Goal: Navigation & Orientation: Find specific page/section

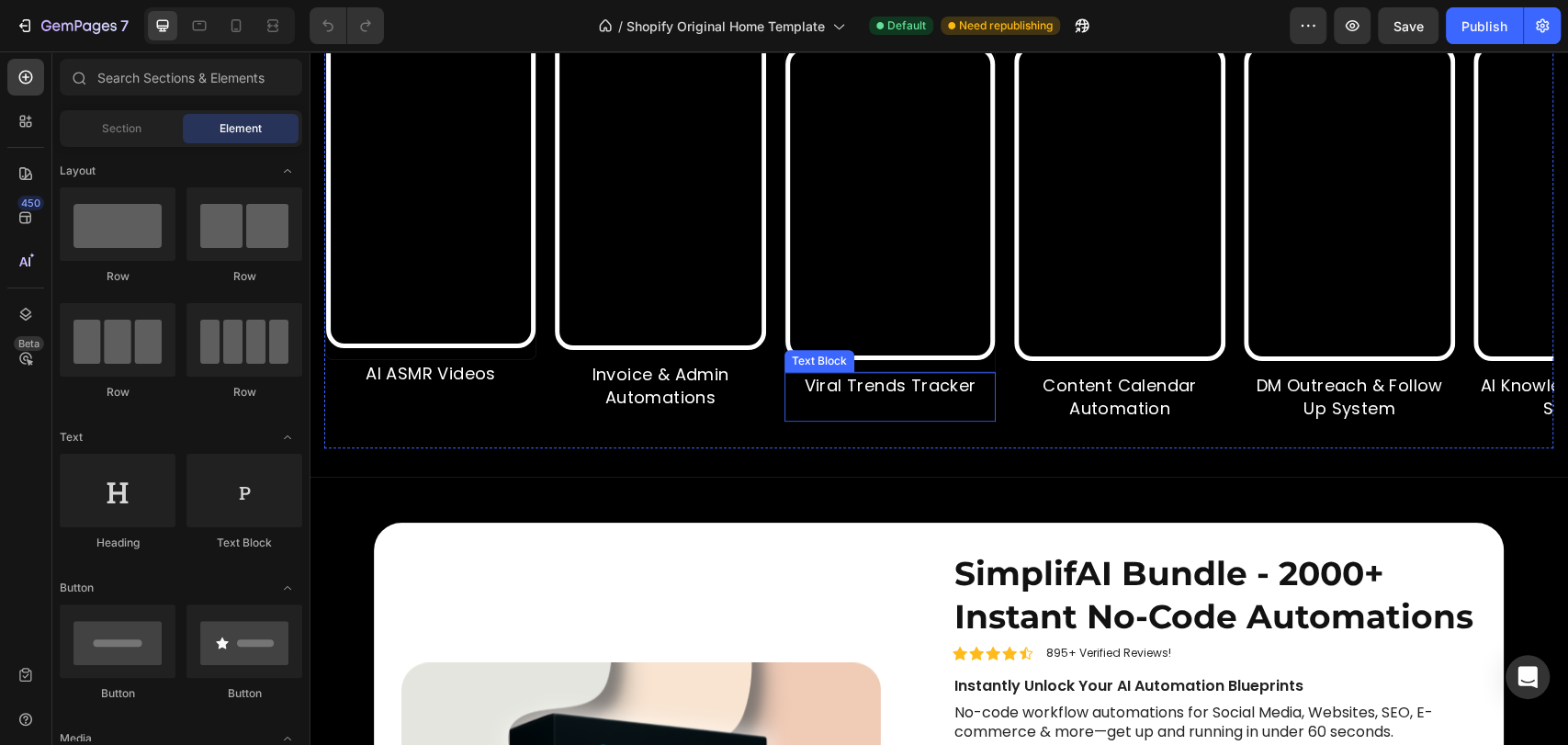
scroll to position [953, 0]
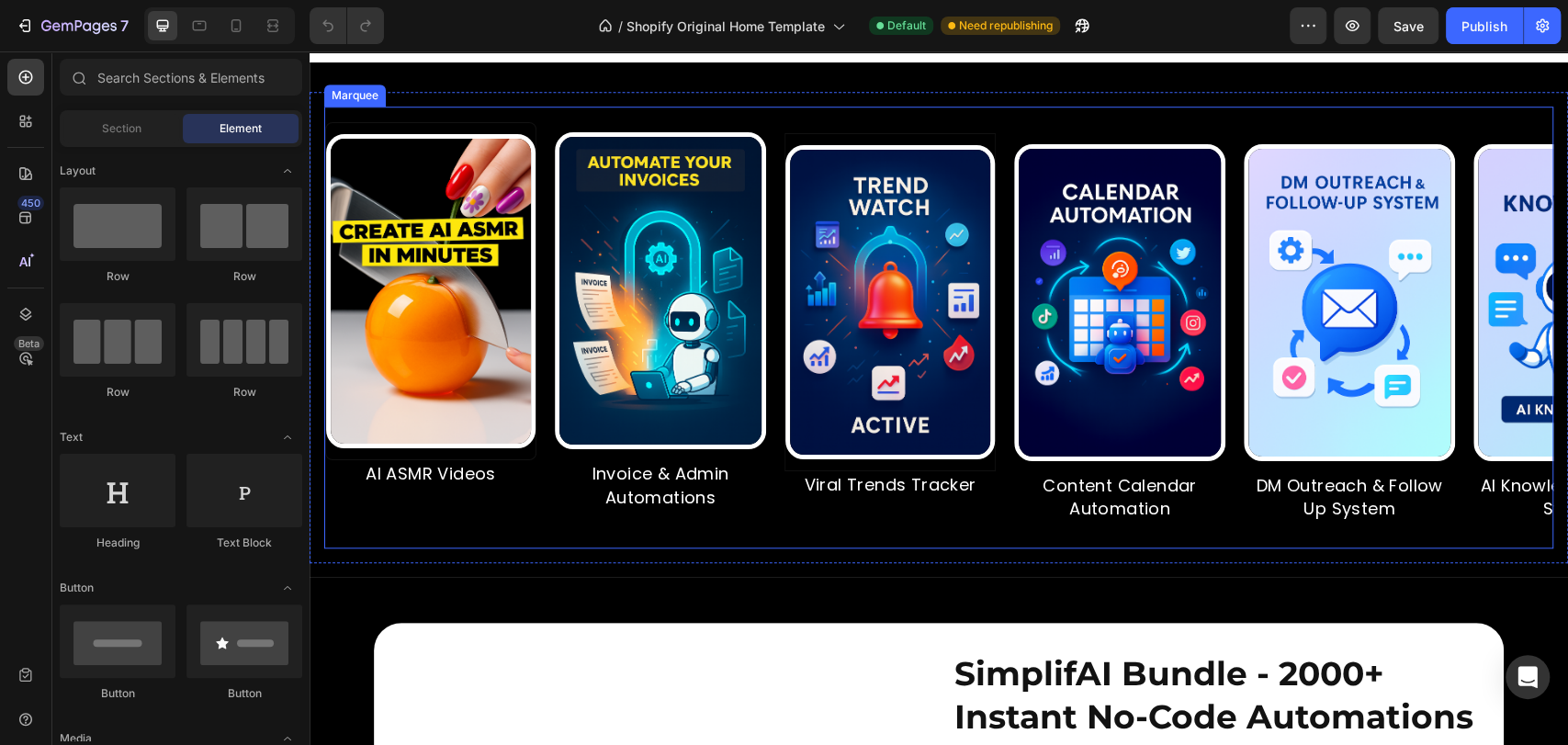
click at [769, 172] on div "Image Invoice & Admin Automations Text Block" at bounding box center [670, 328] width 230 height 413
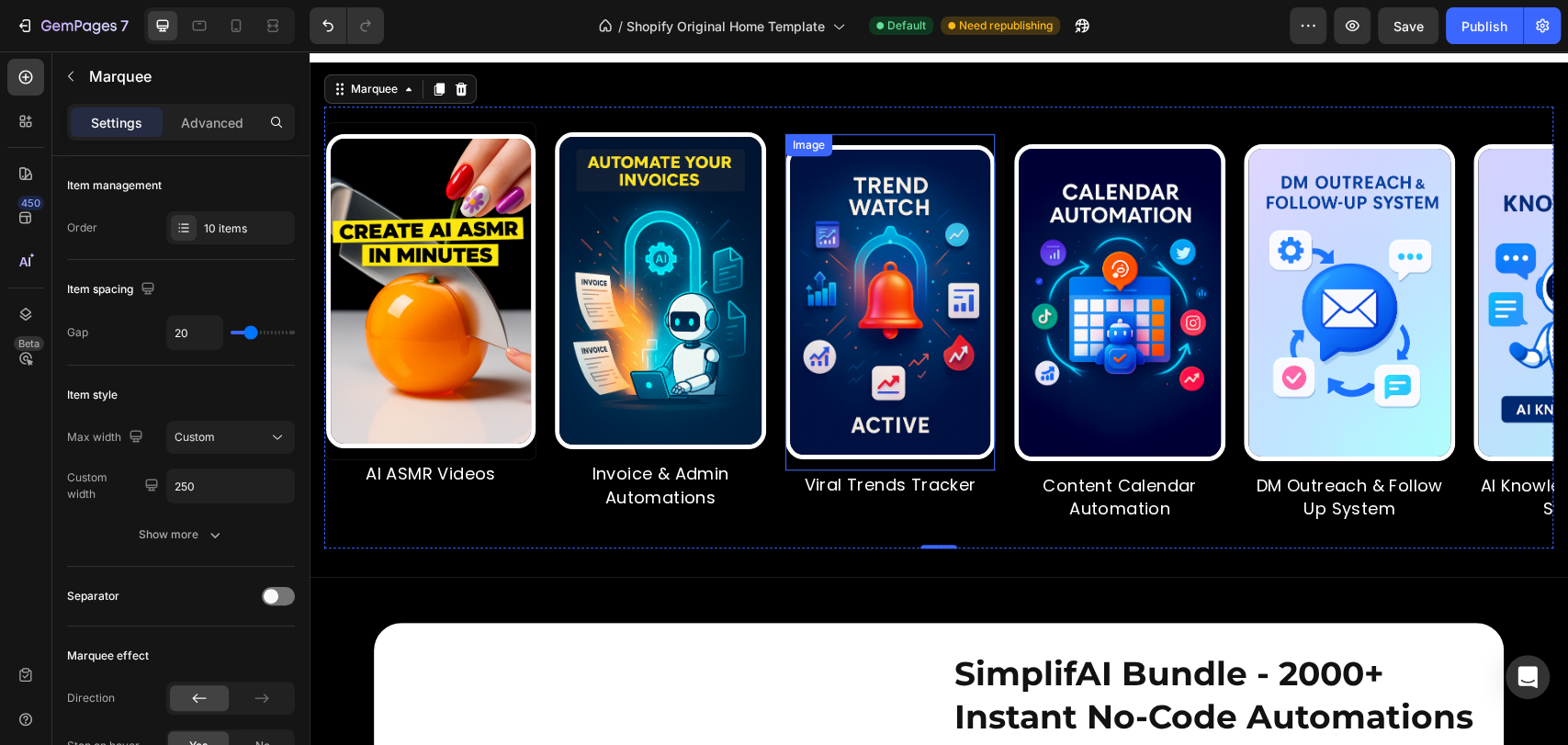
click at [912, 187] on img at bounding box center [890, 302] width 209 height 315
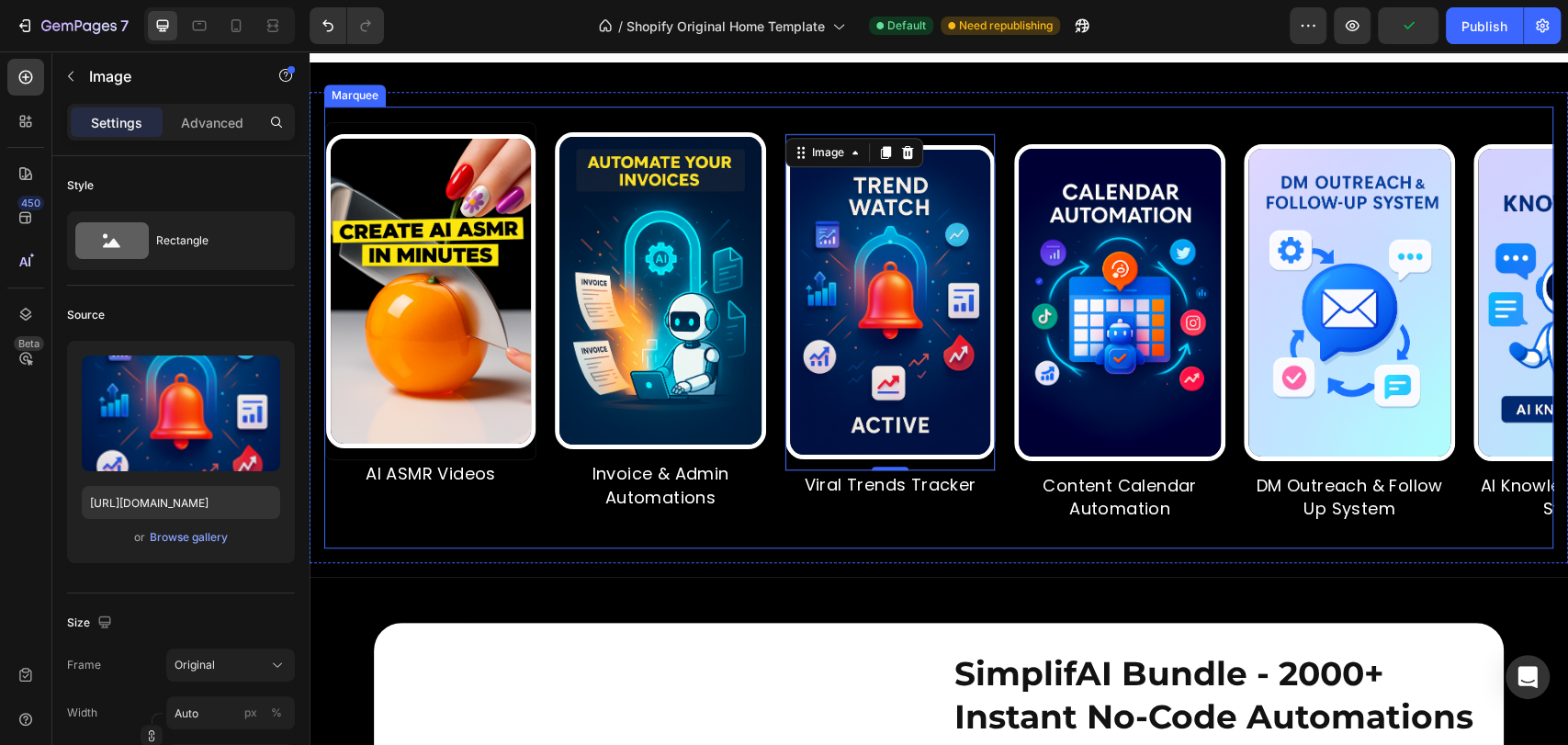
click at [548, 161] on div "Image AI ASMR Videos Text Block" at bounding box center [440, 328] width 230 height 412
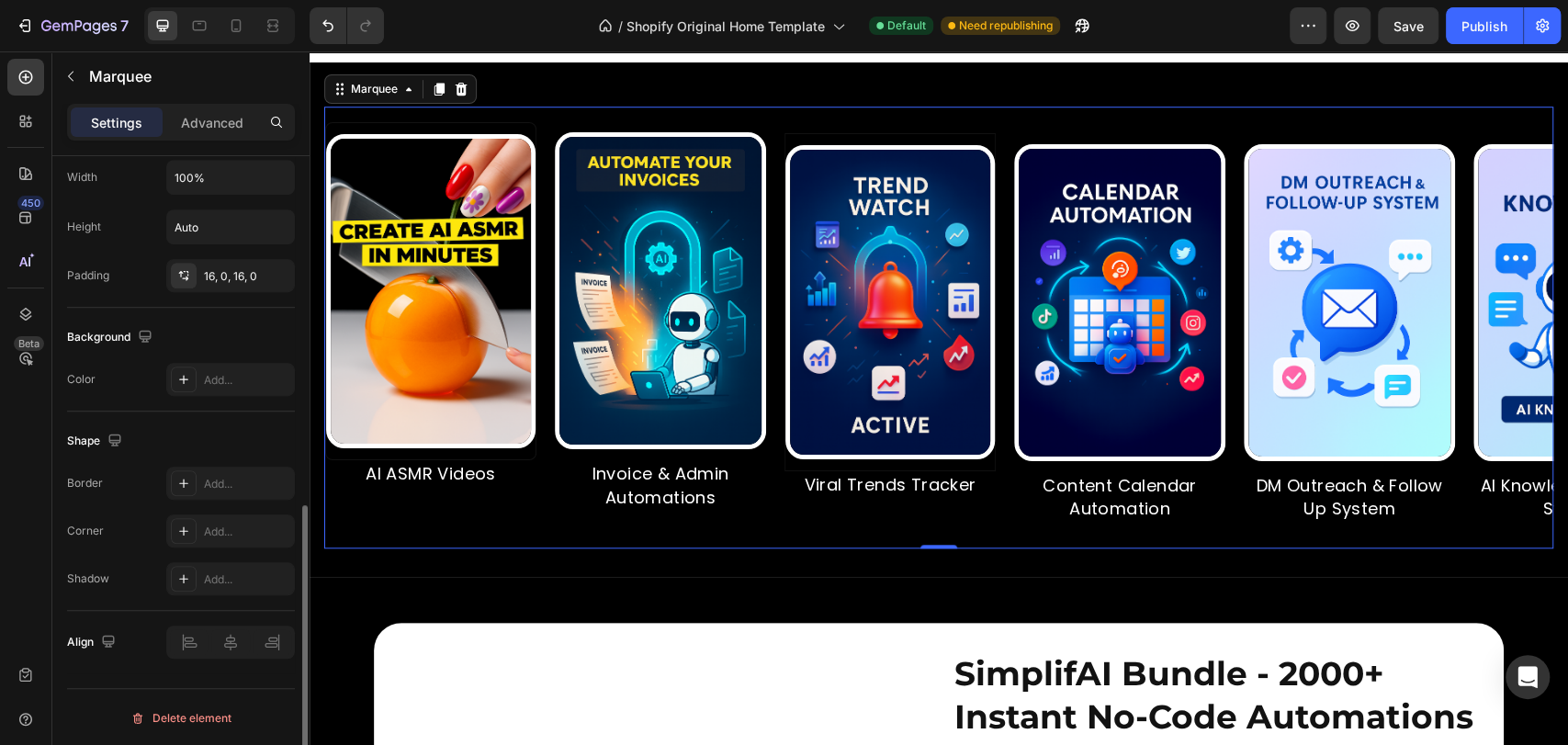
scroll to position [221, 0]
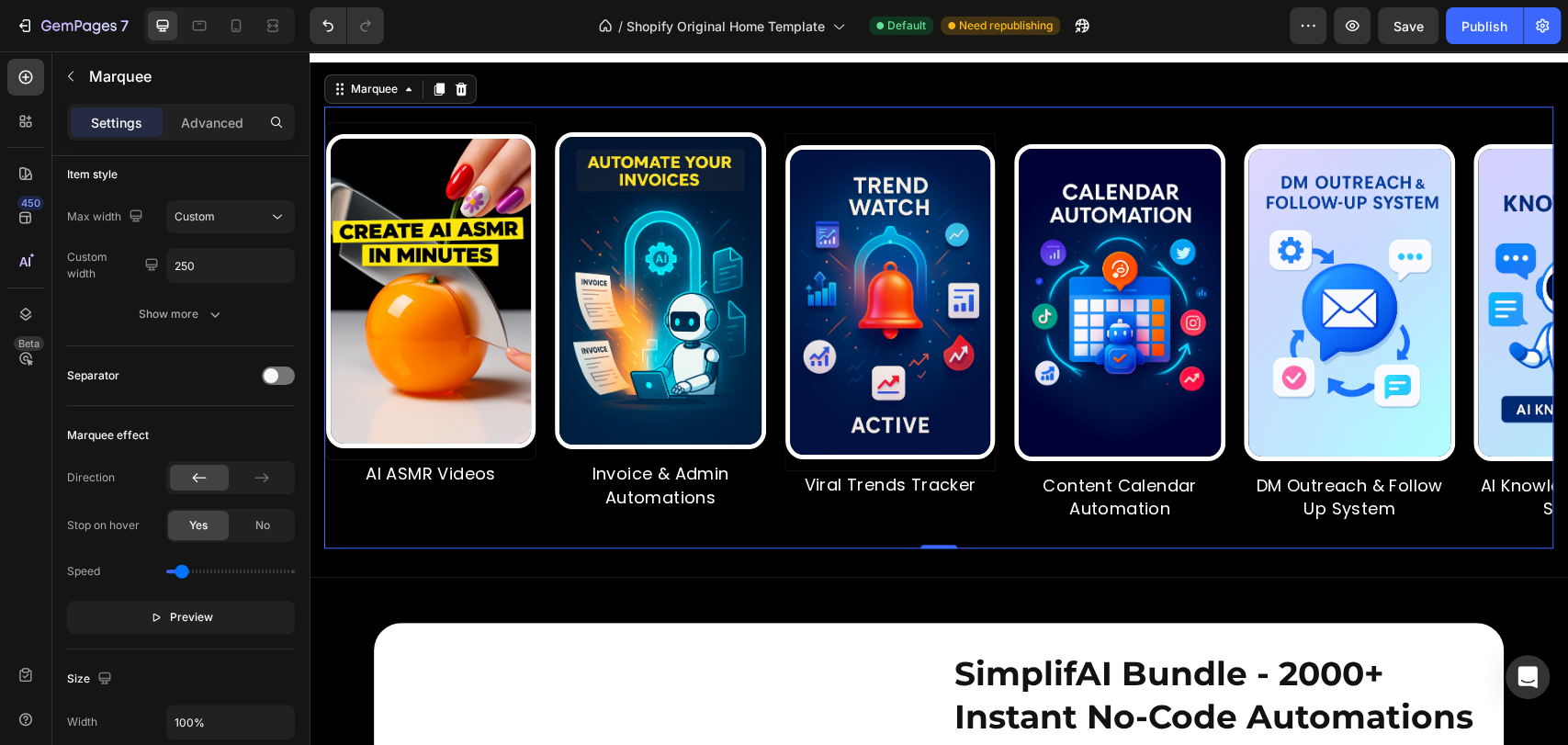
click at [557, 122] on div "Image" at bounding box center [579, 110] width 49 height 22
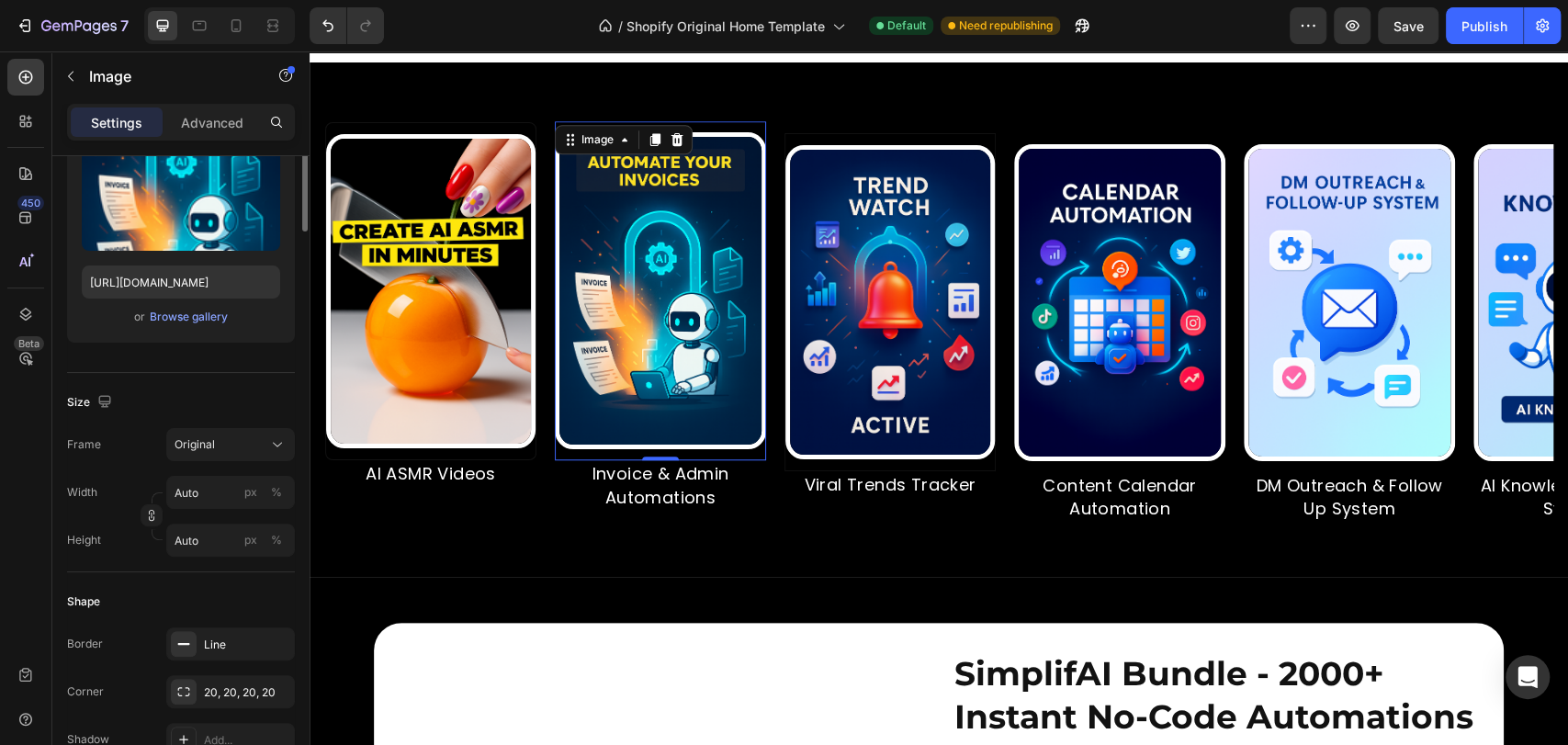
scroll to position [0, 0]
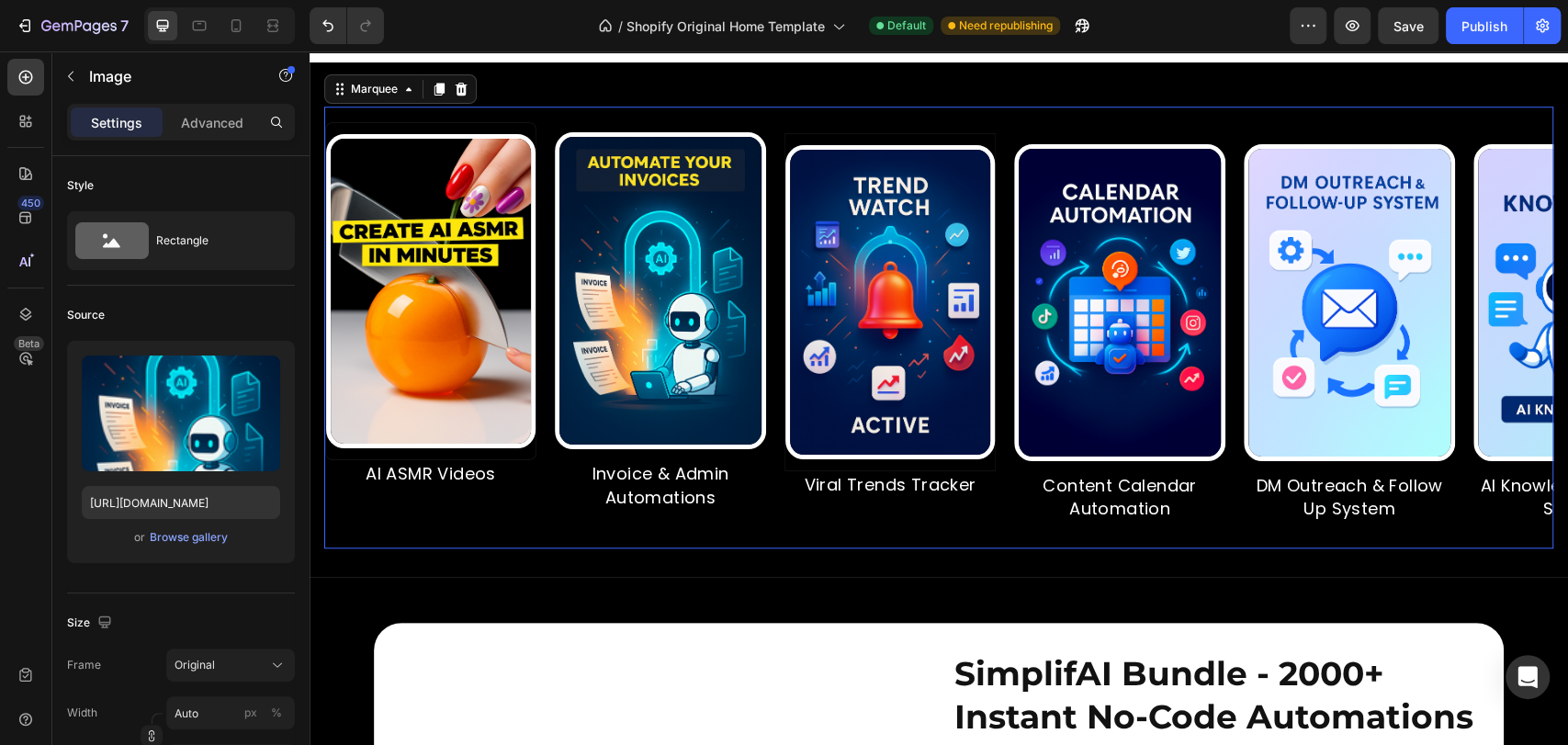
click at [541, 146] on div "Image AI ASMR Videos Text Block Image Invoice & Admin Automations Text Block Im…" at bounding box center [938, 327] width 1229 height 442
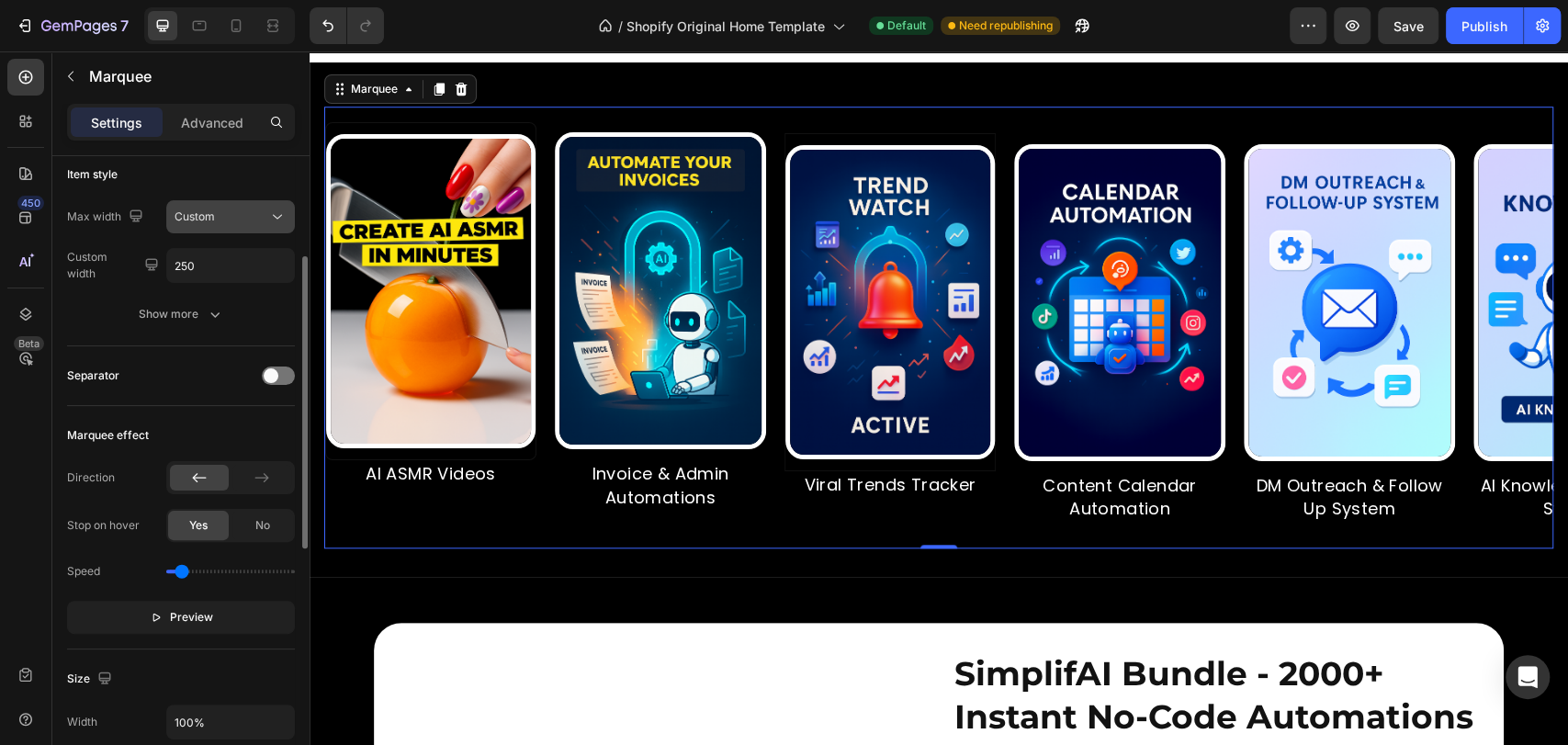
scroll to position [84, 0]
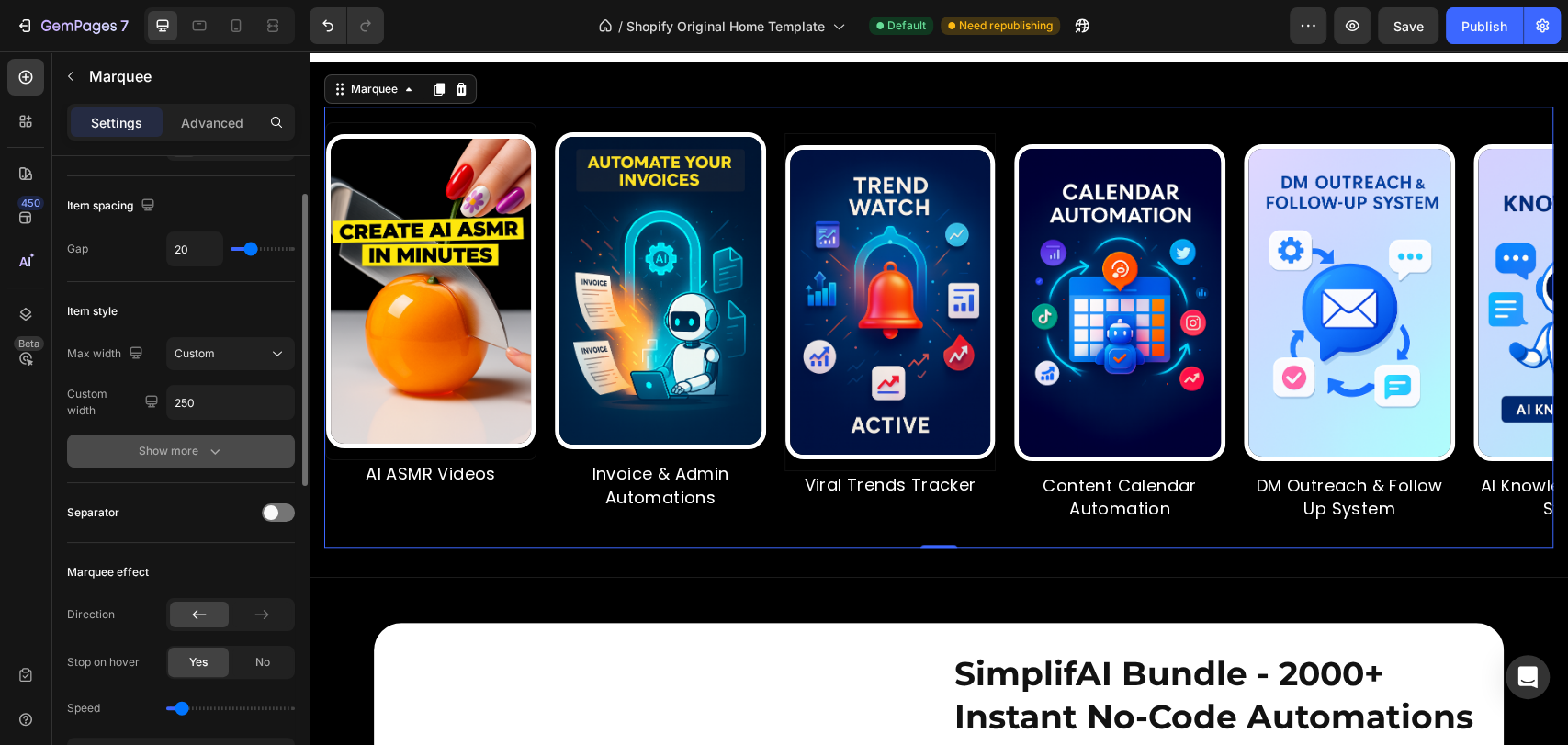
click at [205, 447] on icon "button" at bounding box center [214, 451] width 18 height 19
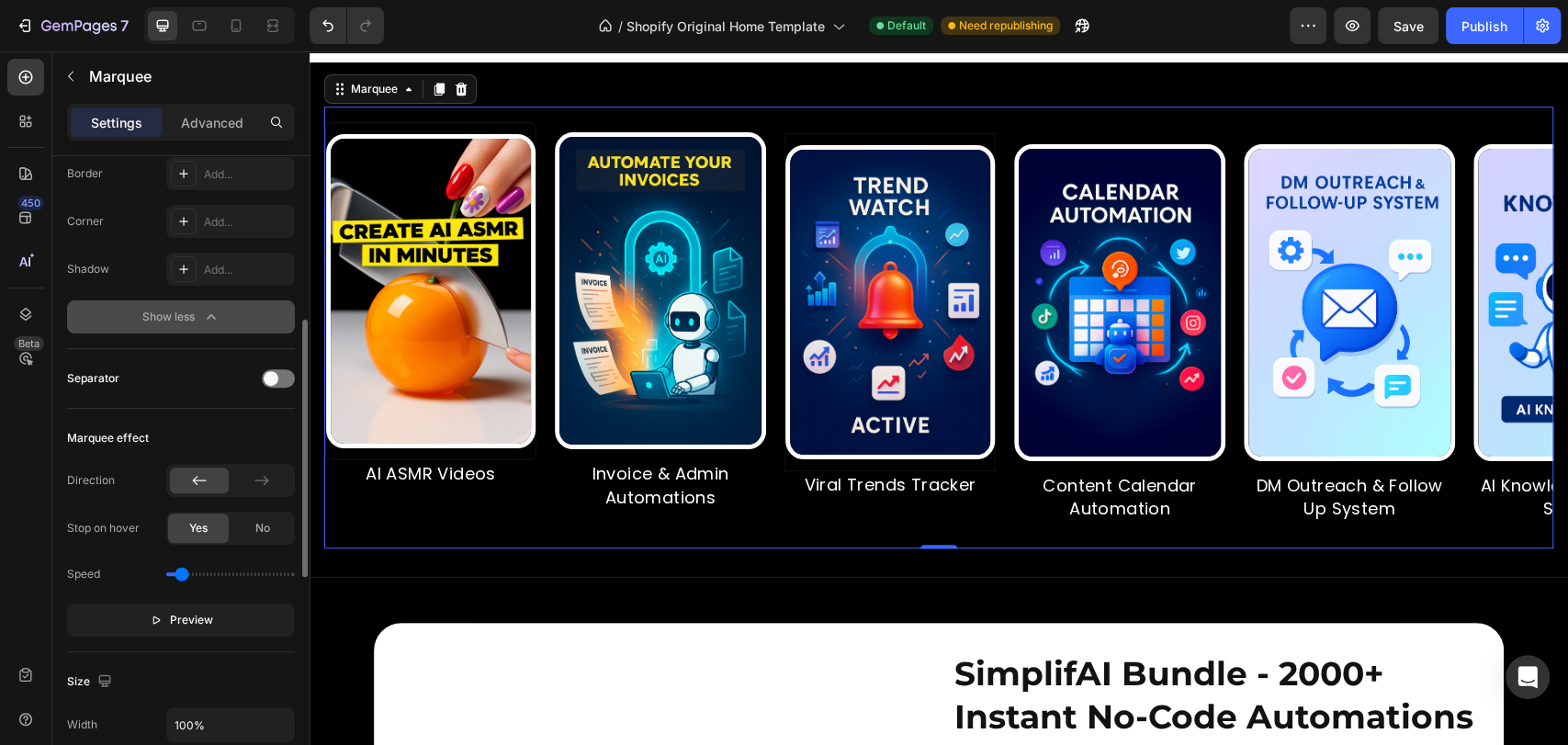
scroll to position [682, 0]
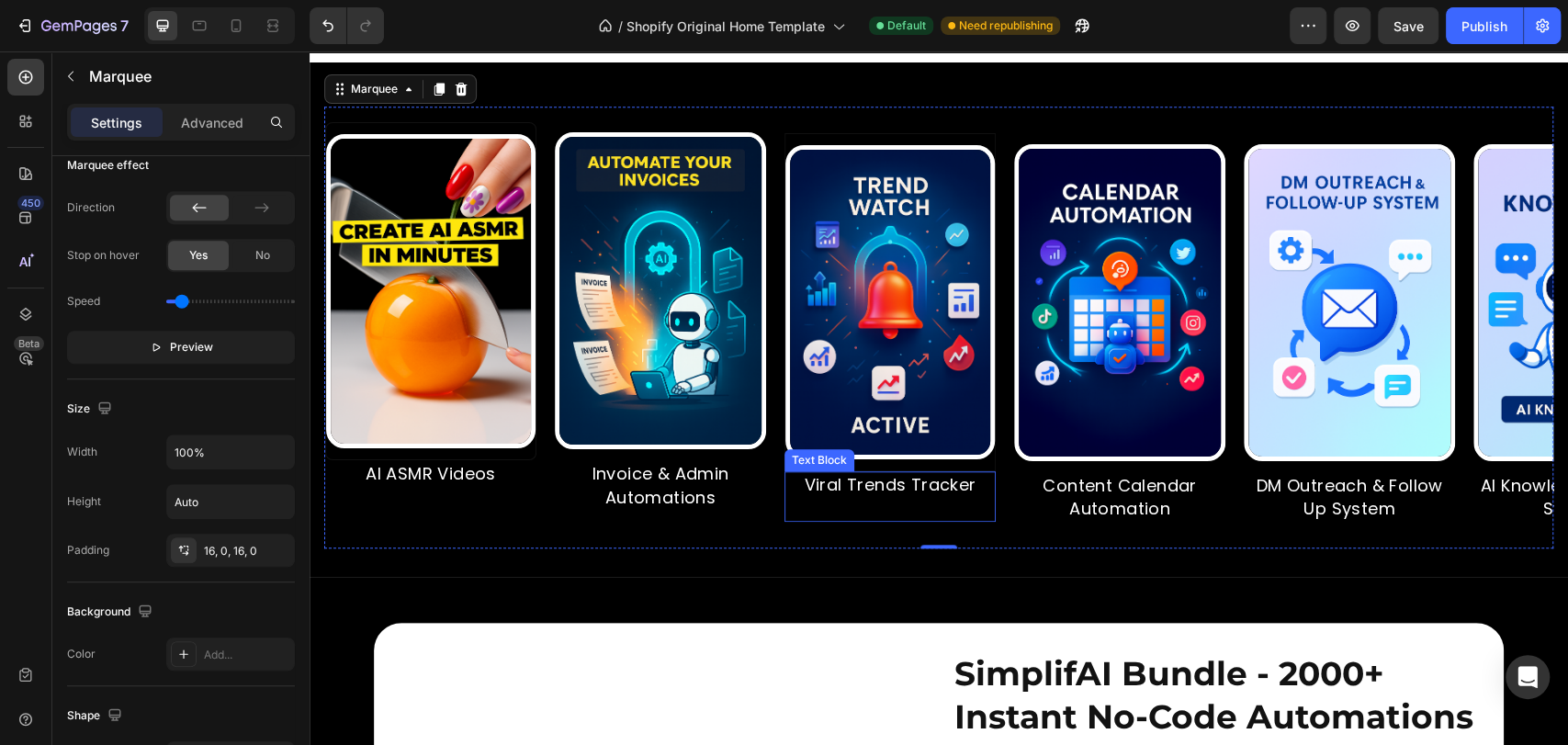
click at [820, 497] on p "Viral Trends Tracker" at bounding box center [890, 485] width 207 height 23
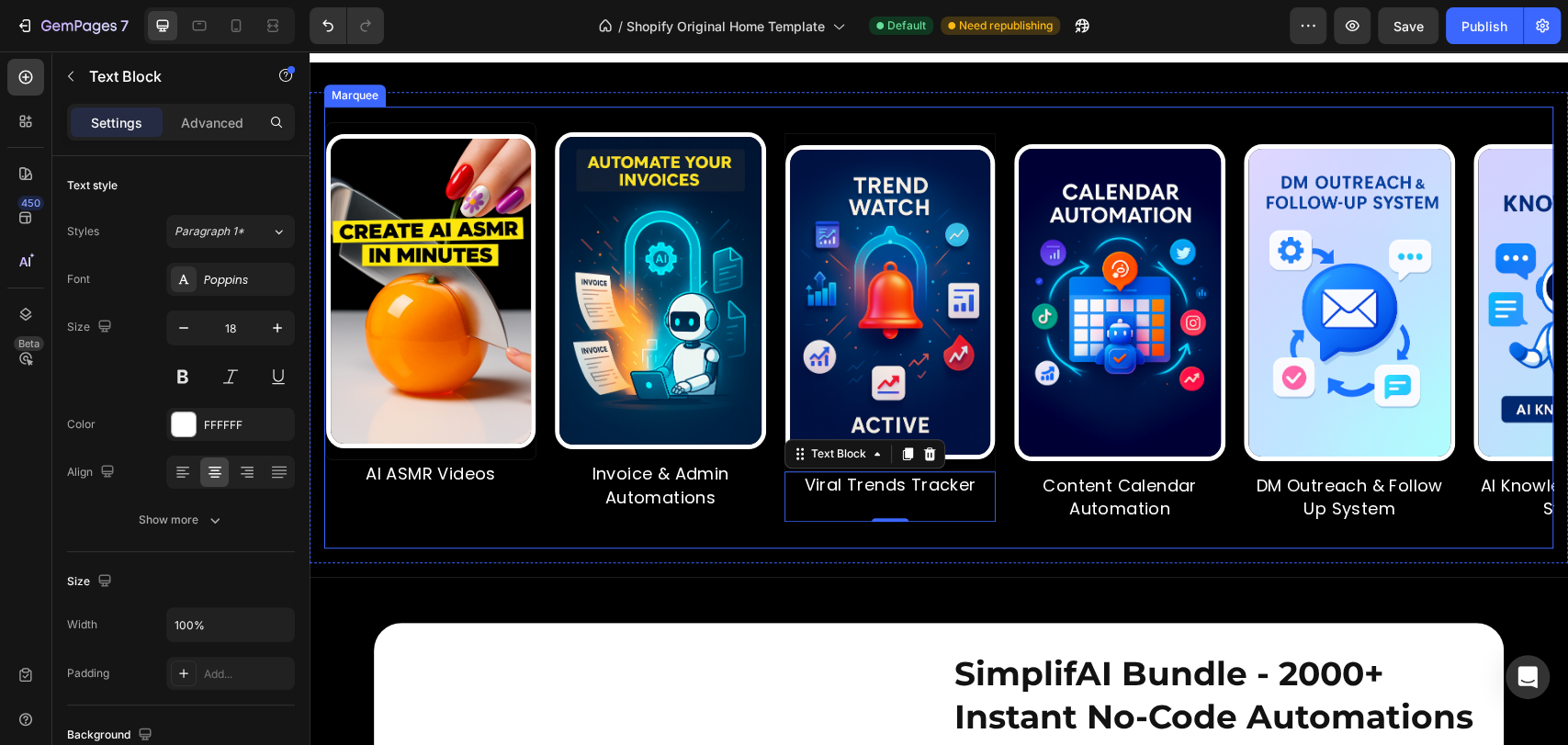
click at [783, 534] on div "Image Invoice & Admin Automations Text Block" at bounding box center [670, 328] width 230 height 413
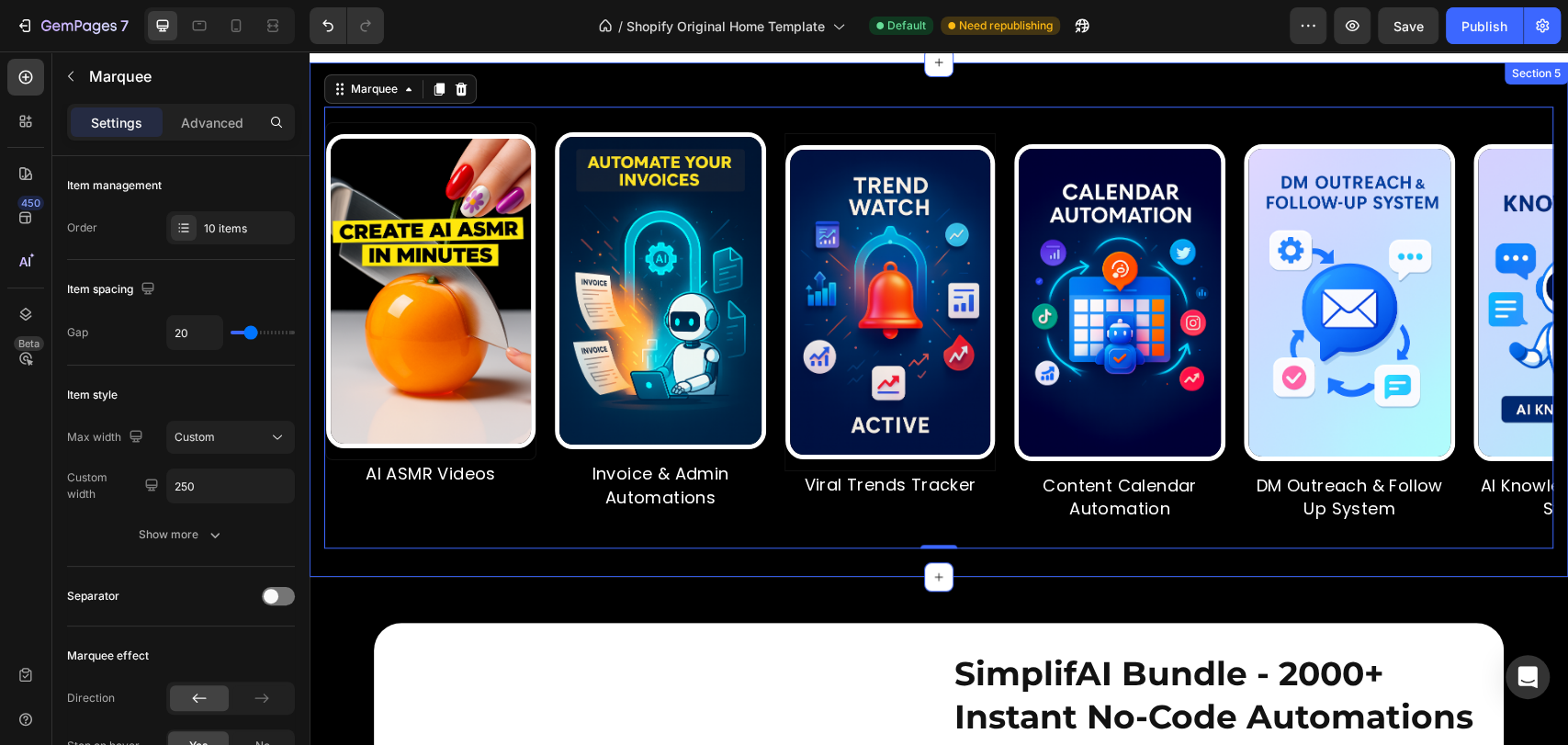
click at [777, 577] on div "Image AI ASMR Videos Text Block Image Invoice & Admin Automations Text Block Im…" at bounding box center [938, 319] width 1258 height 515
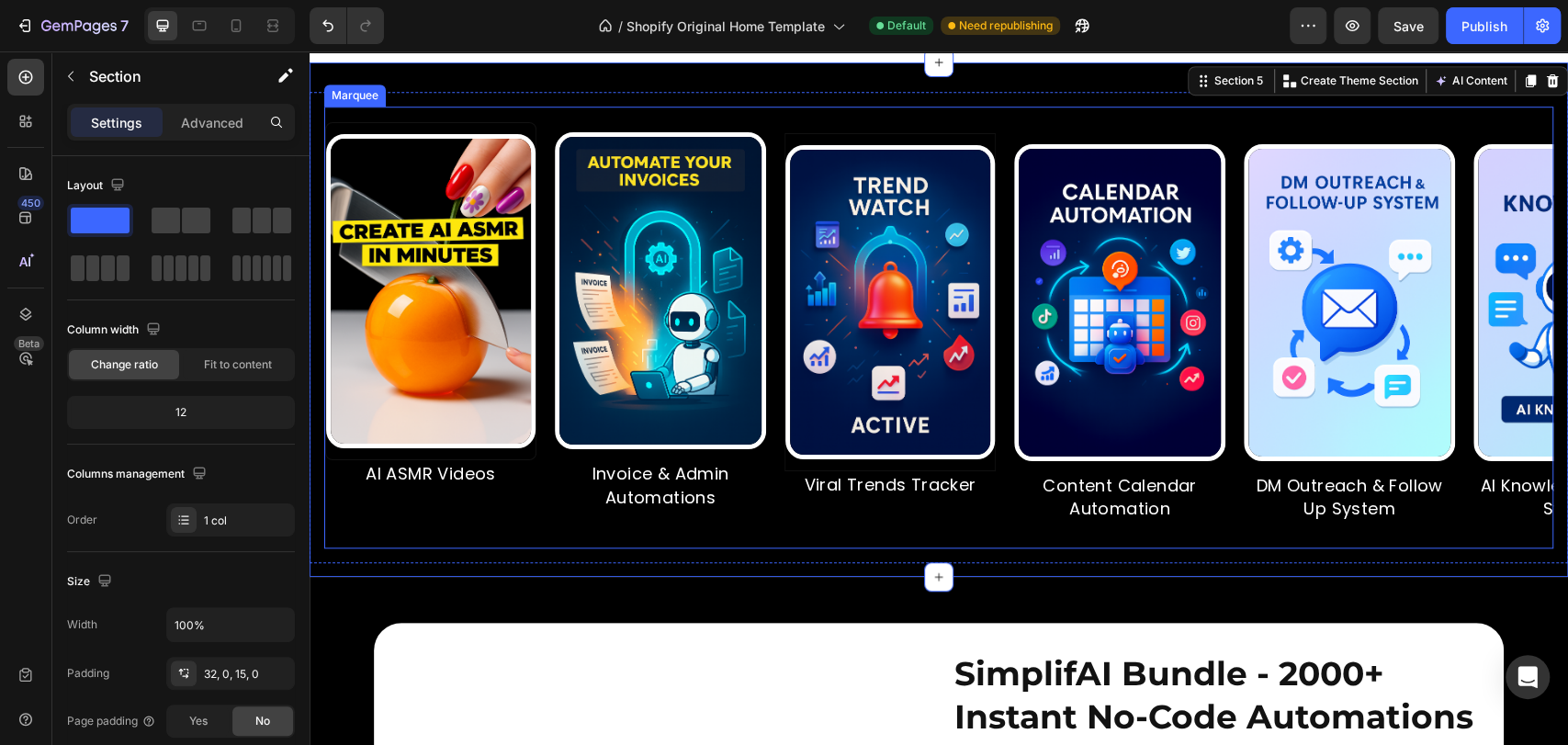
click at [770, 548] on div "Image AI ASMR Videos Text Block Image Invoice & Admin Automations Text Block Im…" at bounding box center [938, 327] width 1229 height 442
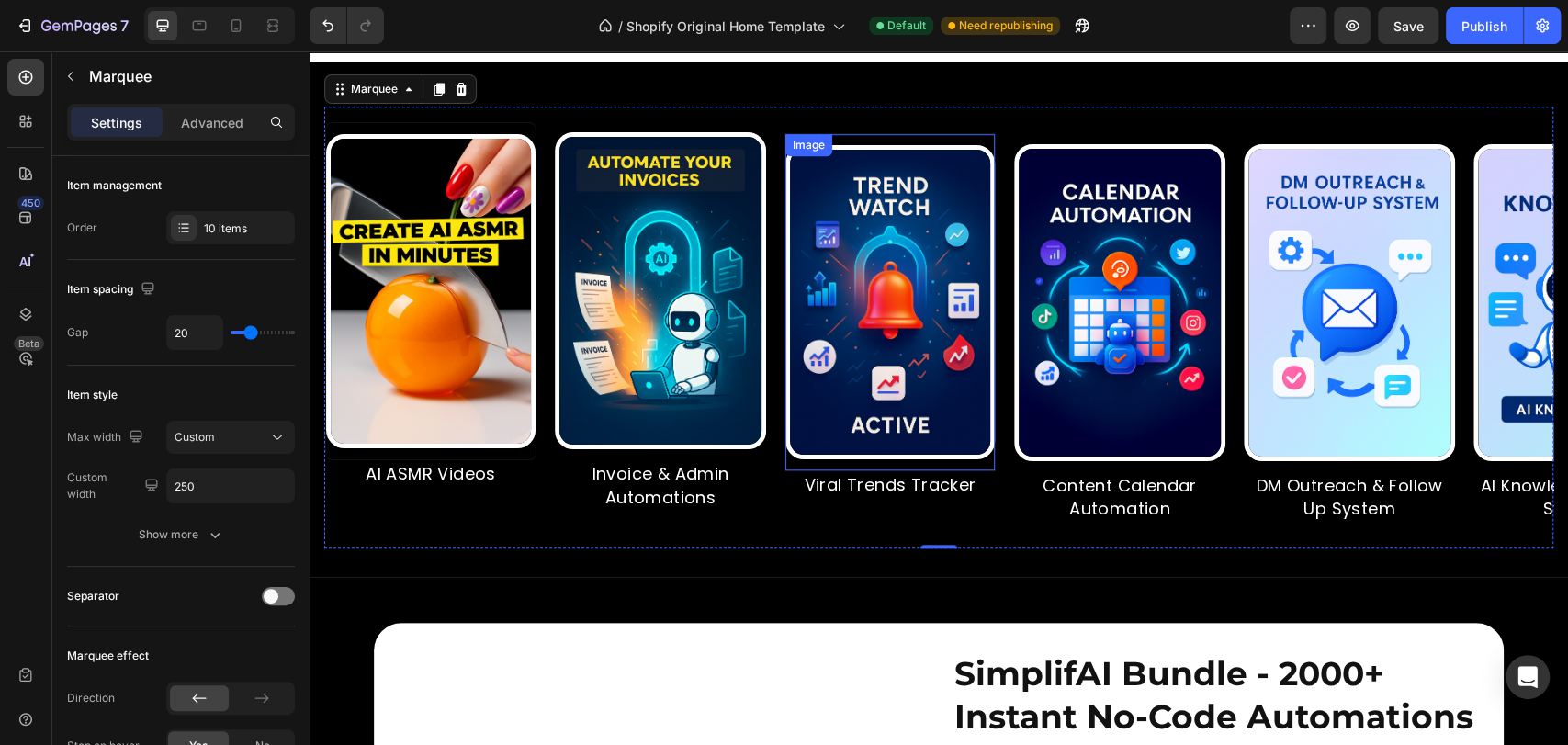
click at [859, 175] on div "Image" at bounding box center [890, 302] width 211 height 338
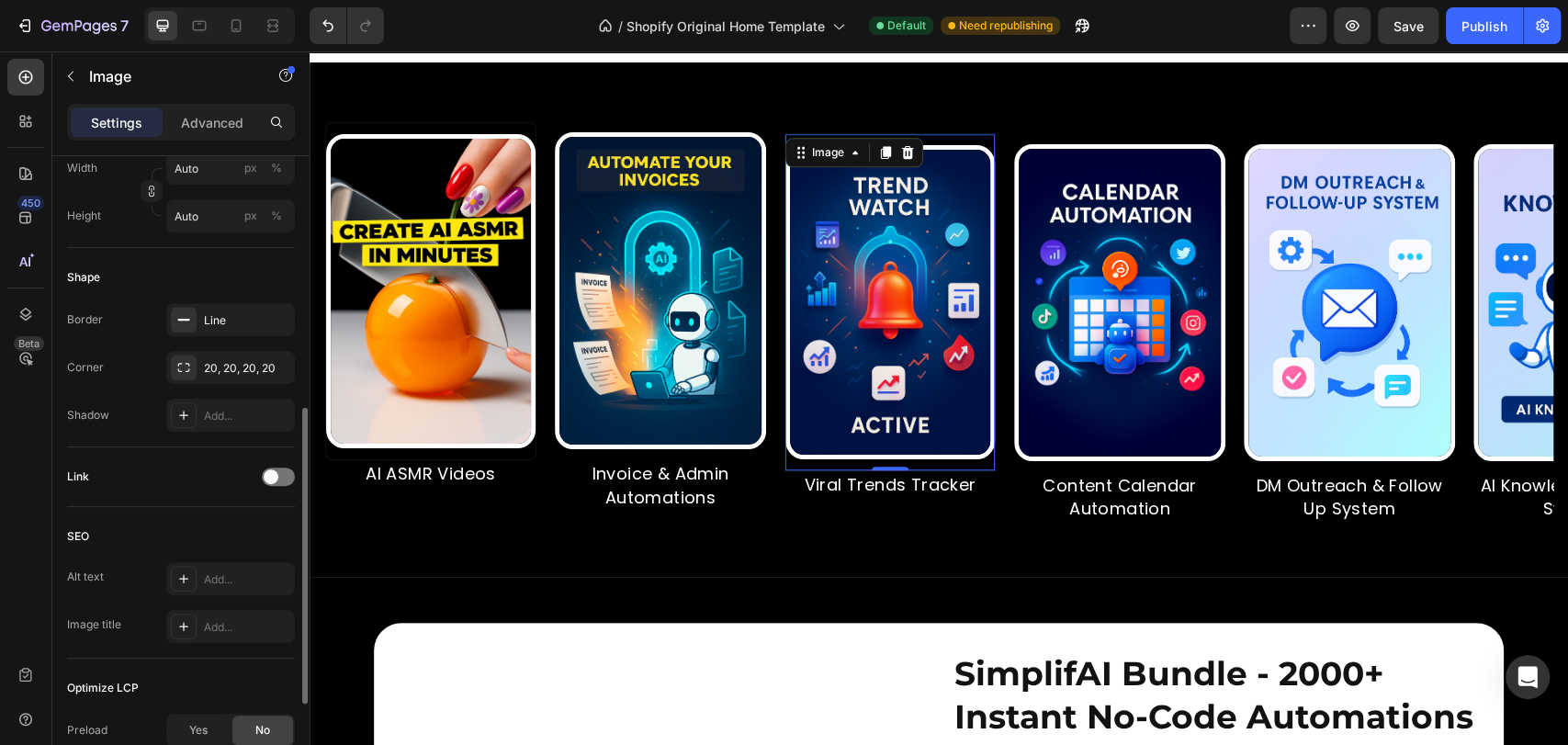
scroll to position [682, 0]
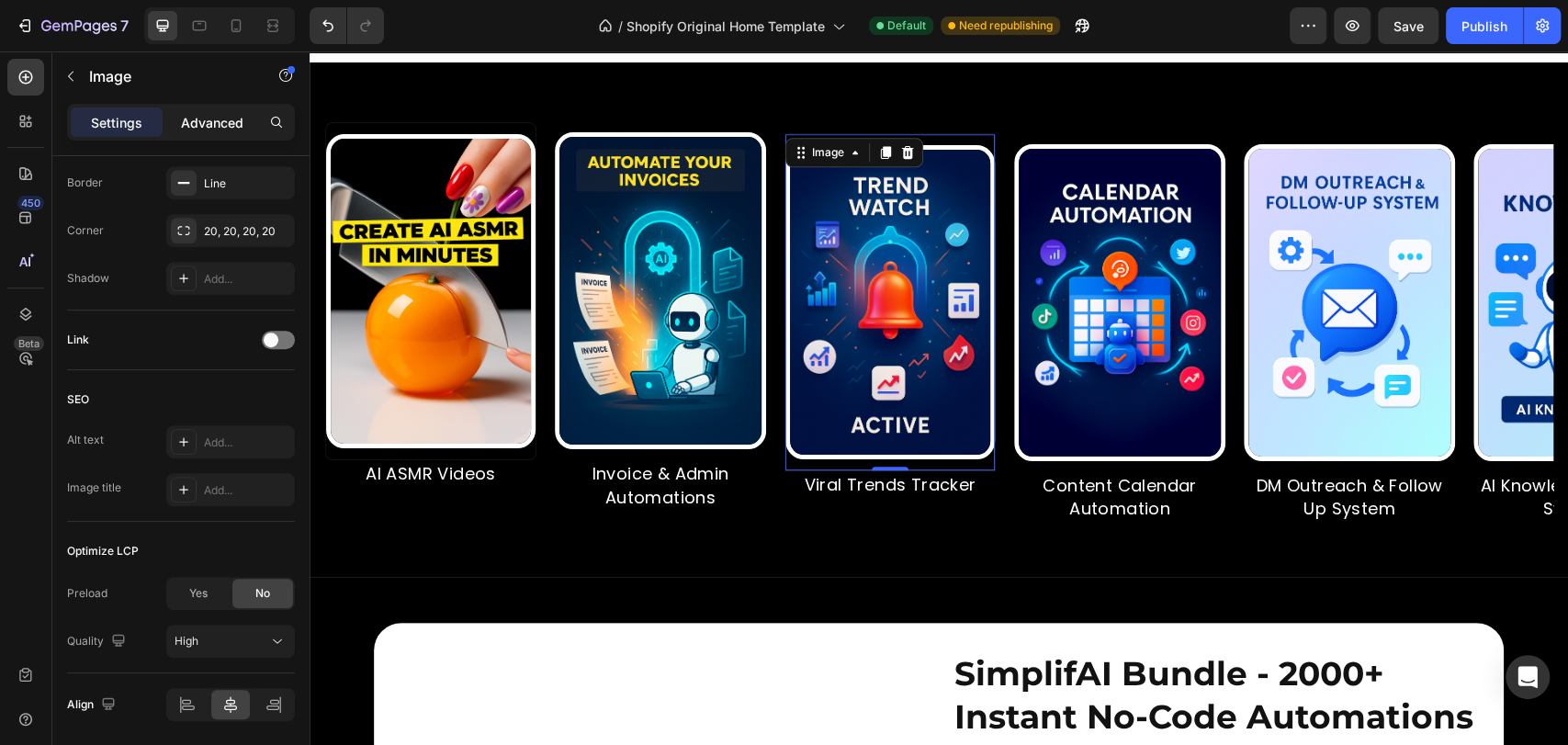
click at [203, 129] on p "Advanced" at bounding box center [212, 123] width 62 height 19
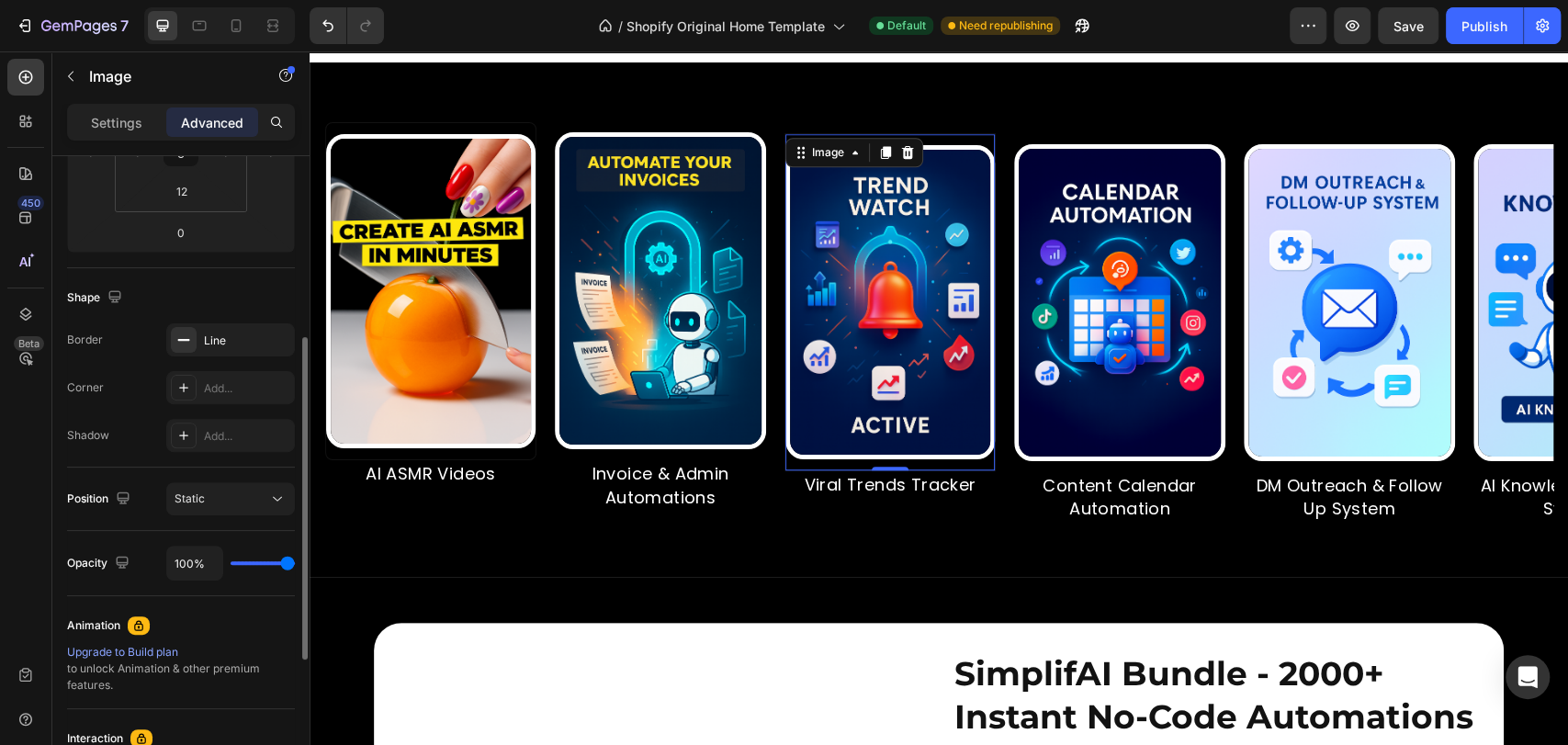
scroll to position [0, 0]
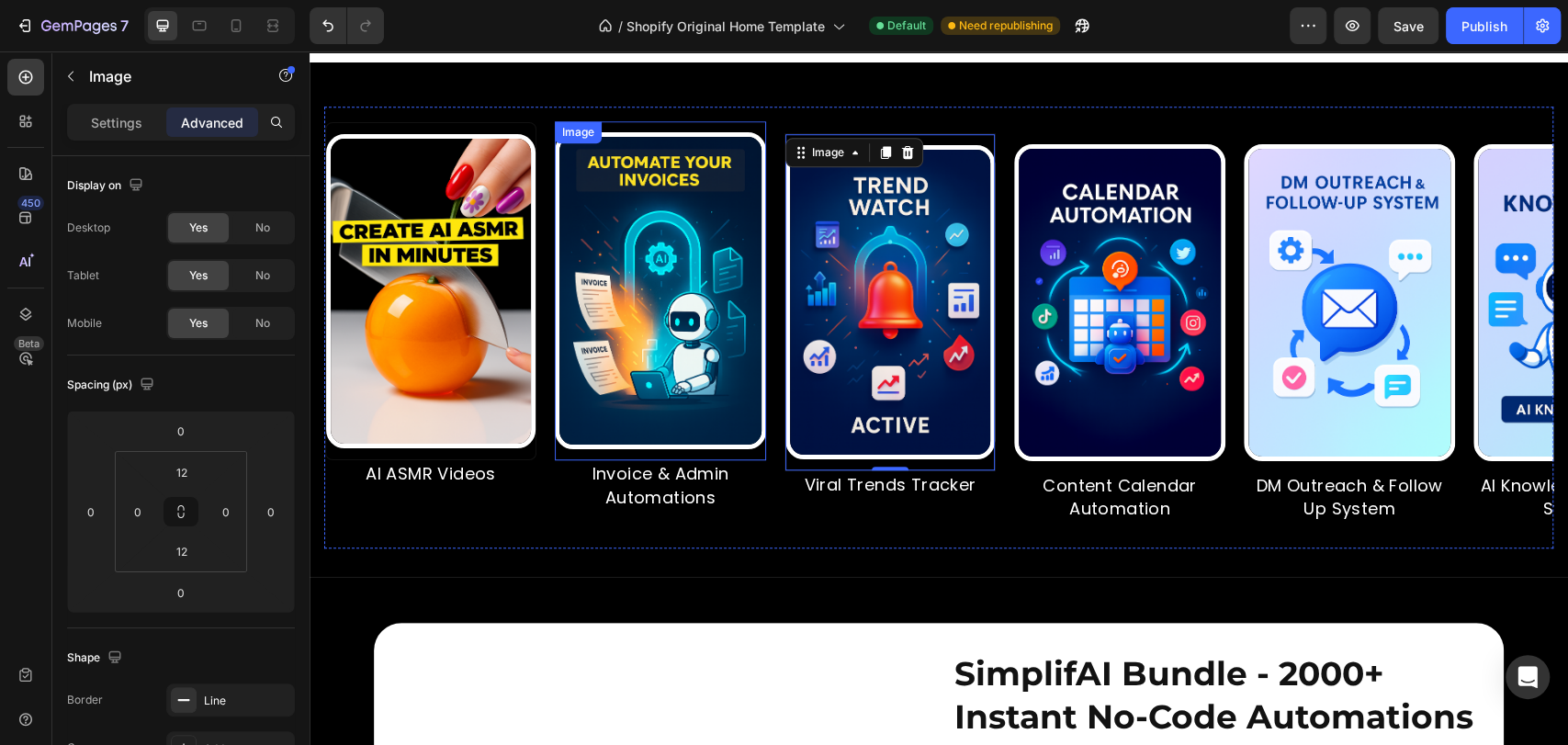
click at [723, 200] on img at bounding box center [660, 291] width 211 height 317
click at [865, 330] on img at bounding box center [890, 302] width 209 height 315
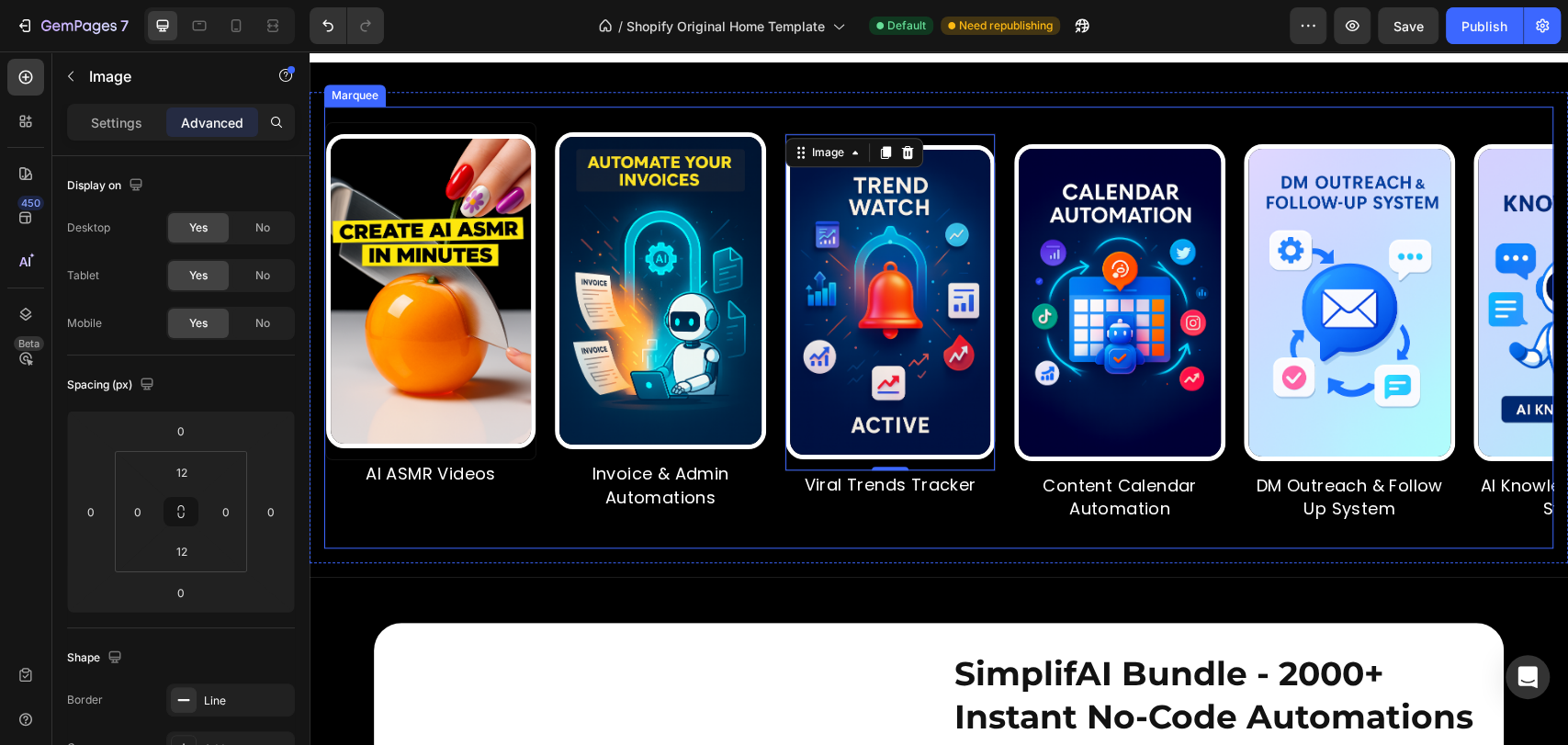
click at [1056, 316] on img at bounding box center [1119, 303] width 211 height 317
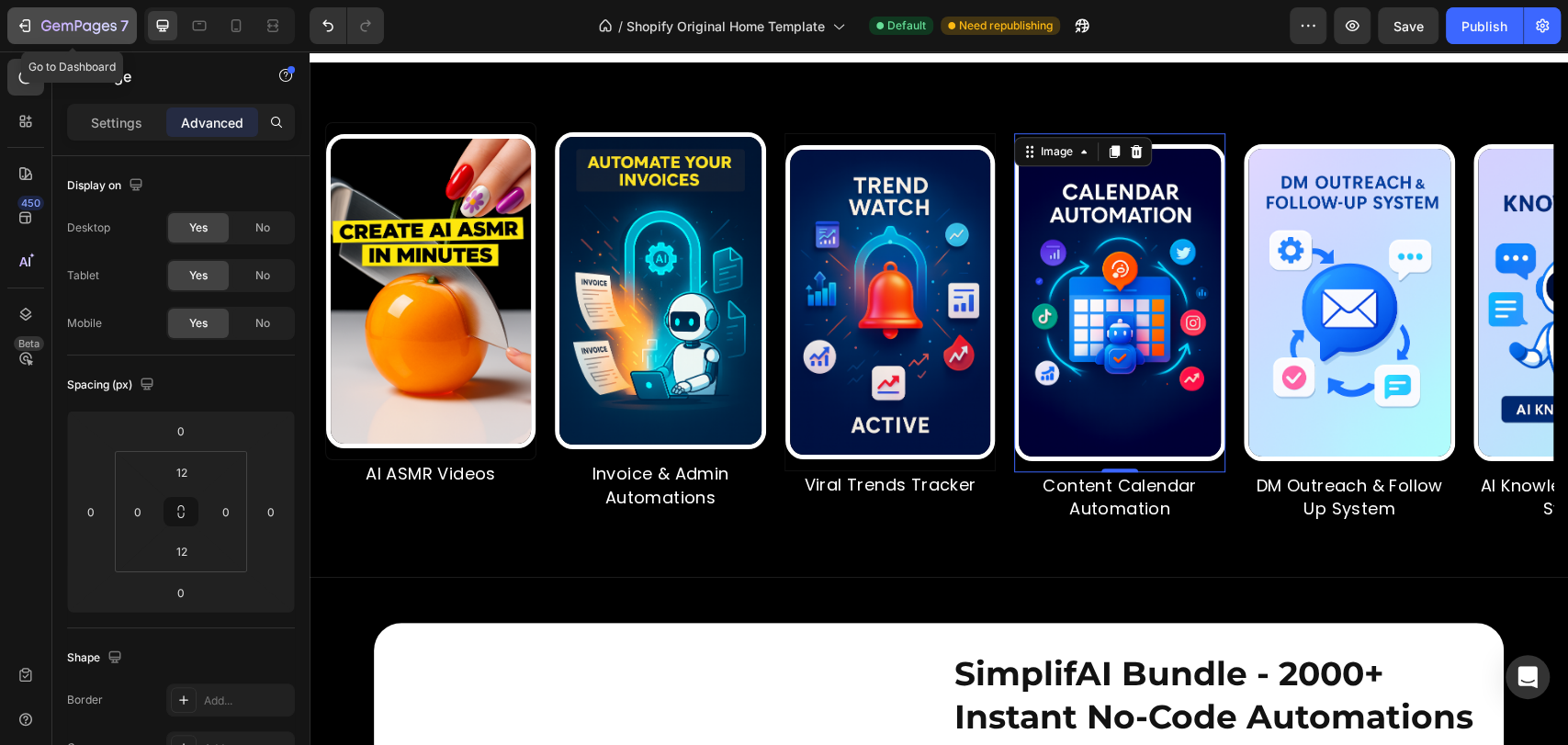
click at [29, 27] on icon "button" at bounding box center [27, 25] width 8 height 13
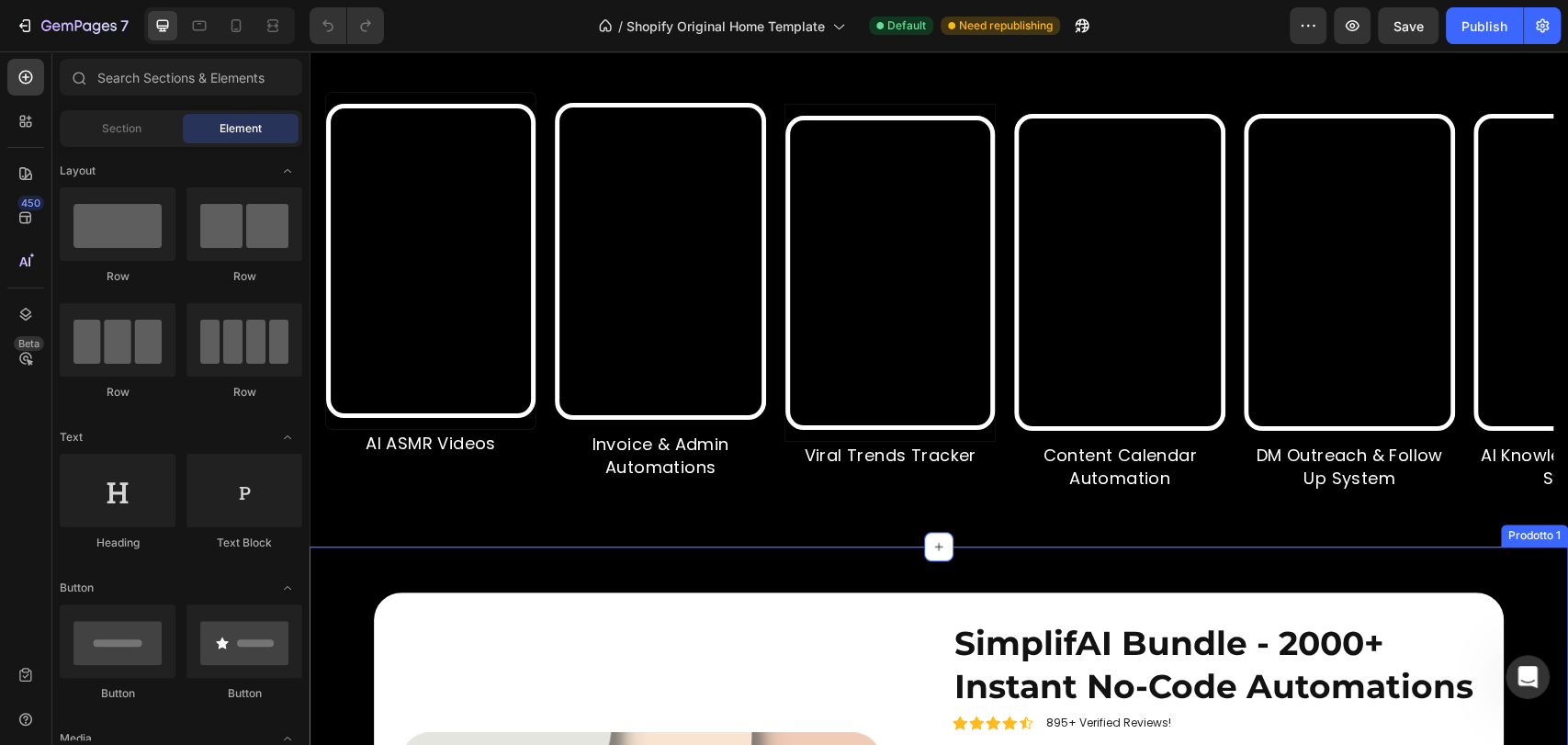
scroll to position [953, 0]
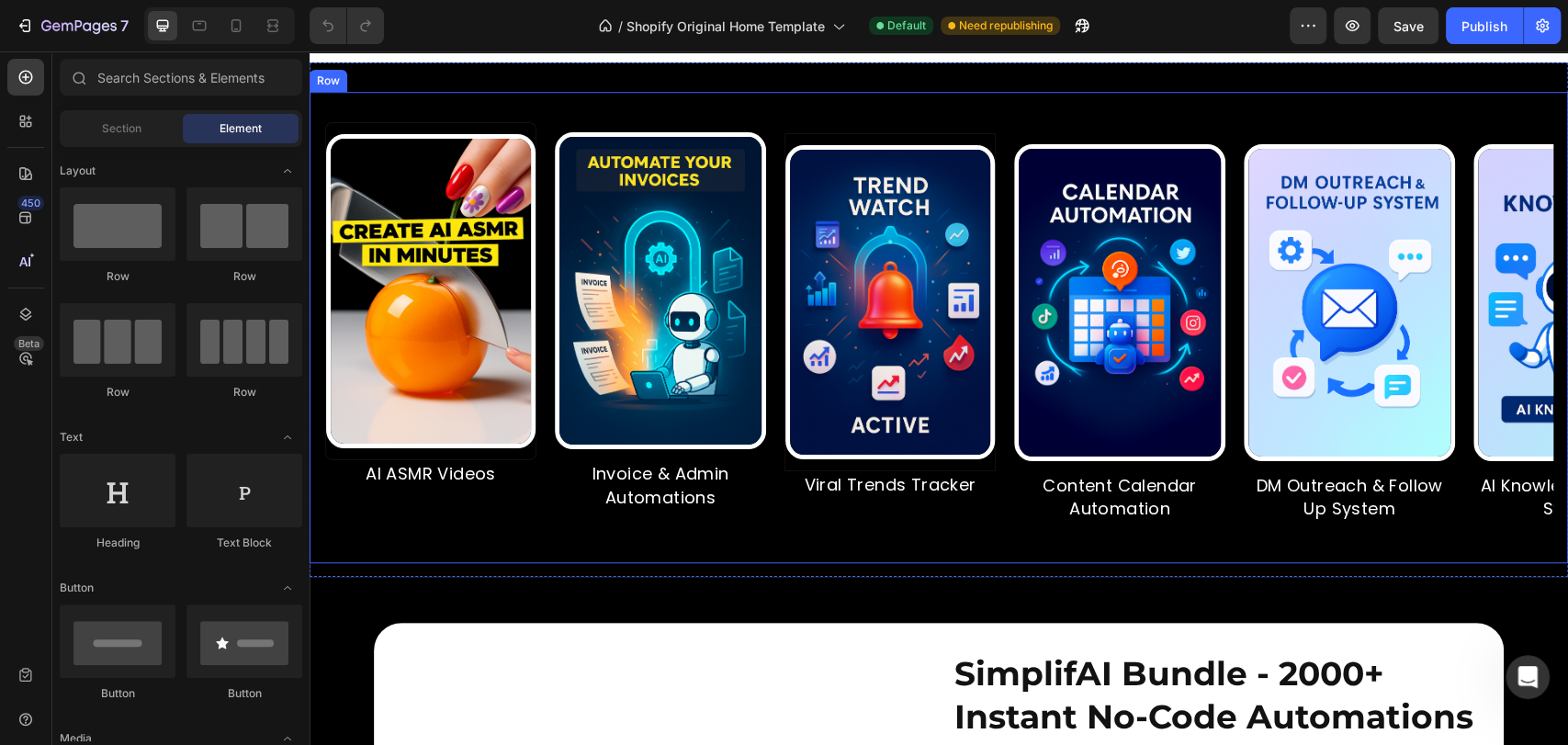
click at [934, 130] on div "Image AI ASMR Videos Text Block Image Invoice & Admin Automations Text Block Im…" at bounding box center [938, 327] width 1258 height 471
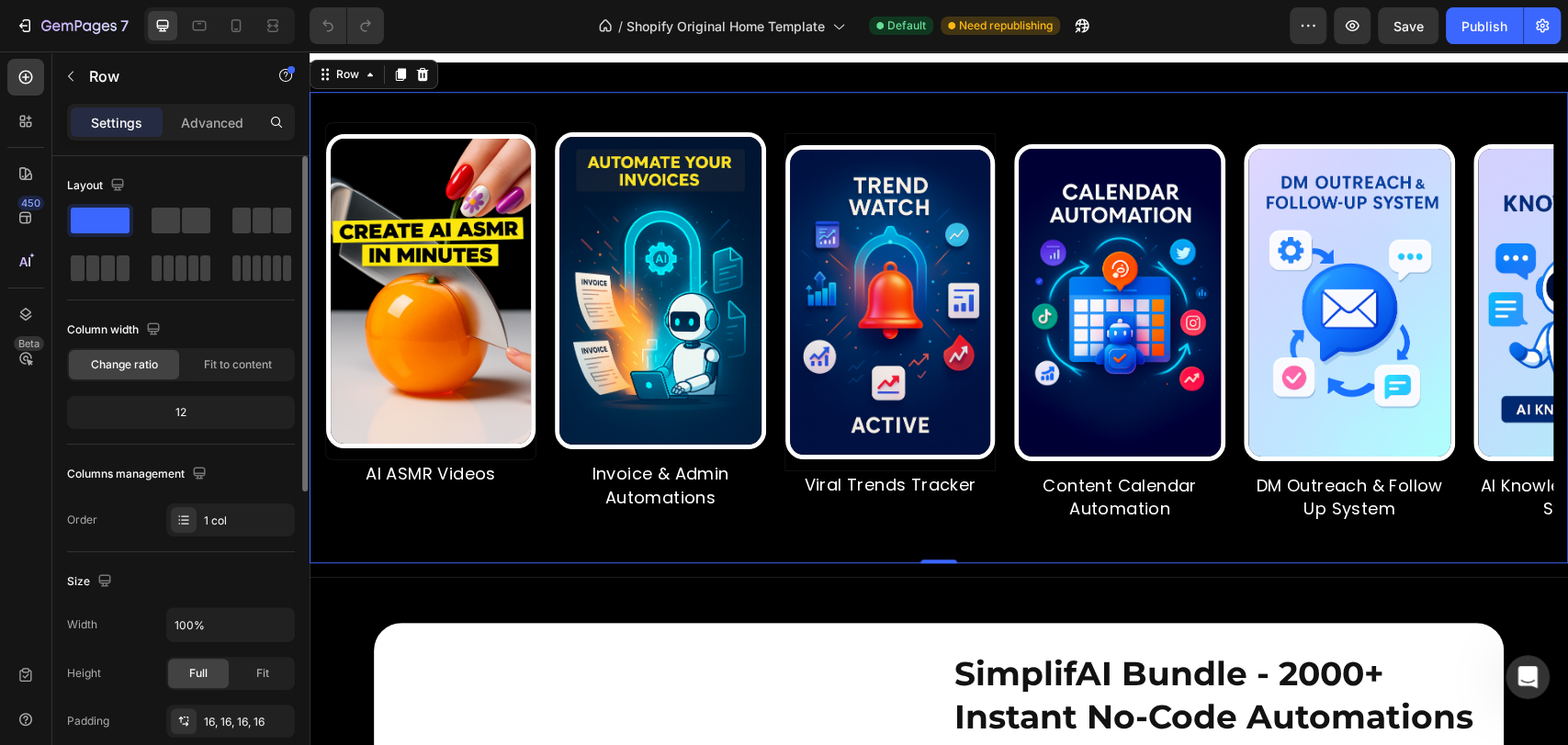
scroll to position [582, 0]
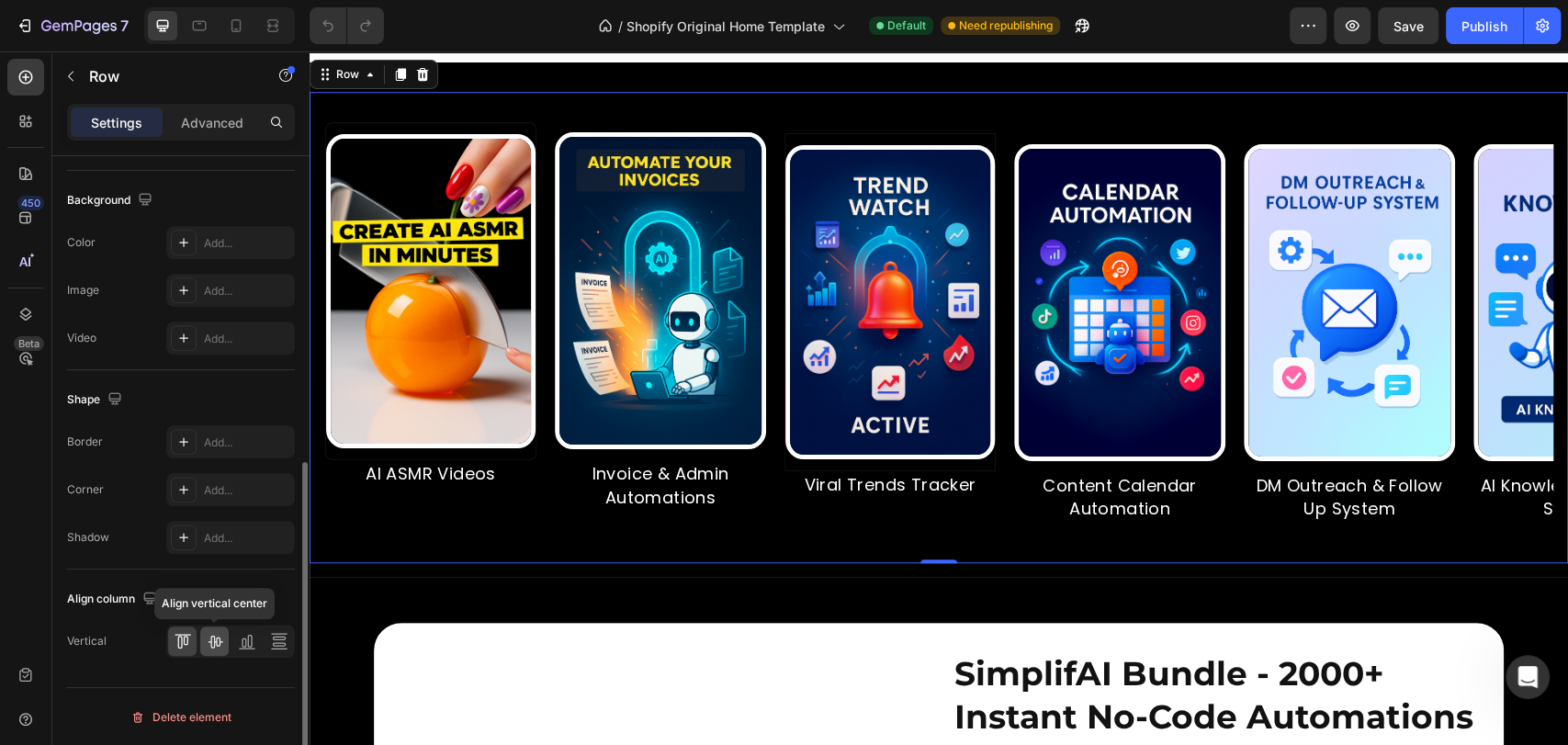
click at [210, 642] on icon at bounding box center [214, 642] width 15 height 13
click at [185, 642] on icon at bounding box center [182, 641] width 18 height 19
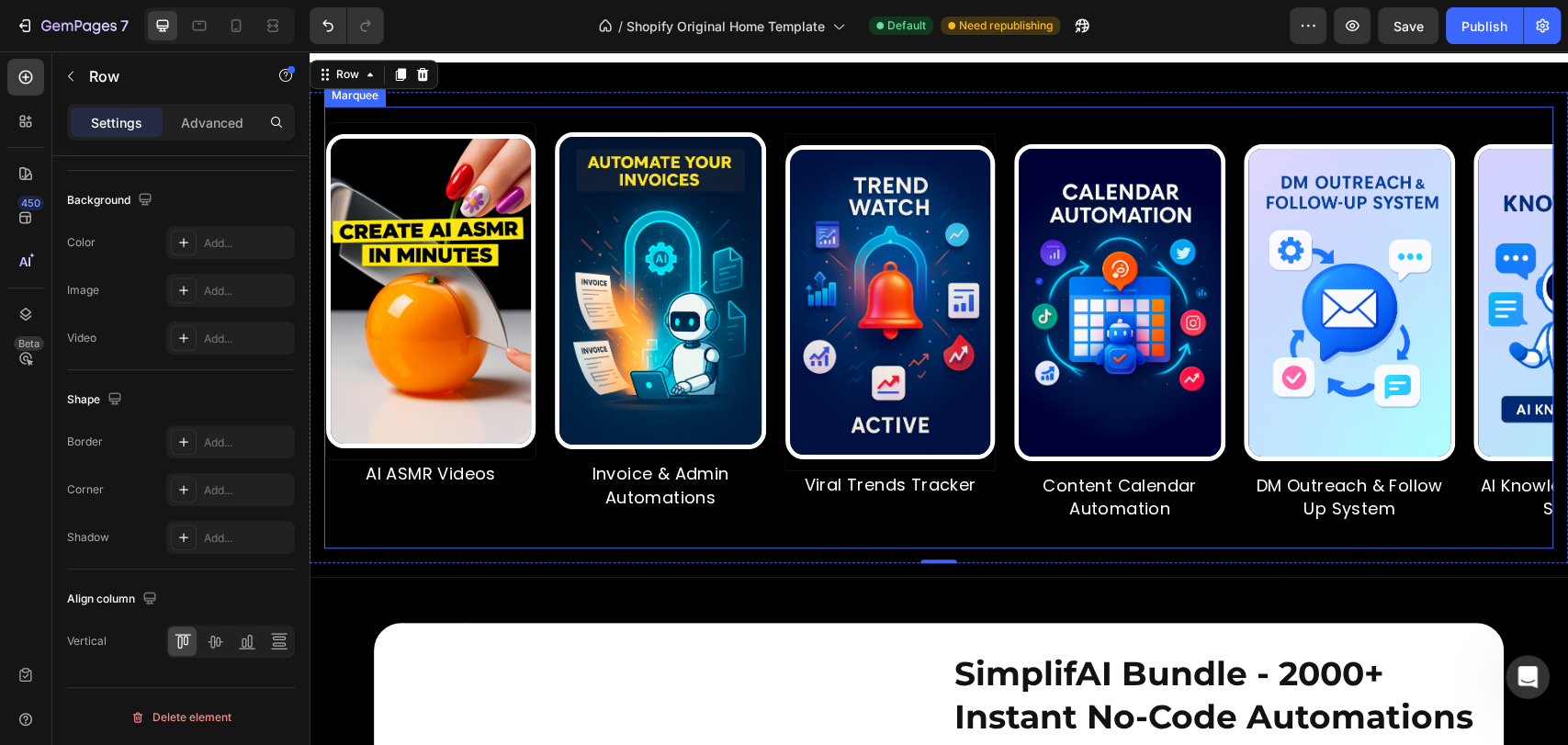
click at [809, 149] on div "Image AI ASMR Videos Text Block Image Invoice & Admin Automations Text Block Im…" at bounding box center [938, 327] width 1229 height 442
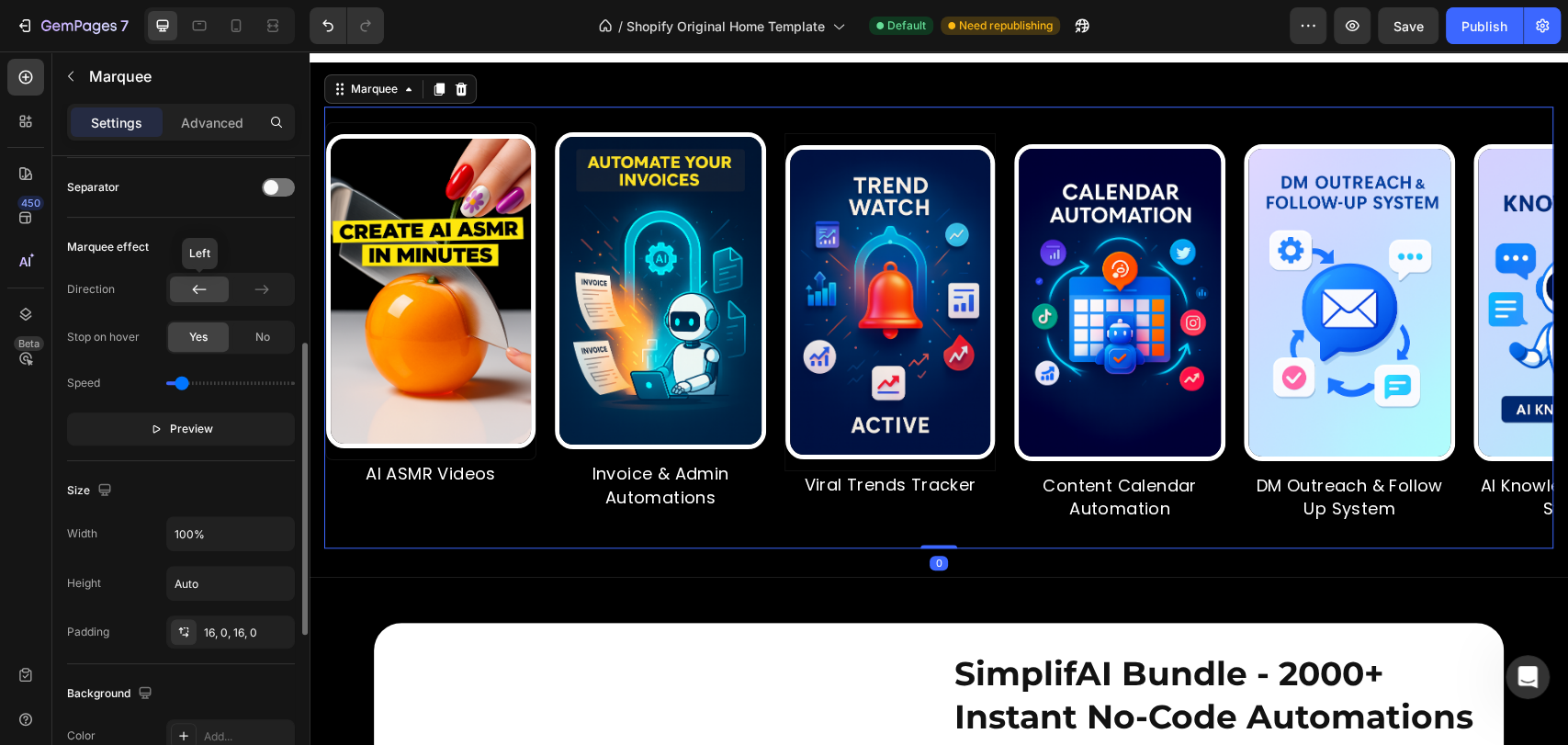
scroll to position [765, 0]
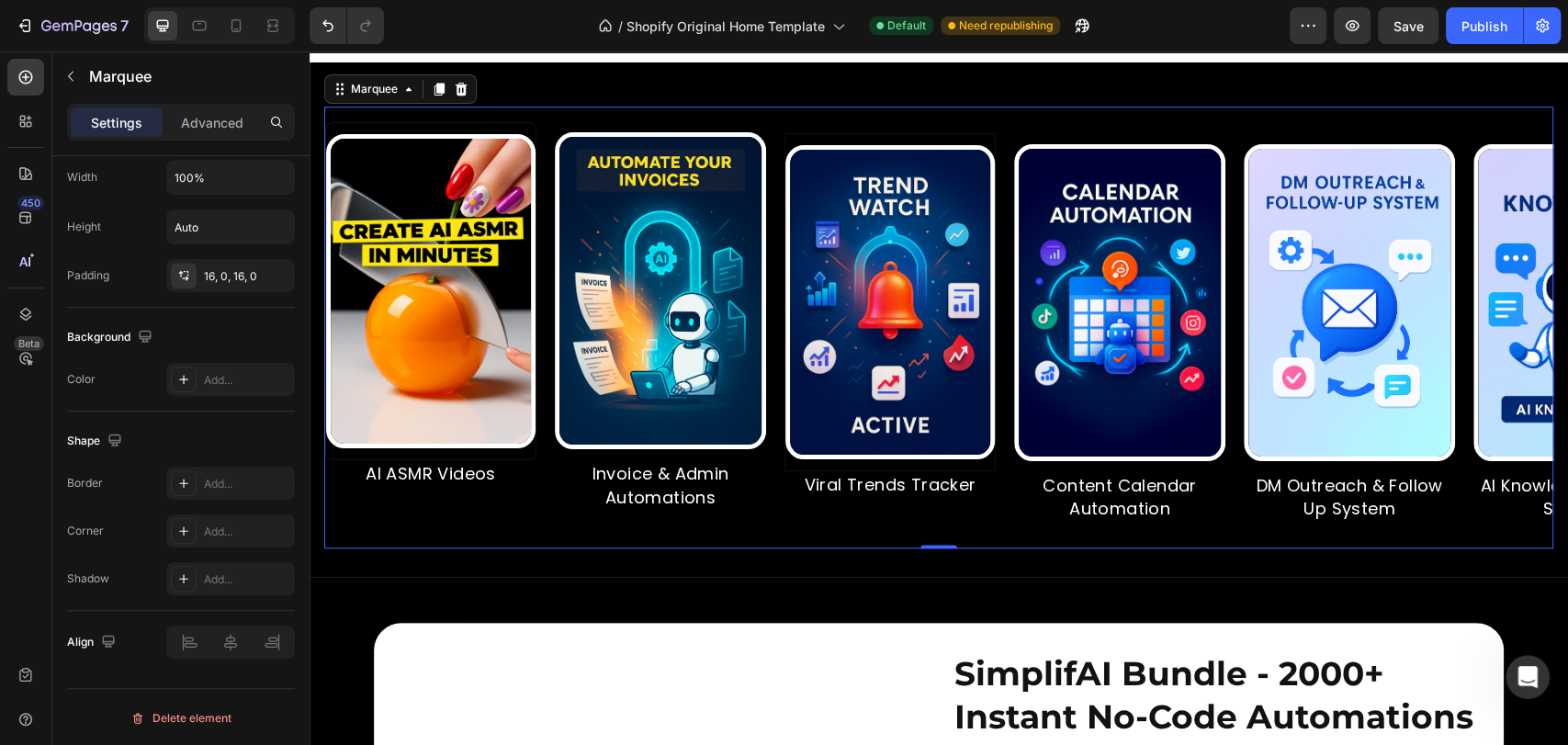
click at [537, 474] on div "Image AI ASMR Videos Text Block" at bounding box center [440, 328] width 230 height 412
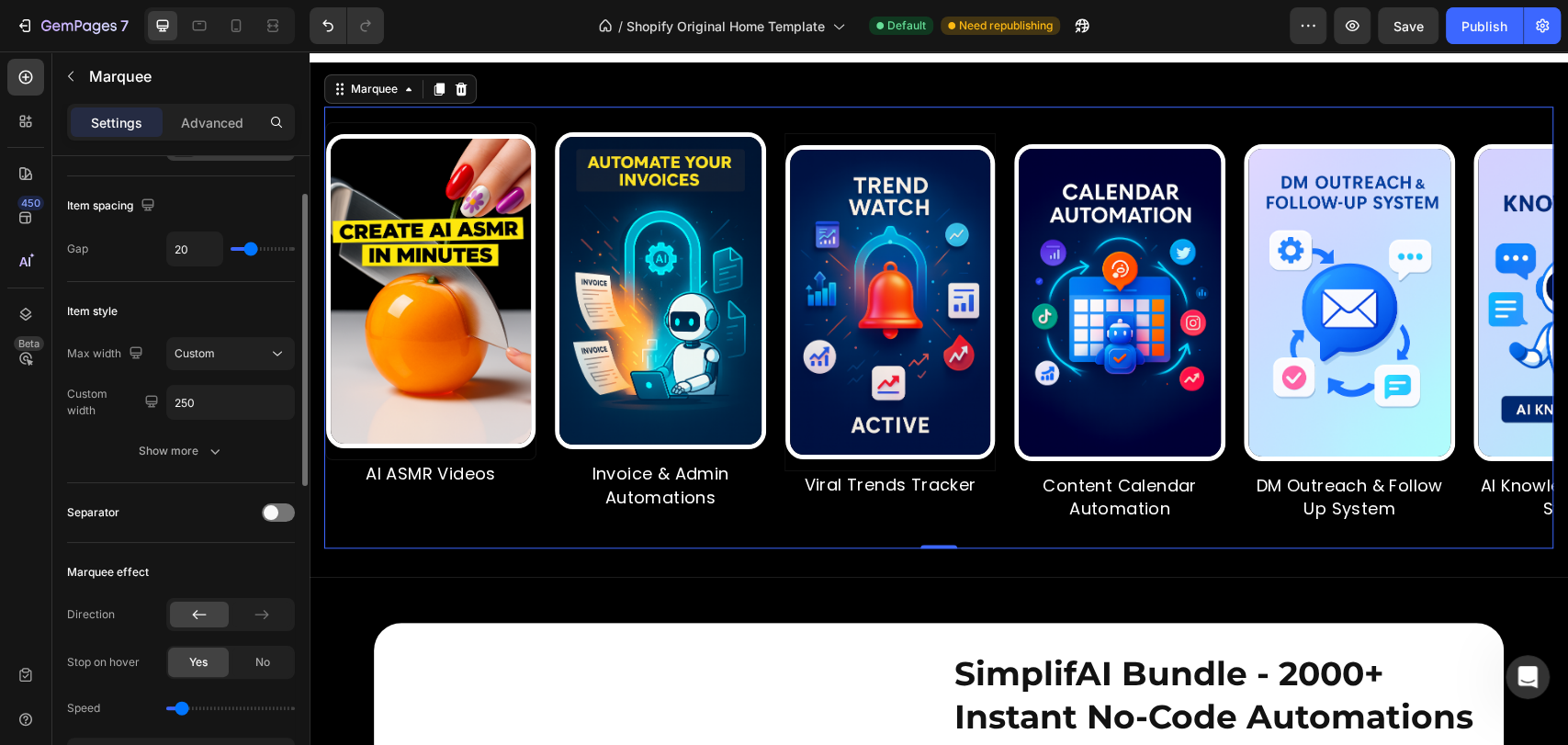
scroll to position [0, 0]
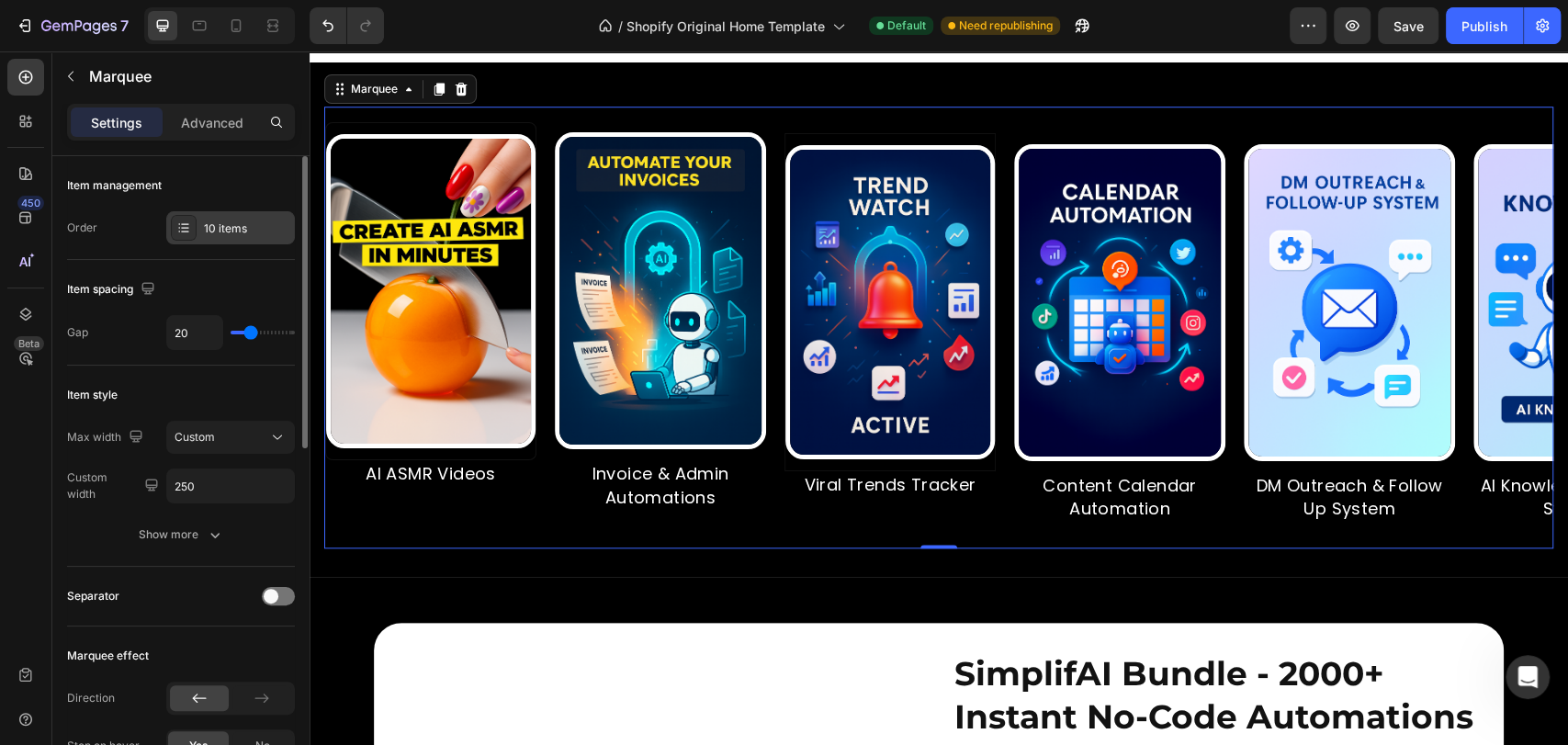
click at [192, 232] on div at bounding box center [184, 228] width 25 height 25
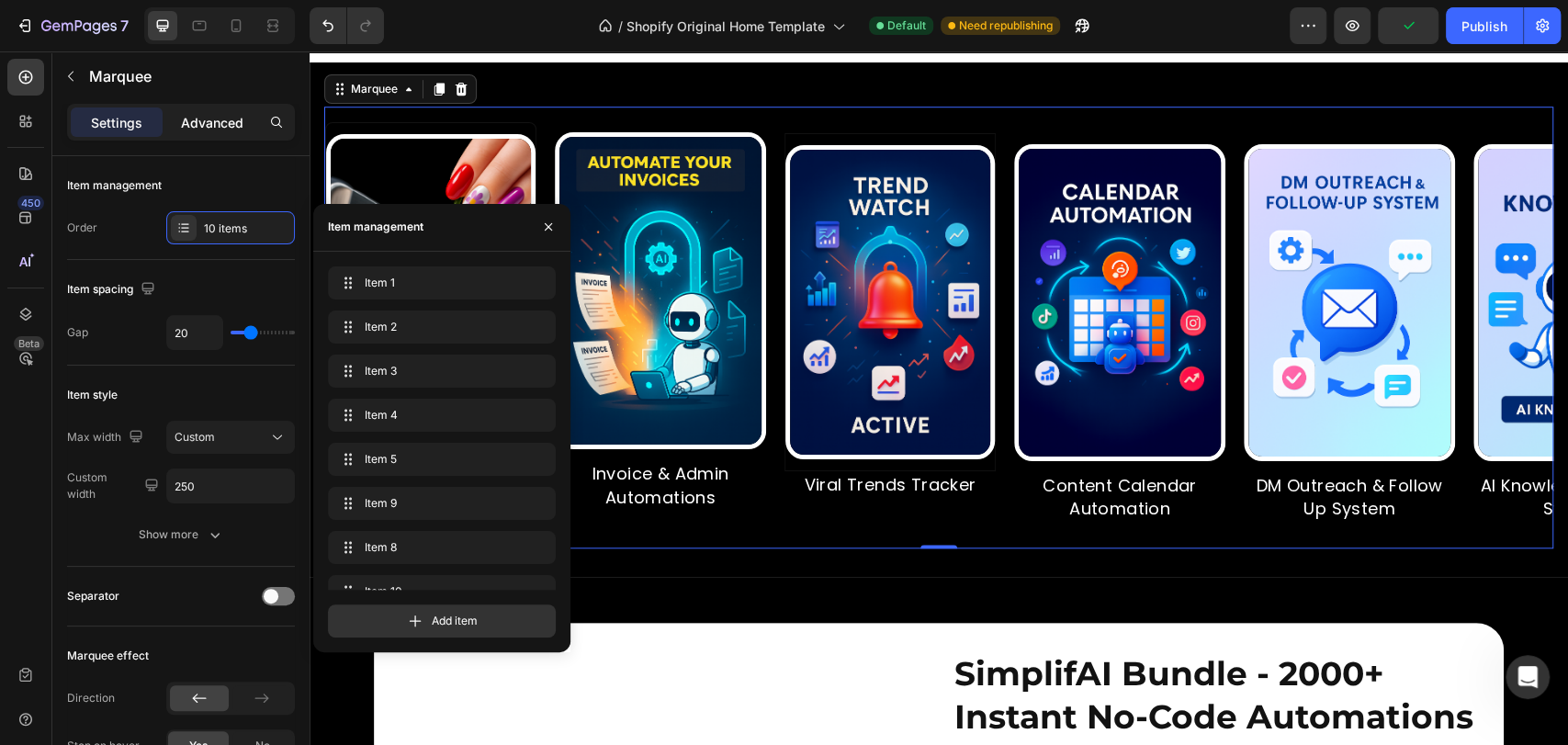
click at [199, 125] on p "Advanced" at bounding box center [212, 123] width 62 height 19
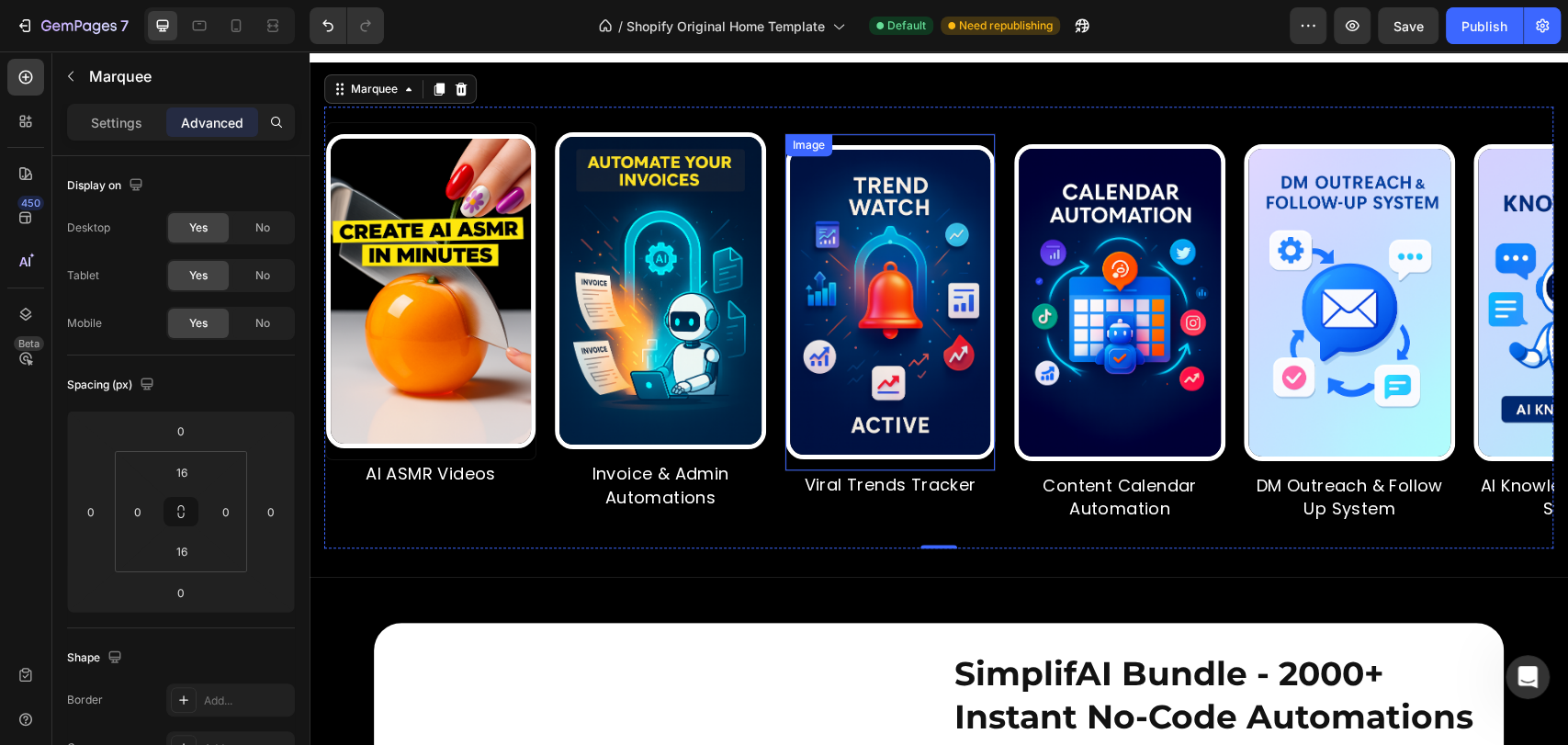
click at [935, 180] on img at bounding box center [890, 302] width 209 height 315
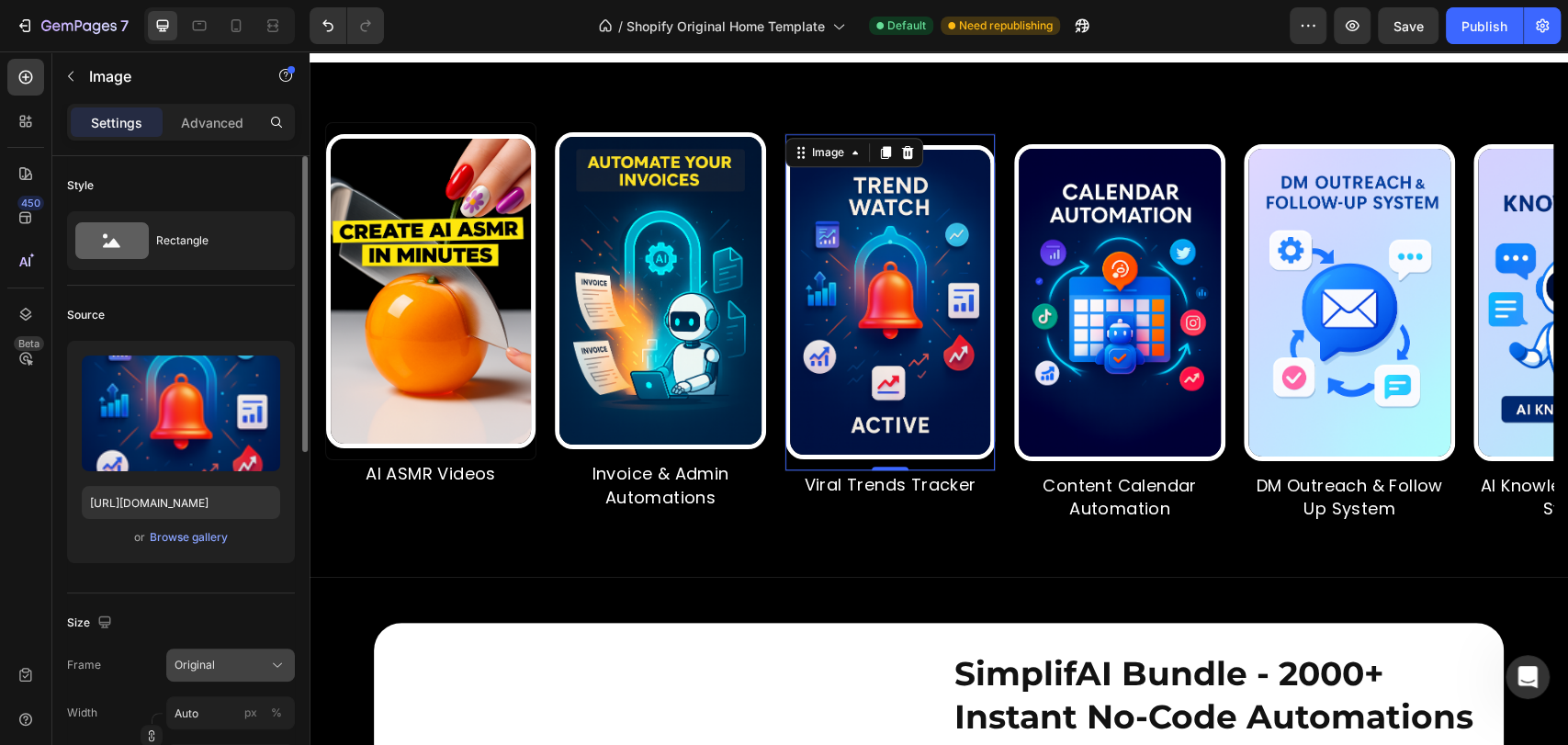
scroll to position [272, 0]
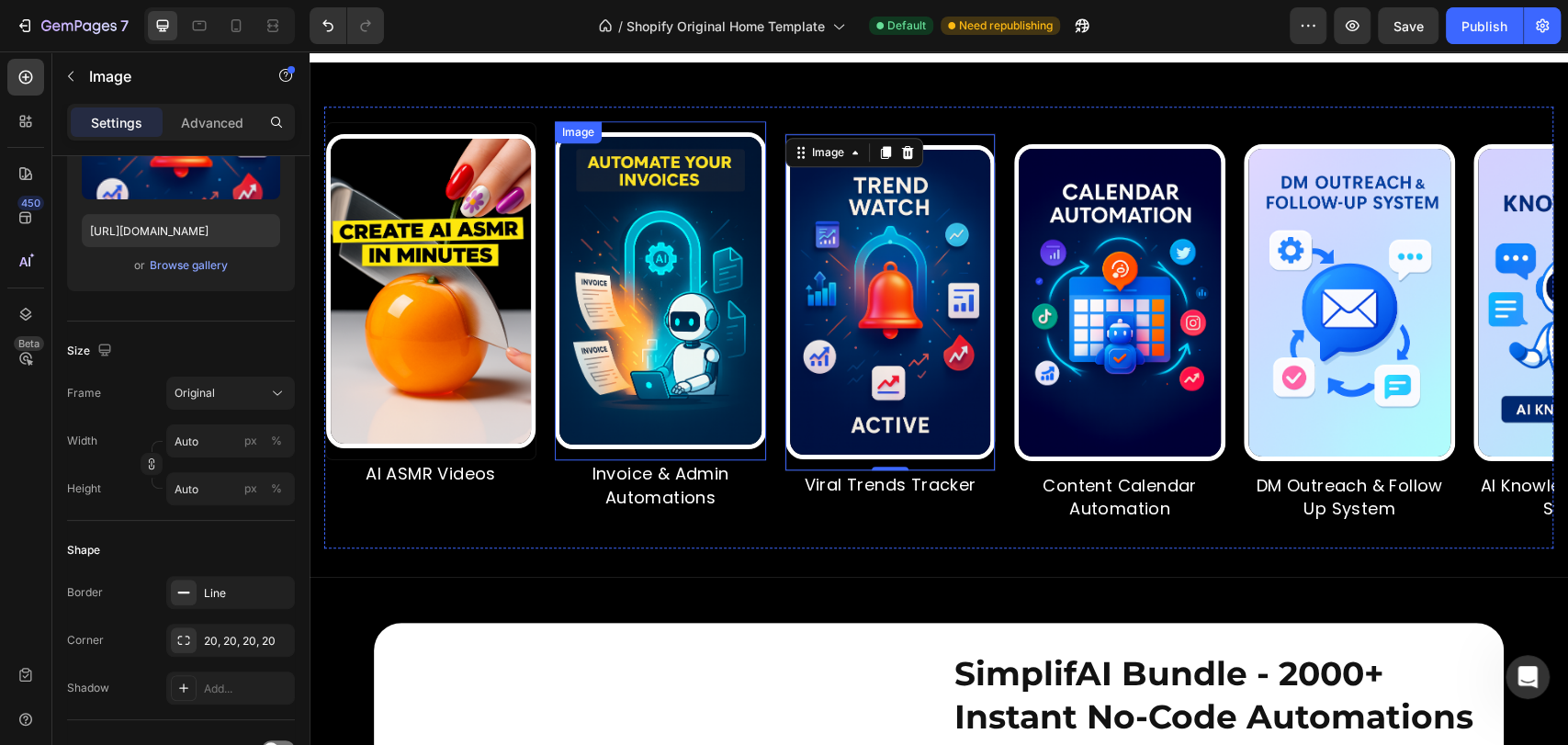
click at [703, 178] on img at bounding box center [660, 291] width 211 height 317
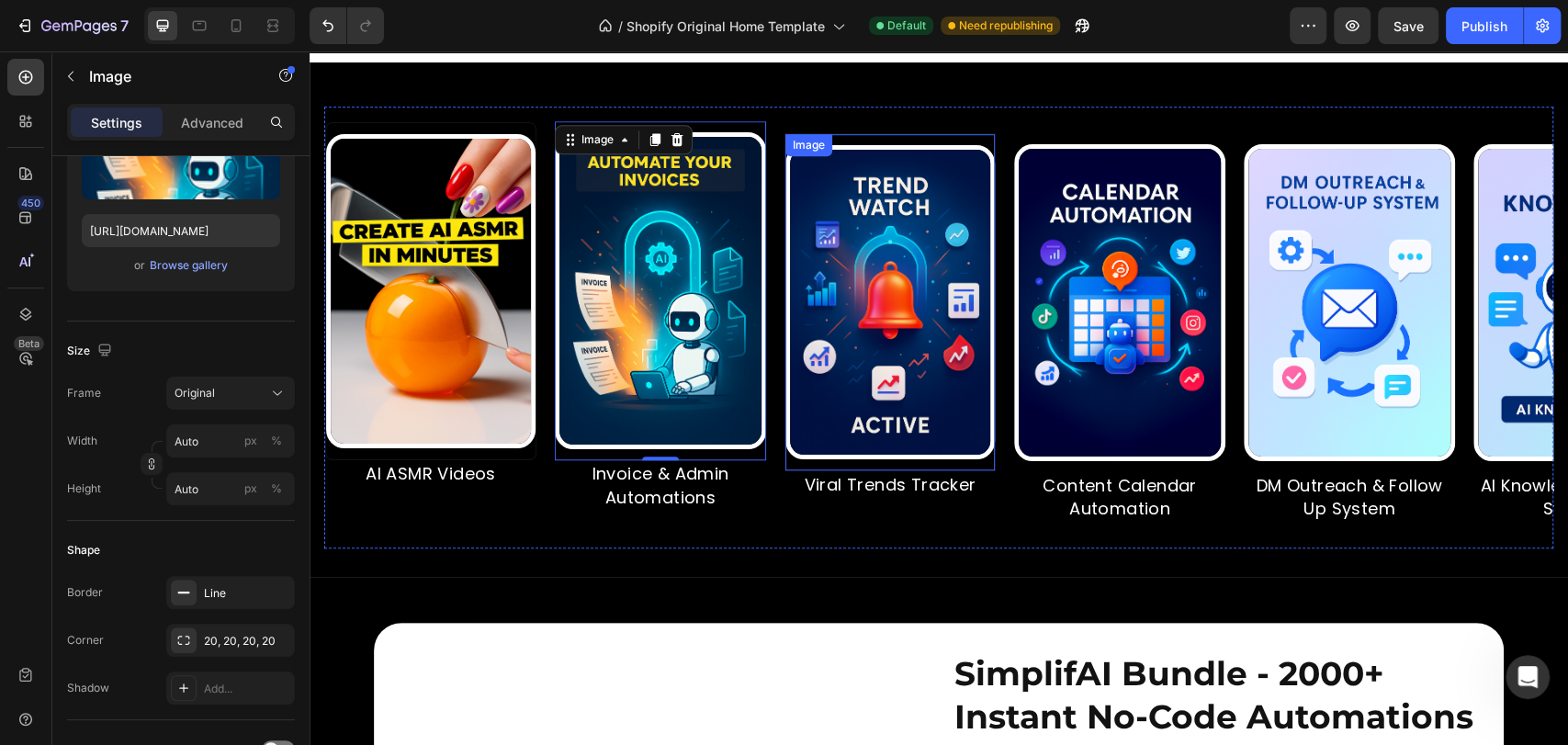
click at [883, 230] on img at bounding box center [890, 302] width 209 height 315
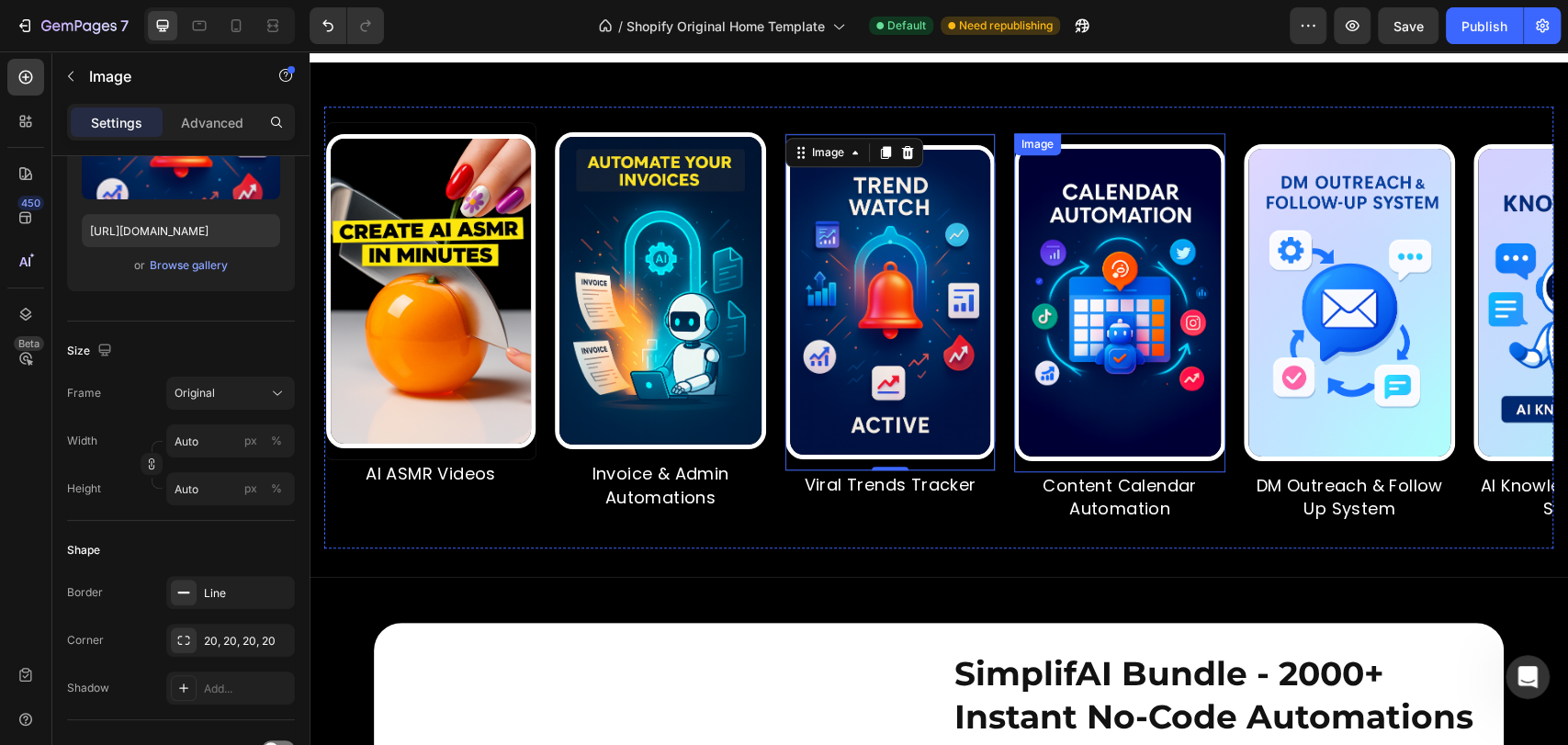
click at [1062, 276] on img at bounding box center [1119, 303] width 211 height 317
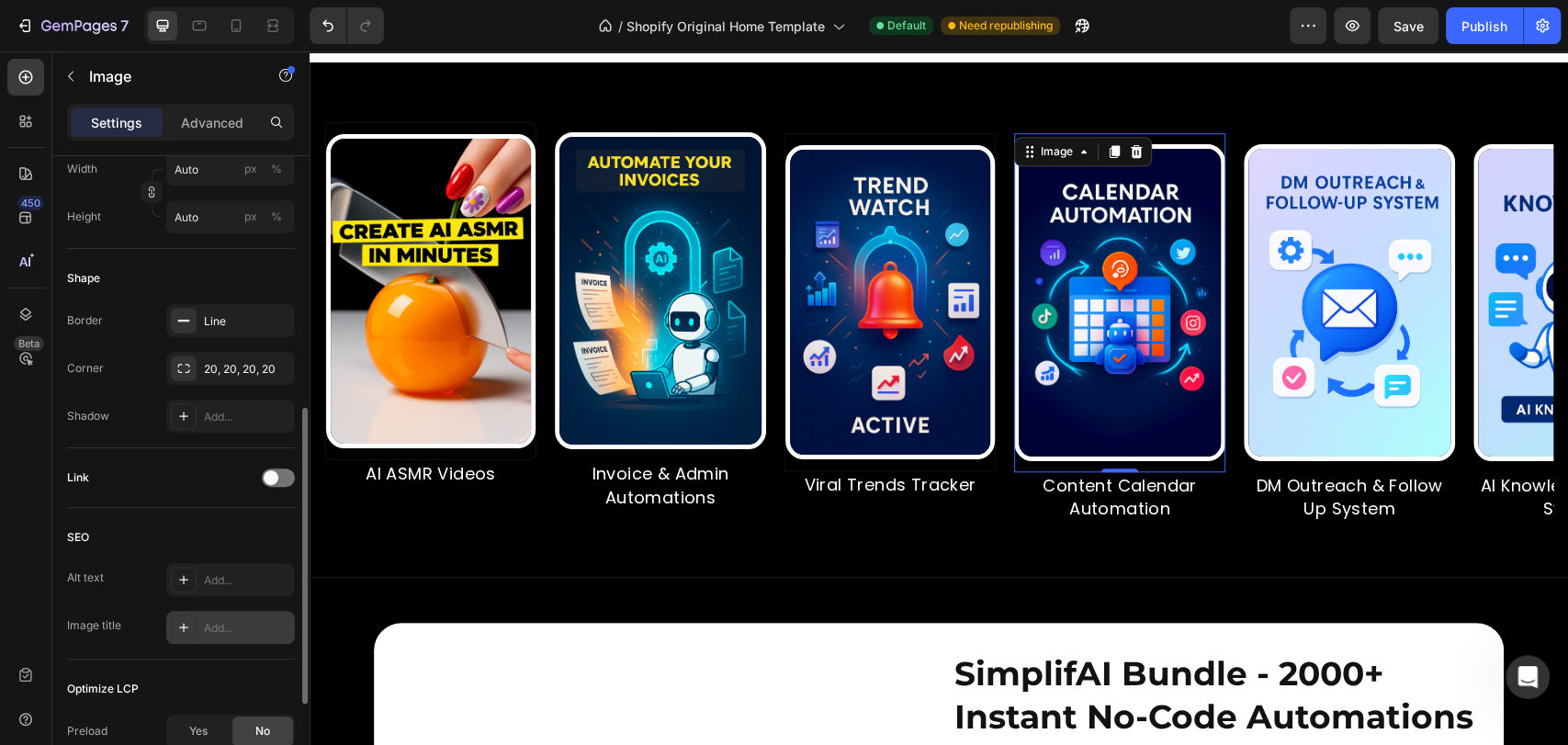
scroll to position [745, 0]
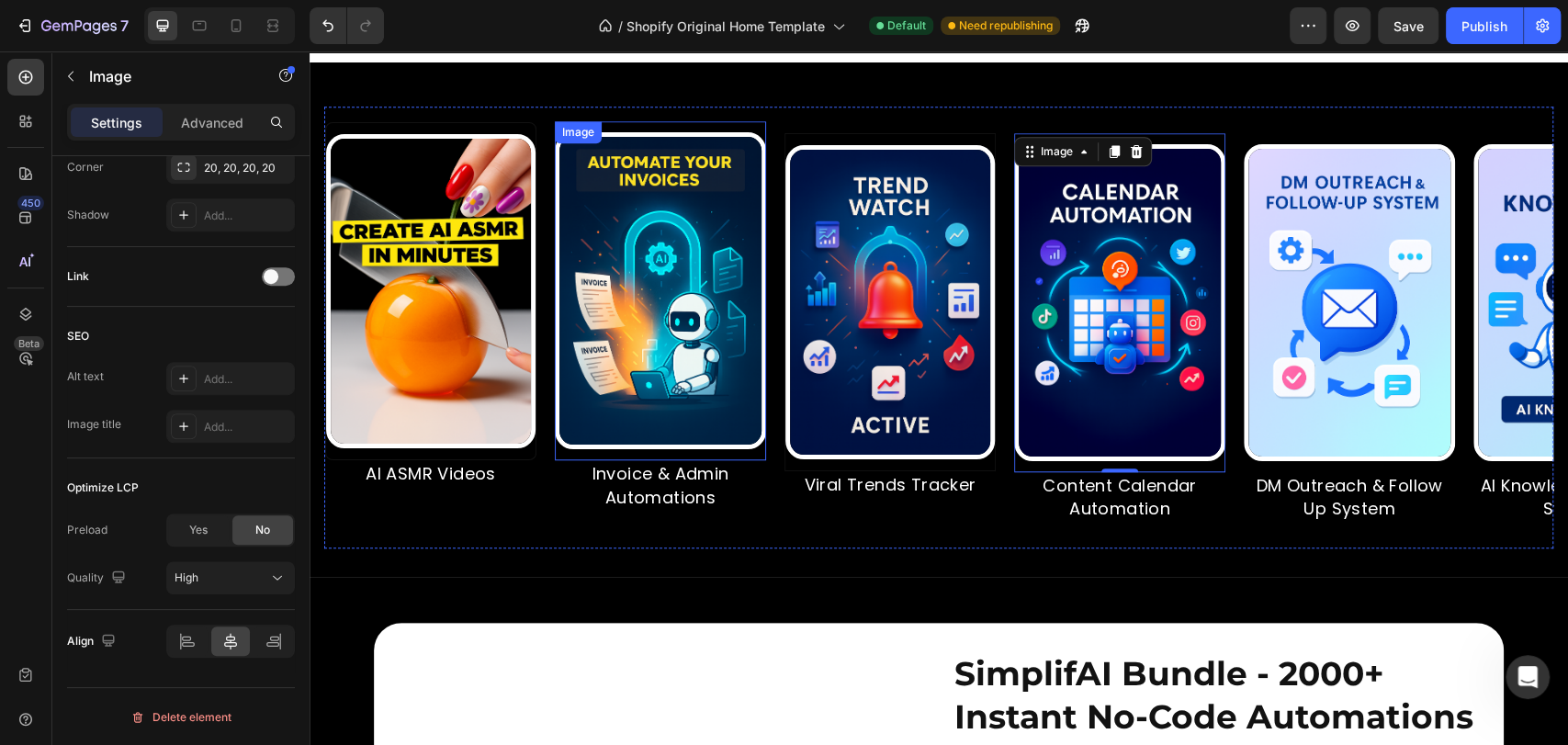
click at [732, 298] on img at bounding box center [660, 291] width 211 height 317
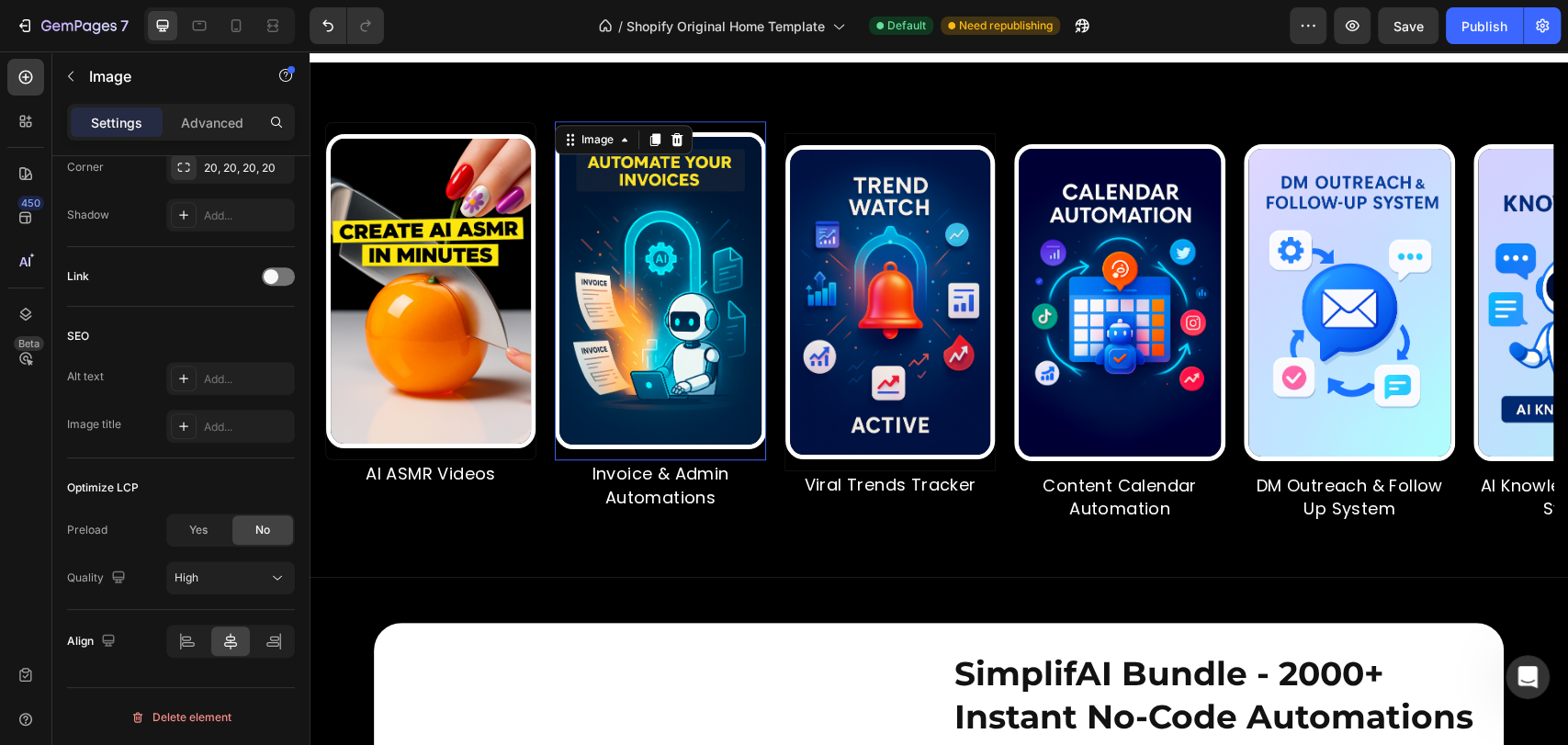
scroll to position [744, 0]
click at [872, 325] on img at bounding box center [890, 302] width 209 height 315
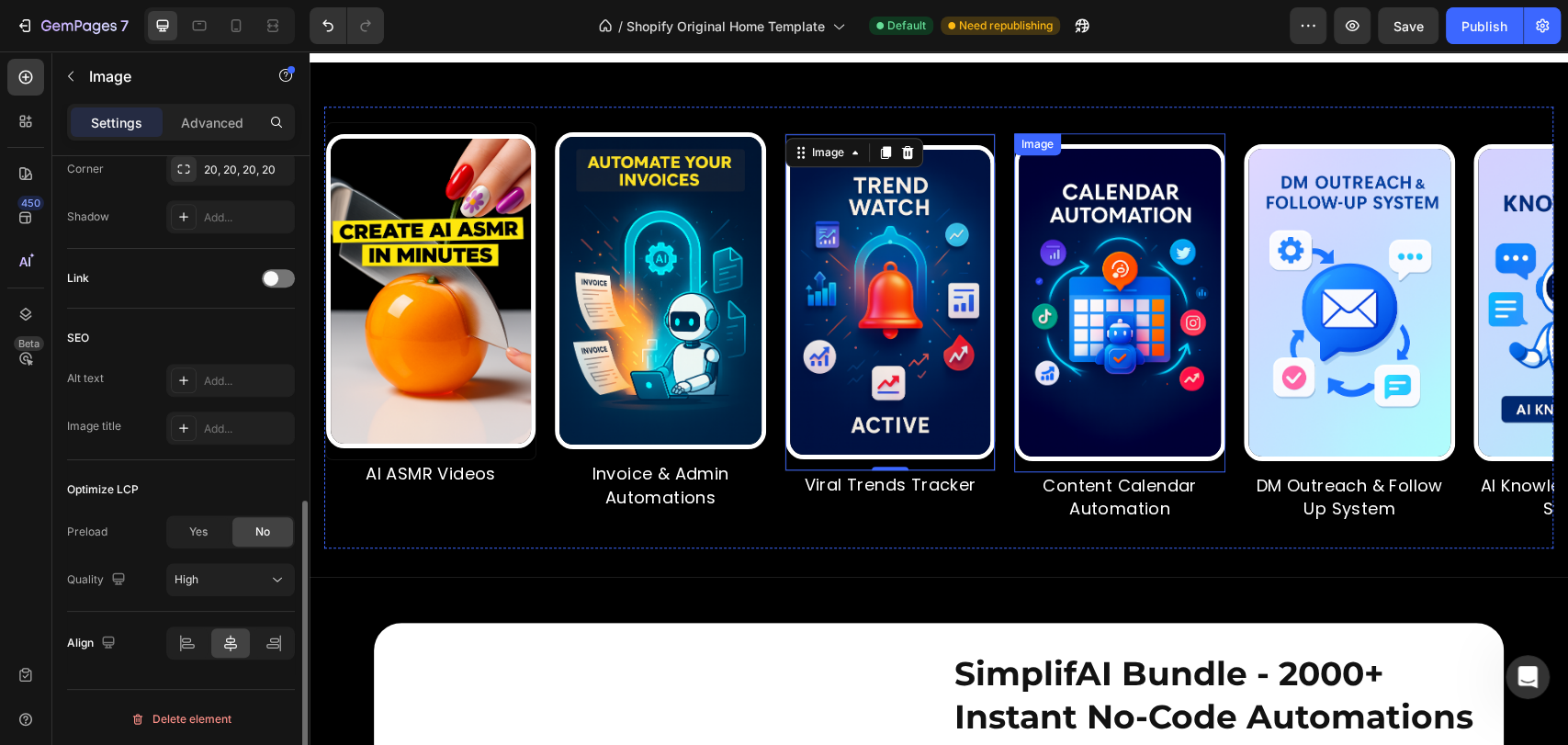
click at [1143, 309] on img at bounding box center [1119, 303] width 211 height 317
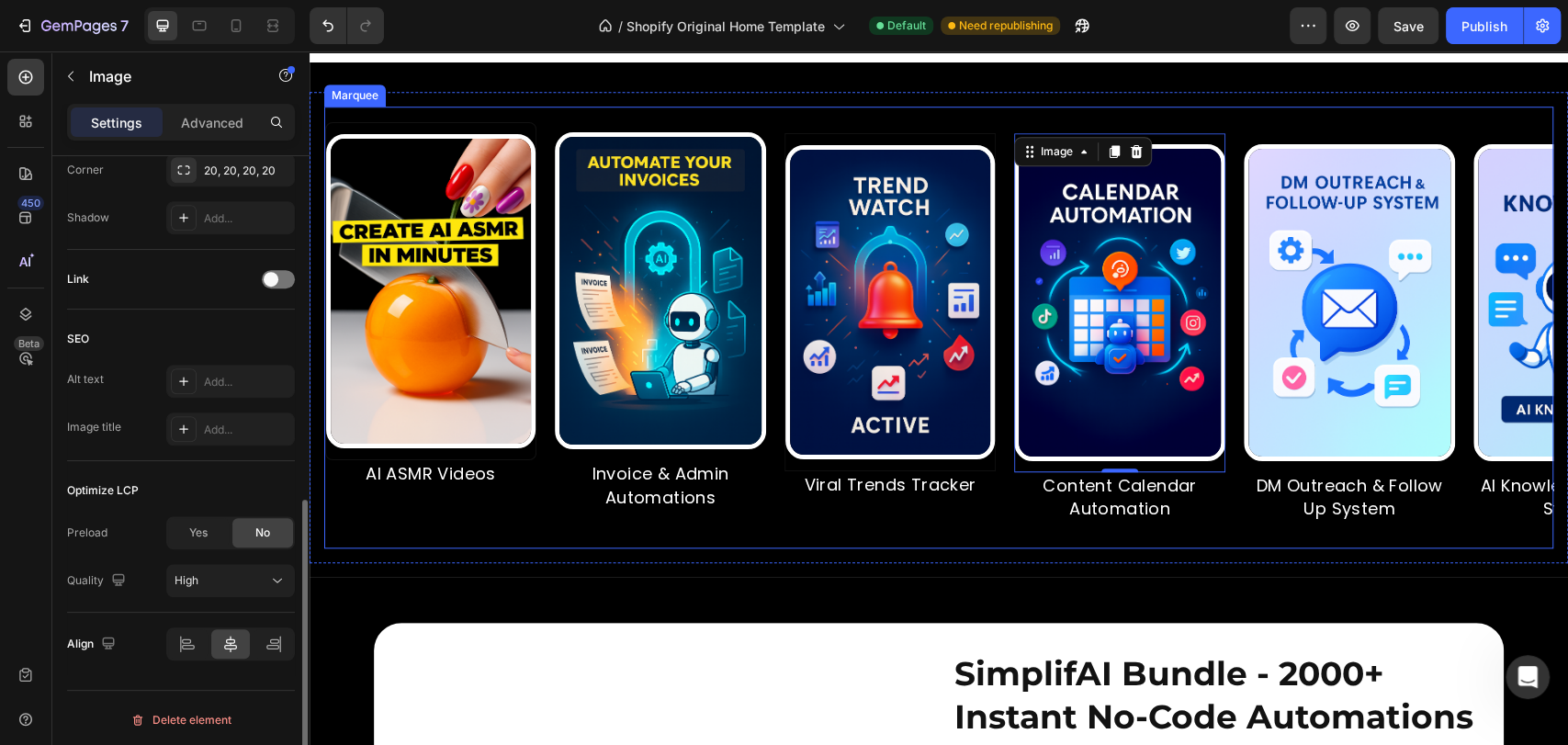
click at [713, 332] on img at bounding box center [660, 291] width 211 height 317
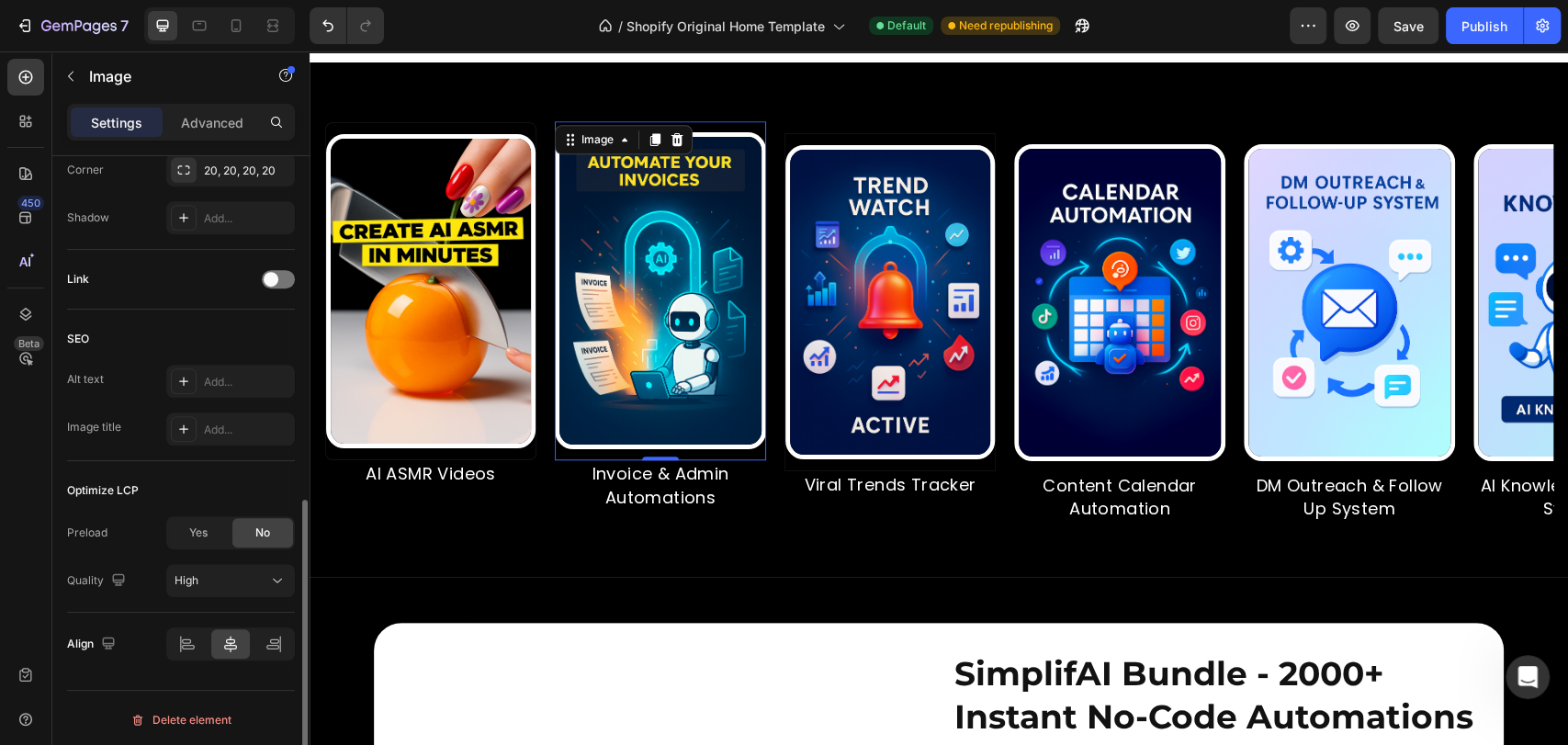
scroll to position [743, 0]
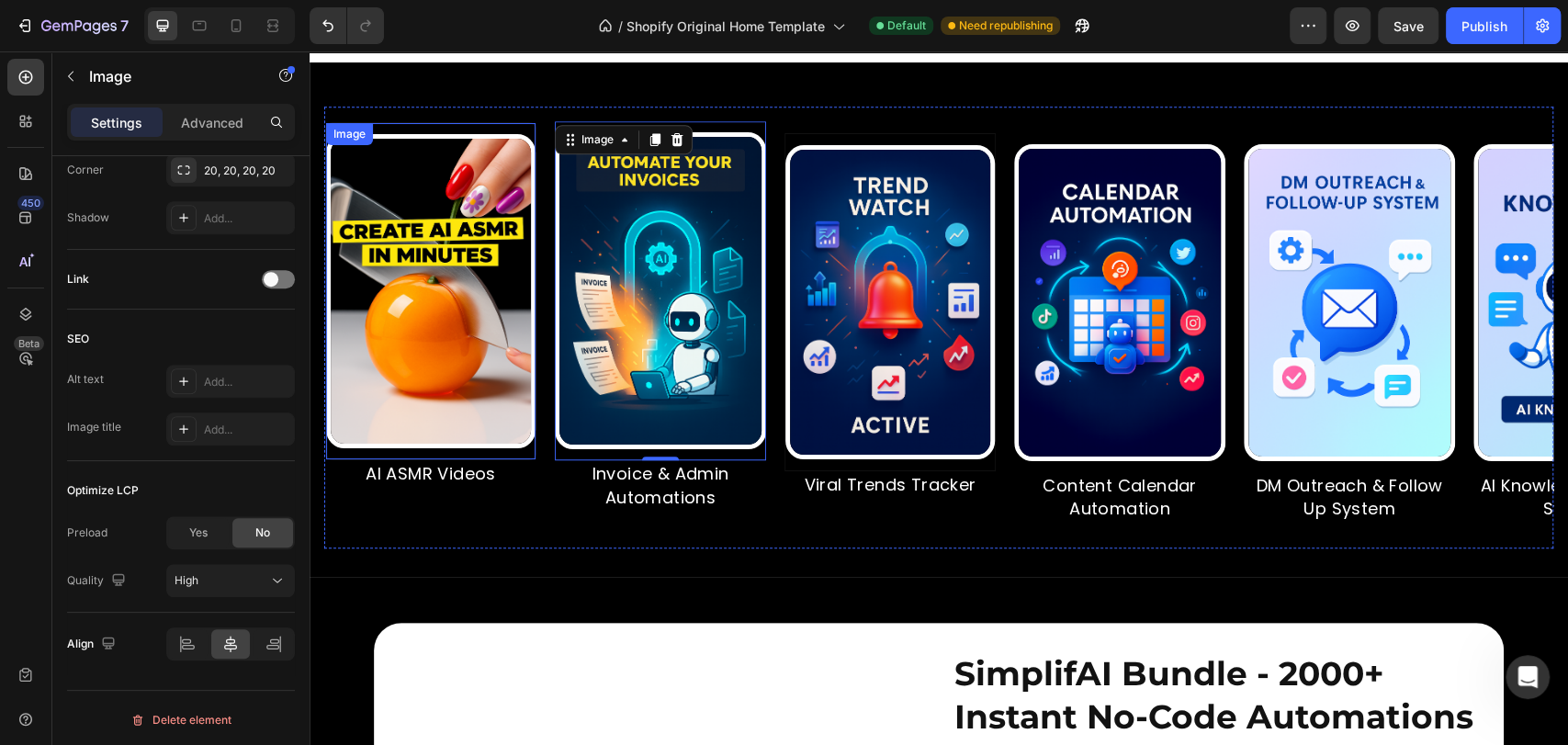
click at [451, 378] on img at bounding box center [430, 291] width 209 height 315
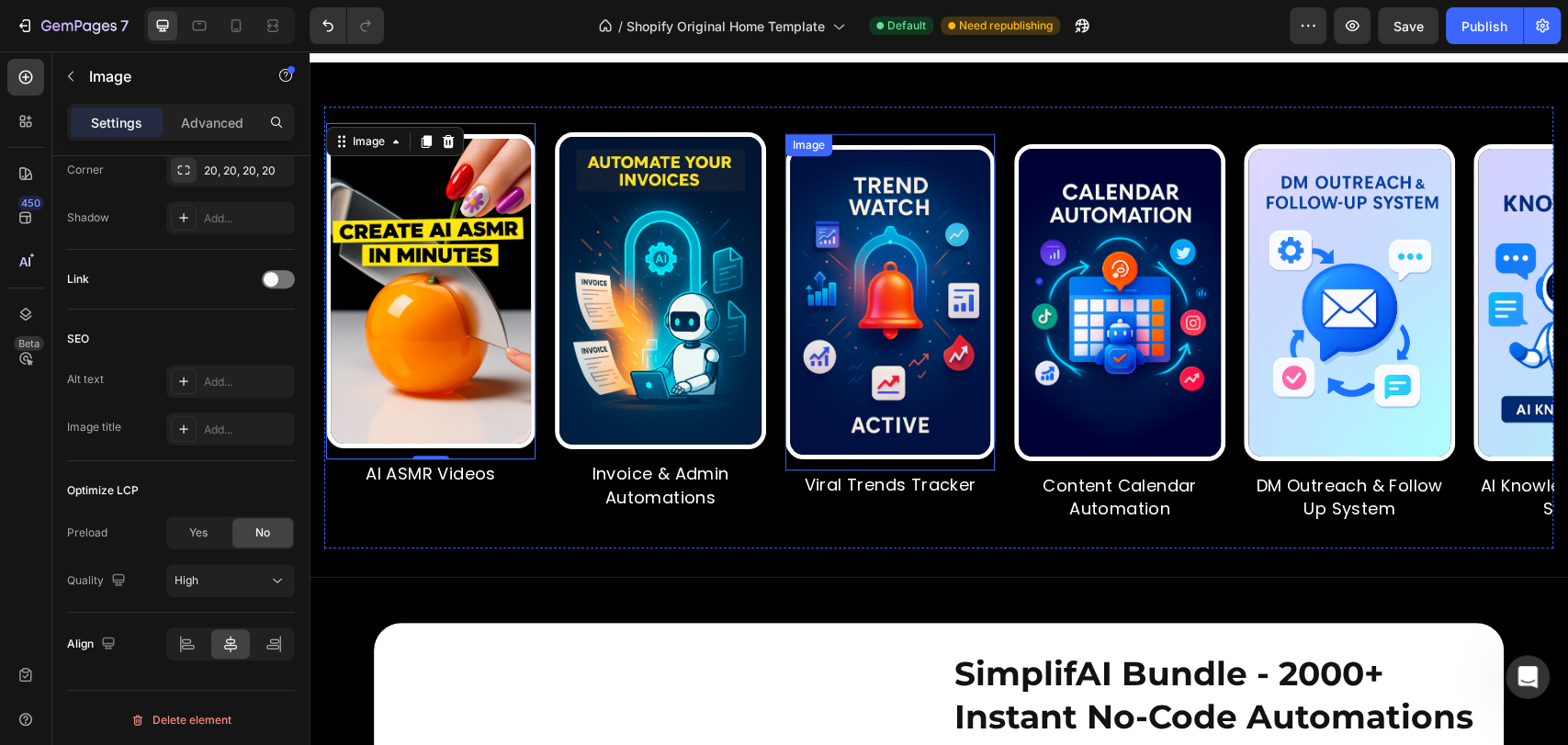
click at [851, 354] on img at bounding box center [890, 302] width 209 height 315
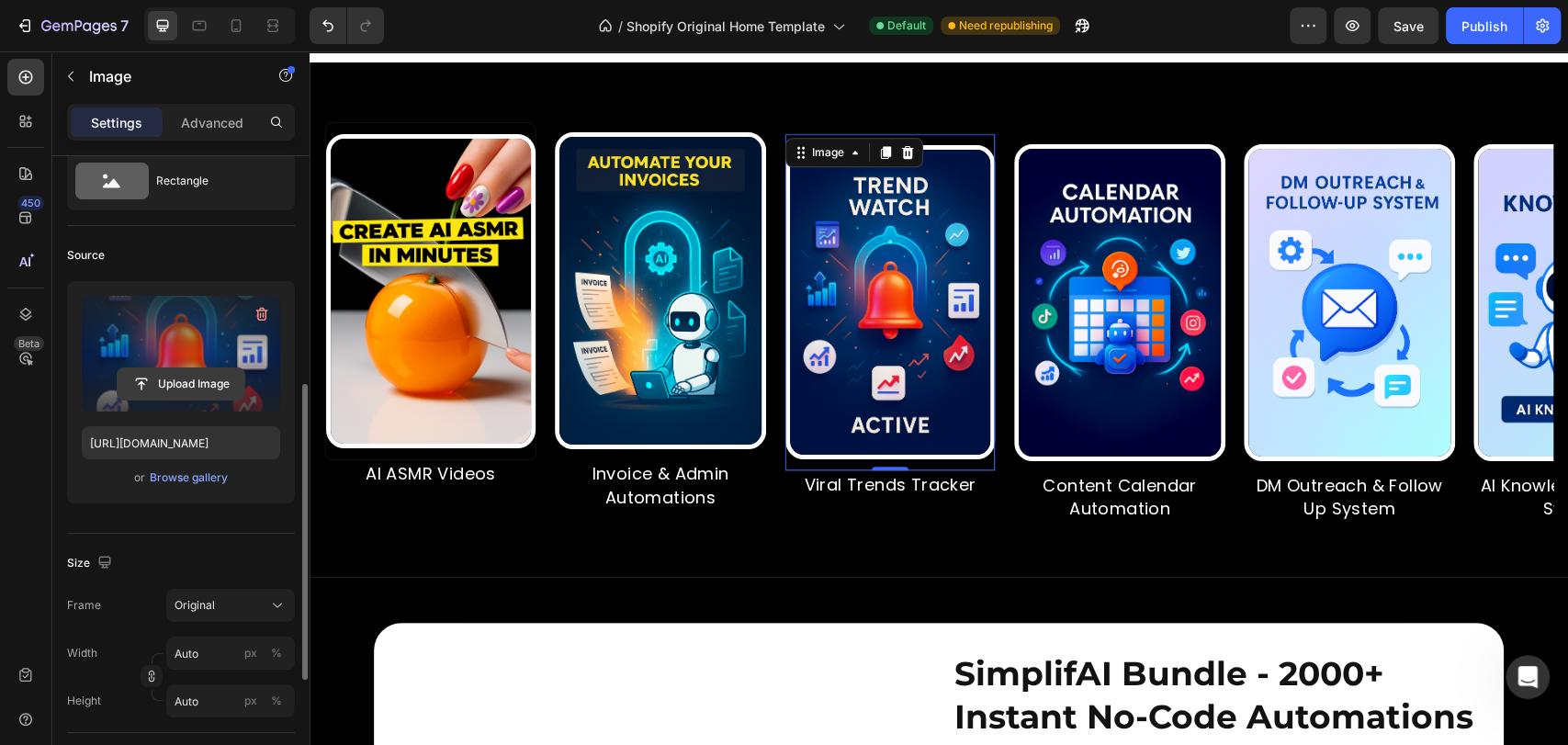
scroll to position [197, 0]
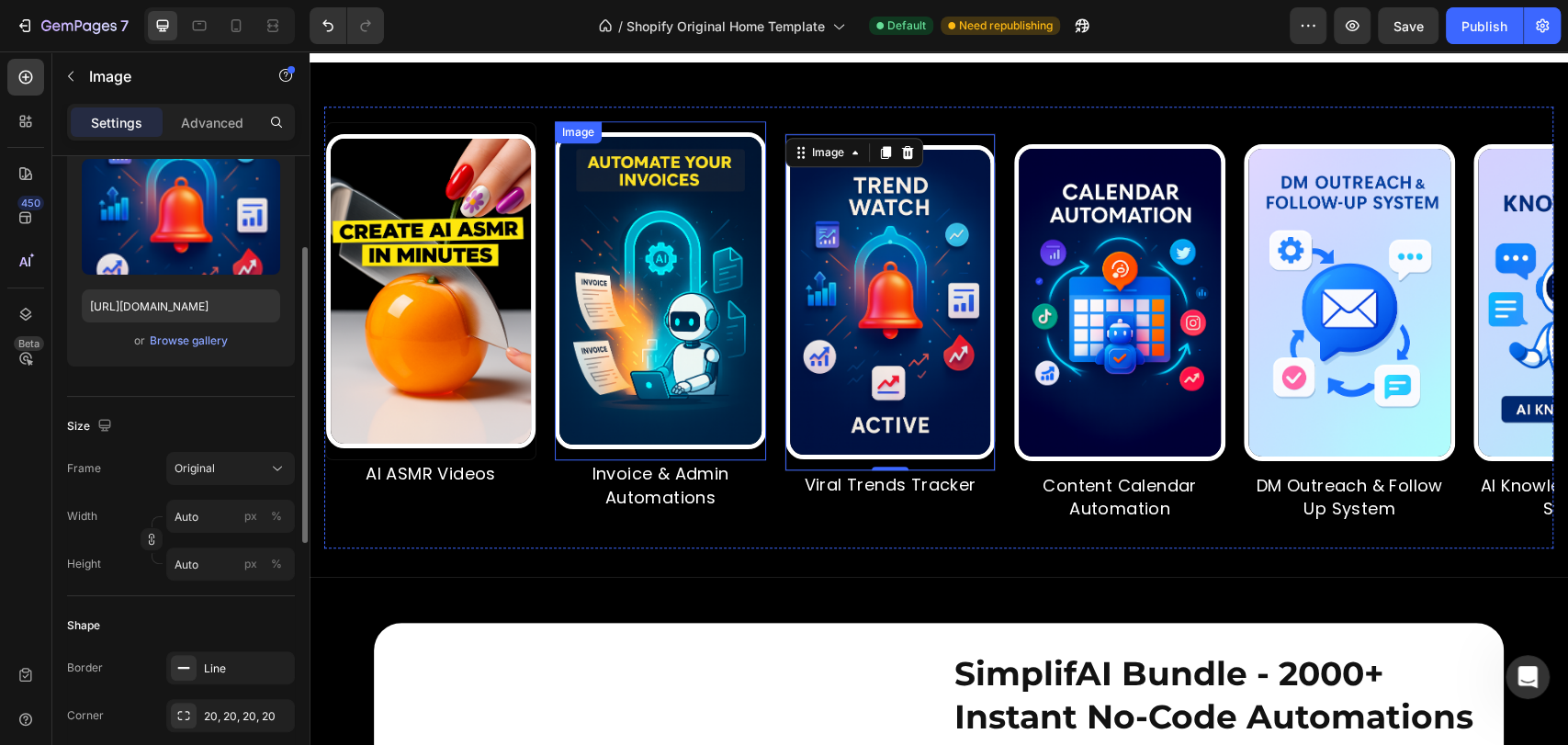
click at [640, 330] on img at bounding box center [660, 291] width 211 height 317
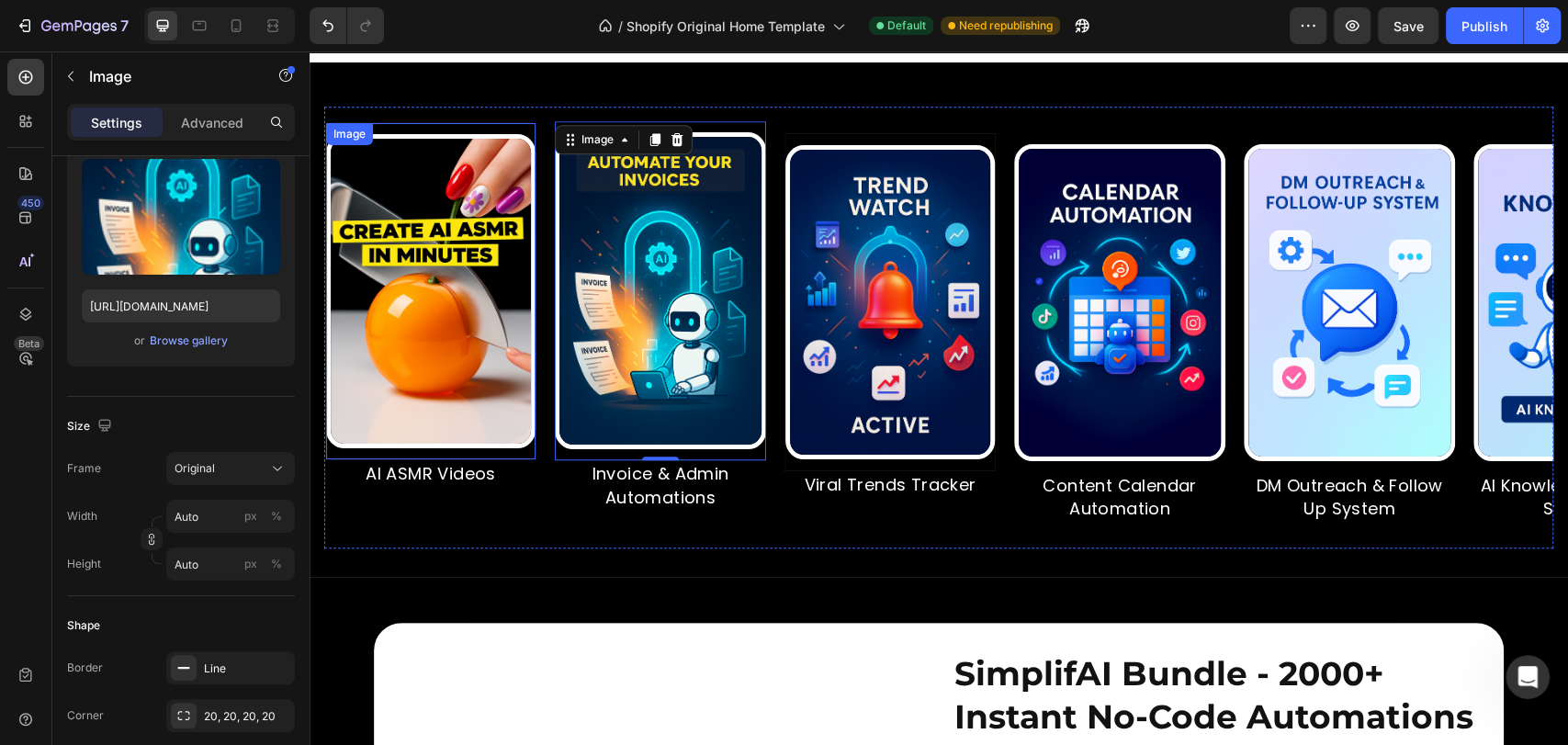
click at [395, 375] on img at bounding box center [430, 291] width 209 height 315
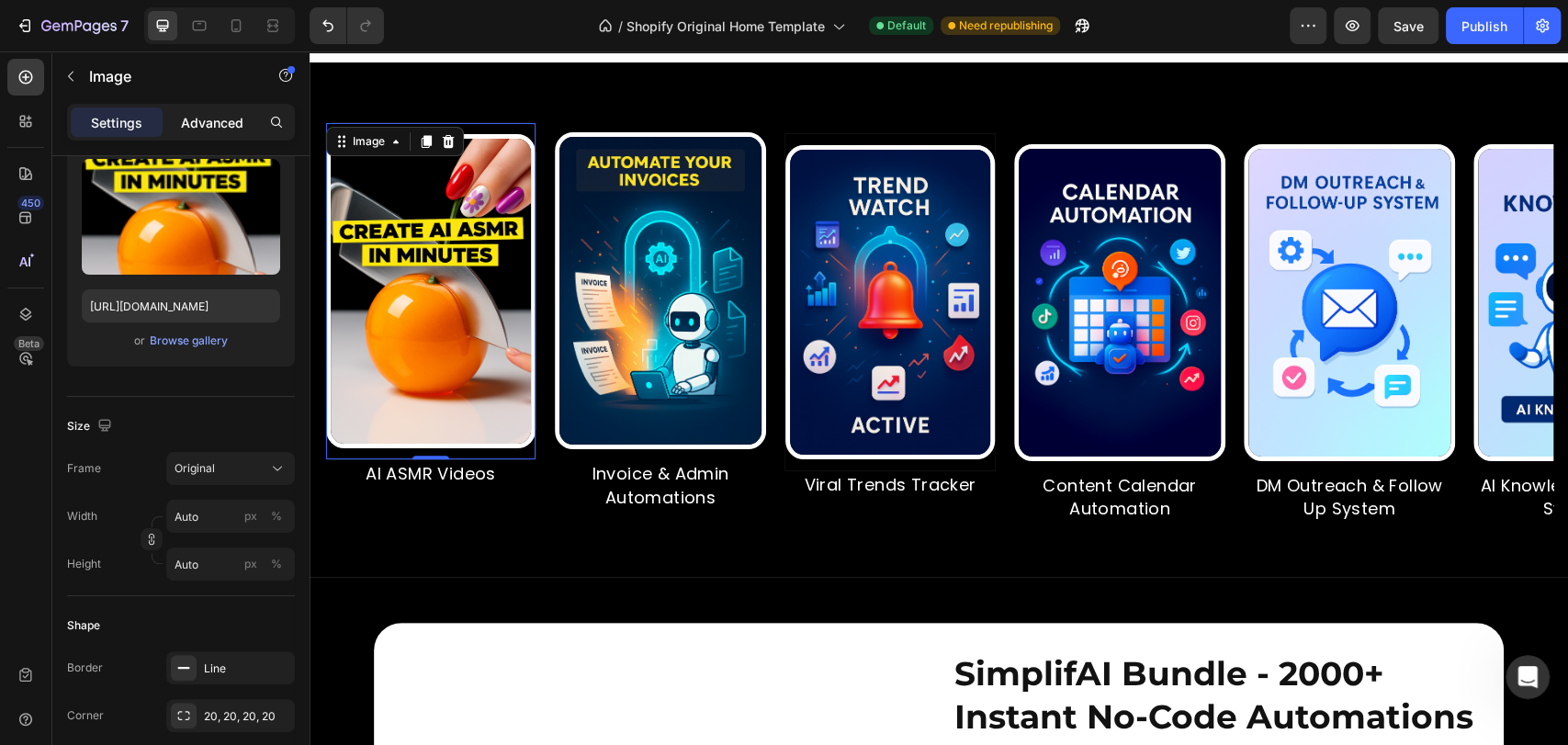
click at [220, 121] on p "Advanced" at bounding box center [212, 123] width 62 height 19
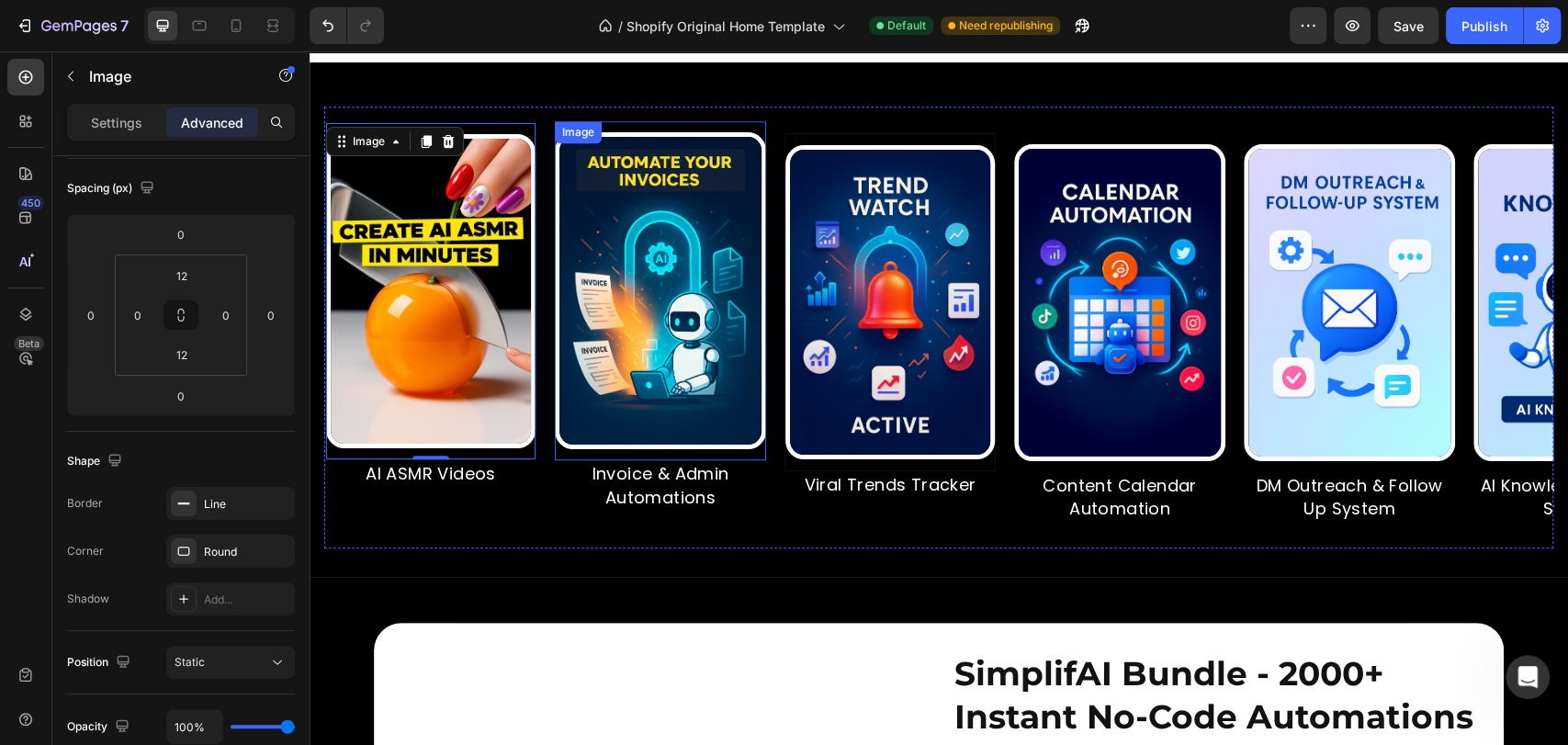
click at [617, 299] on img at bounding box center [660, 291] width 211 height 317
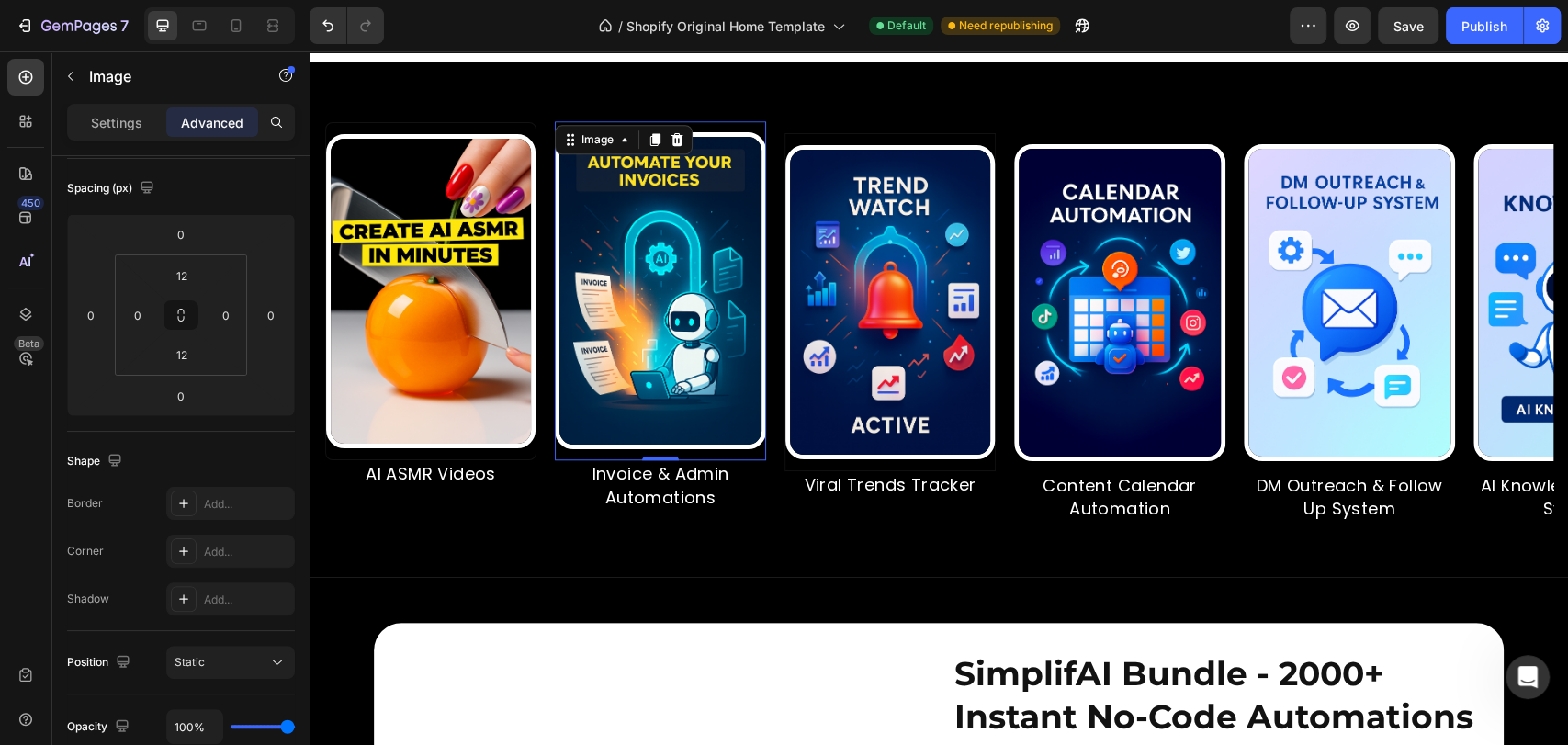
click at [419, 337] on img at bounding box center [430, 291] width 209 height 315
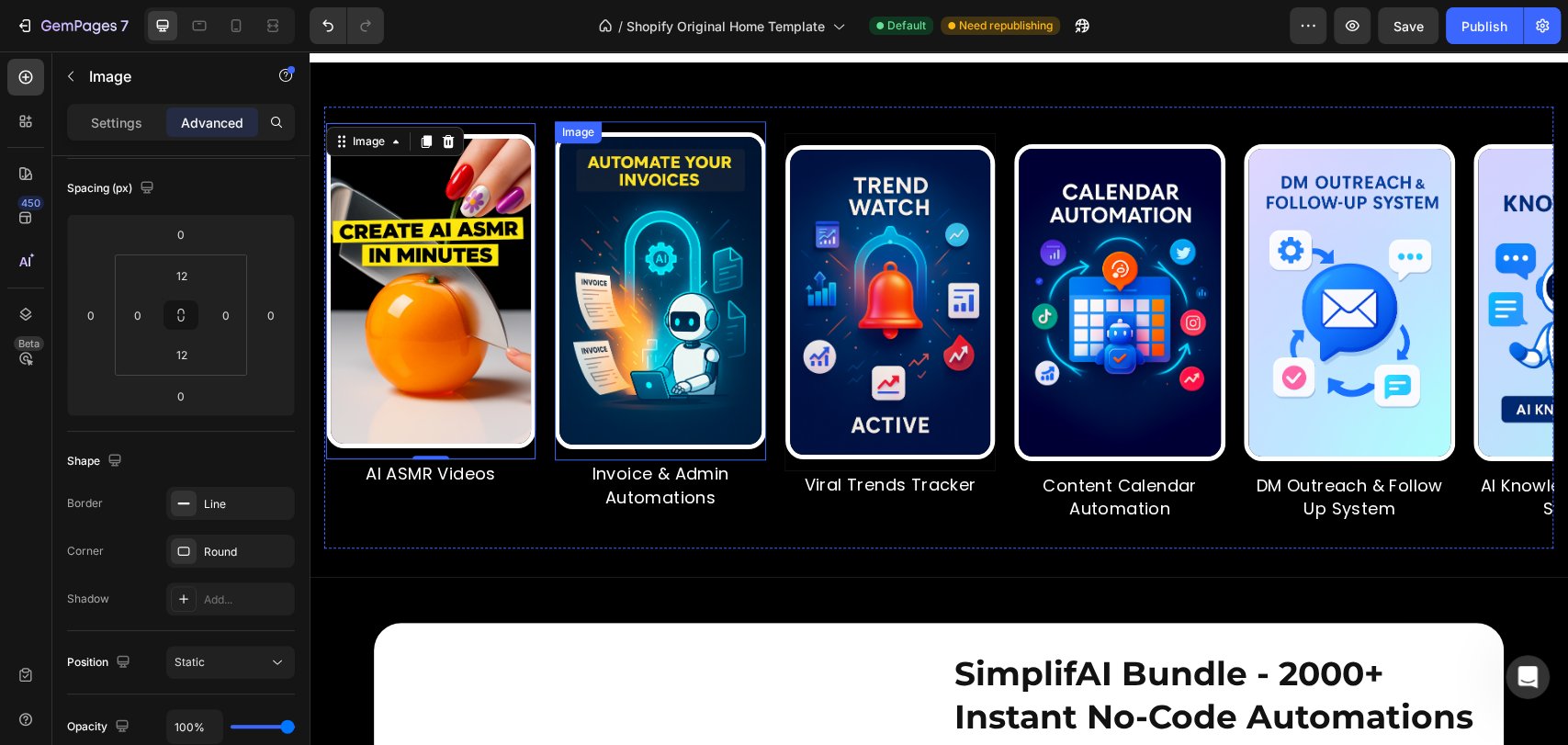
click at [629, 333] on img at bounding box center [660, 291] width 211 height 317
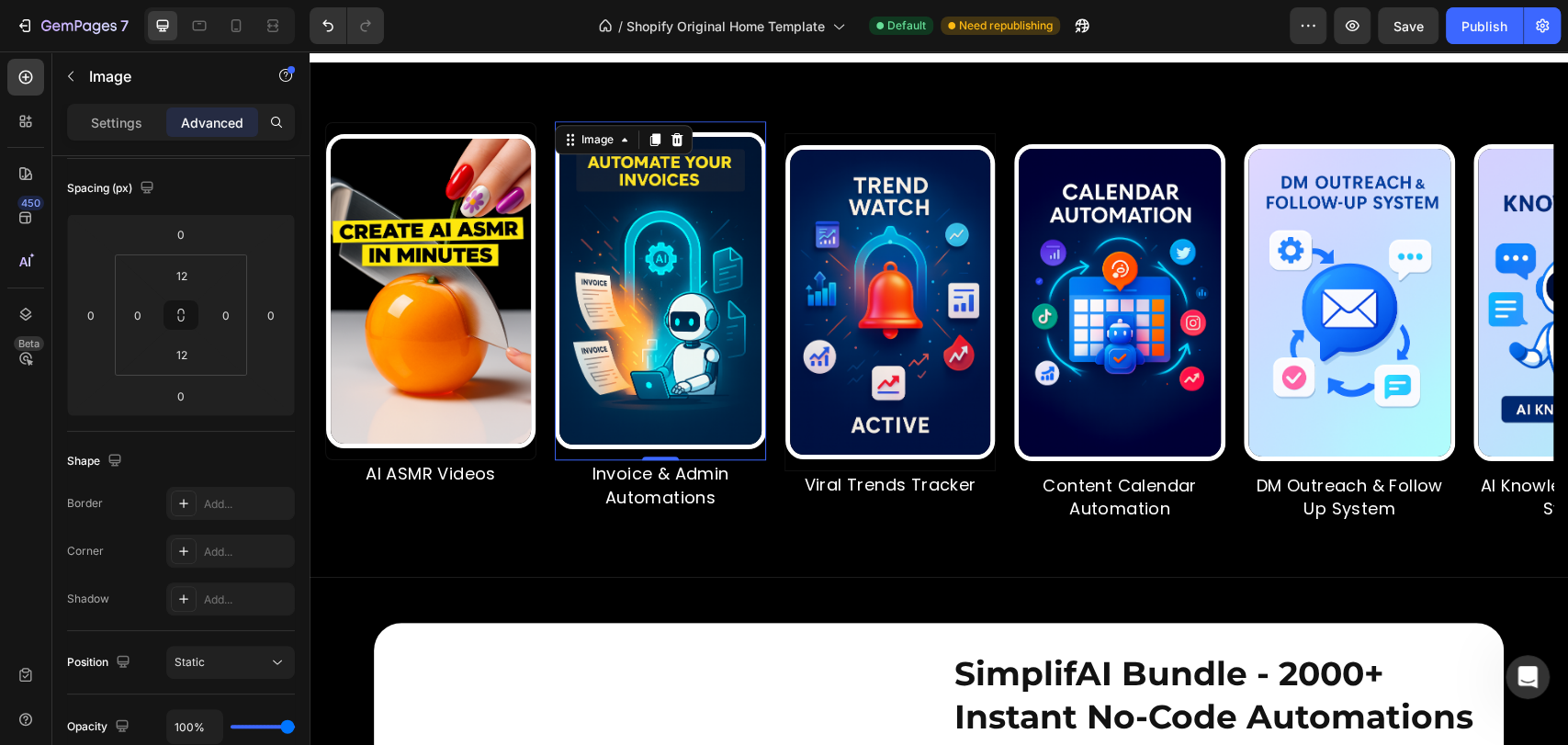
click at [877, 316] on img at bounding box center [890, 302] width 209 height 315
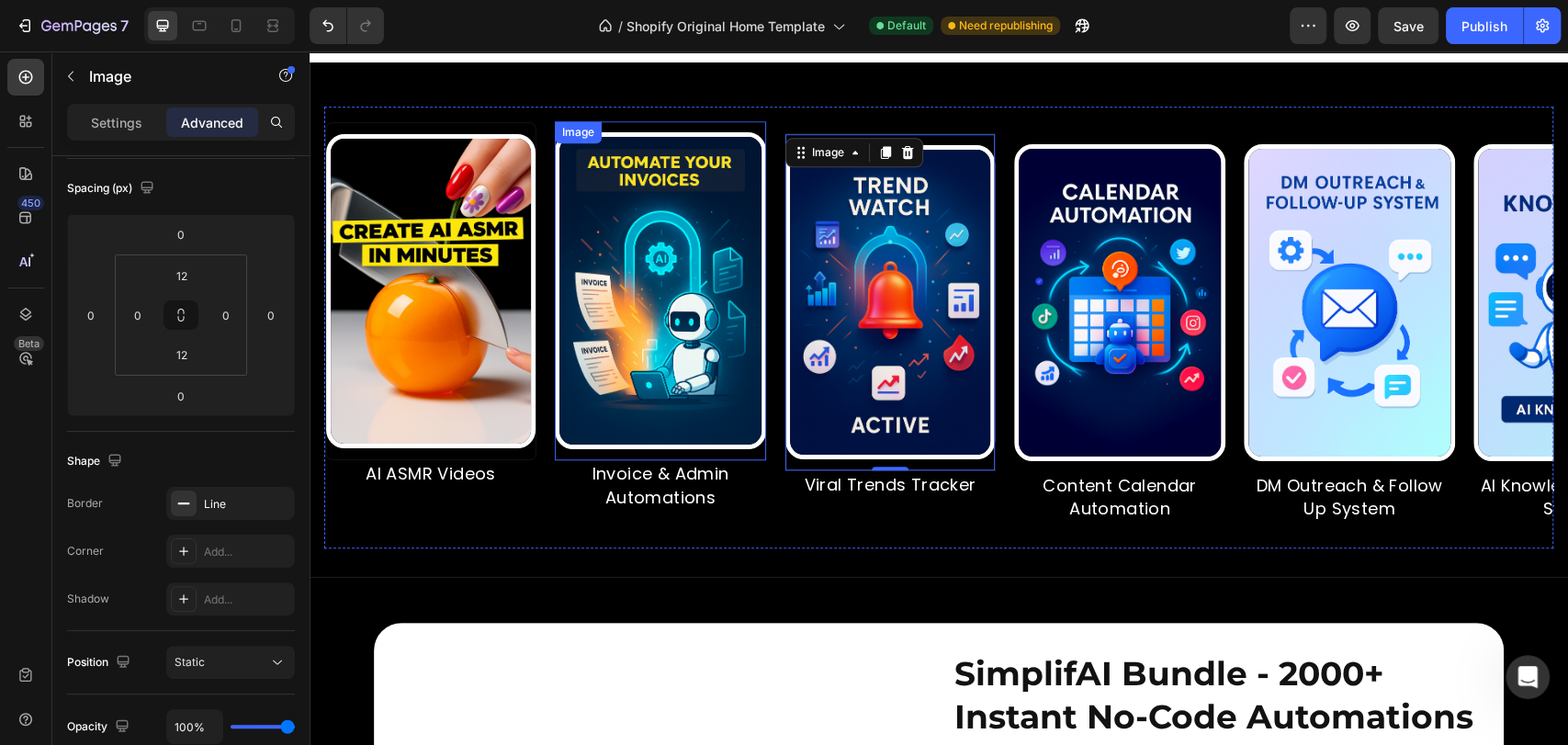
click at [665, 341] on img at bounding box center [660, 291] width 211 height 317
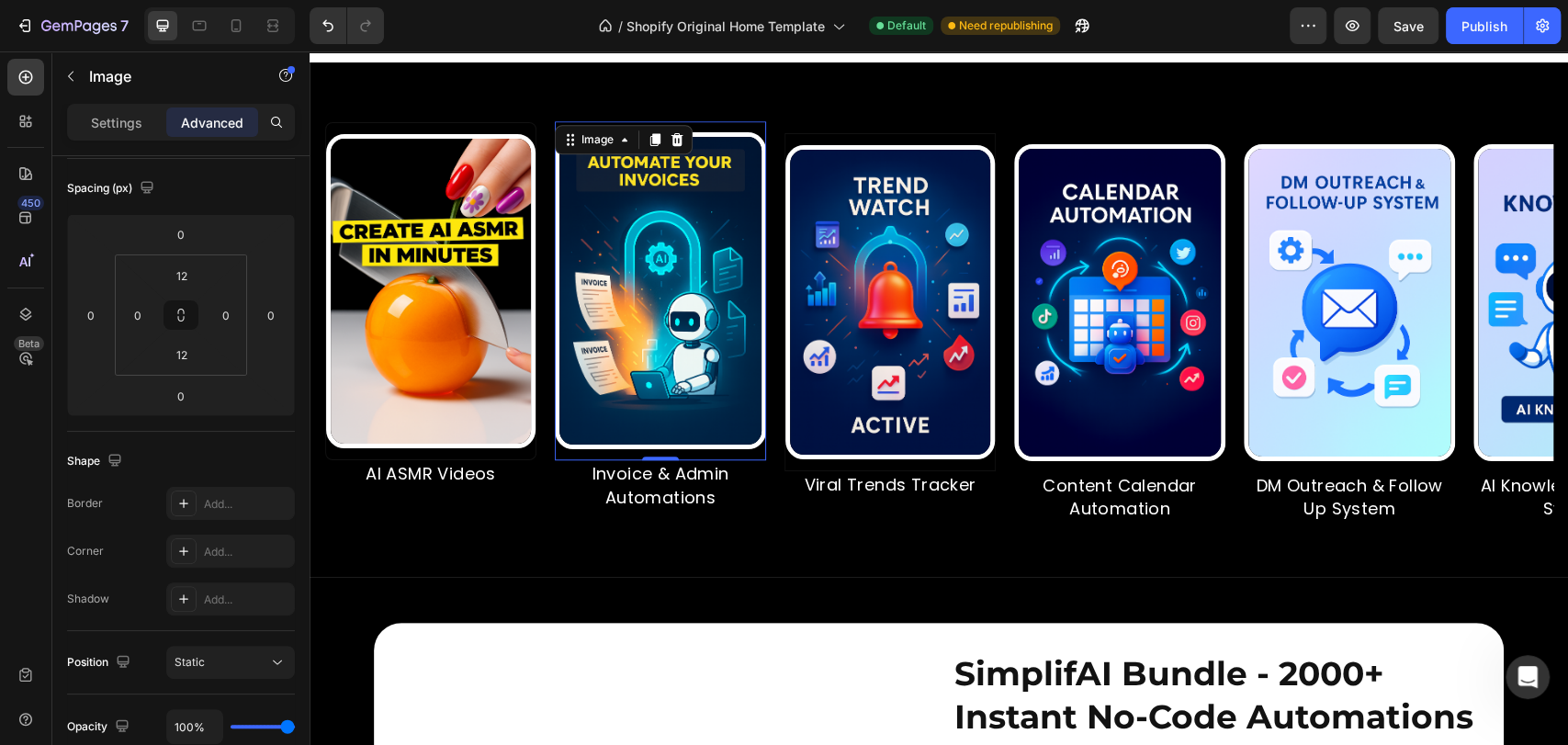
click at [432, 359] on img at bounding box center [430, 291] width 209 height 315
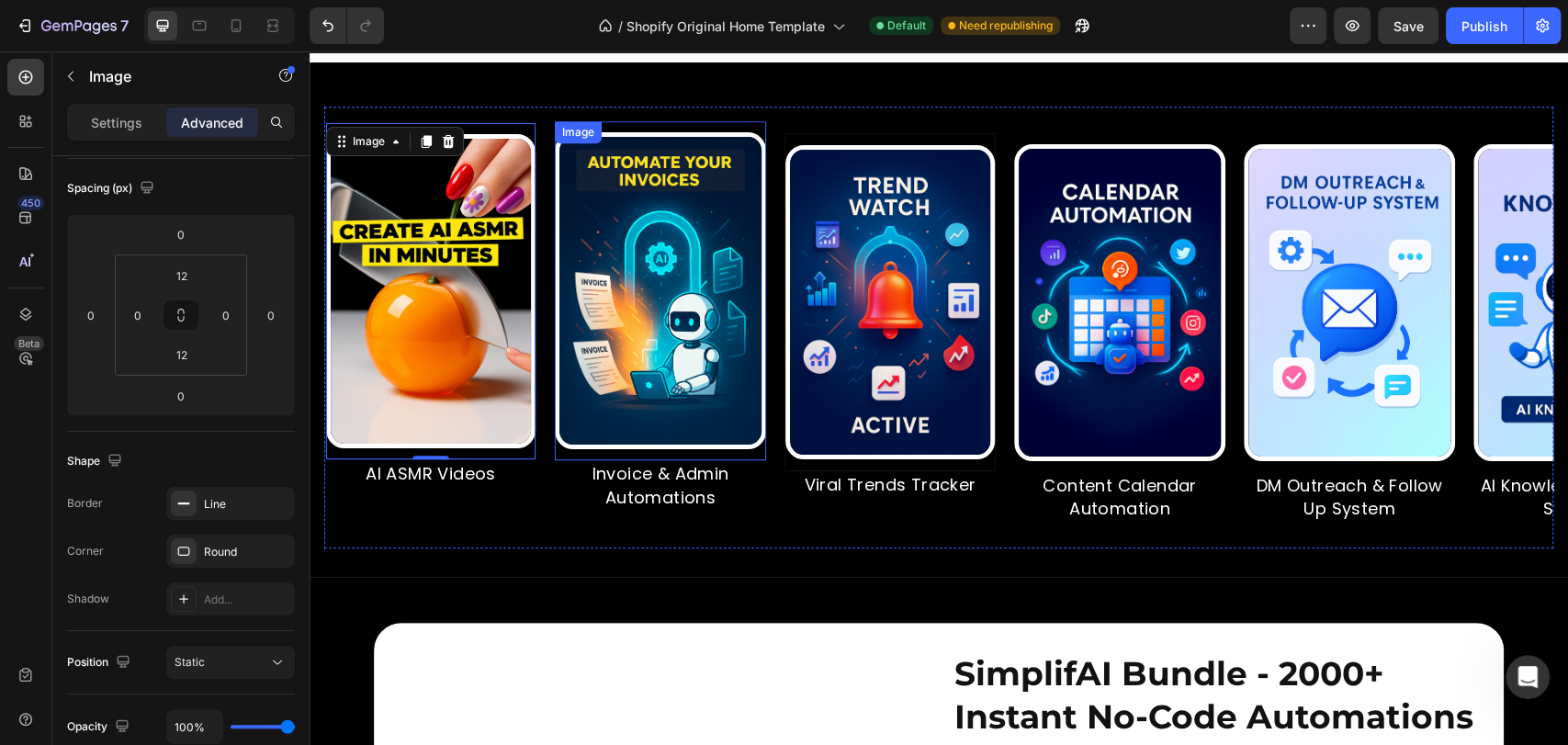
click at [679, 365] on img at bounding box center [660, 291] width 211 height 317
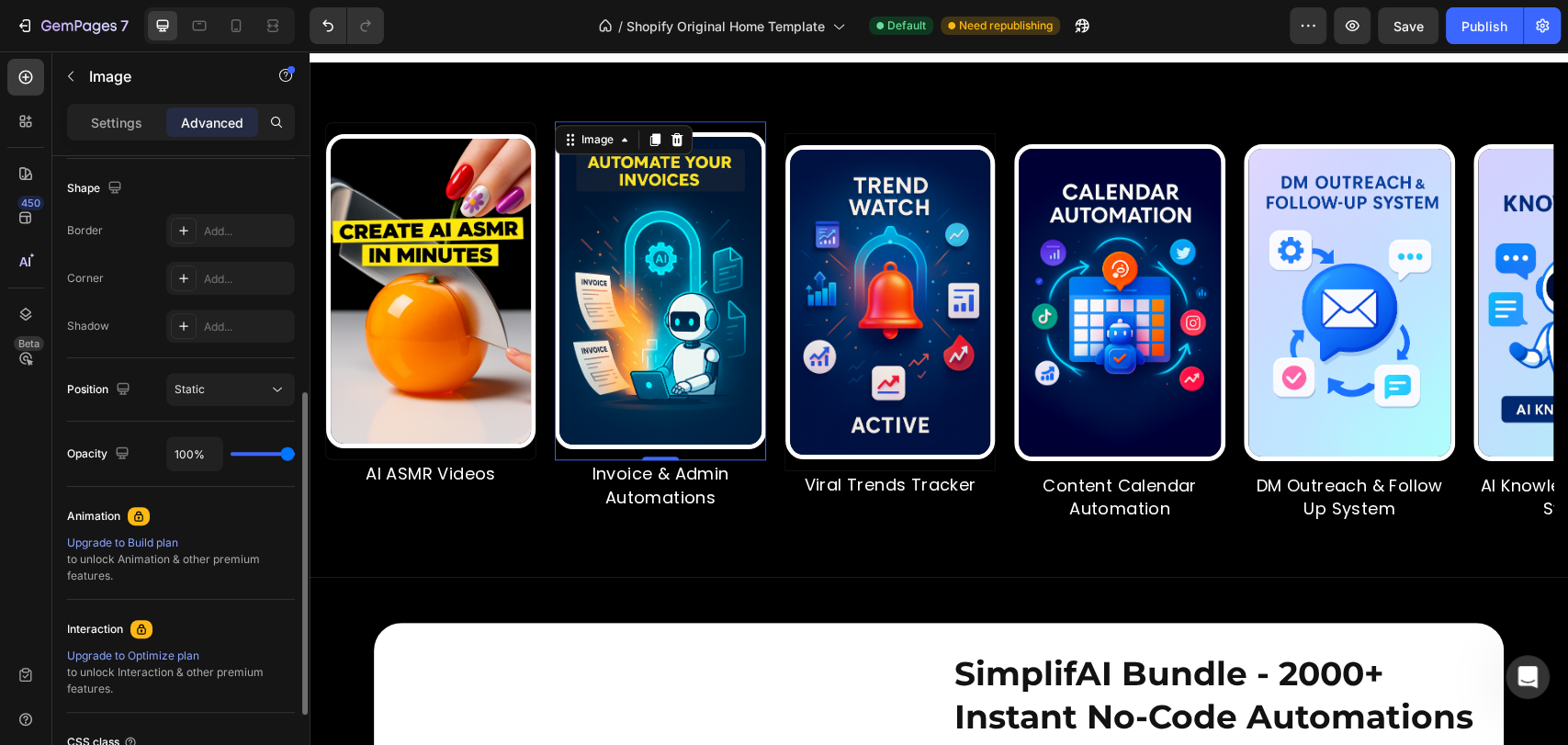
scroll to position [333, 0]
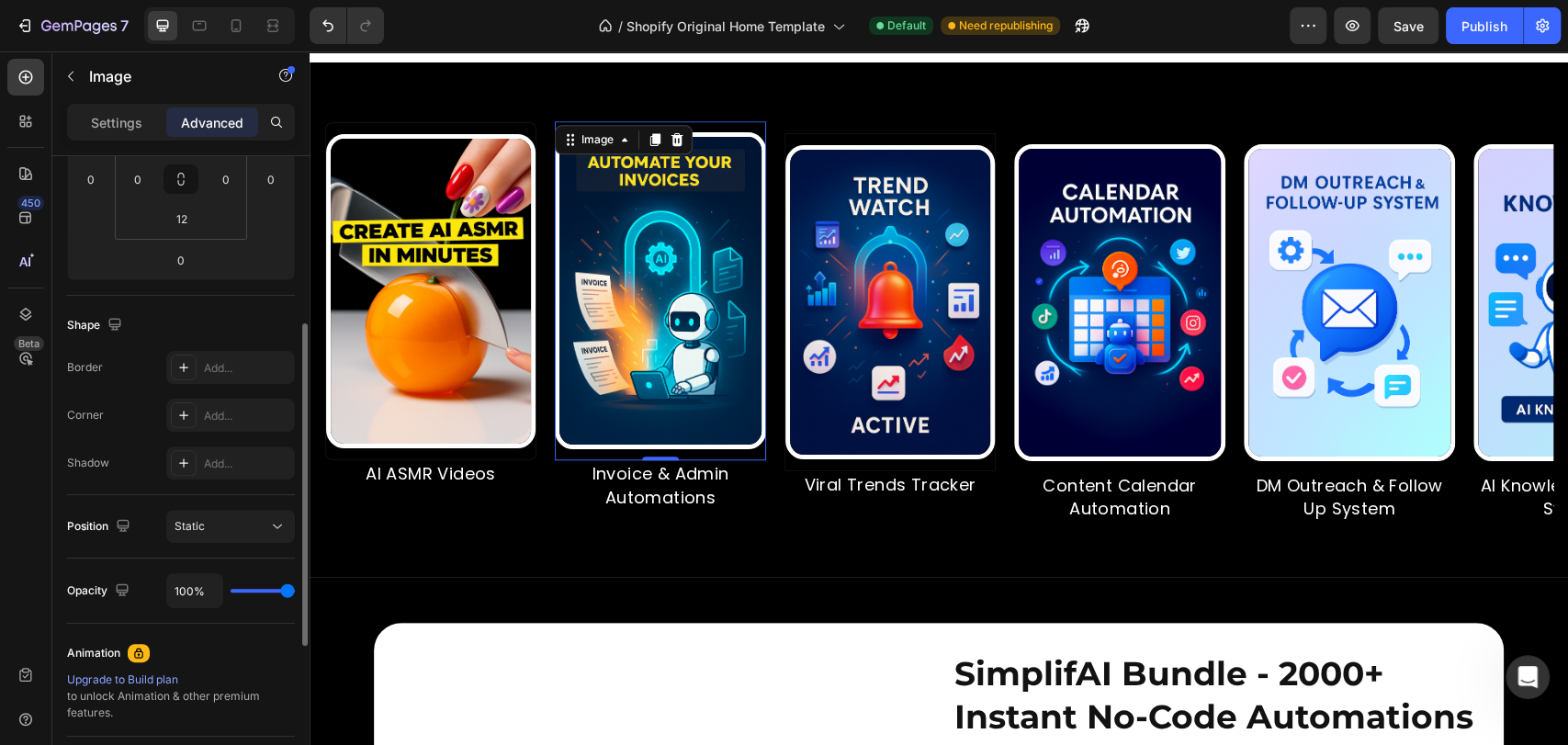
click at [820, 342] on img at bounding box center [890, 302] width 209 height 315
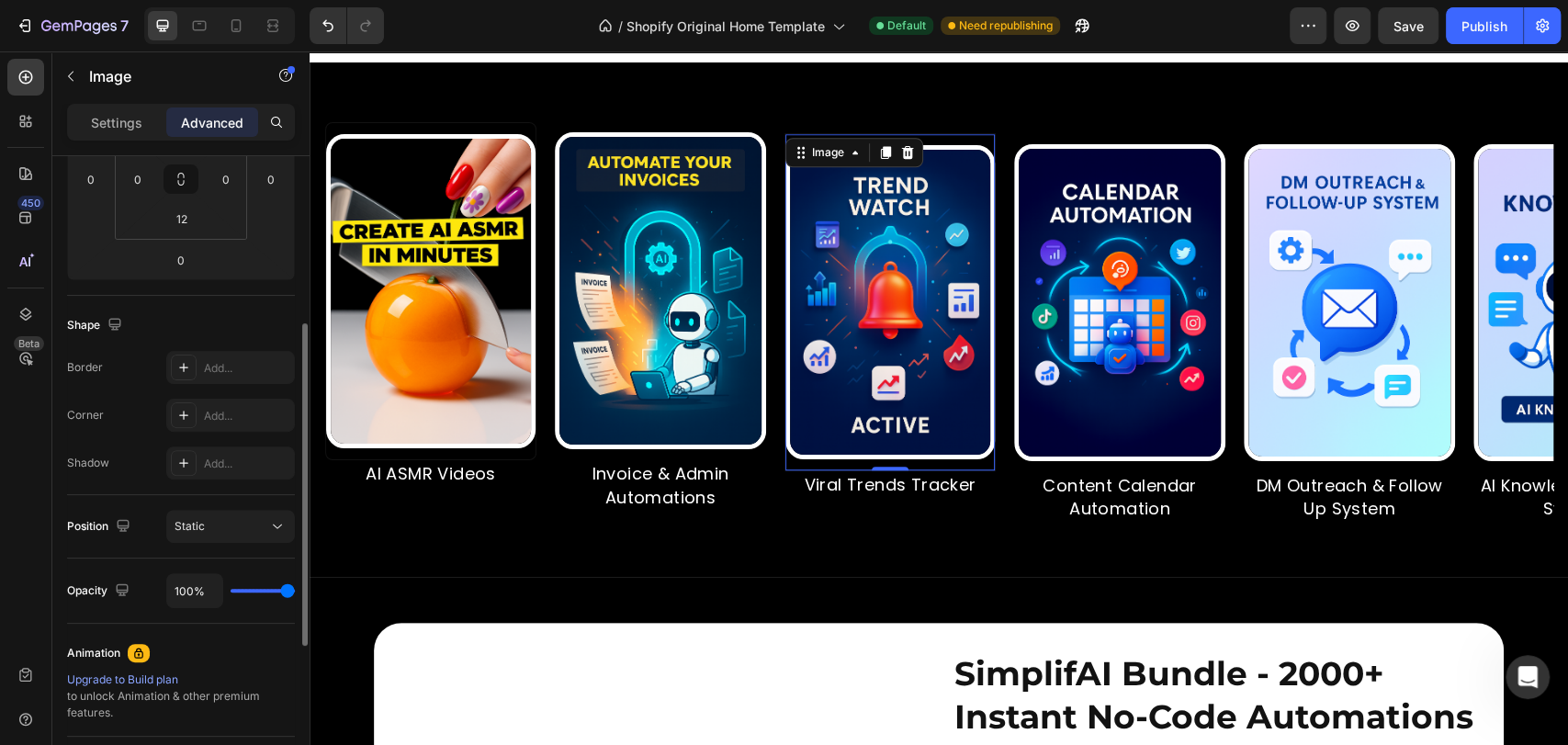
scroll to position [332, 0]
click at [1102, 318] on img at bounding box center [1119, 303] width 211 height 317
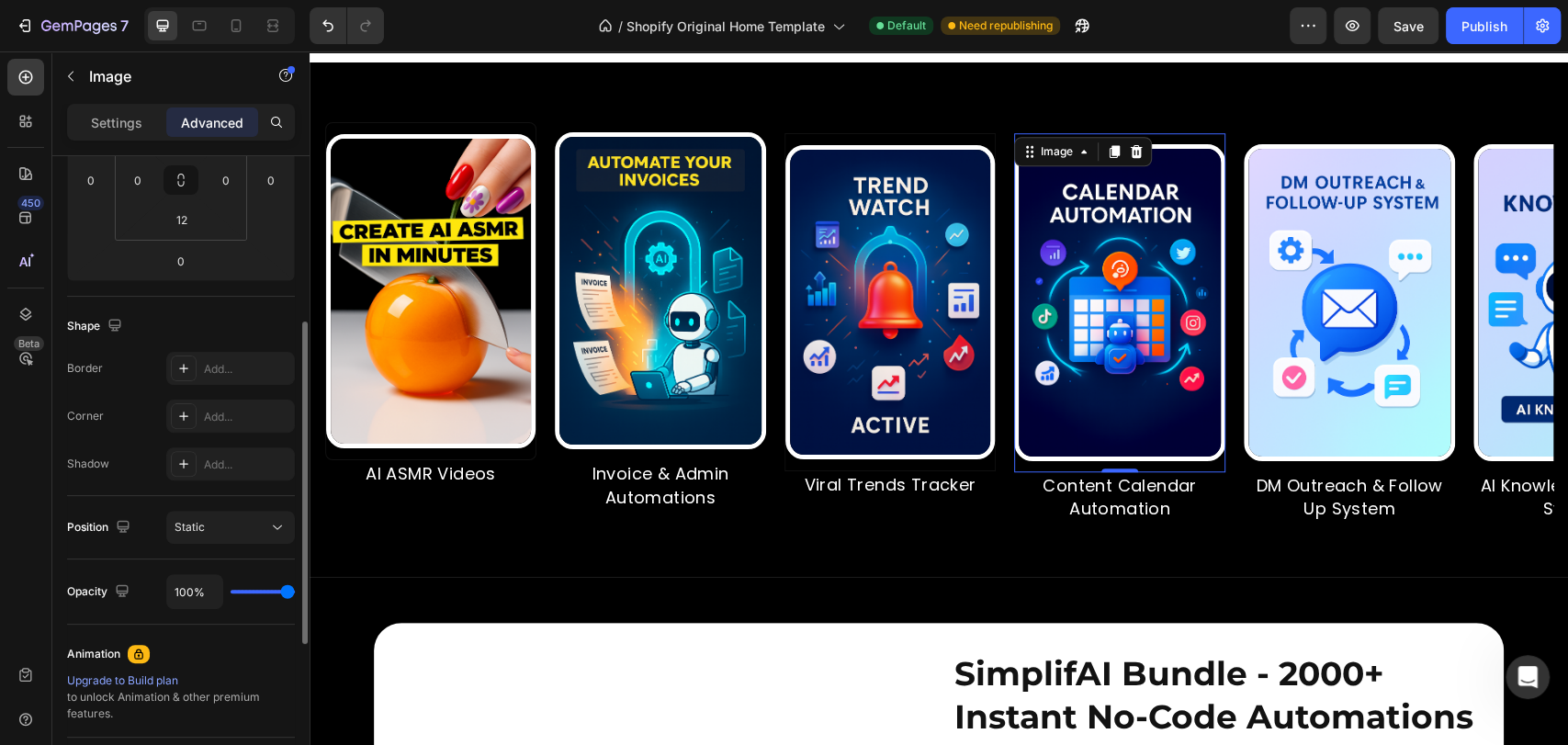
scroll to position [331, 0]
click at [1275, 296] on img at bounding box center [1349, 303] width 211 height 317
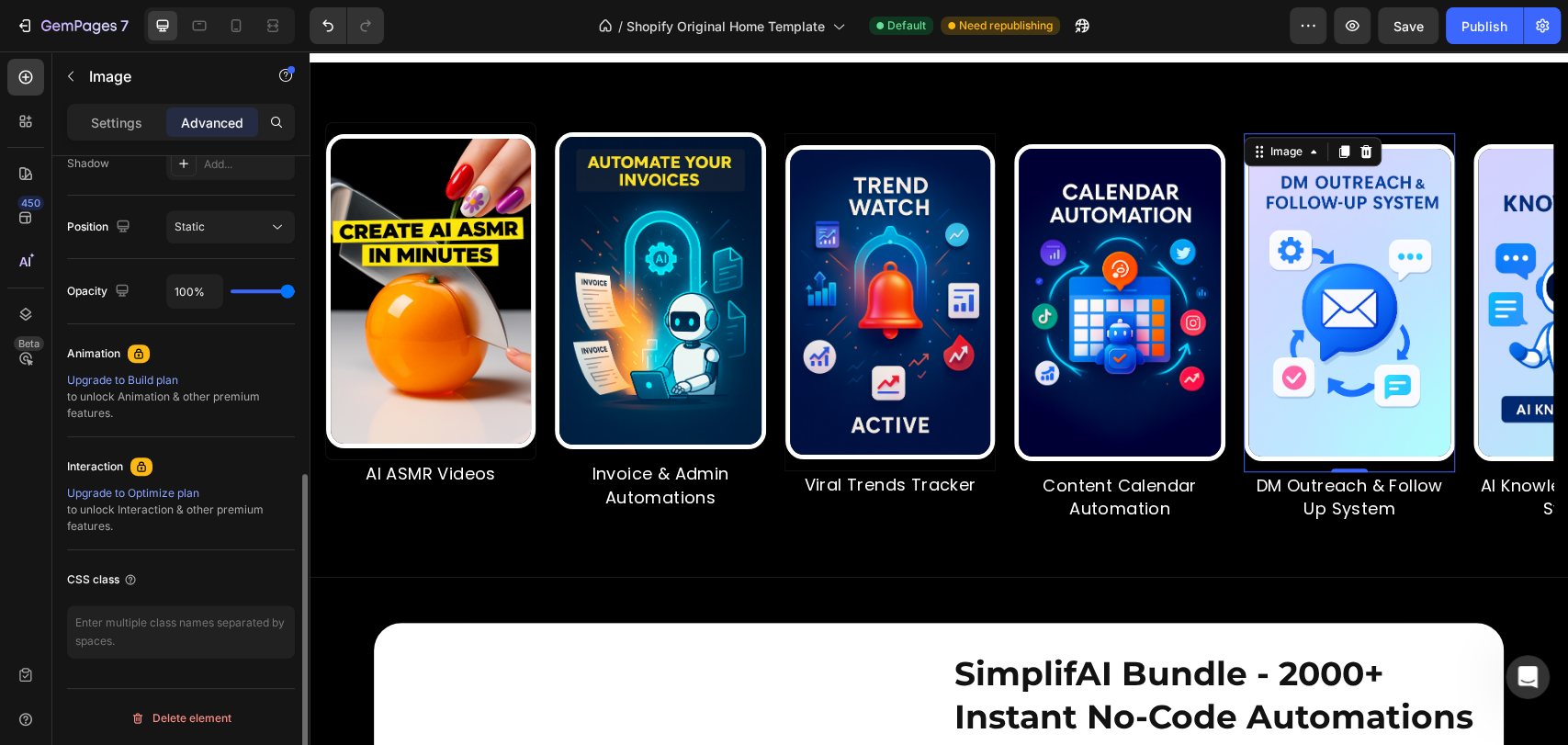
scroll to position [88, 0]
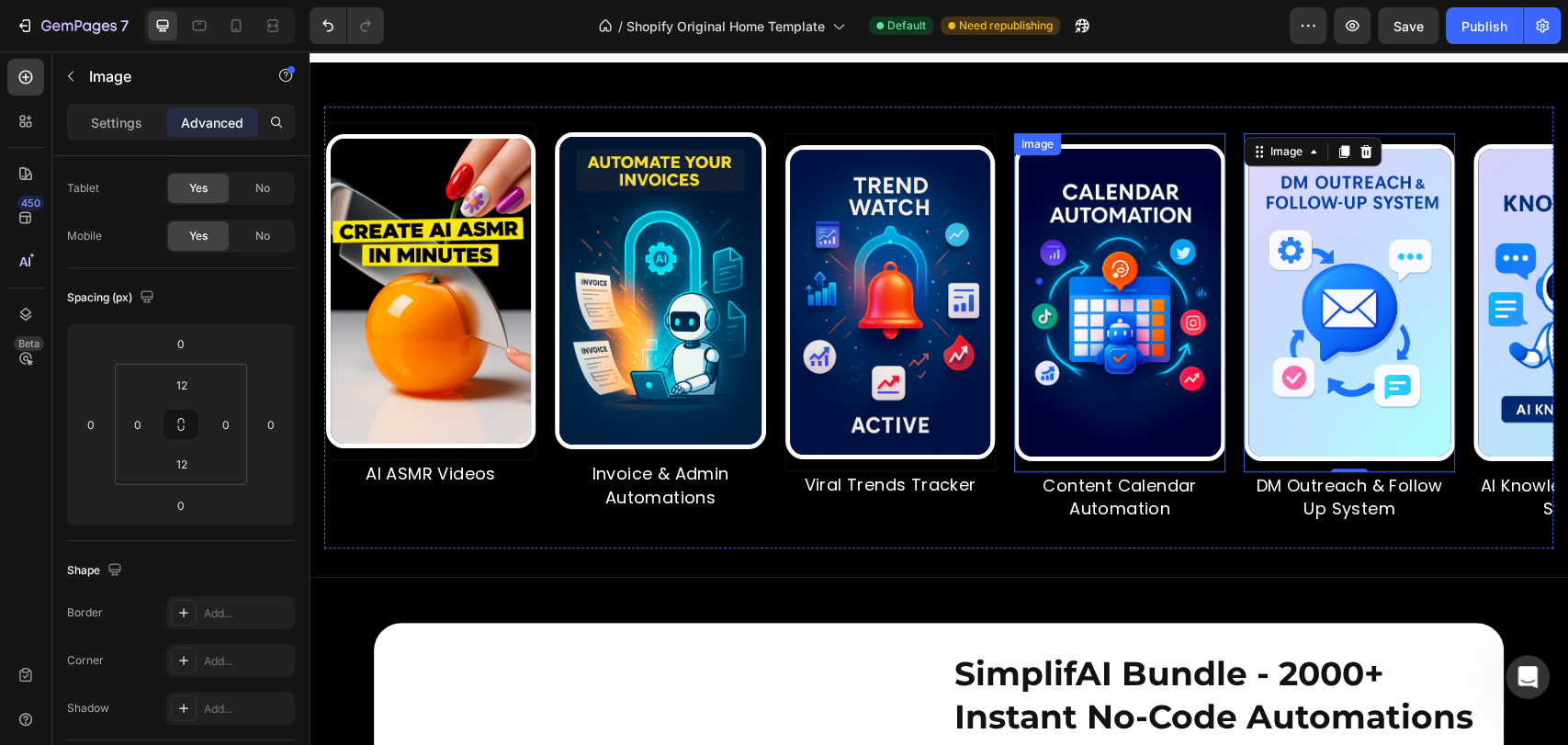
click at [1135, 317] on img at bounding box center [1119, 303] width 211 height 317
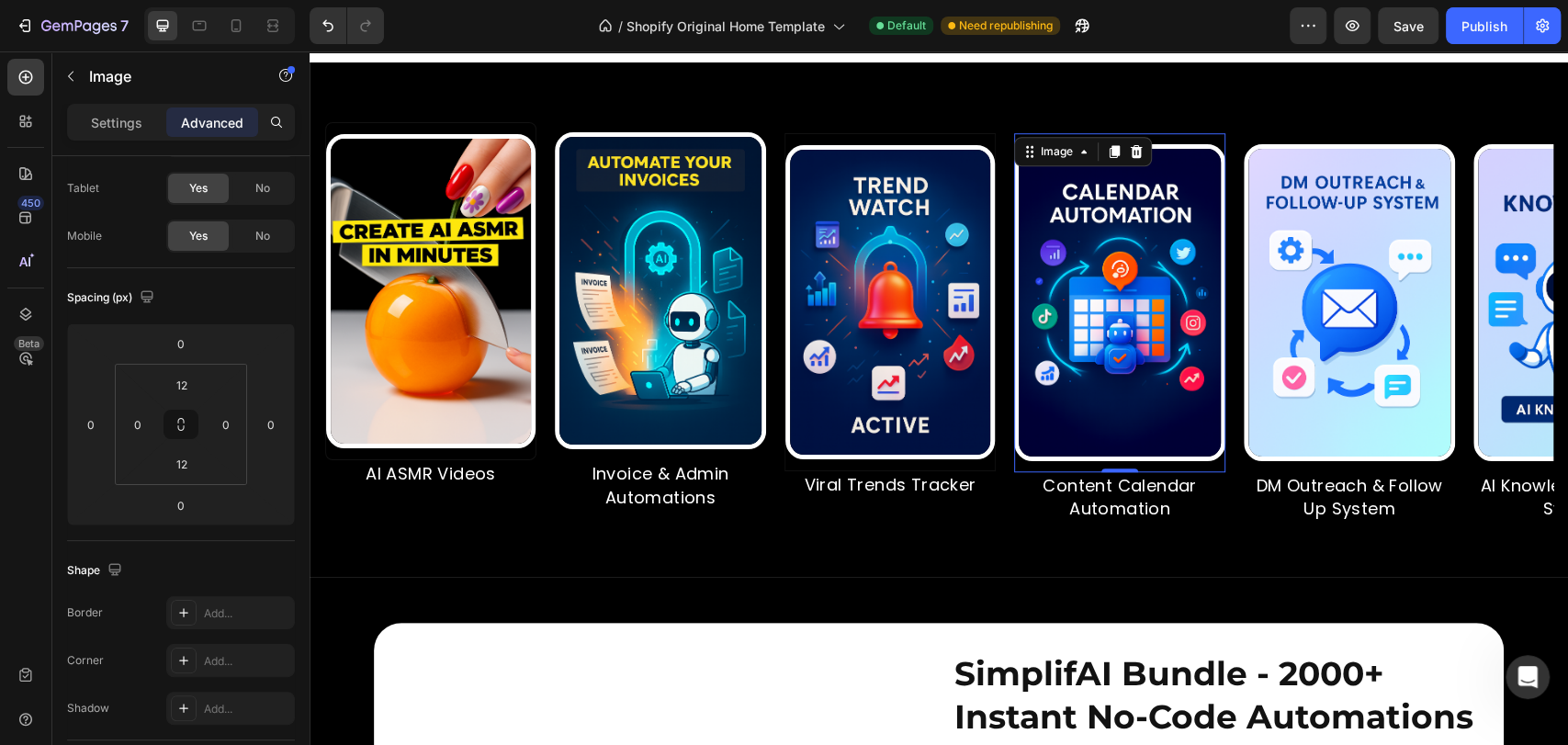
click at [978, 351] on img at bounding box center [890, 302] width 209 height 315
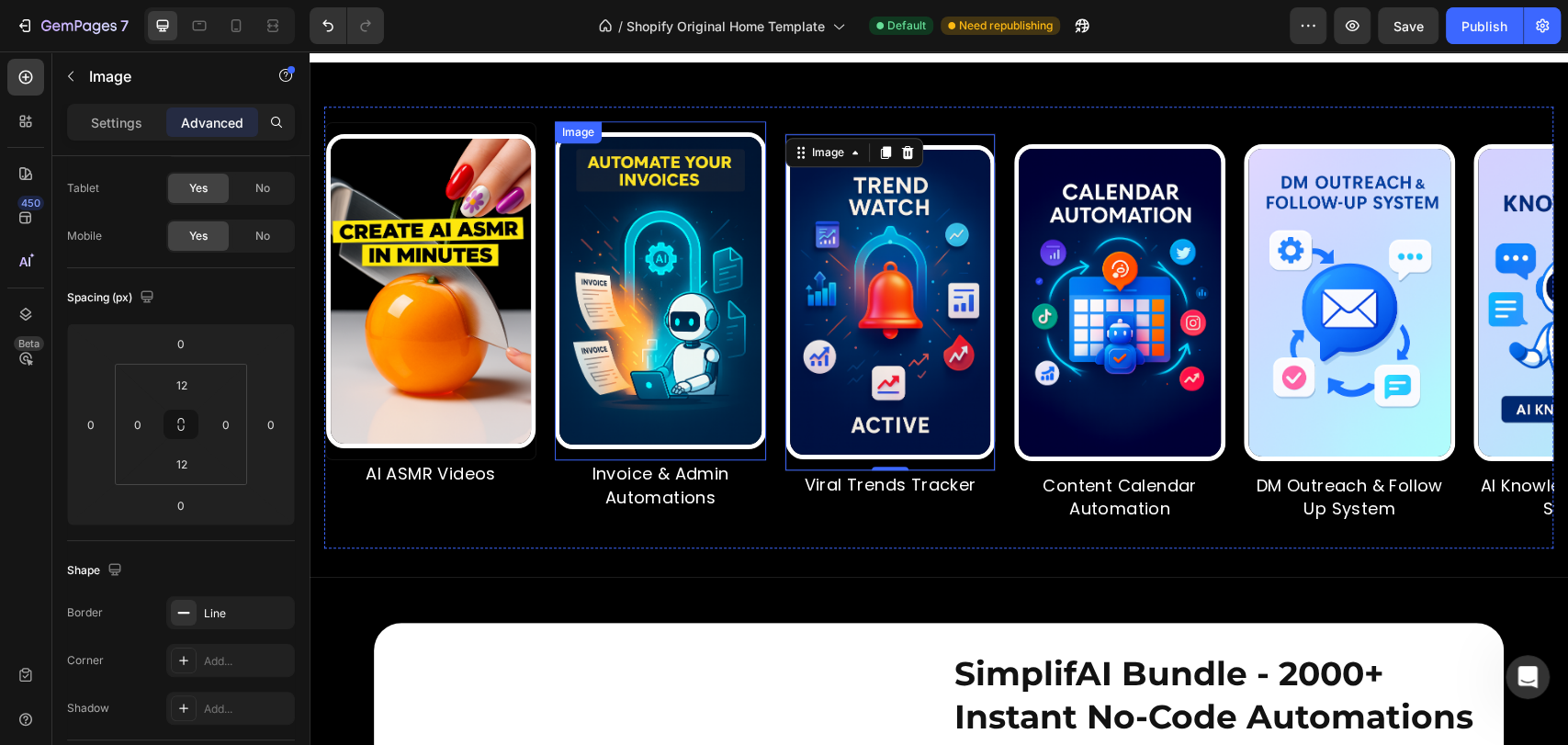
click at [693, 387] on img at bounding box center [660, 291] width 211 height 317
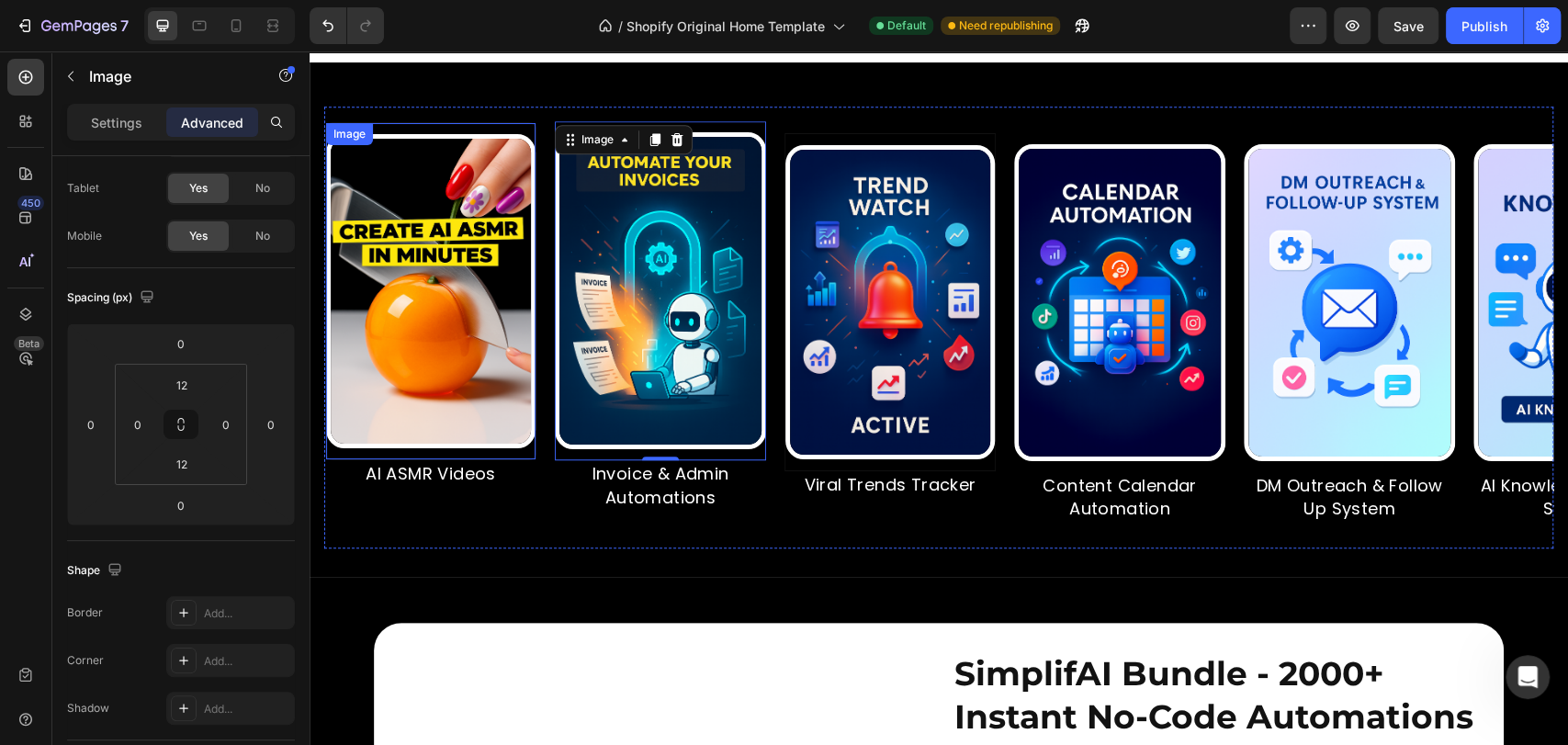
click at [498, 410] on img at bounding box center [430, 291] width 209 height 315
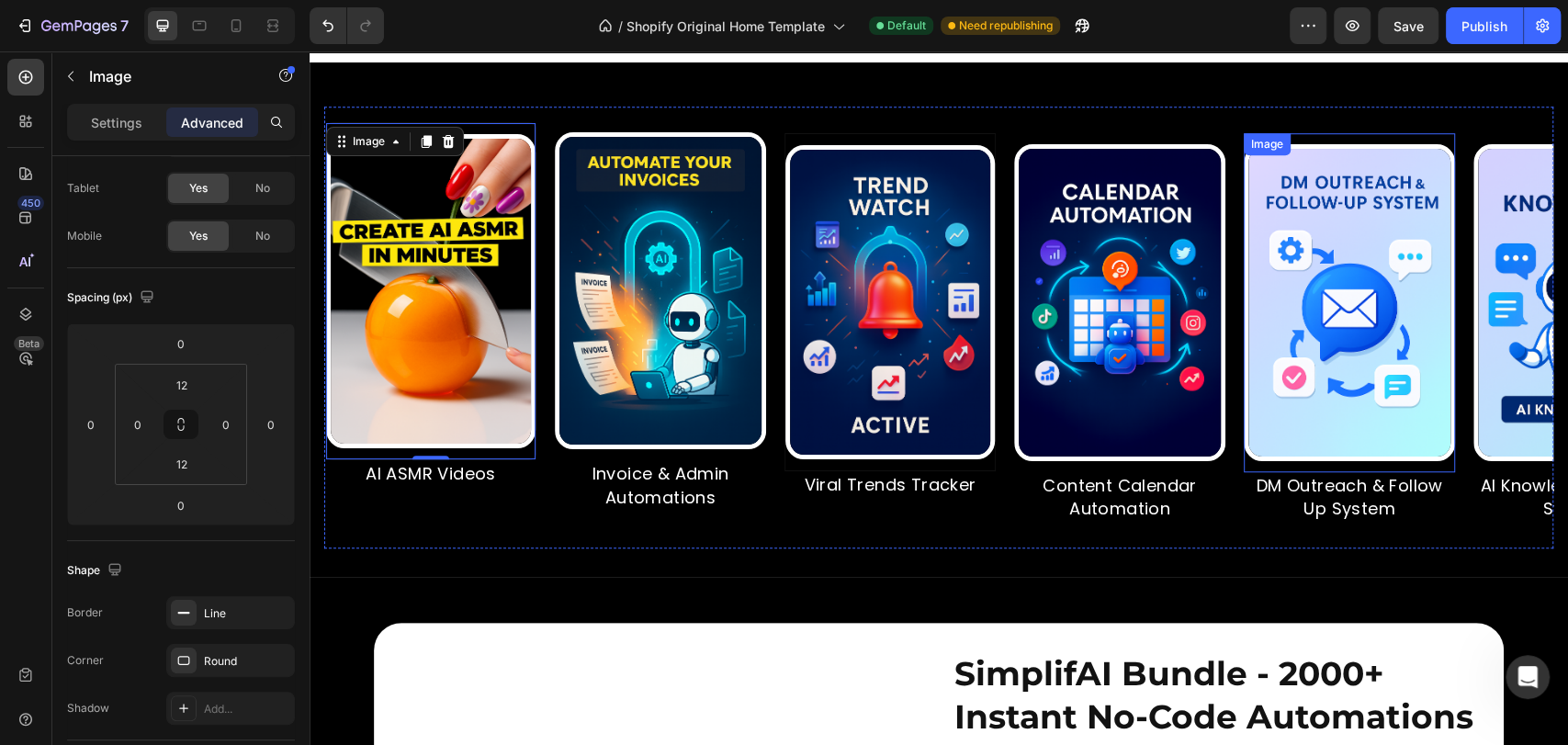
click at [1325, 321] on img at bounding box center [1349, 303] width 211 height 317
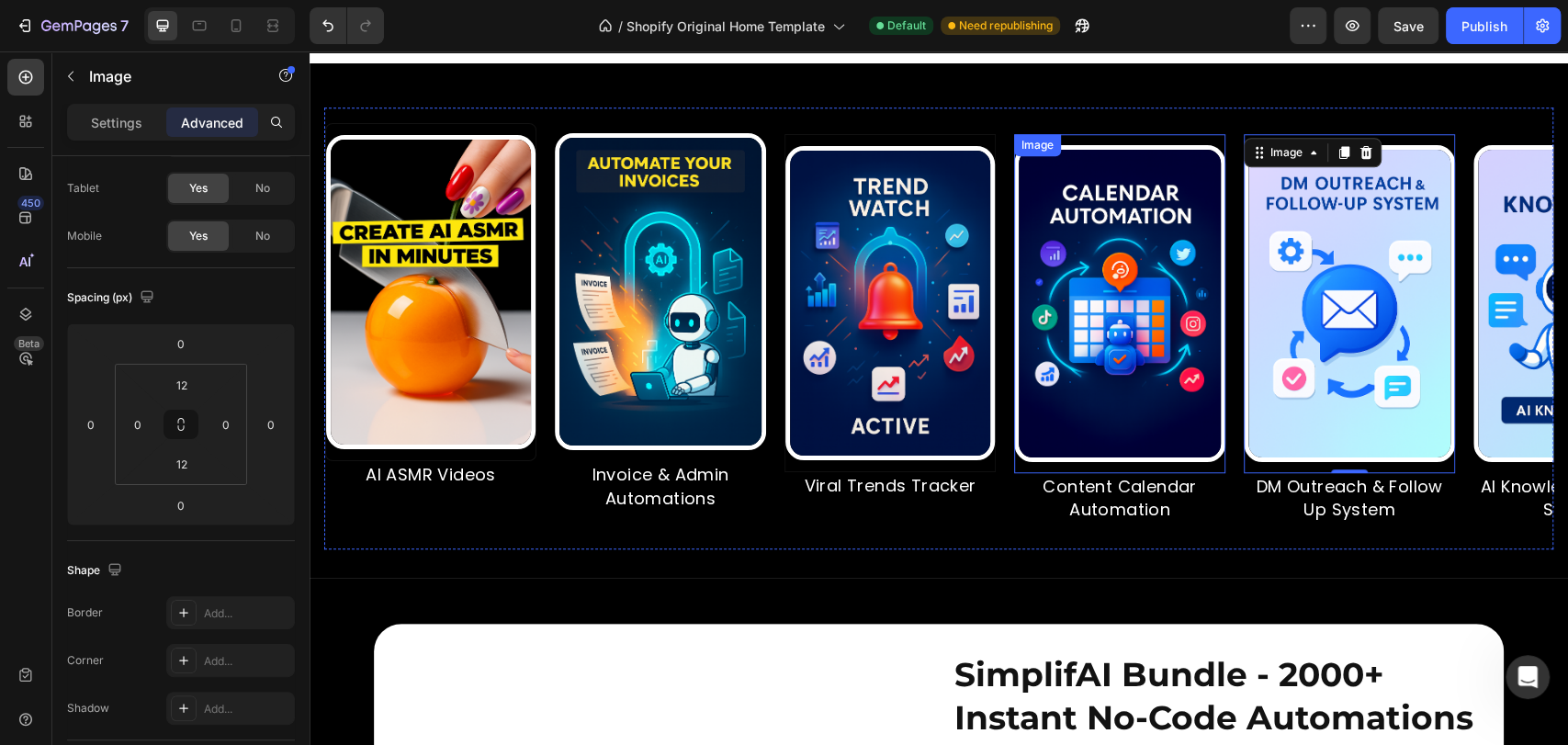
scroll to position [953, 0]
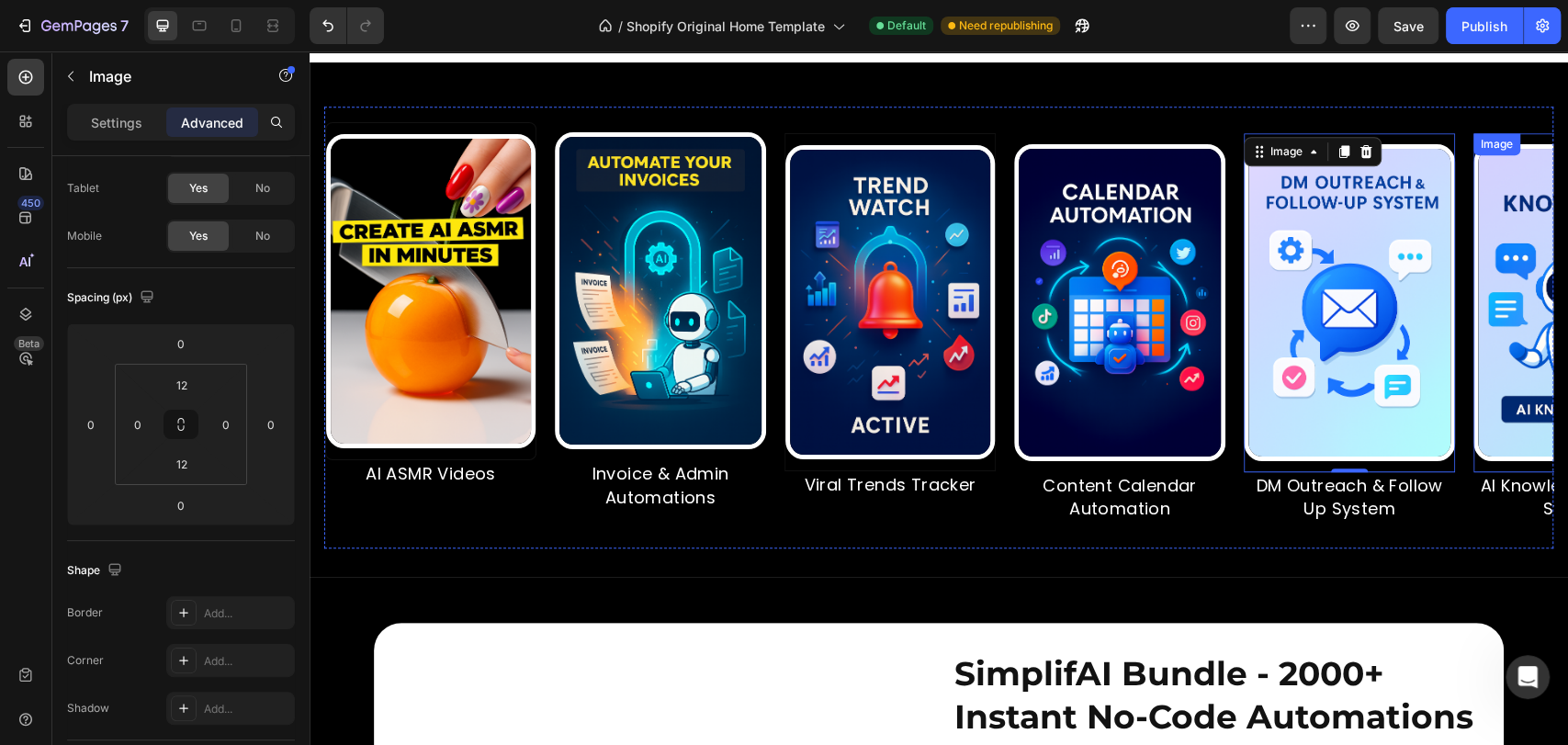
click at [1501, 353] on img at bounding box center [1579, 303] width 211 height 317
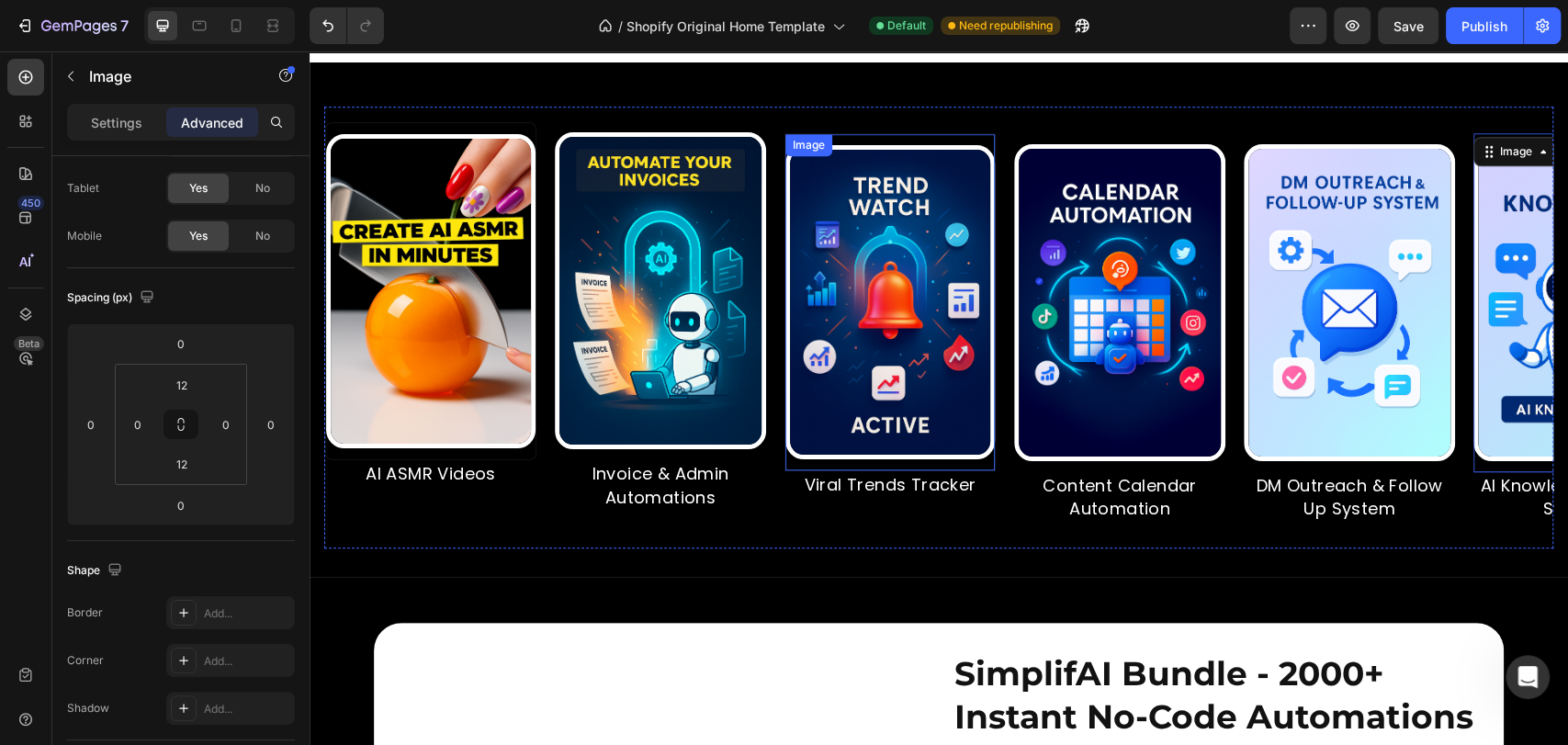
click at [957, 171] on div "Image" at bounding box center [890, 302] width 211 height 338
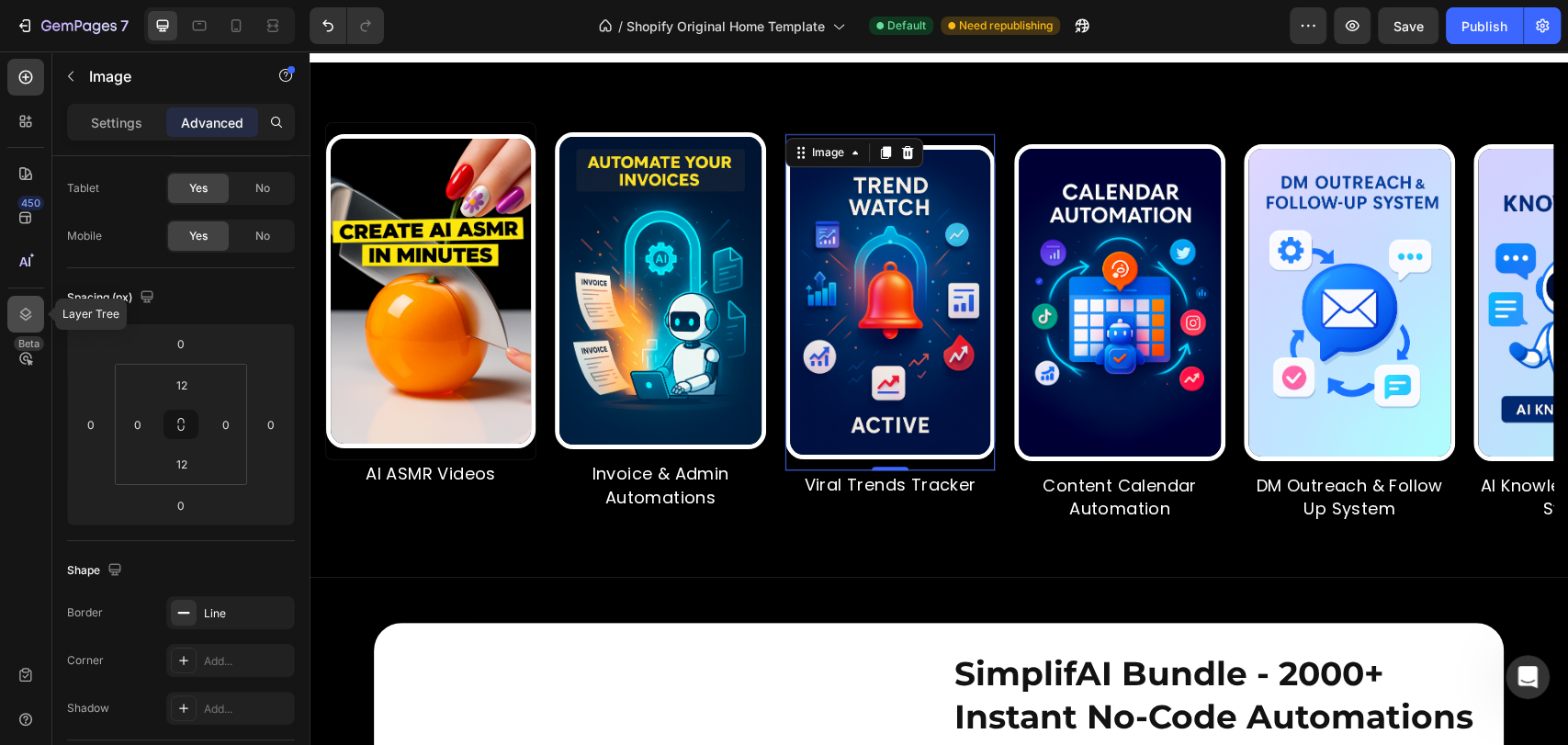
click at [21, 311] on icon at bounding box center [25, 314] width 18 height 19
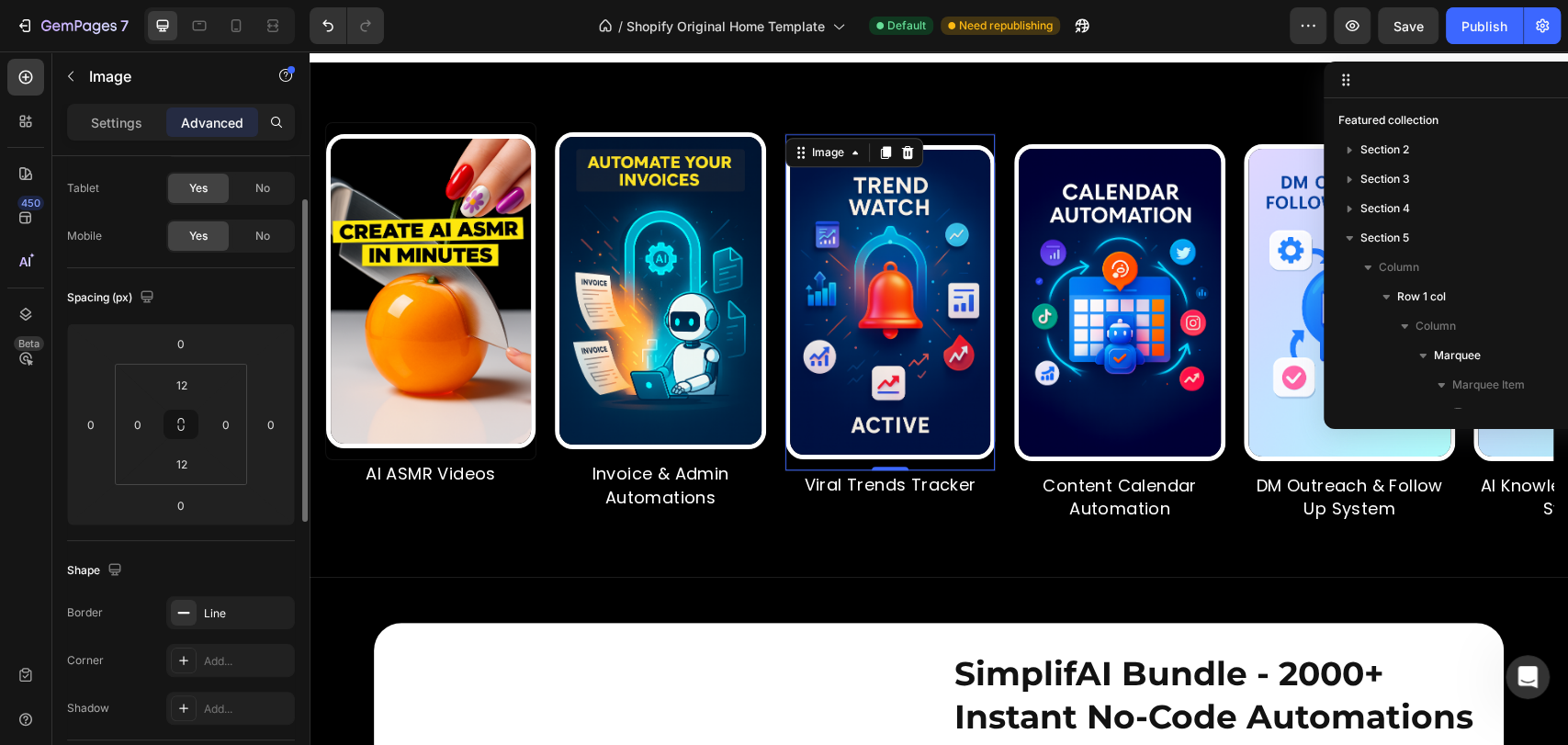
scroll to position [348, 0]
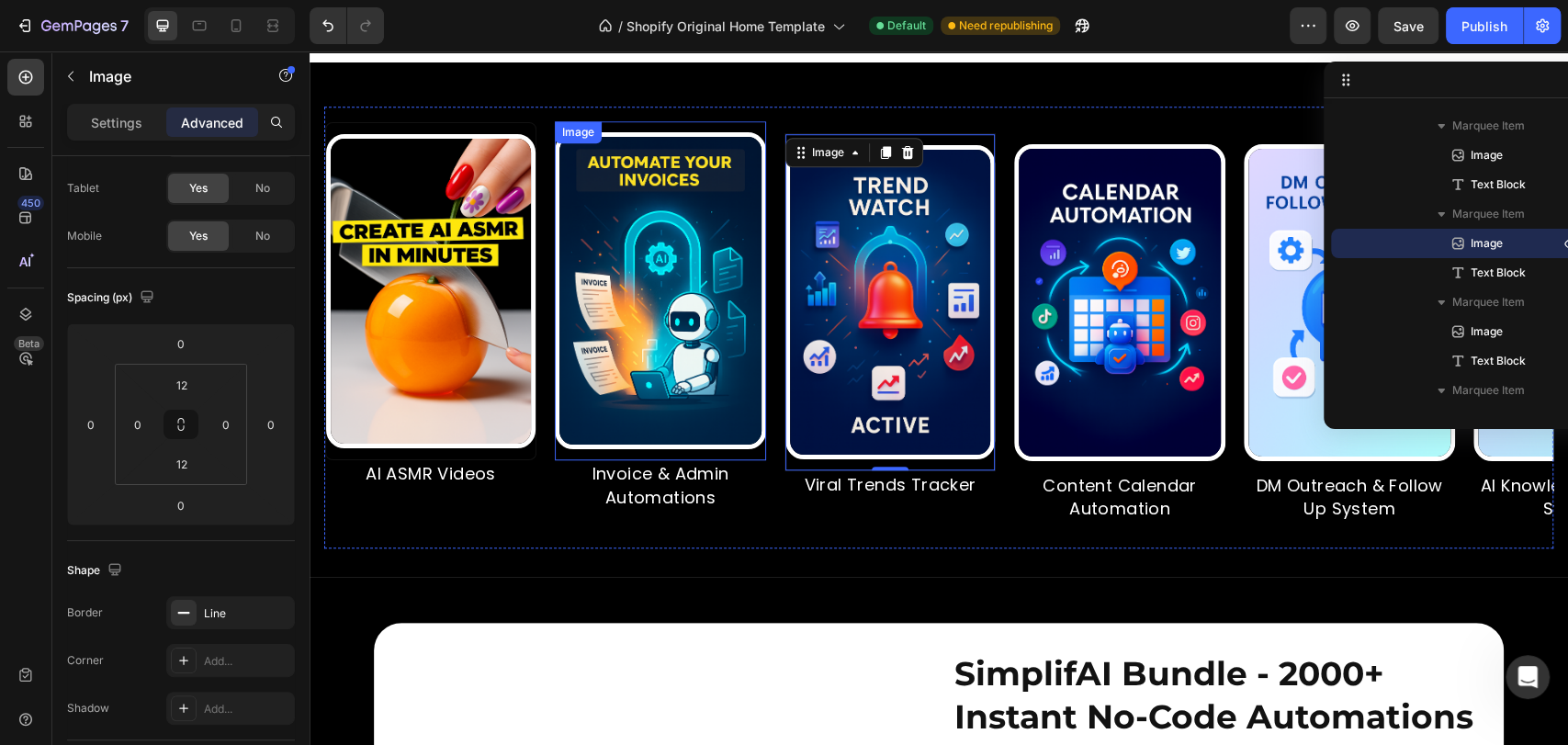
click at [703, 371] on img at bounding box center [660, 291] width 211 height 317
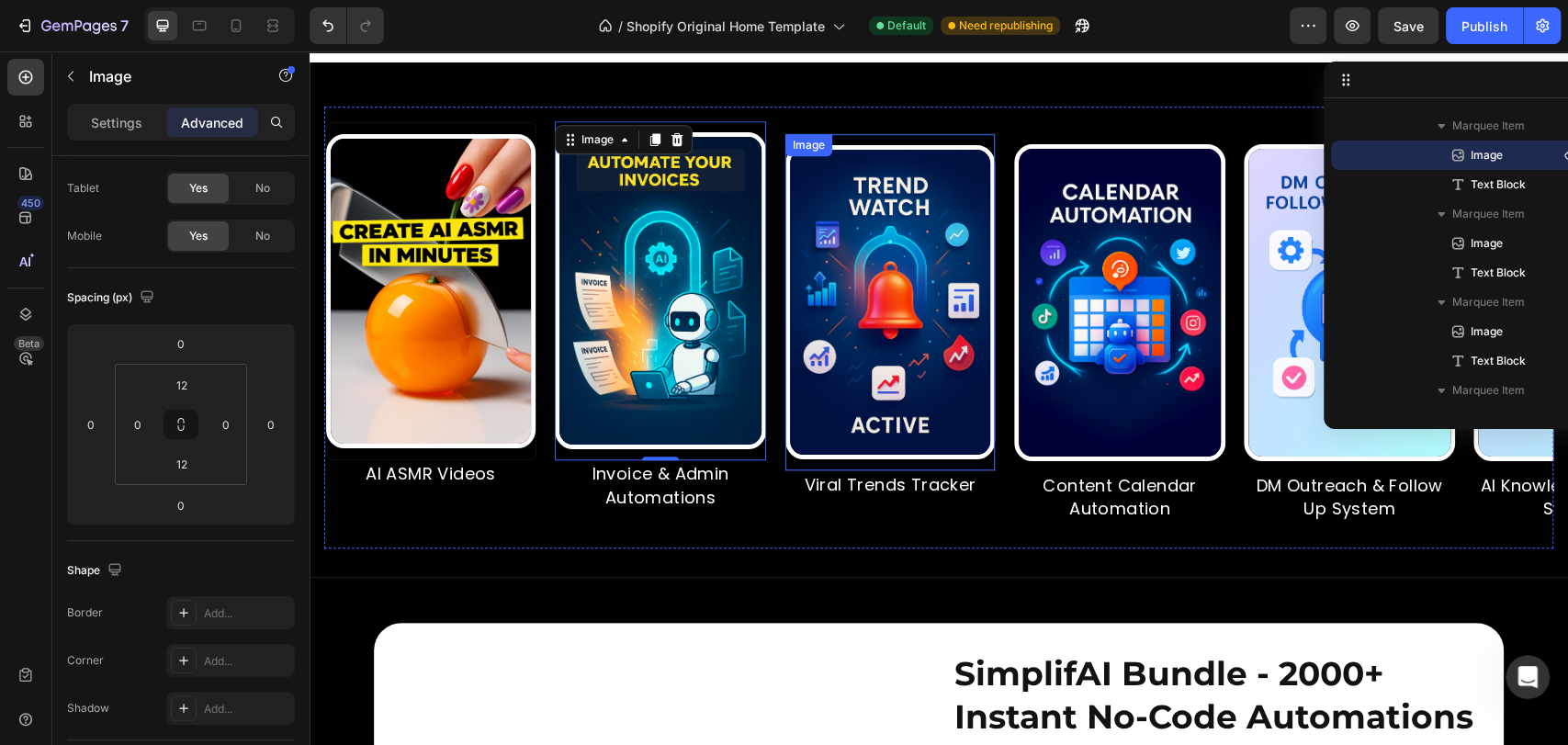
click at [920, 199] on img at bounding box center [890, 302] width 209 height 315
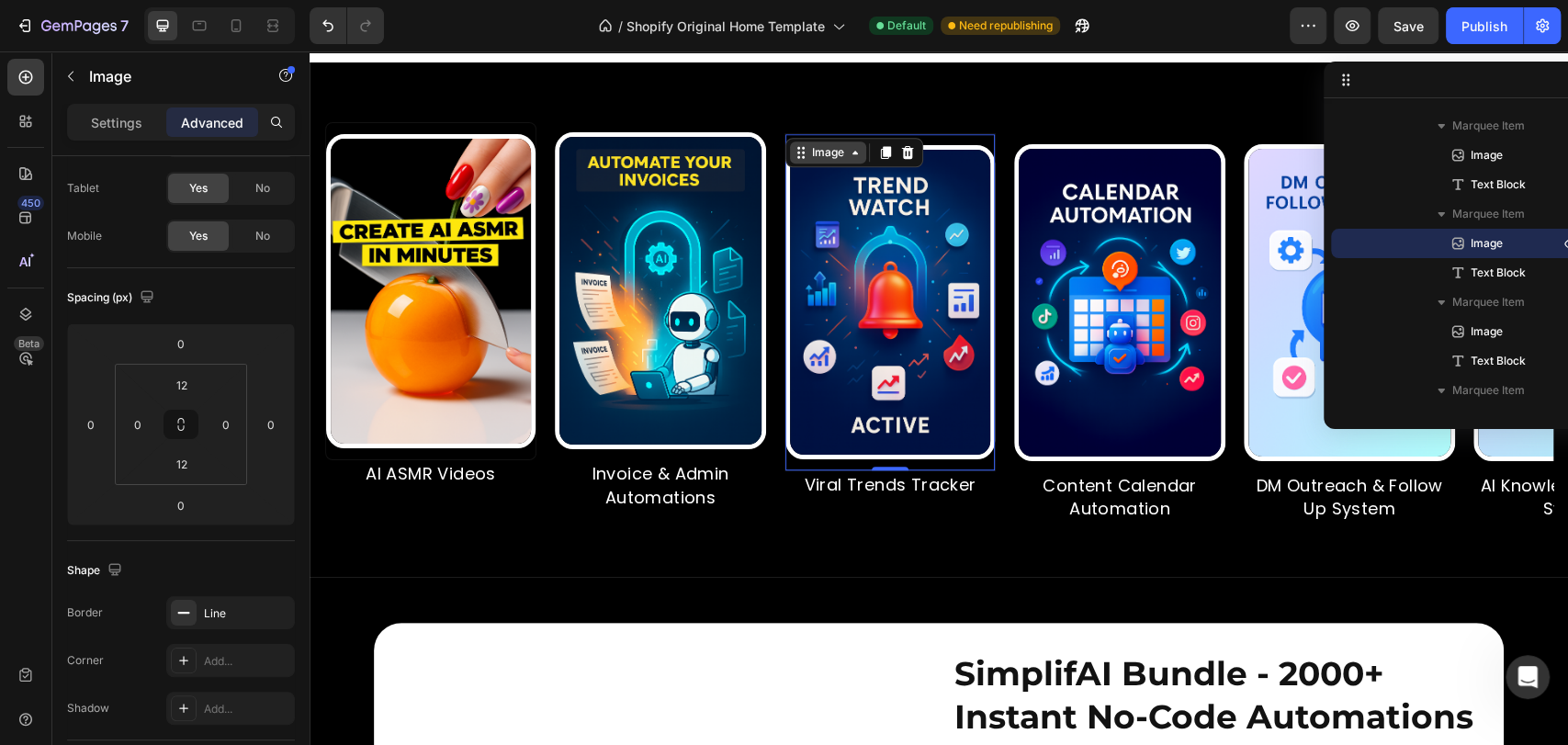
click at [841, 161] on div "Image" at bounding box center [828, 152] width 40 height 17
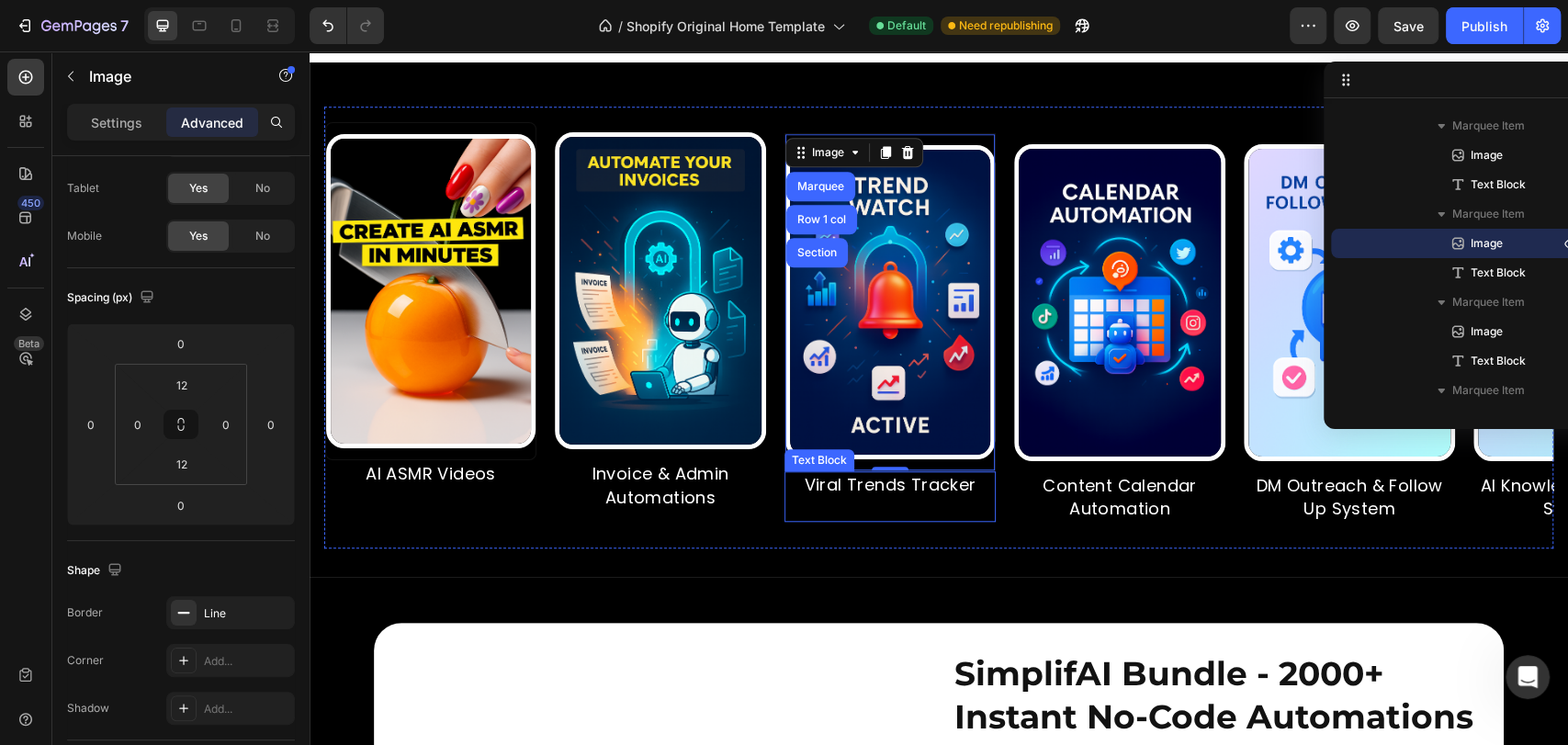
click at [898, 497] on p "Viral Trends Tracker" at bounding box center [890, 485] width 207 height 23
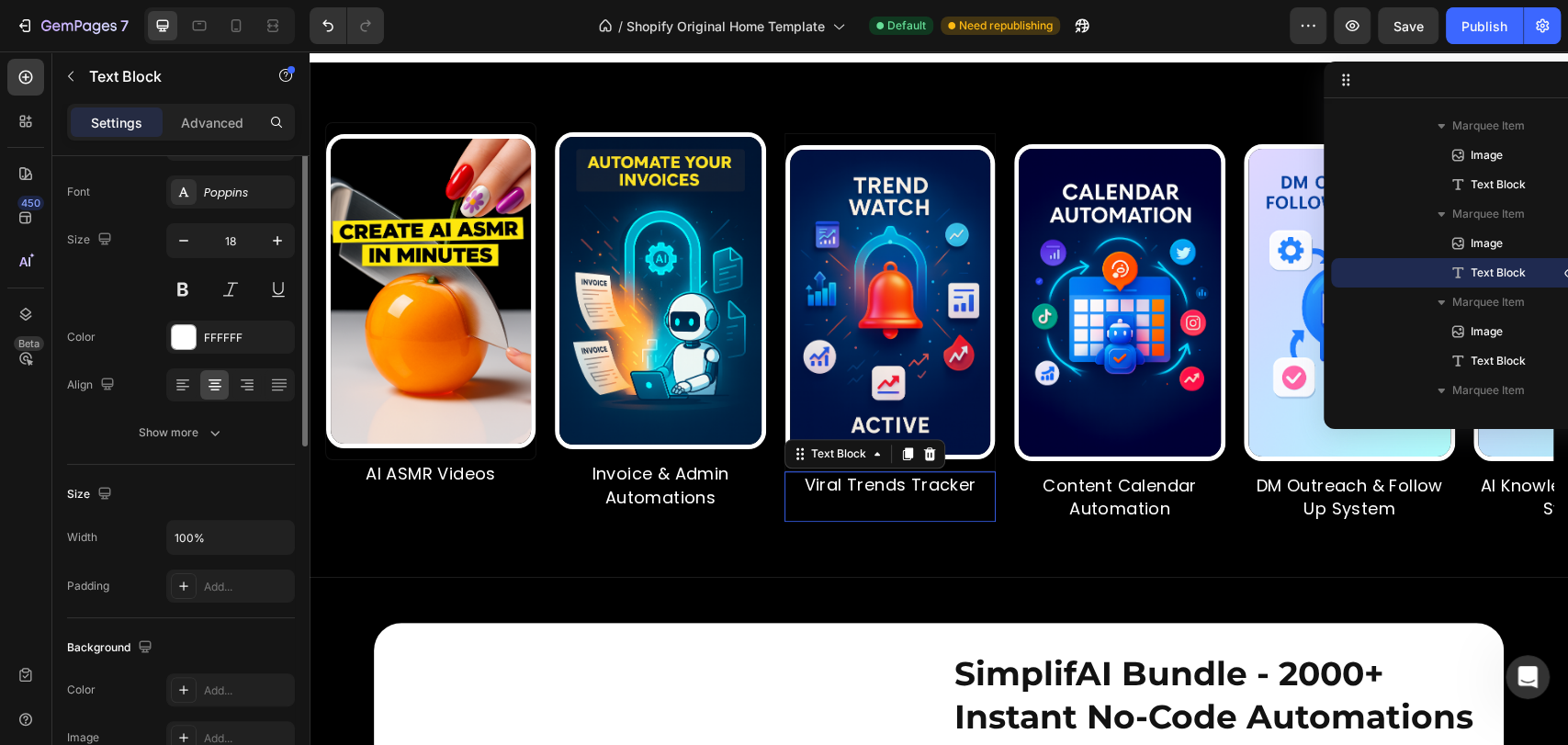
scroll to position [0, 0]
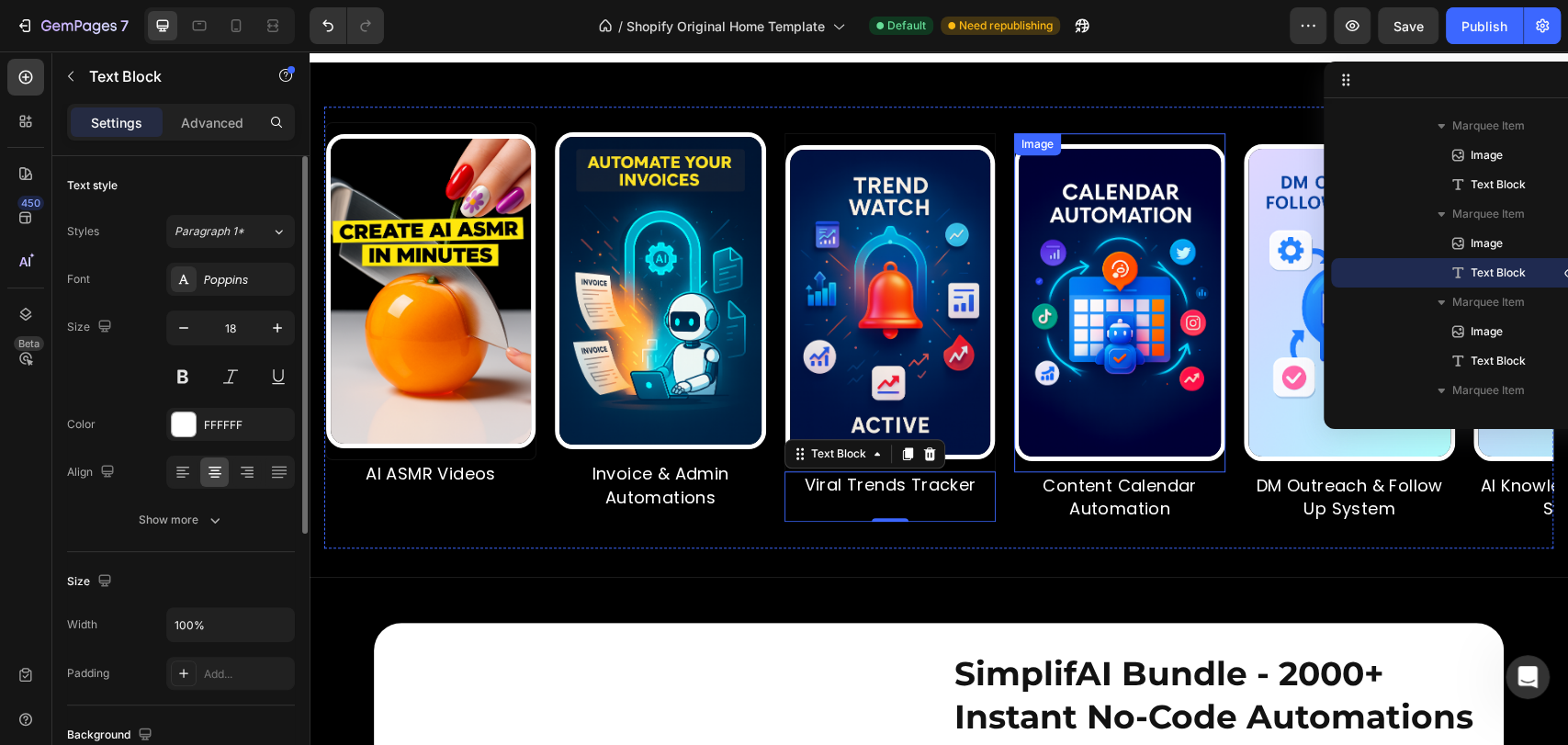
click at [1137, 472] on div "Image" at bounding box center [1119, 303] width 211 height 339
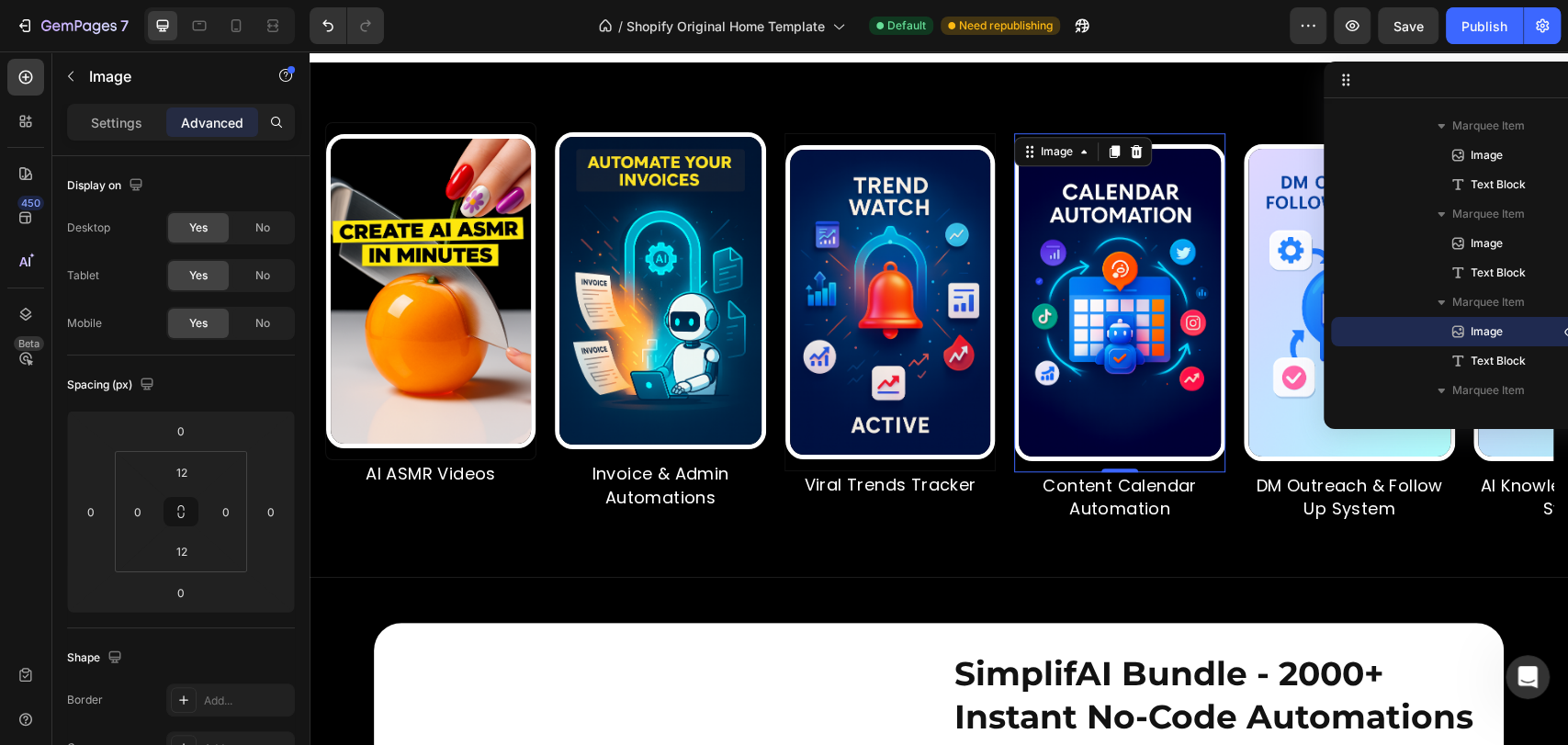
click at [1118, 520] on p "Content Calendar Automation" at bounding box center [1119, 497] width 207 height 46
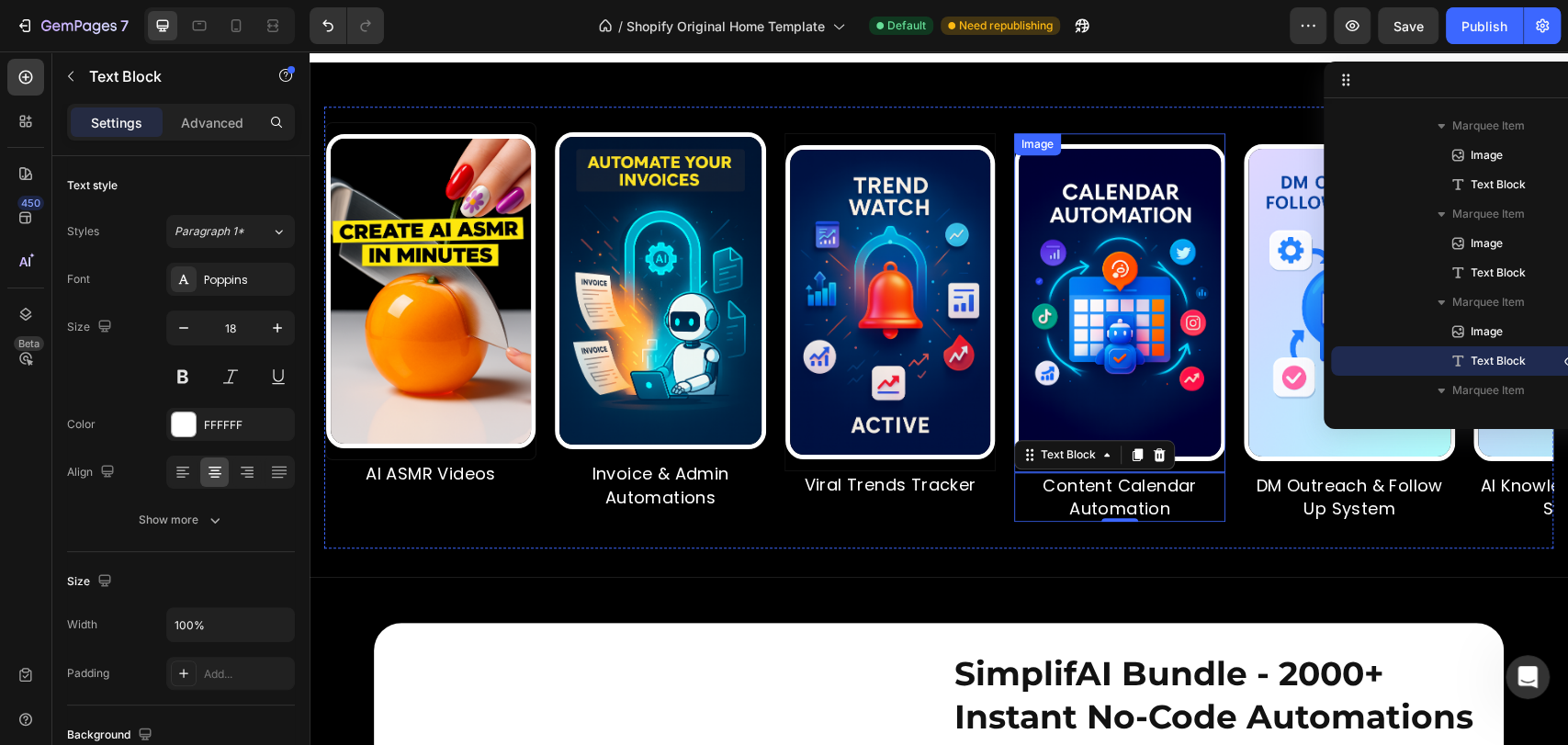
click at [1168, 393] on img at bounding box center [1119, 303] width 211 height 317
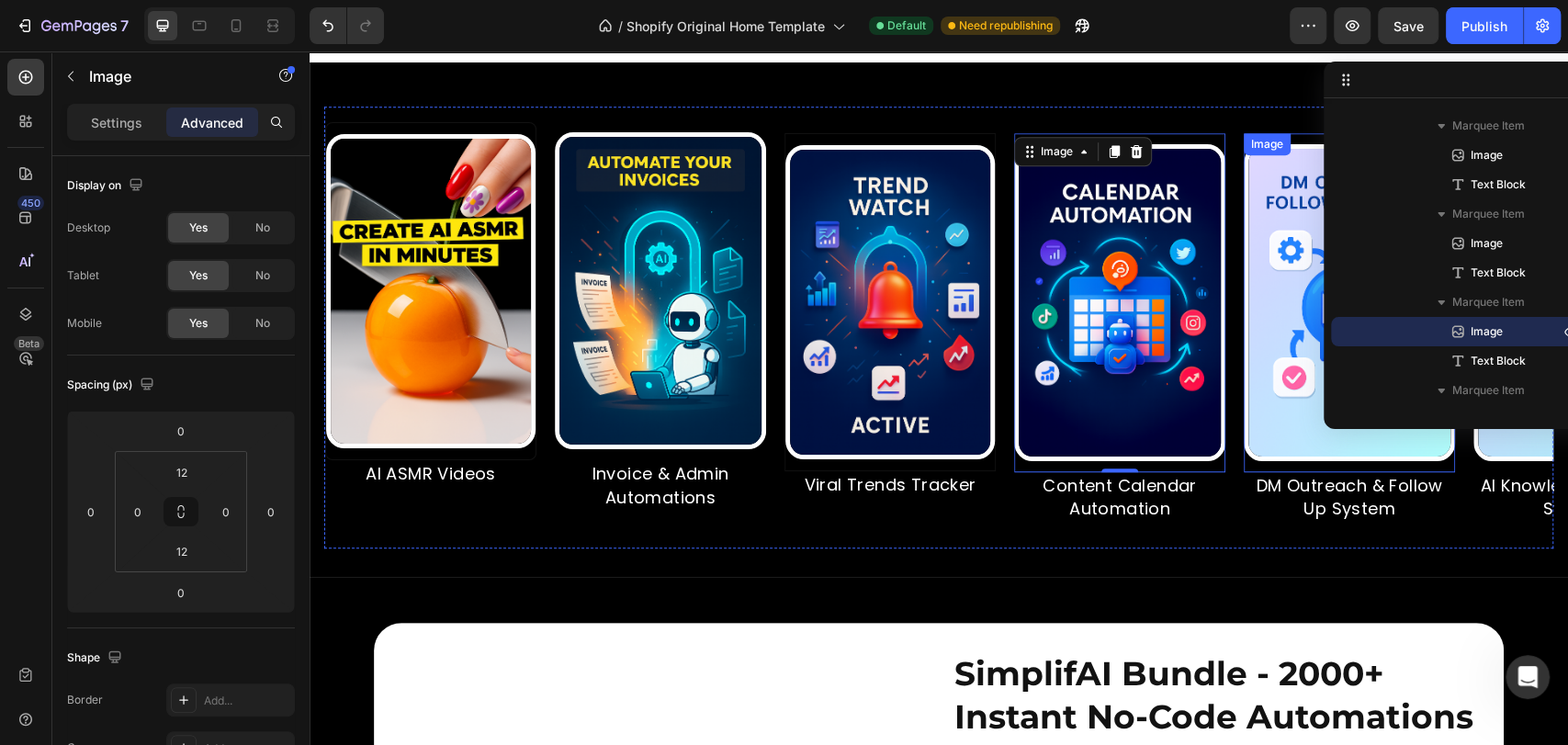
click at [1311, 424] on img at bounding box center [1349, 303] width 211 height 317
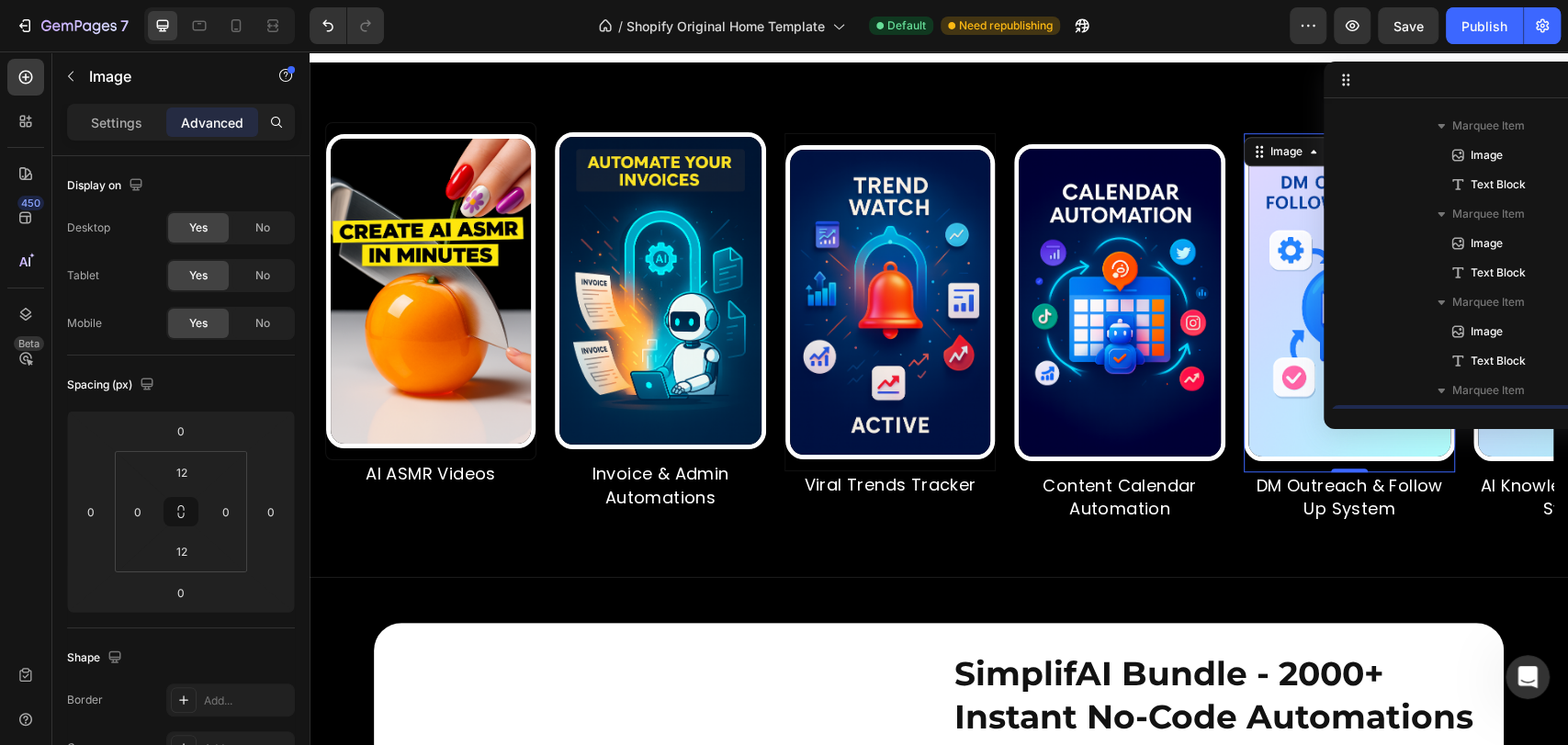
scroll to position [524, 0]
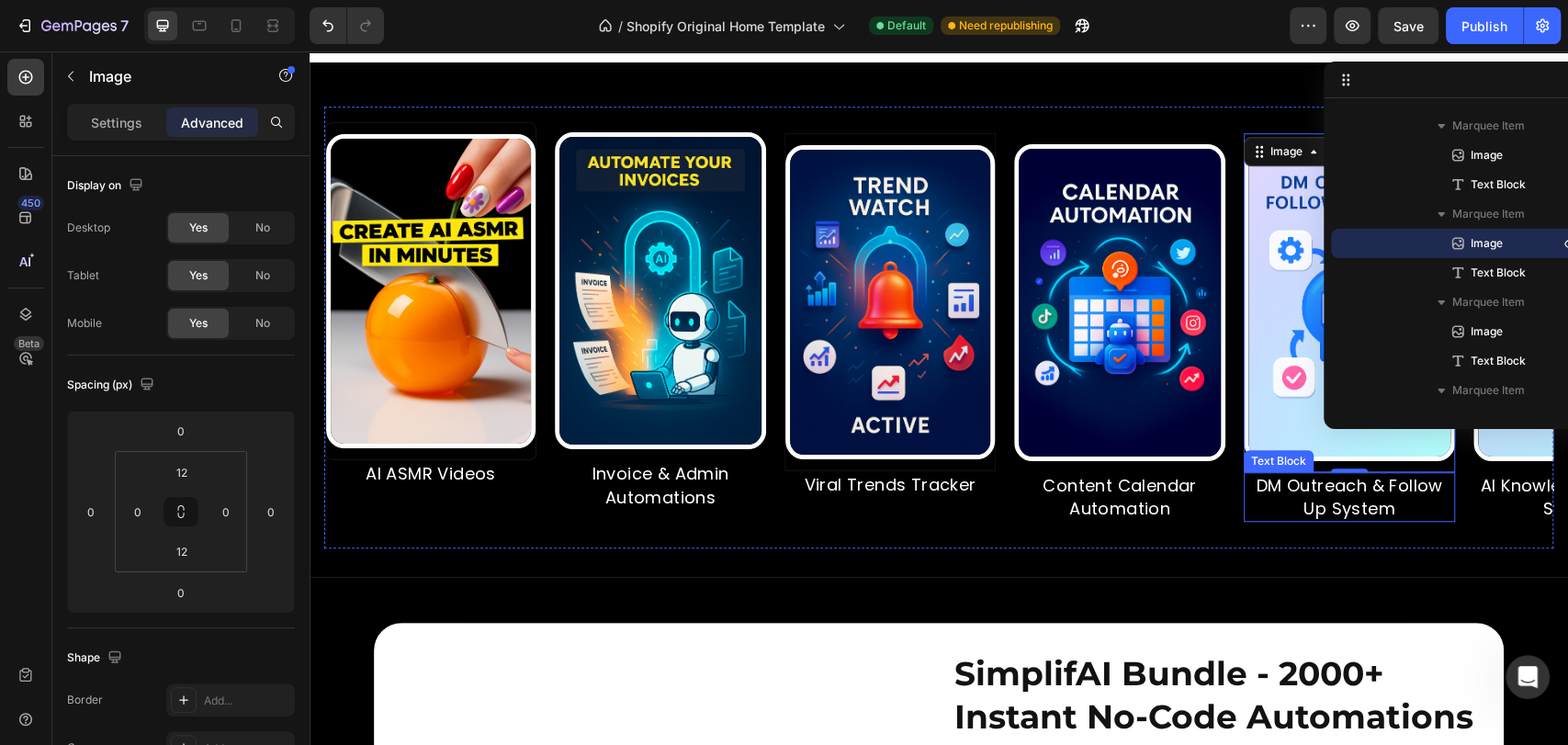
click at [1319, 520] on p "DM Outreach & Follow Up System" at bounding box center [1349, 497] width 207 height 46
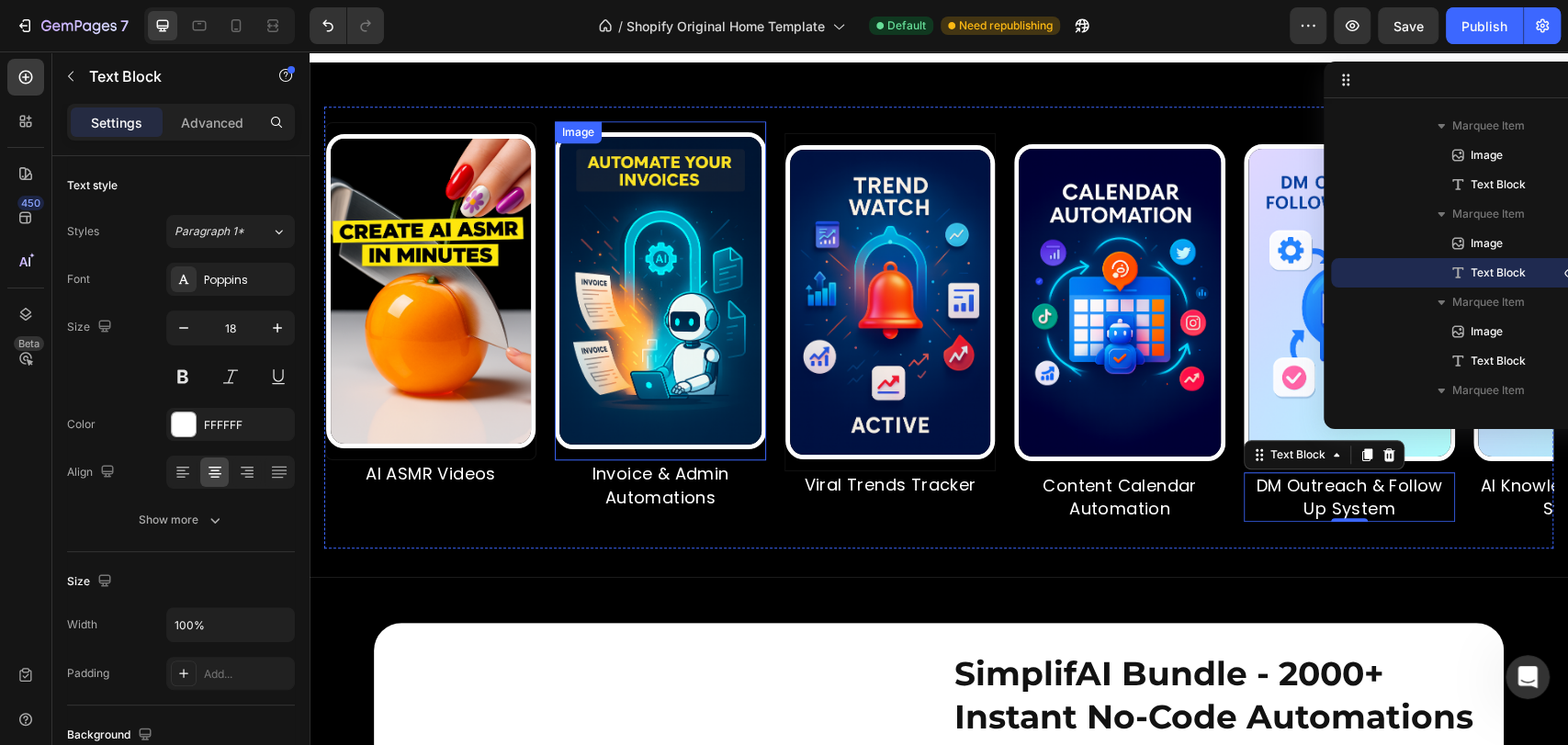
click at [667, 449] on img at bounding box center [660, 291] width 211 height 317
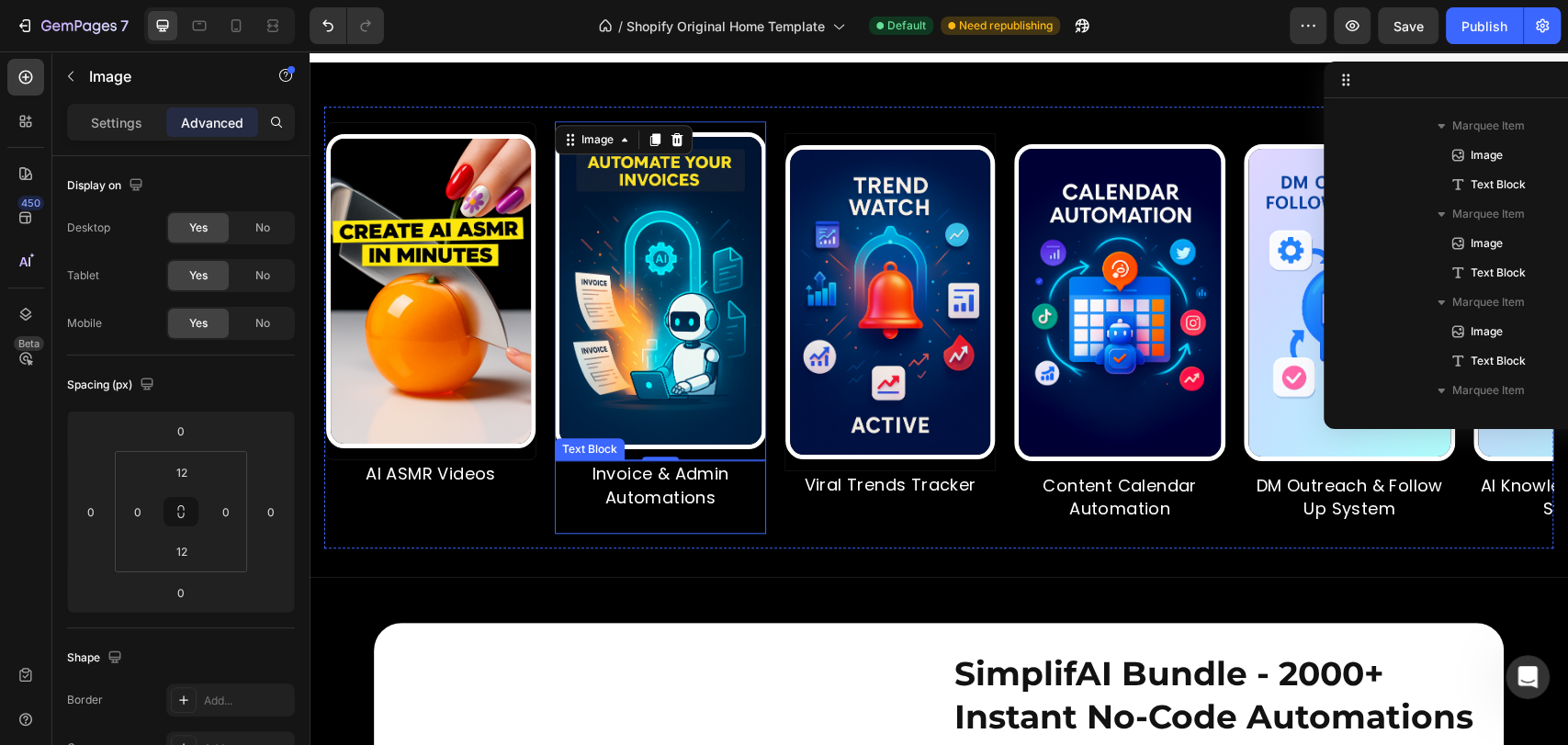
scroll to position [259, 0]
click at [705, 508] on p "Invoice & Admin Automations" at bounding box center [660, 485] width 207 height 46
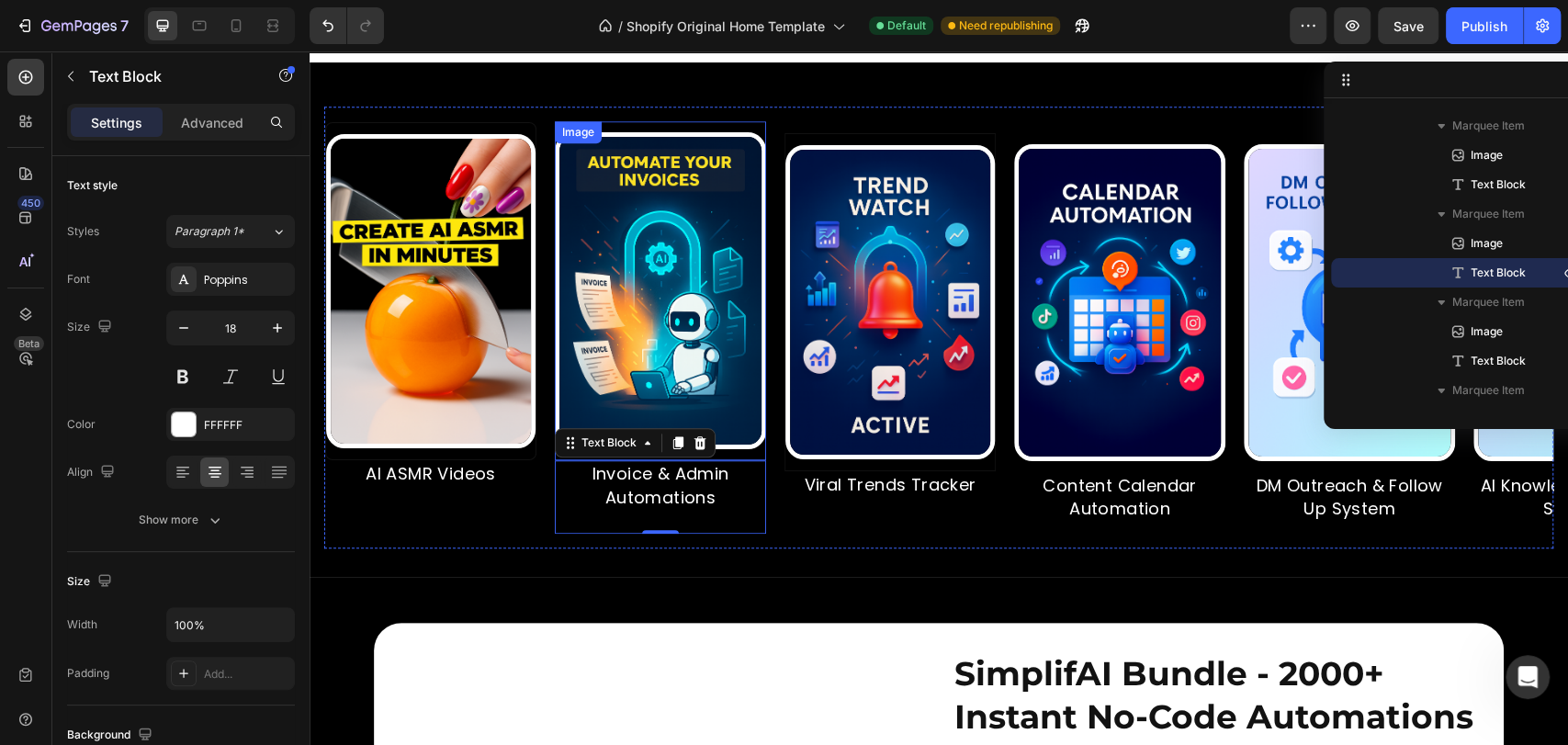
click at [752, 207] on img at bounding box center [660, 291] width 211 height 317
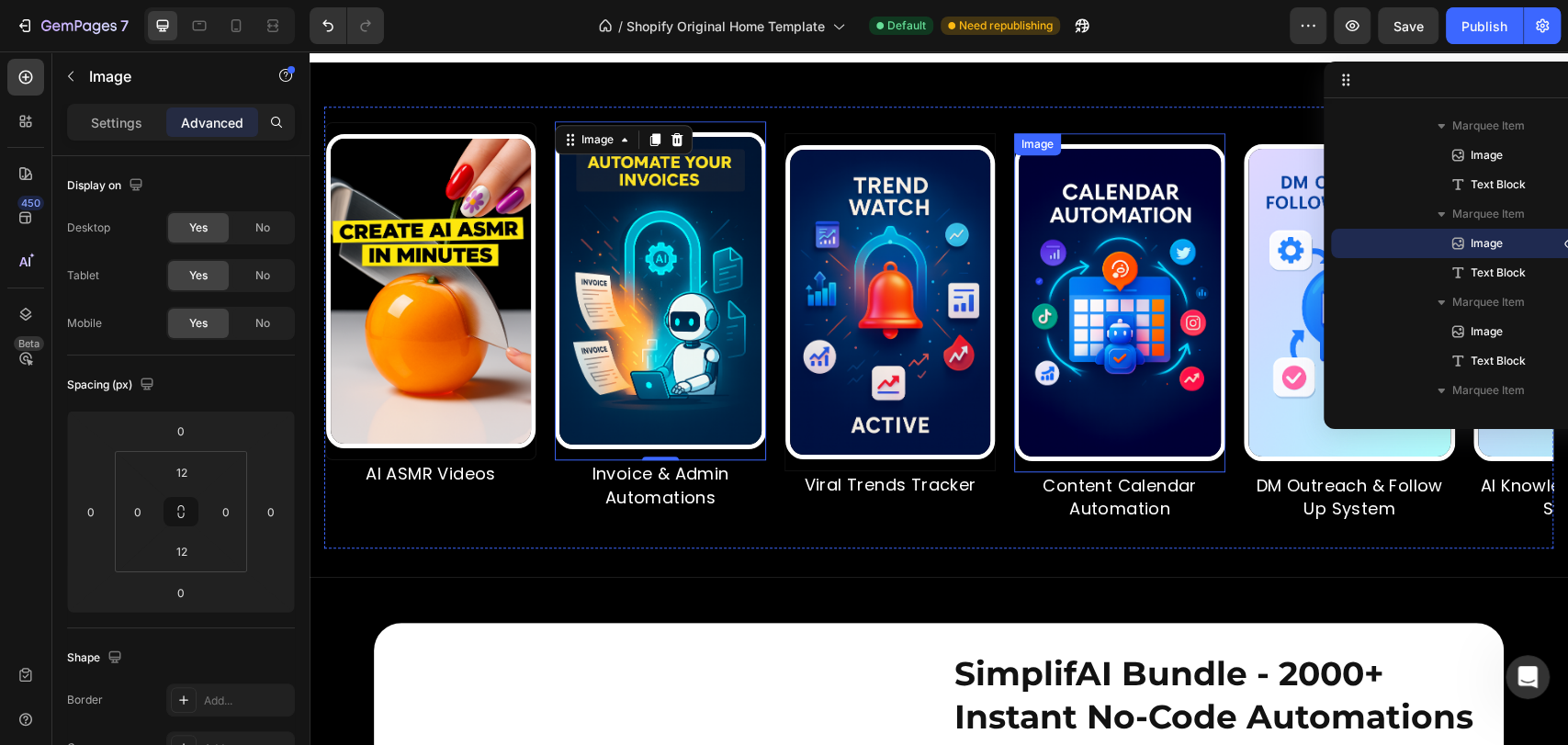
click at [1135, 306] on img at bounding box center [1119, 303] width 211 height 317
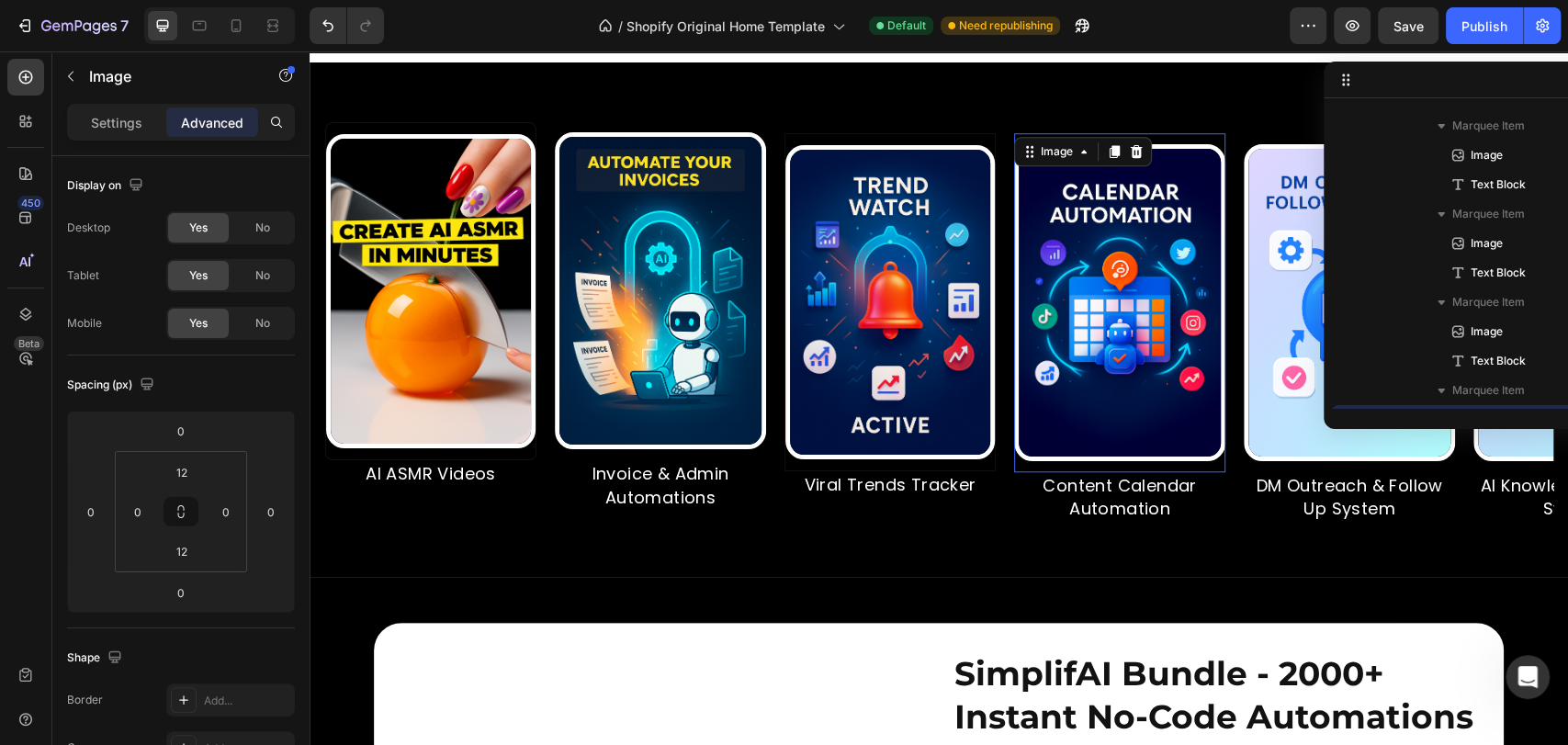
scroll to position [435, 0]
click at [1170, 31] on div "/ Shopify Original Home Template Default Need republishing" at bounding box center [844, 26] width 891 height 37
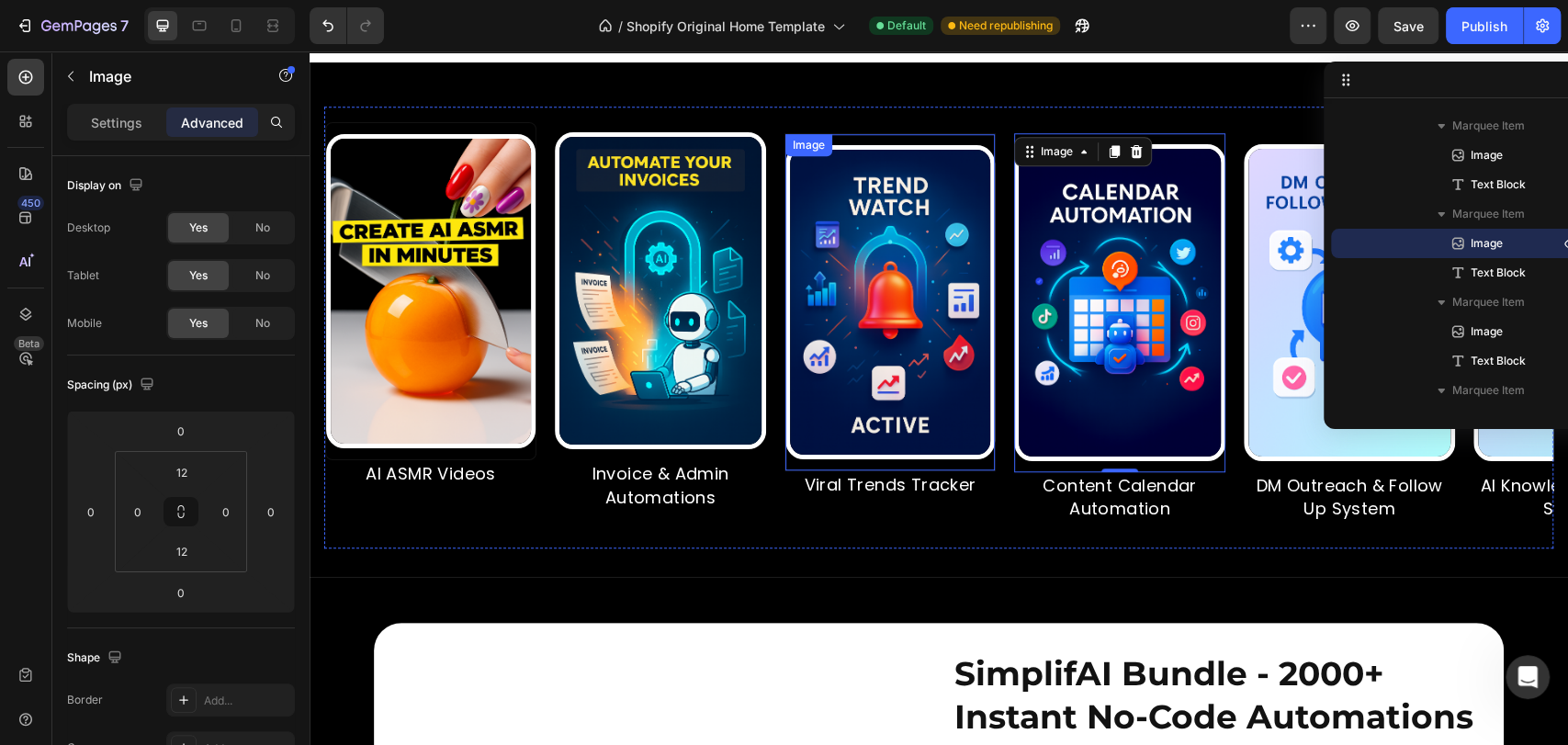
click at [912, 169] on div "Image" at bounding box center [890, 302] width 211 height 338
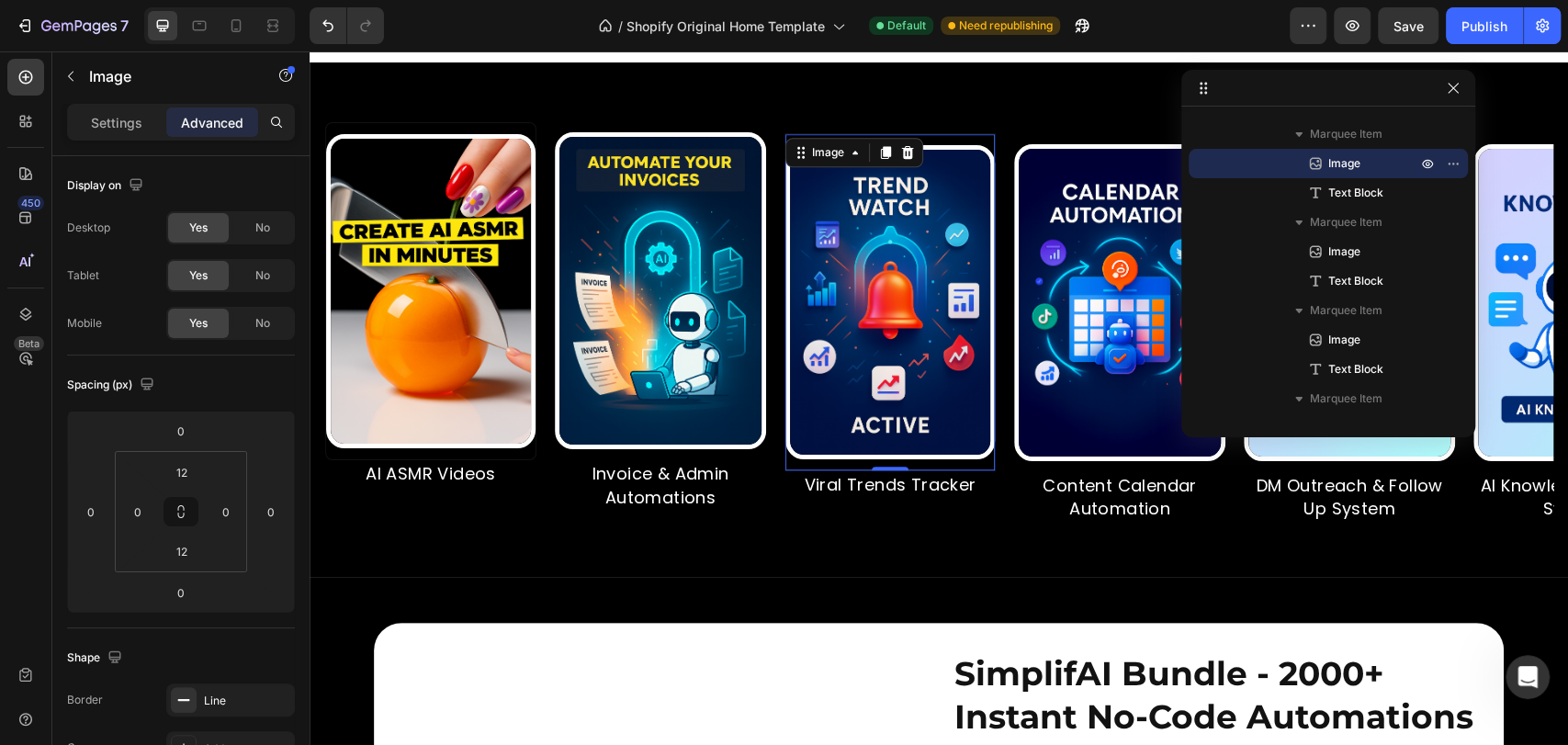
drag, startPoint x: 1509, startPoint y: 85, endPoint x: 1409, endPoint y: 93, distance: 100.3
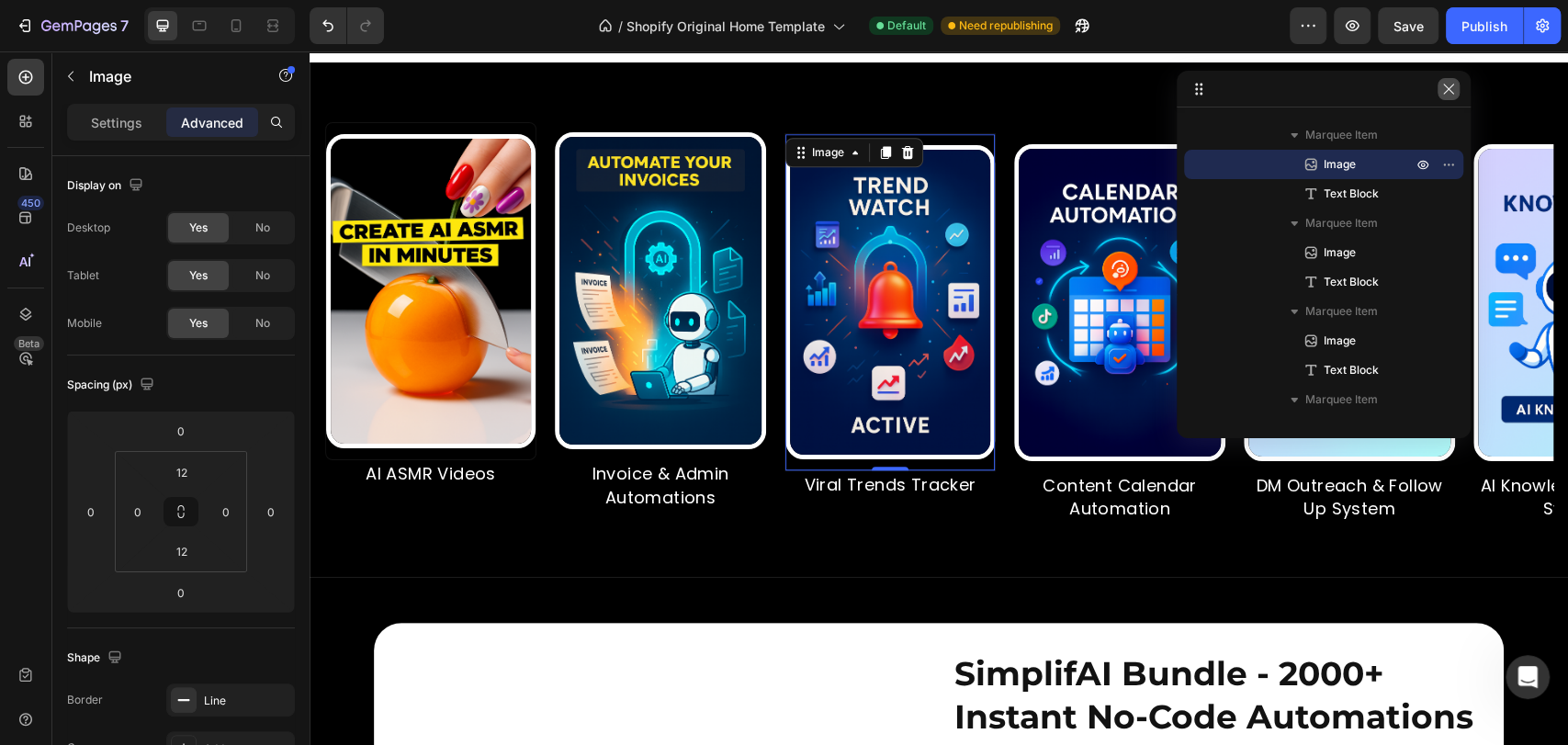
drag, startPoint x: 1445, startPoint y: 91, endPoint x: 919, endPoint y: 126, distance: 527.2
click at [1445, 91] on icon "button" at bounding box center [1448, 89] width 10 height 10
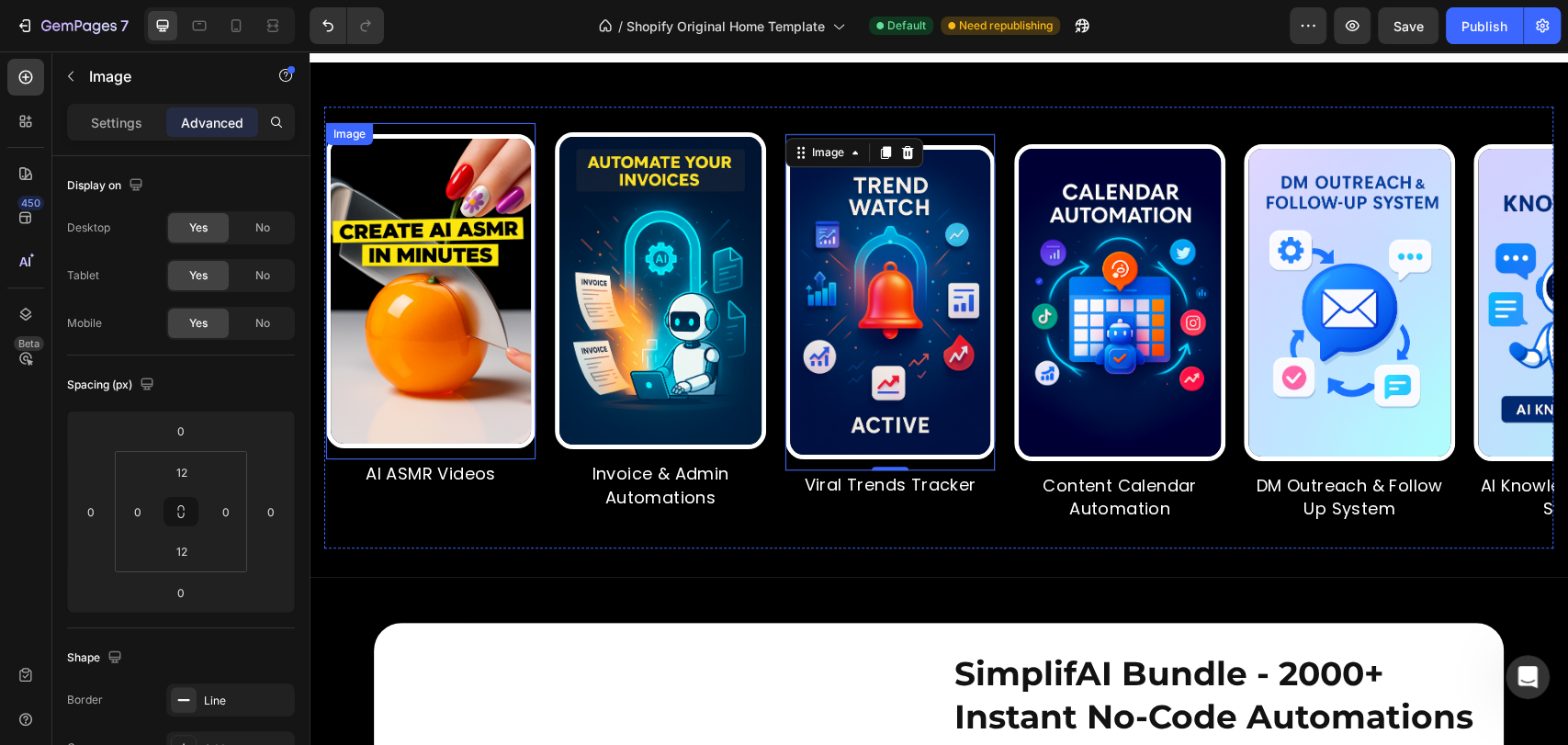
click at [456, 161] on div "Image" at bounding box center [430, 291] width 211 height 338
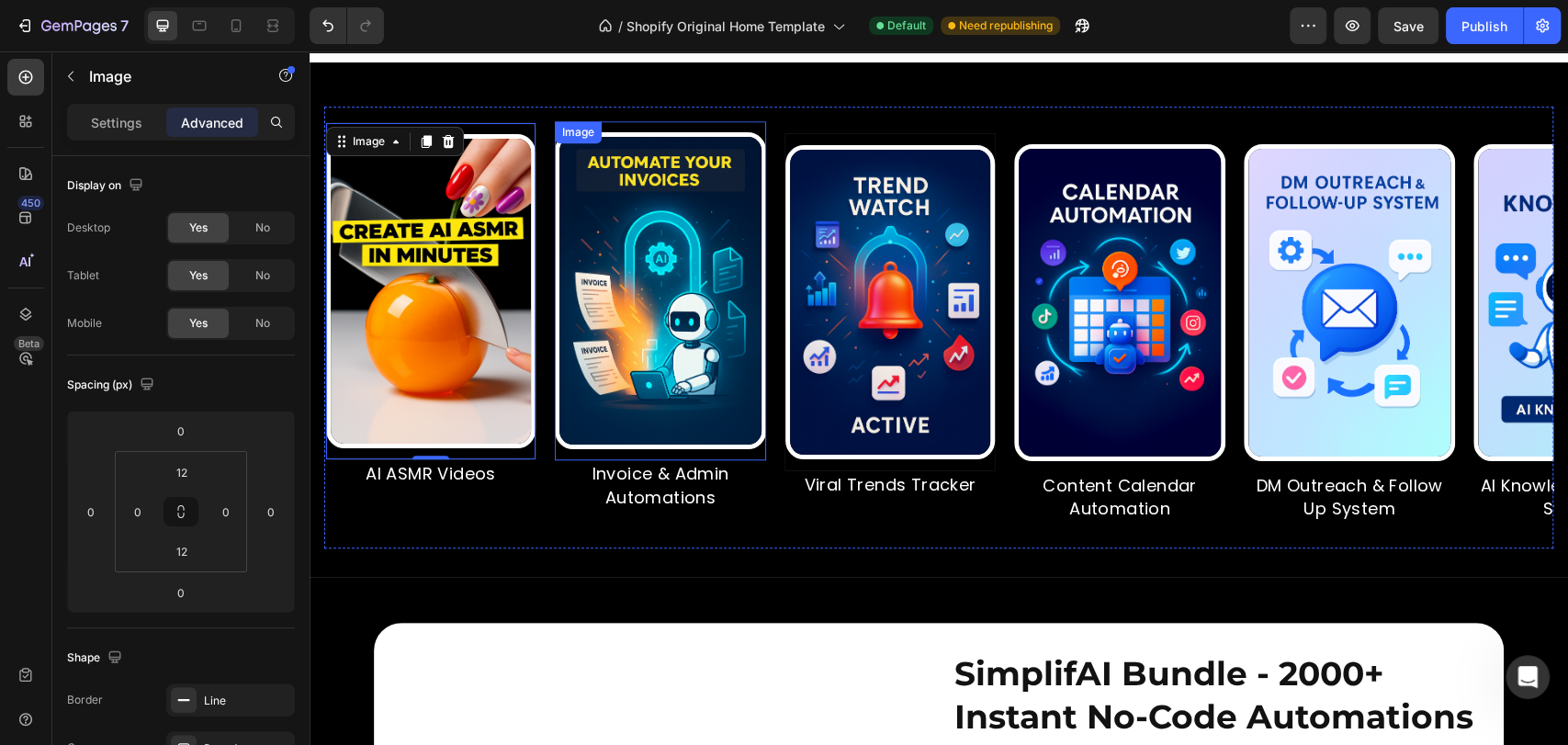
click at [638, 161] on div "Image" at bounding box center [660, 291] width 211 height 339
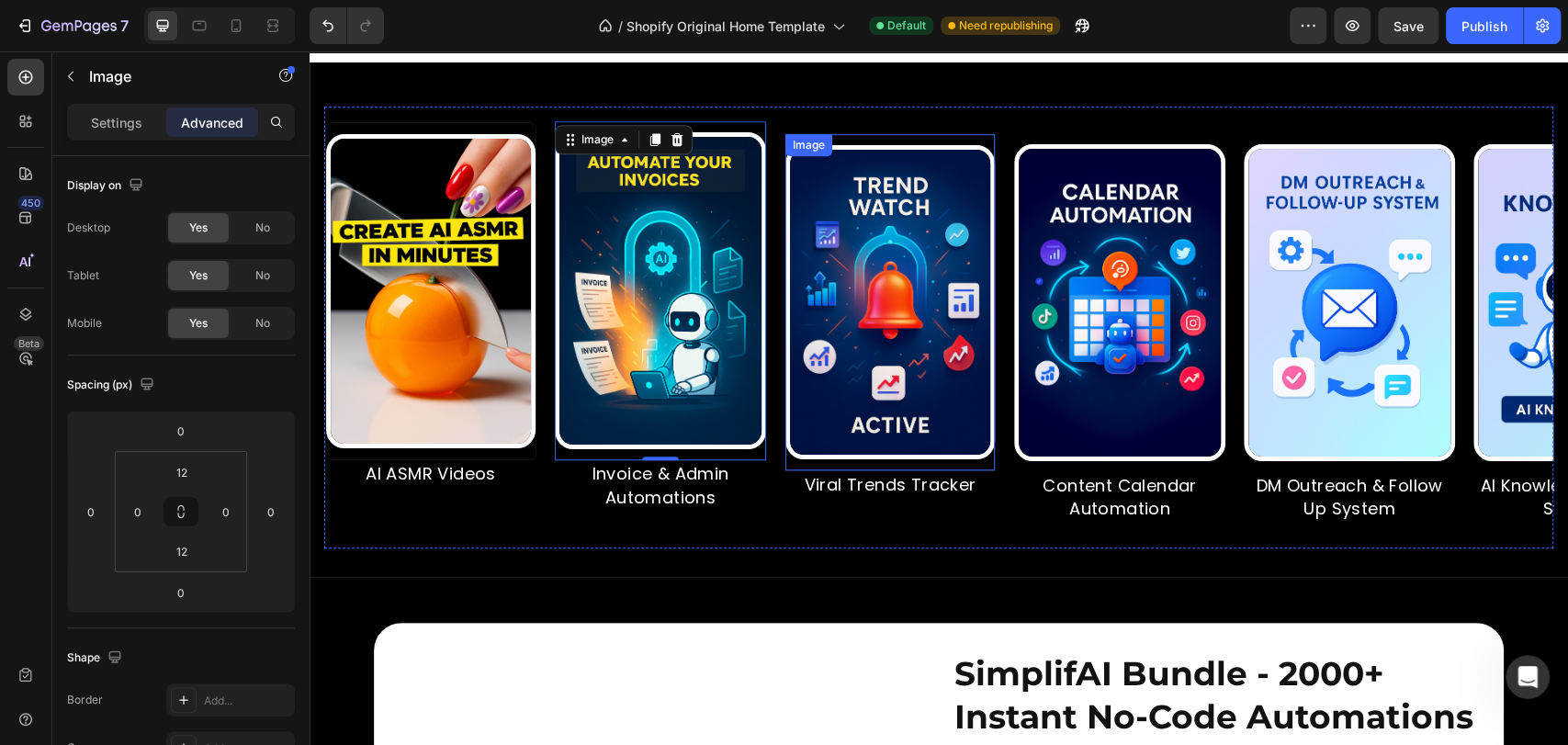
click at [875, 171] on div "Image" at bounding box center [890, 302] width 211 height 338
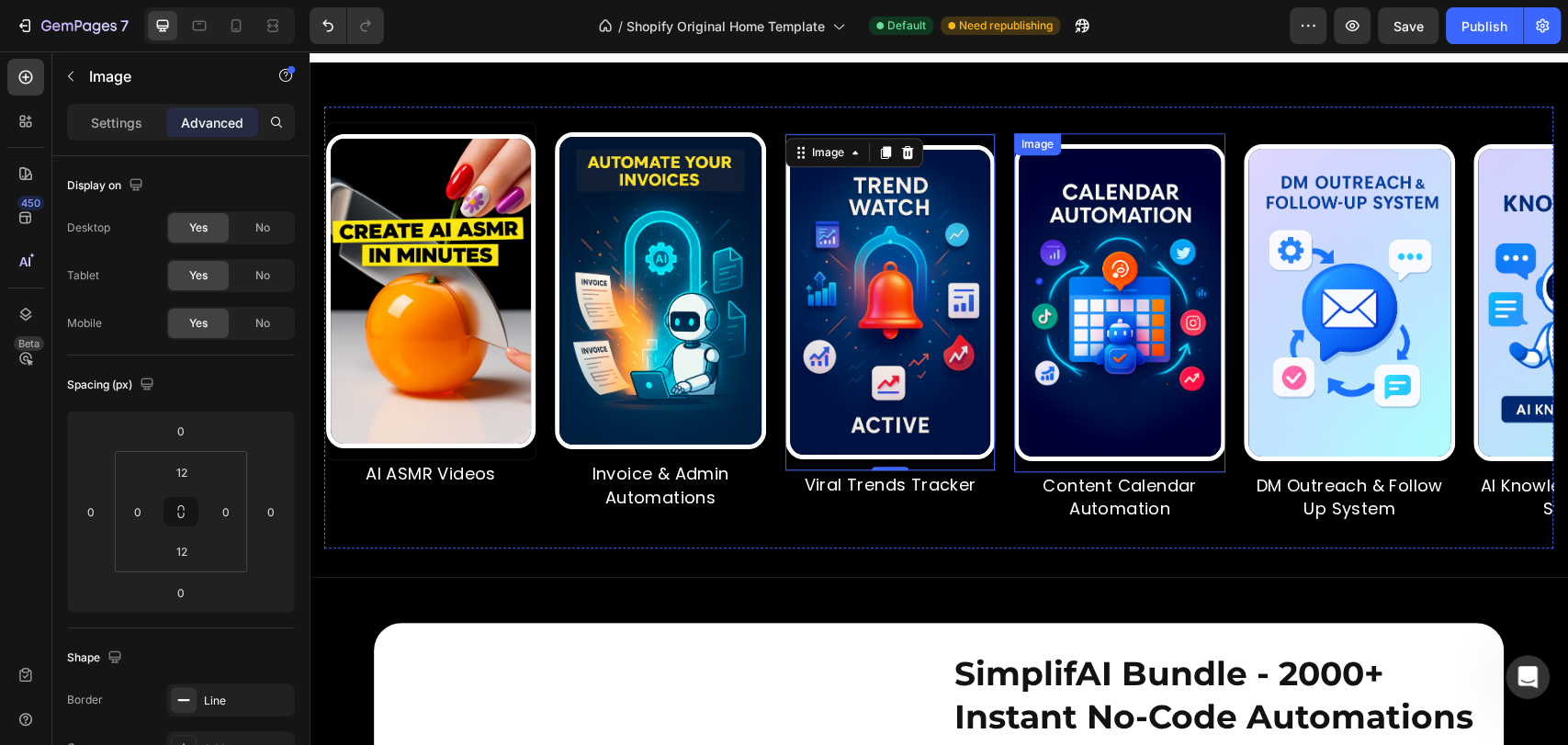
click at [1112, 172] on div "Image" at bounding box center [1119, 303] width 211 height 339
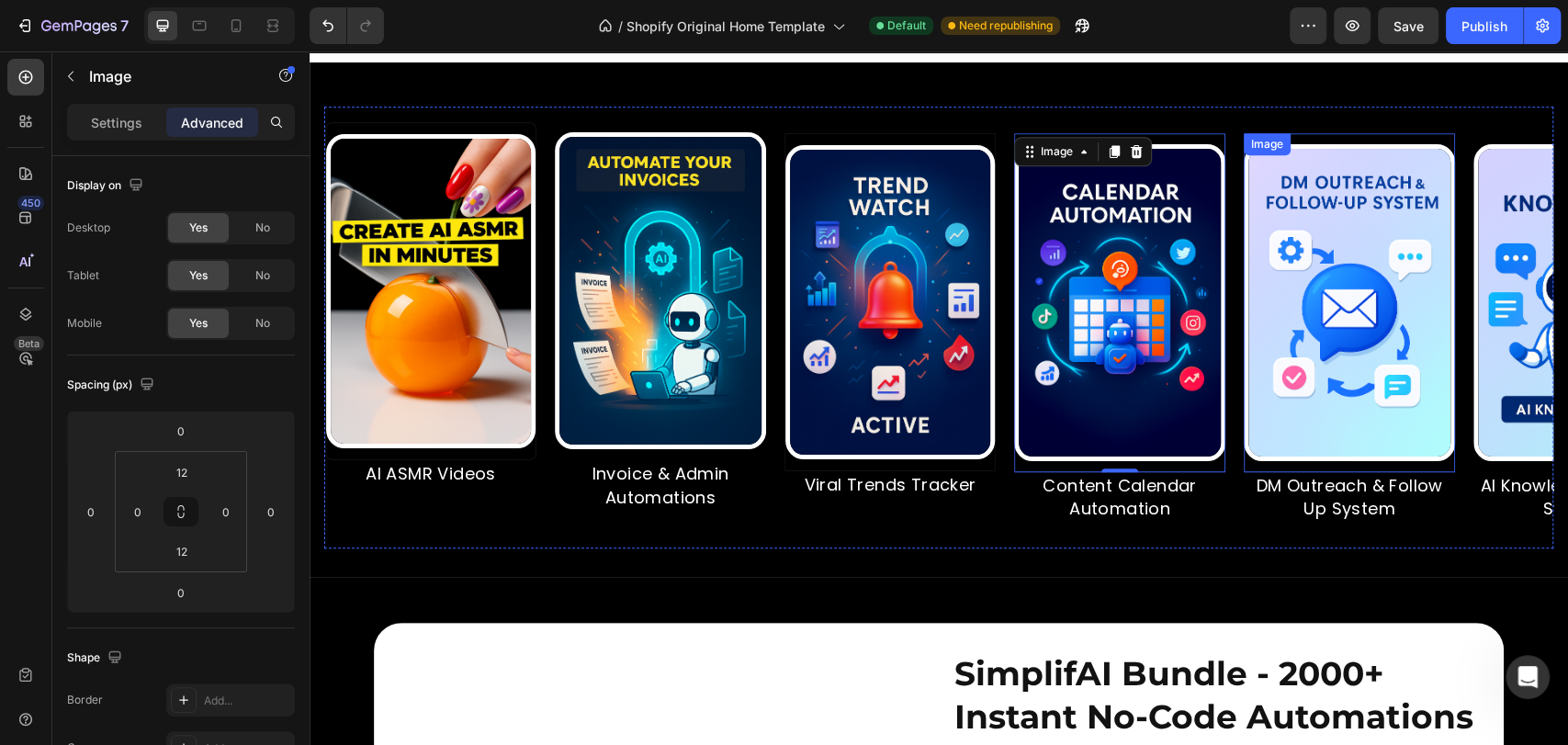
click at [1331, 171] on div "Image" at bounding box center [1349, 303] width 211 height 339
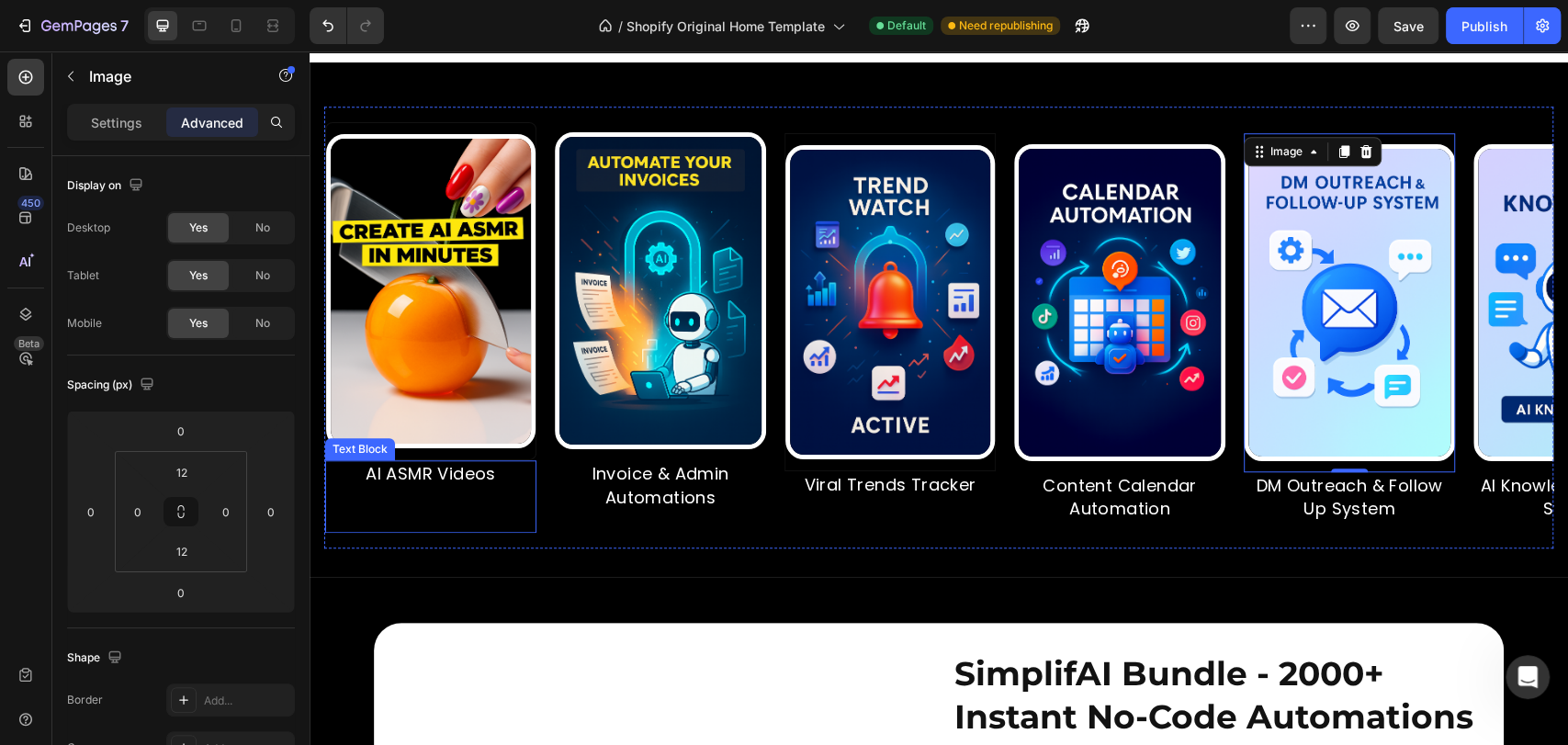
click at [480, 508] on p at bounding box center [430, 497] width 207 height 23
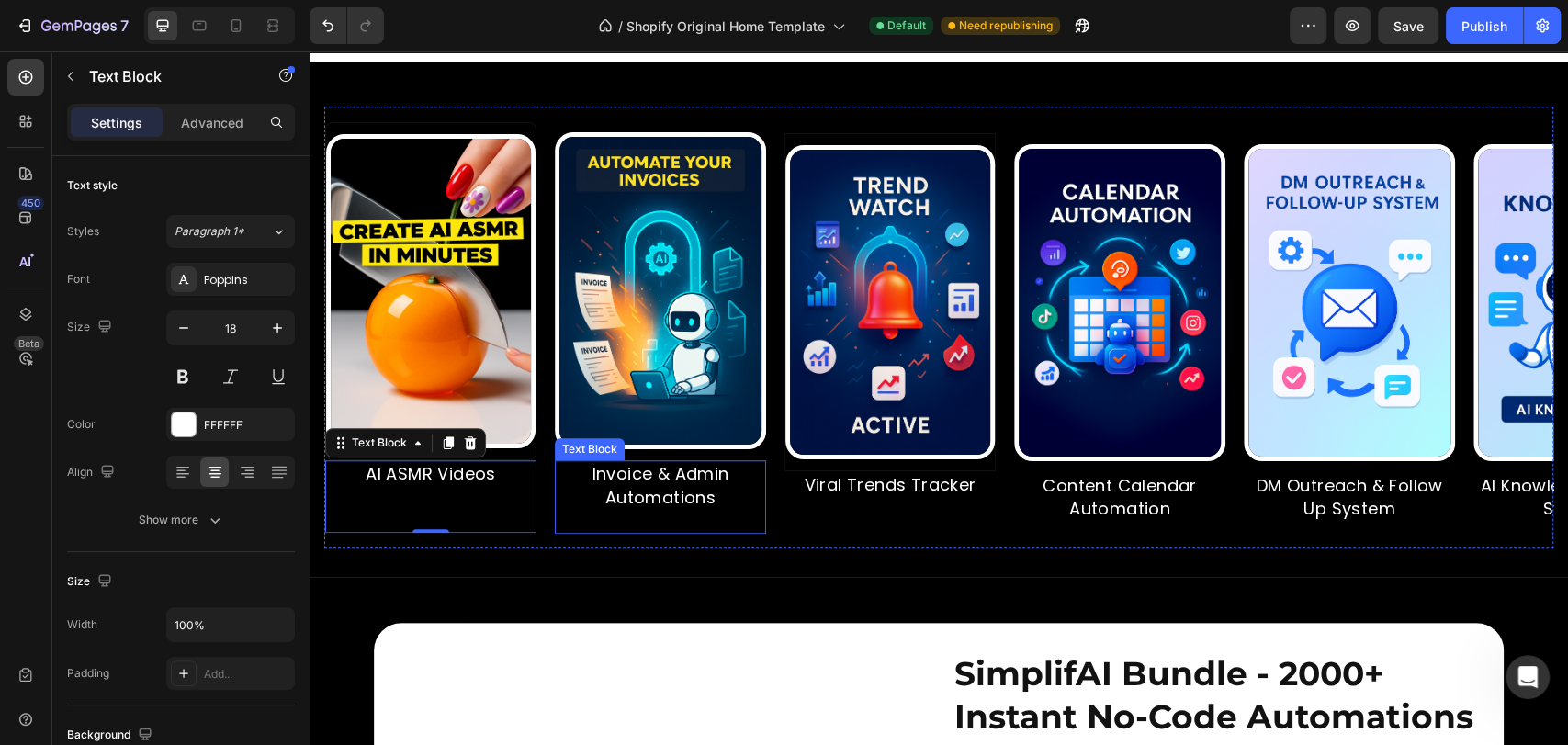
click at [666, 508] on p "Invoice & Admin Automations" at bounding box center [660, 485] width 207 height 46
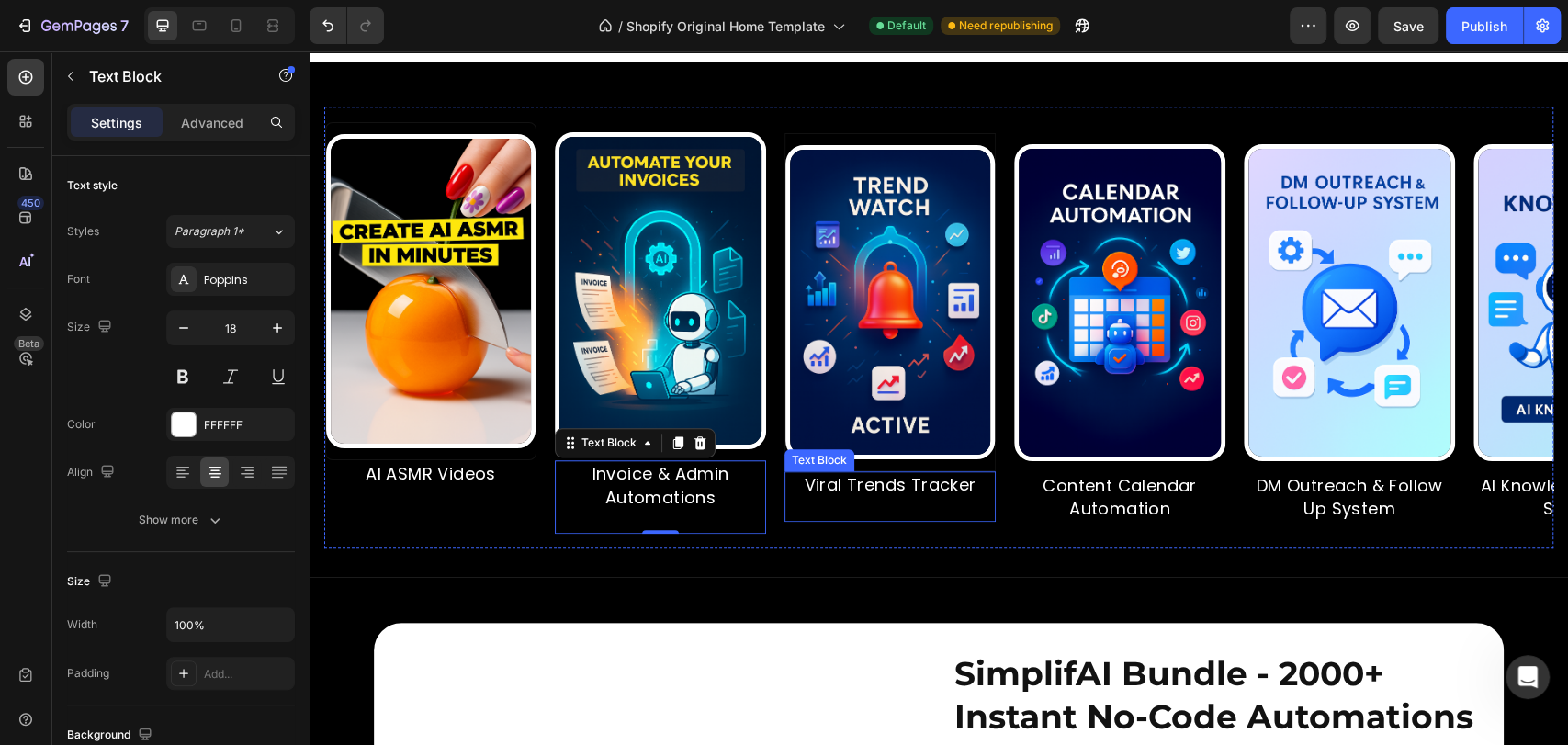
click at [871, 497] on p "Viral Trends Tracker" at bounding box center [890, 485] width 207 height 23
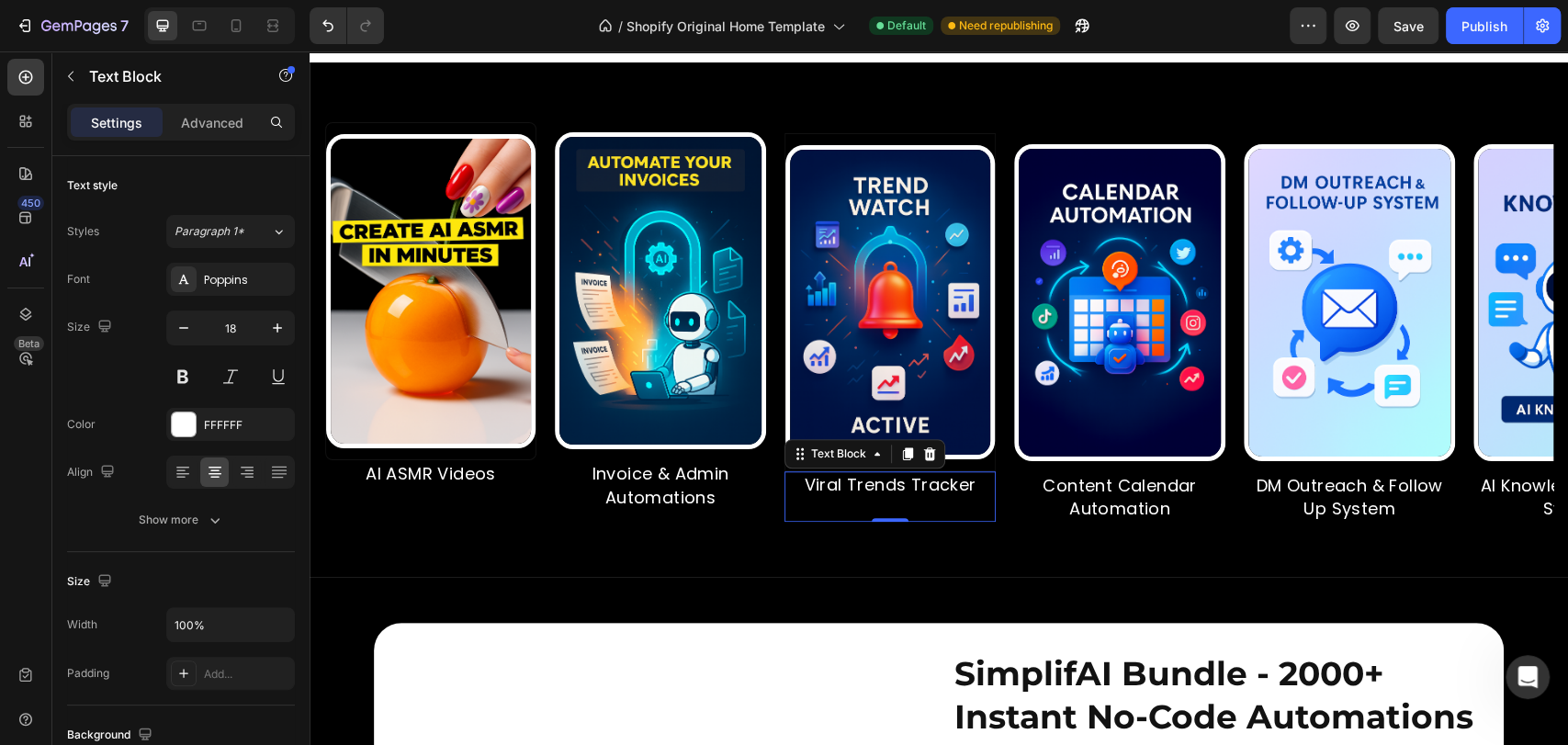
click at [1105, 508] on p "Content Calendar Automation" at bounding box center [1119, 497] width 207 height 46
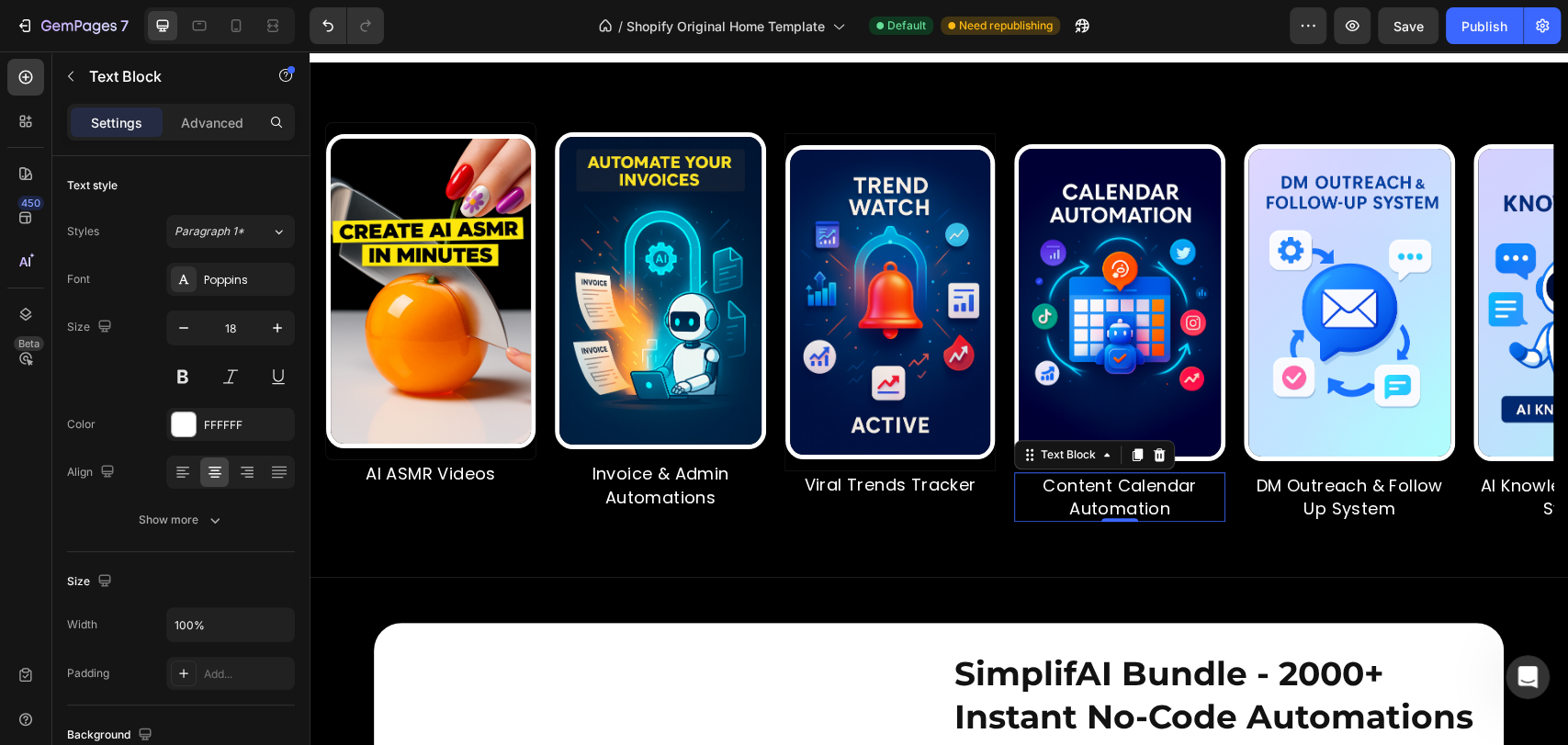
click at [1287, 520] on p "DM Outreach & Follow Up System" at bounding box center [1349, 497] width 207 height 46
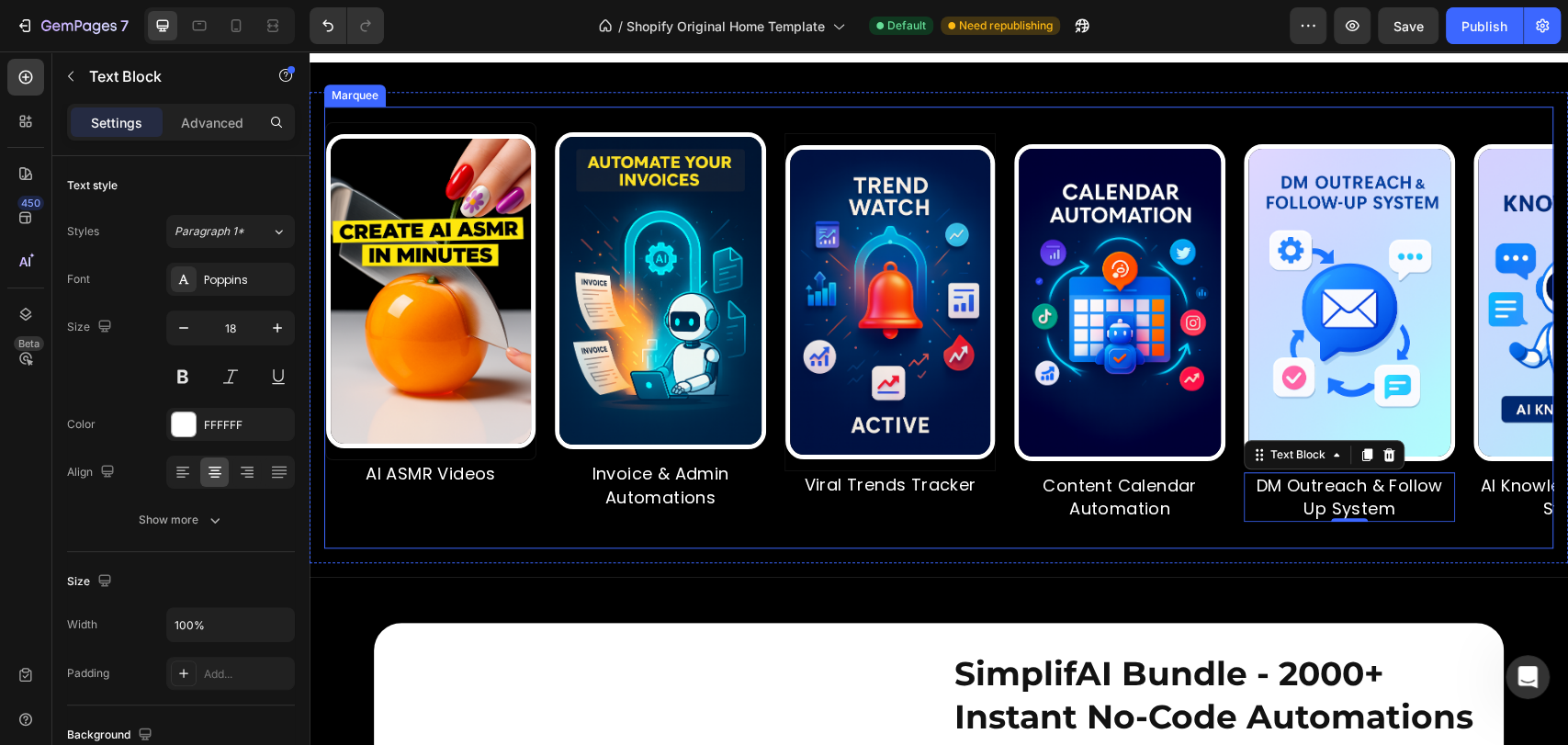
click at [1491, 130] on div "Image" at bounding box center [1498, 122] width 40 height 17
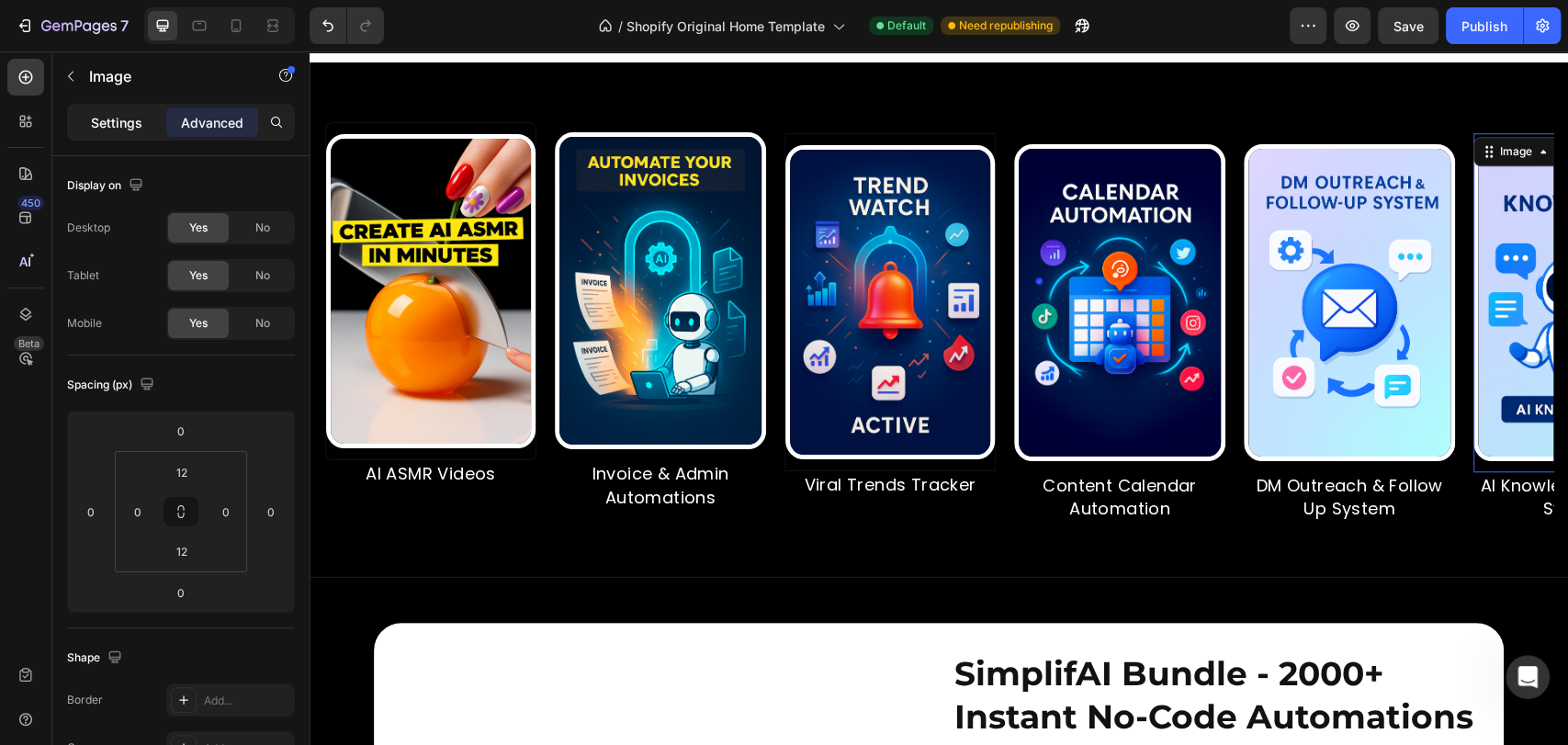
click at [110, 125] on p "Settings" at bounding box center [116, 123] width 52 height 19
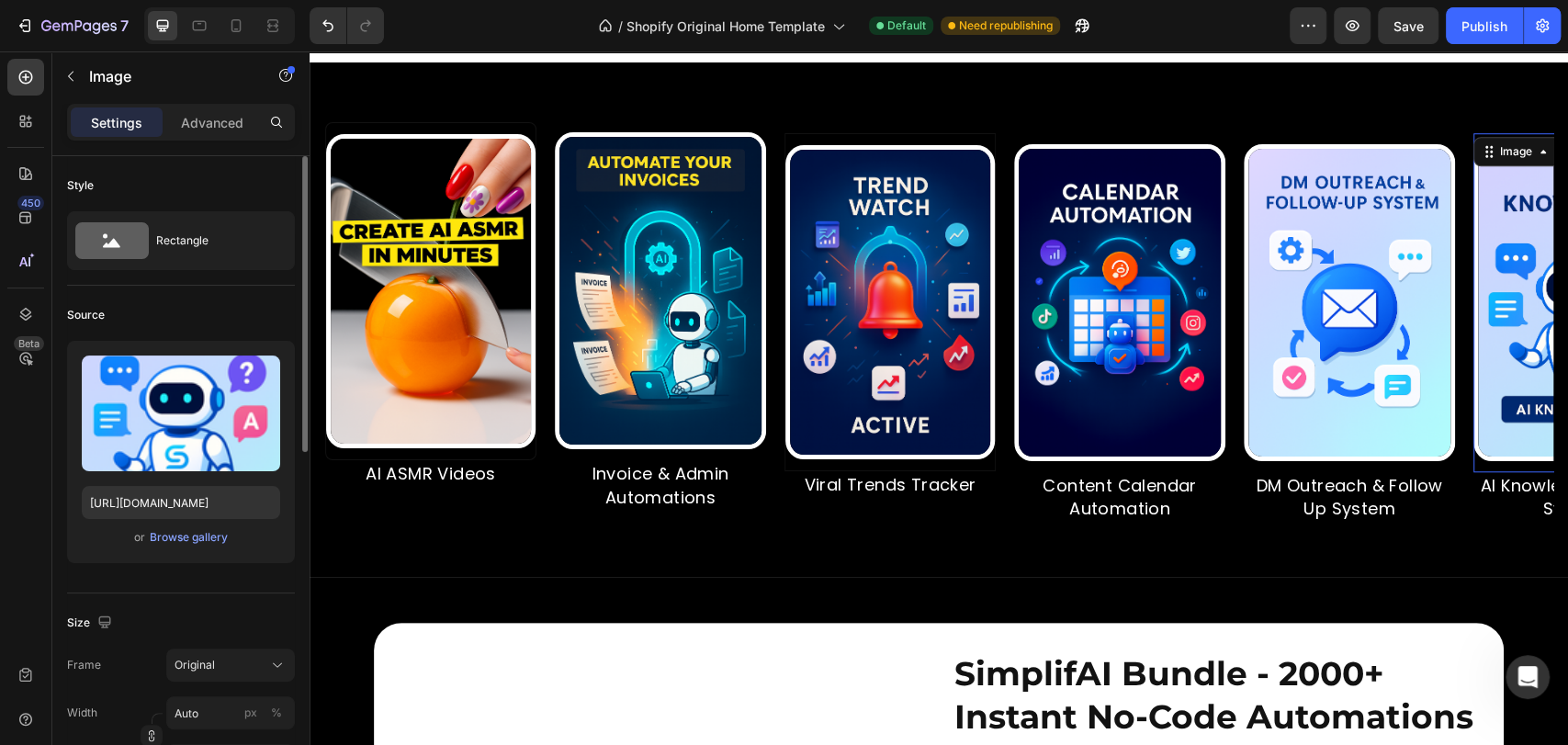
scroll to position [136, 0]
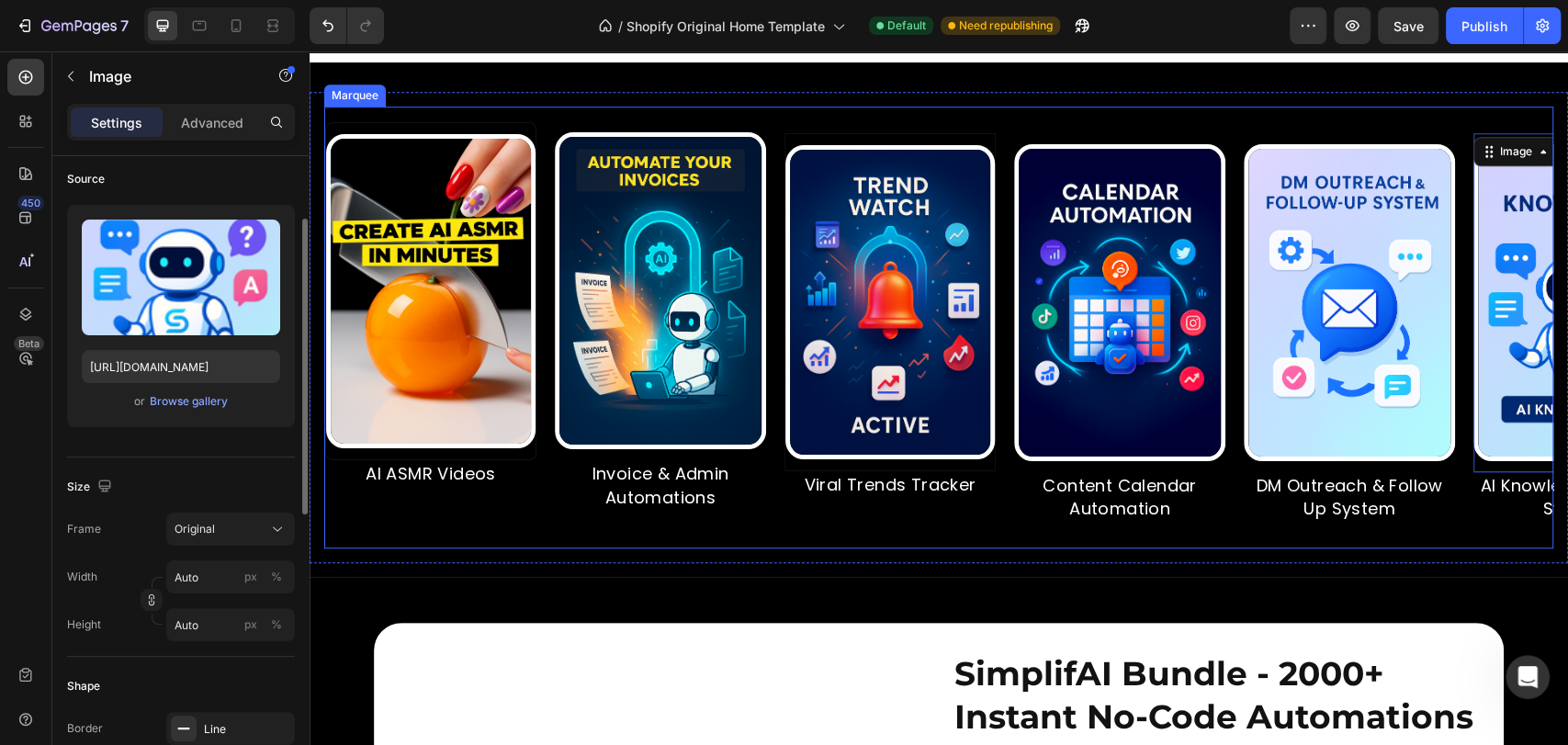
click at [441, 154] on div "Image AI ASMR Videos Text Block Image Invoice & Admin Automations Text Block Im…" at bounding box center [938, 327] width 1229 height 442
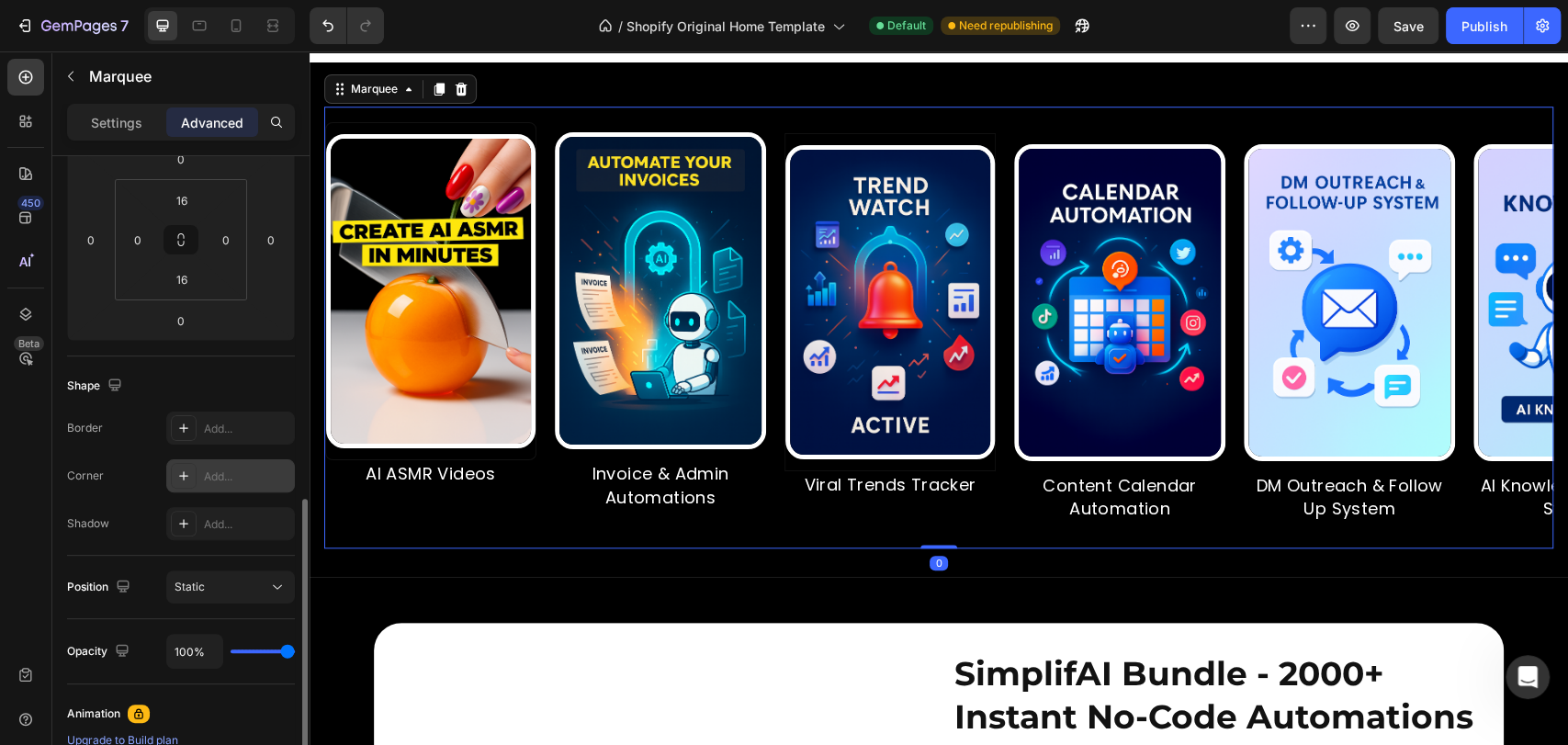
scroll to position [409, 0]
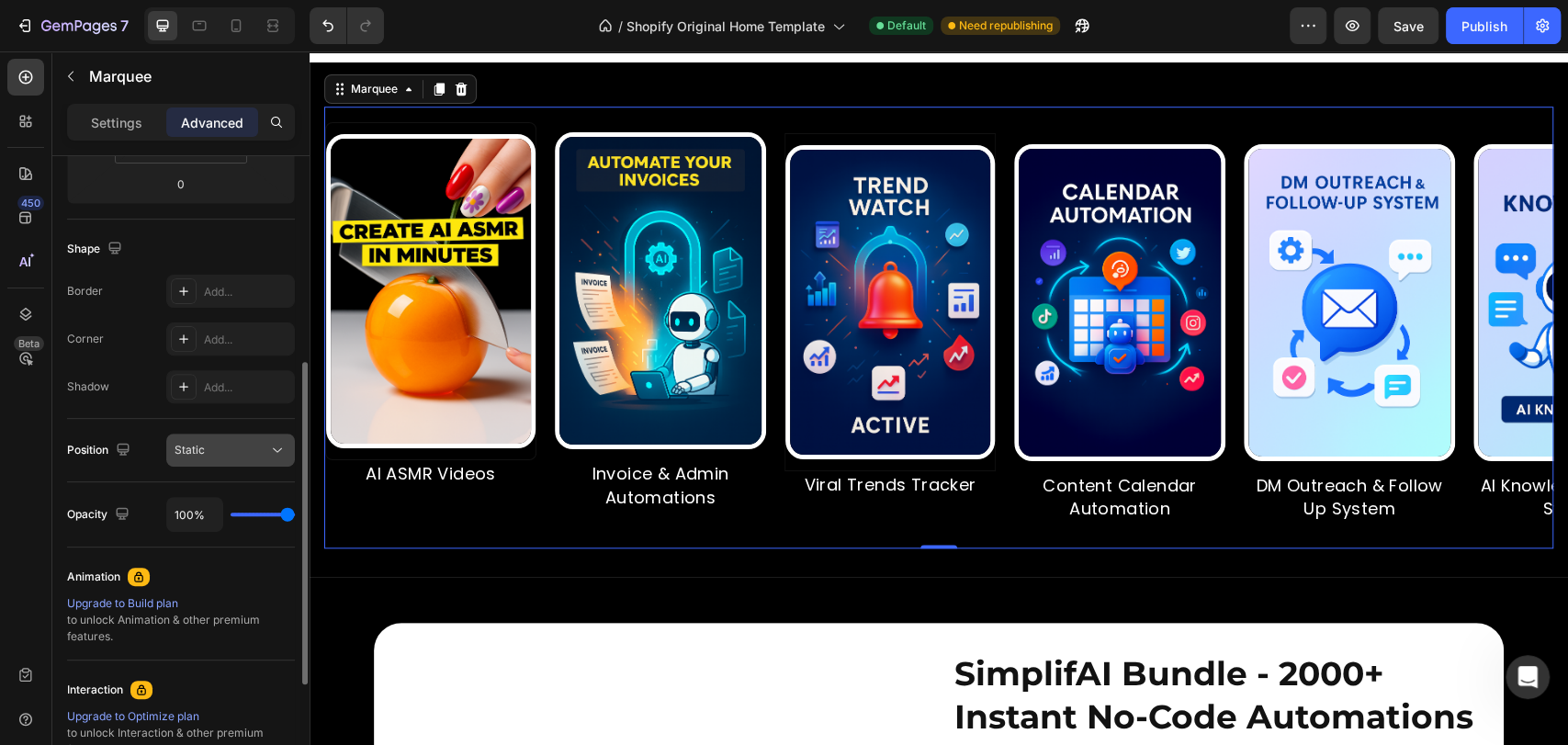
click at [263, 442] on div "Static" at bounding box center [221, 450] width 93 height 17
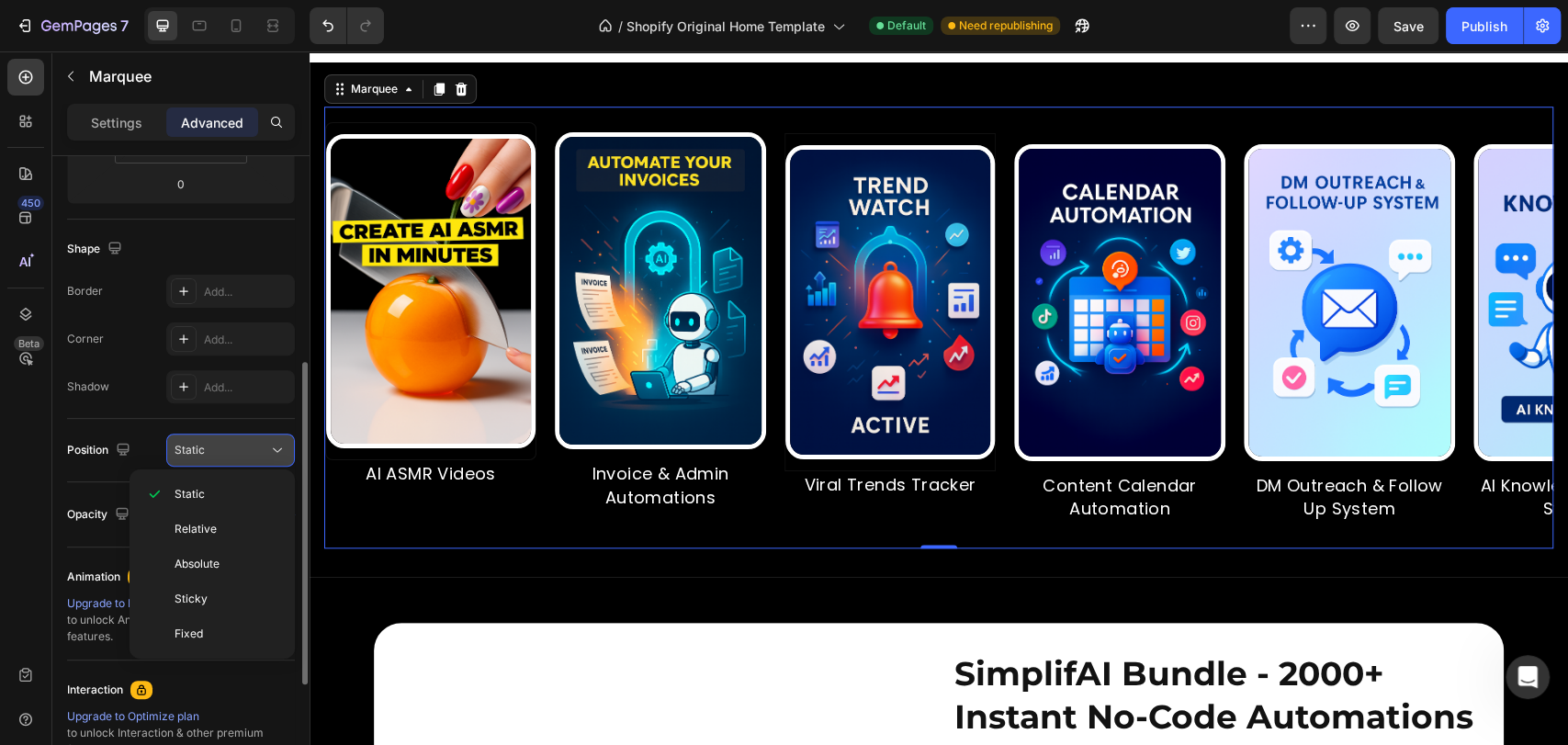
click at [242, 460] on button "Static" at bounding box center [231, 450] width 128 height 33
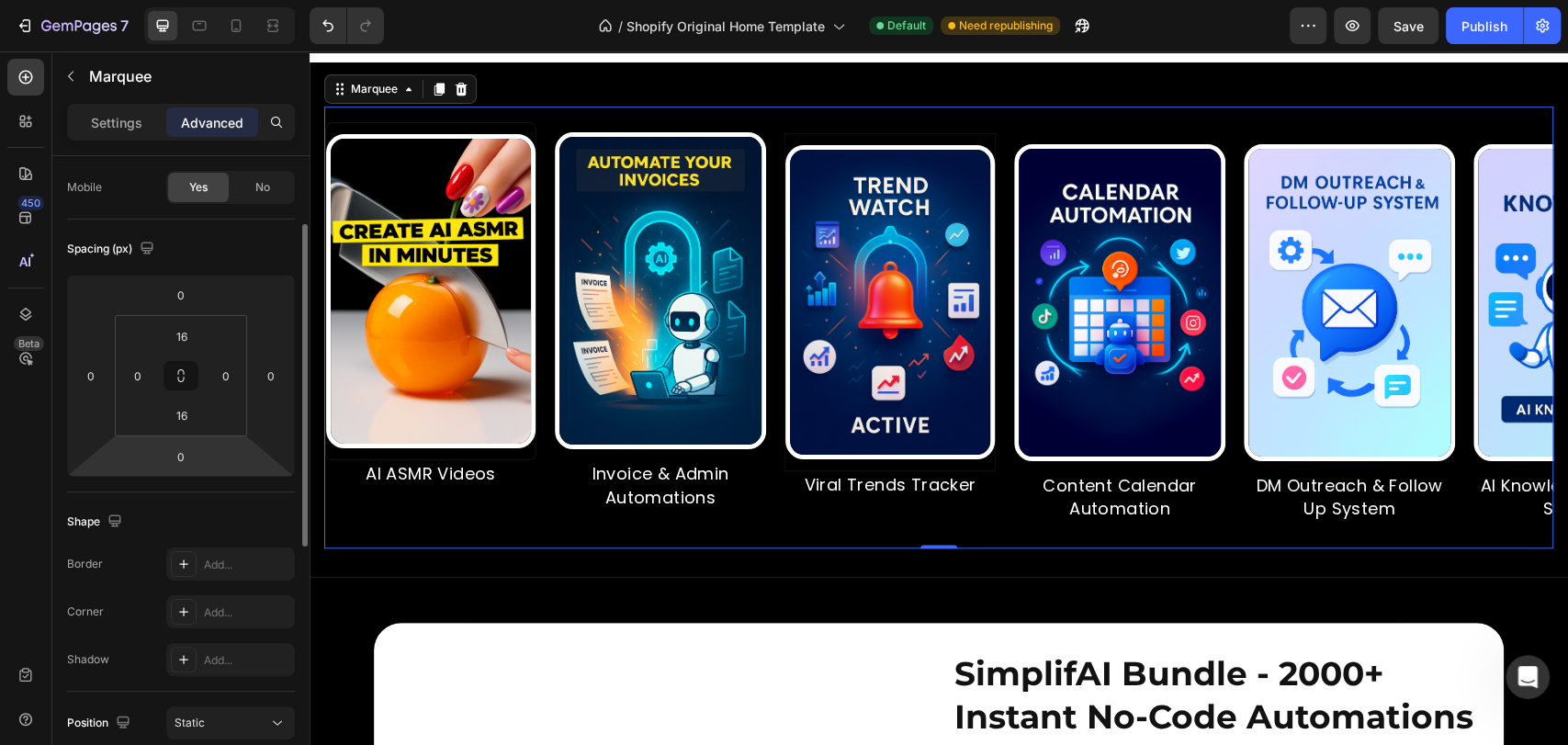
scroll to position [0, 0]
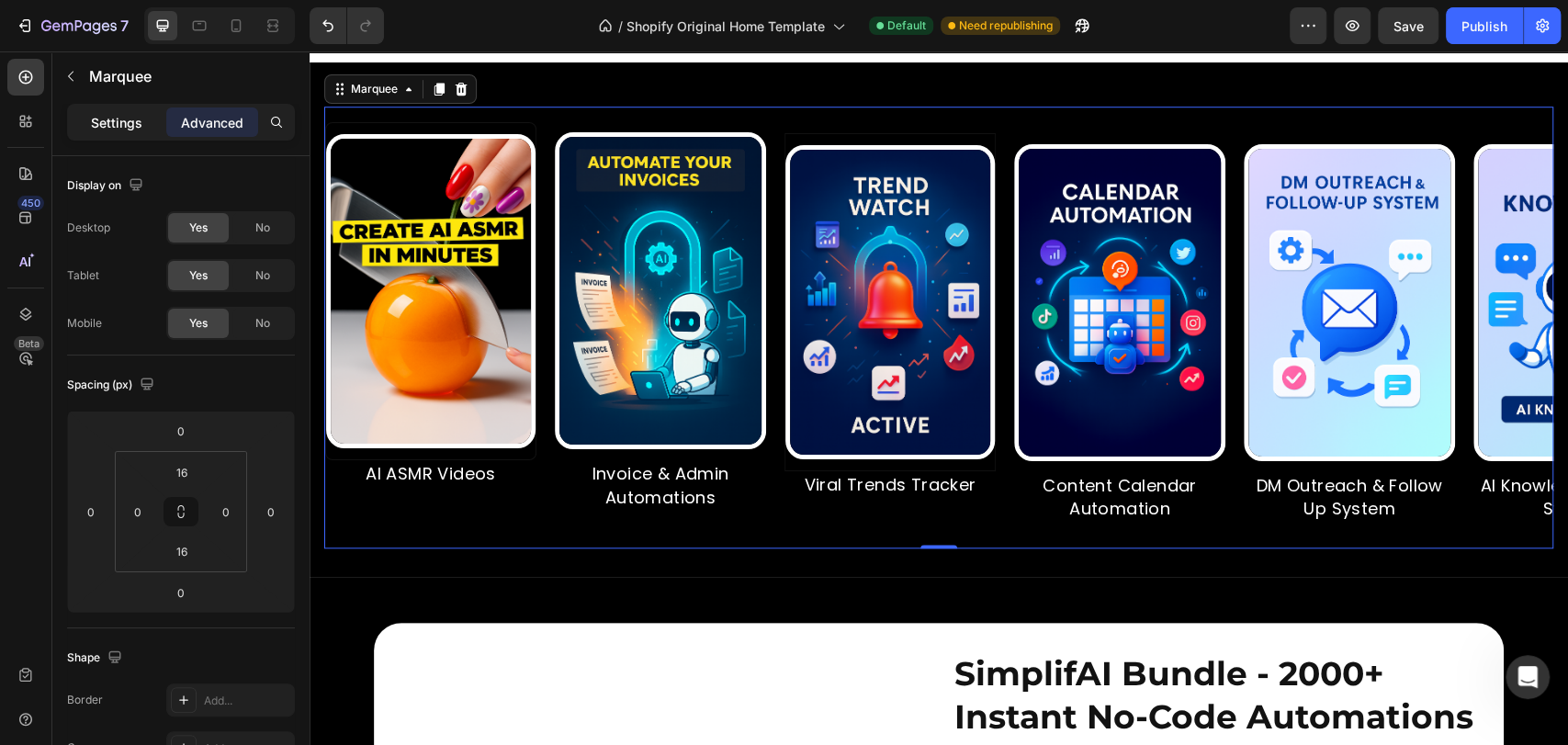
click at [112, 116] on p "Settings" at bounding box center [116, 123] width 52 height 19
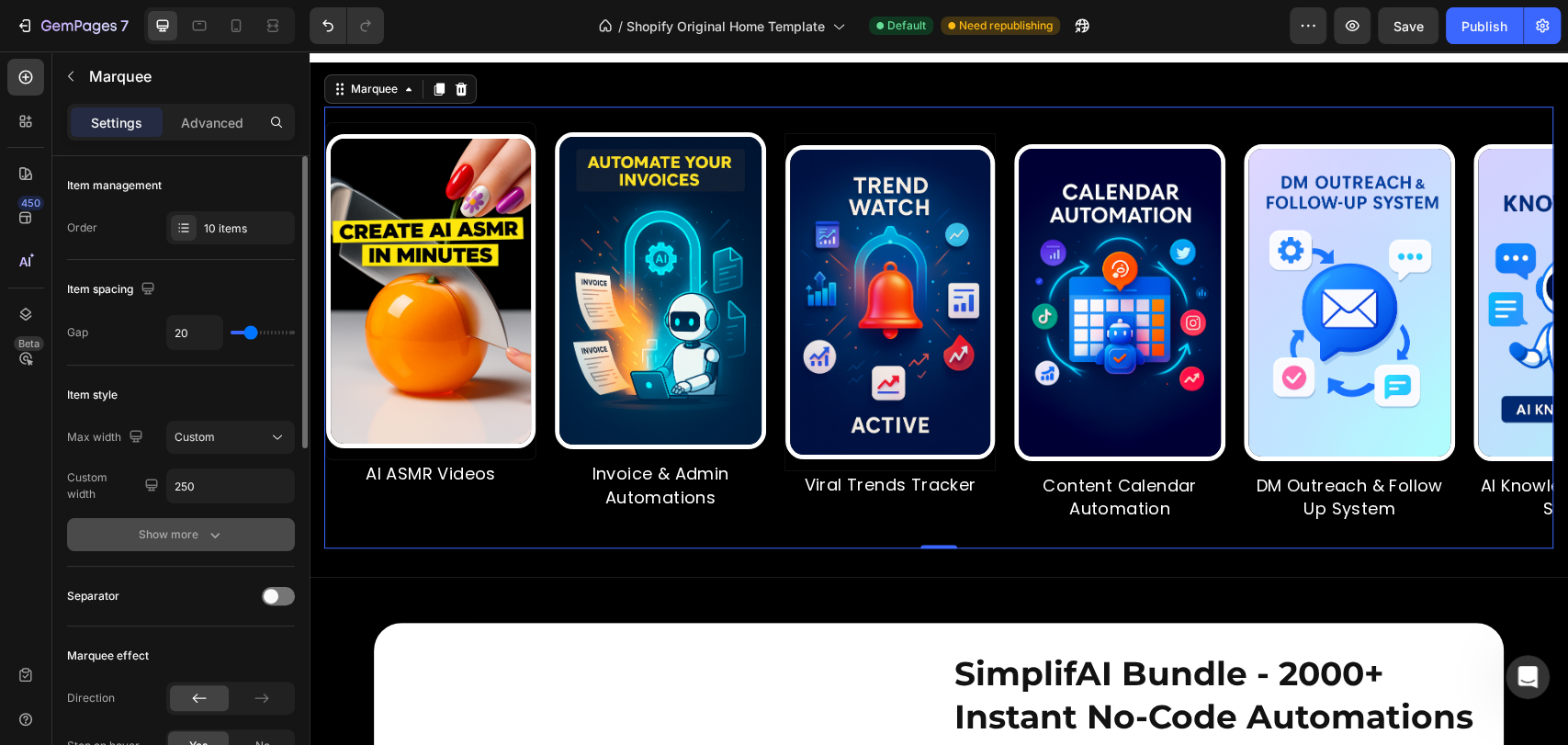
click at [197, 538] on div "Show more" at bounding box center [182, 535] width 86 height 19
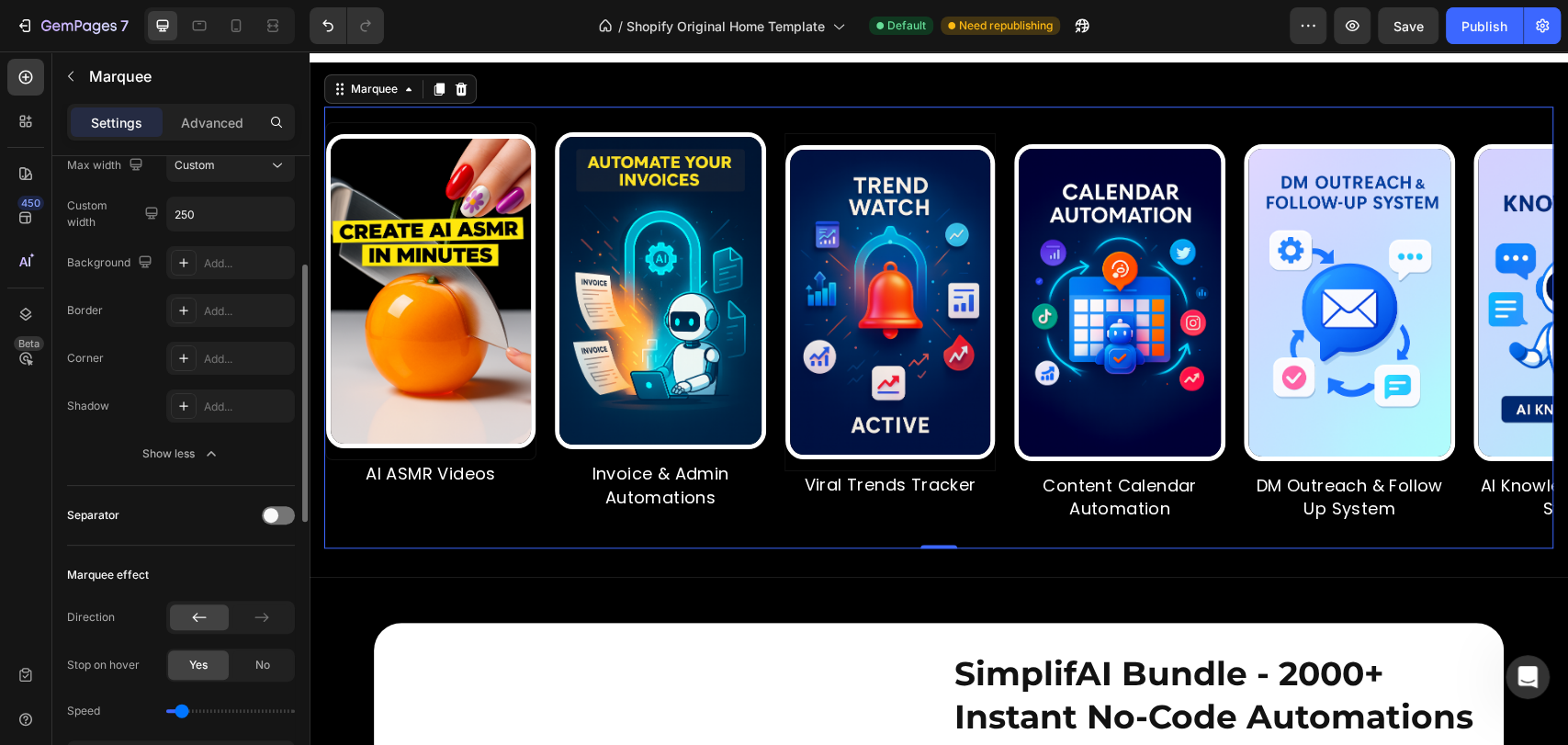
scroll to position [409, 0]
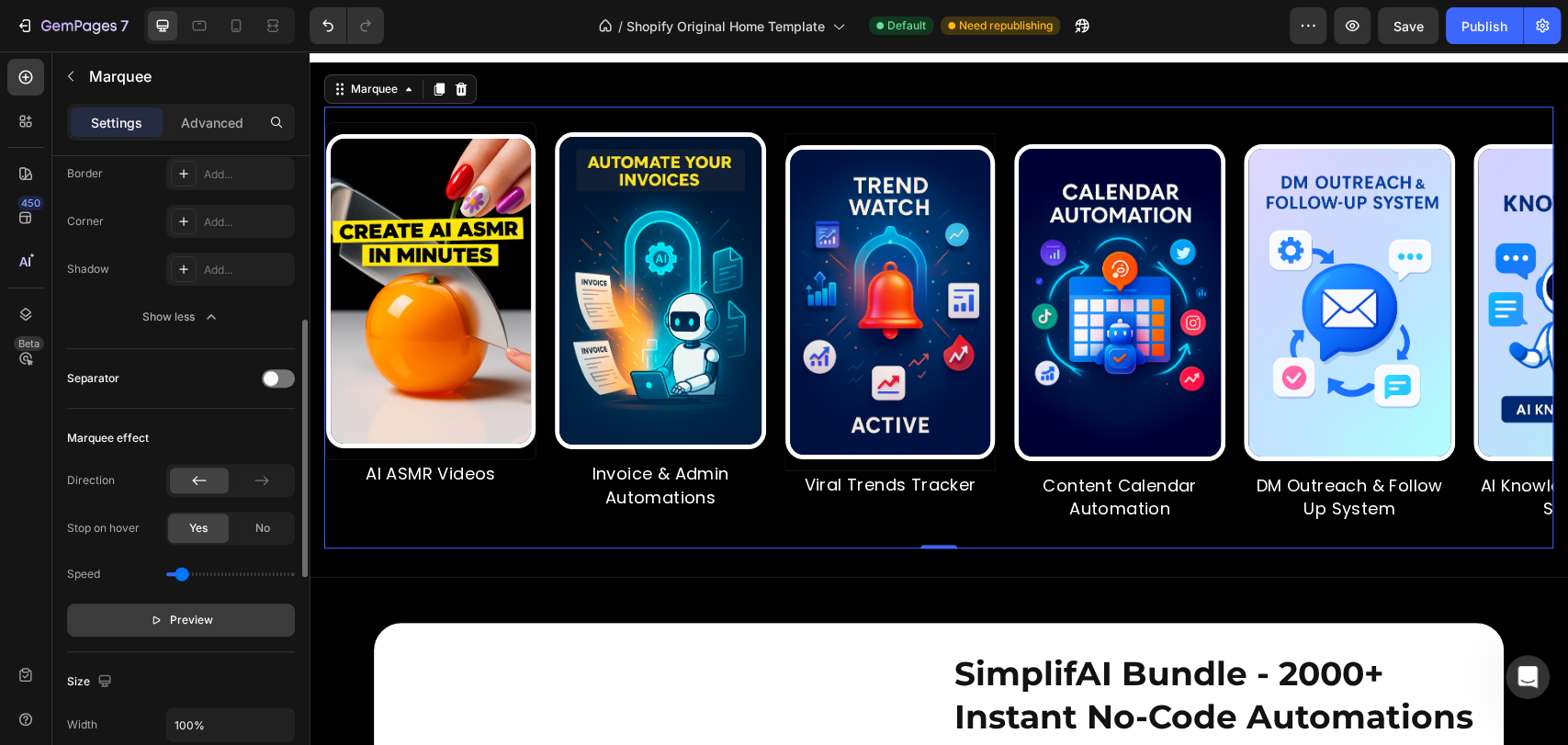
click at [173, 617] on span "Preview" at bounding box center [192, 620] width 43 height 19
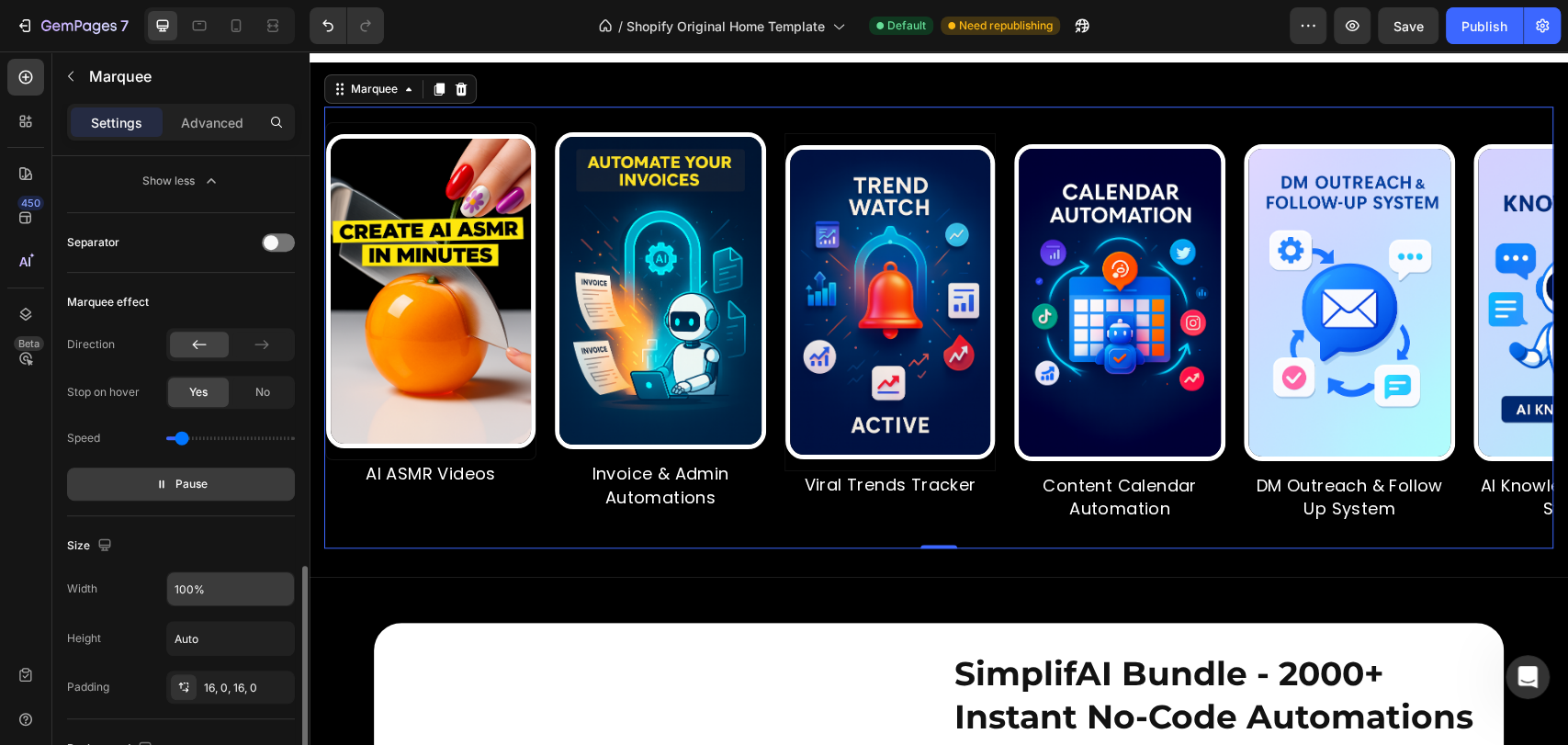
scroll to position [682, 0]
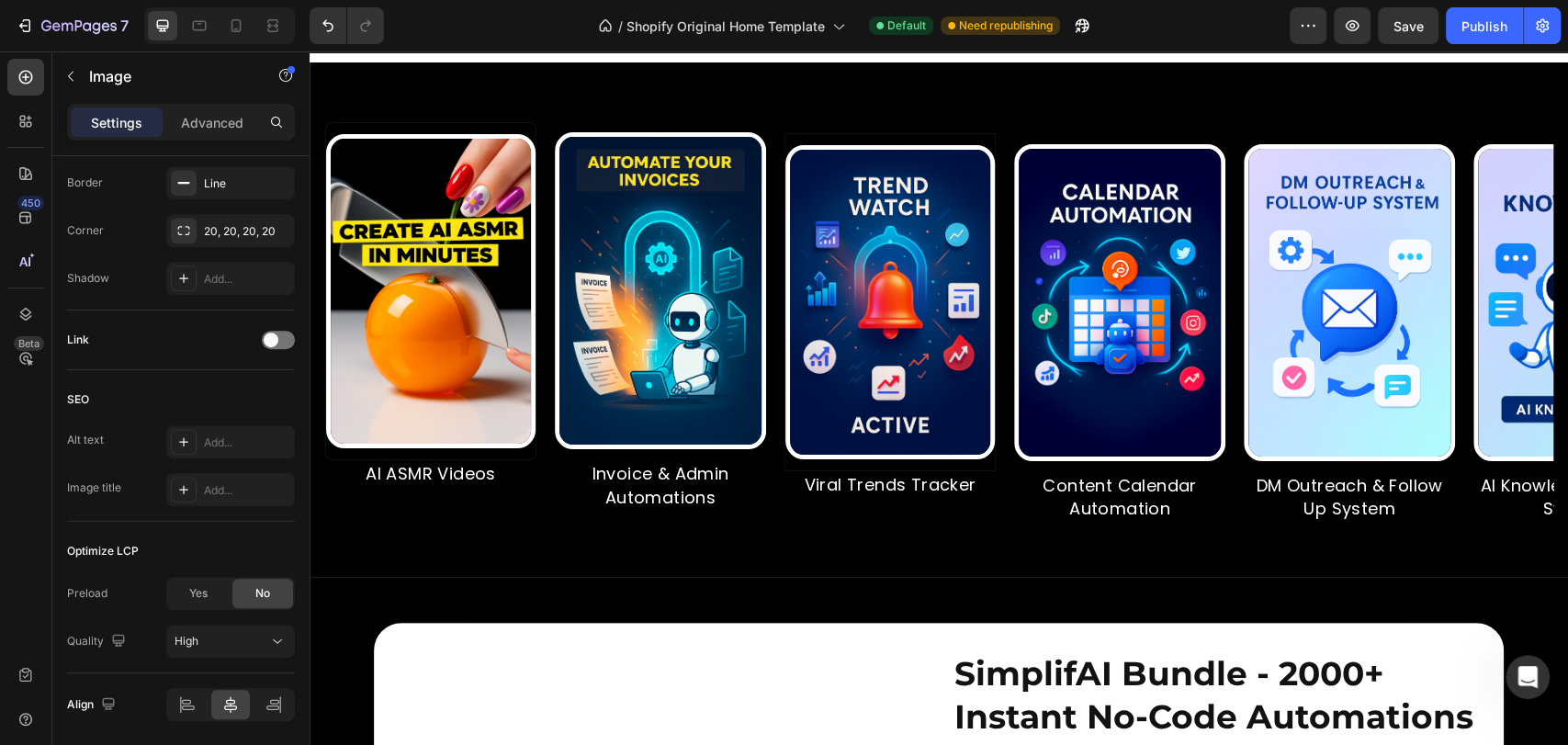
scroll to position [0, 0]
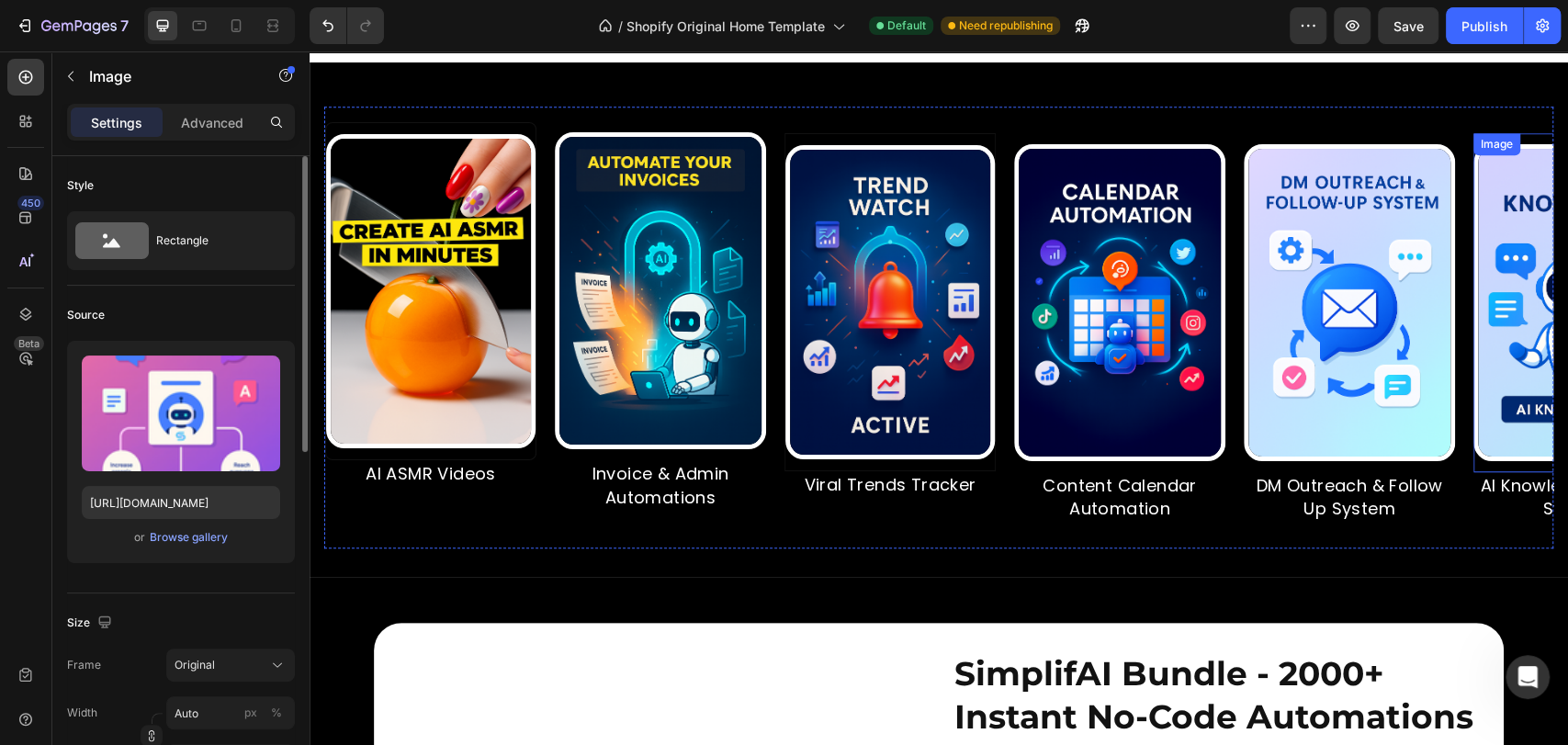
click at [1472, 193] on img at bounding box center [1577, 303] width 211 height 317
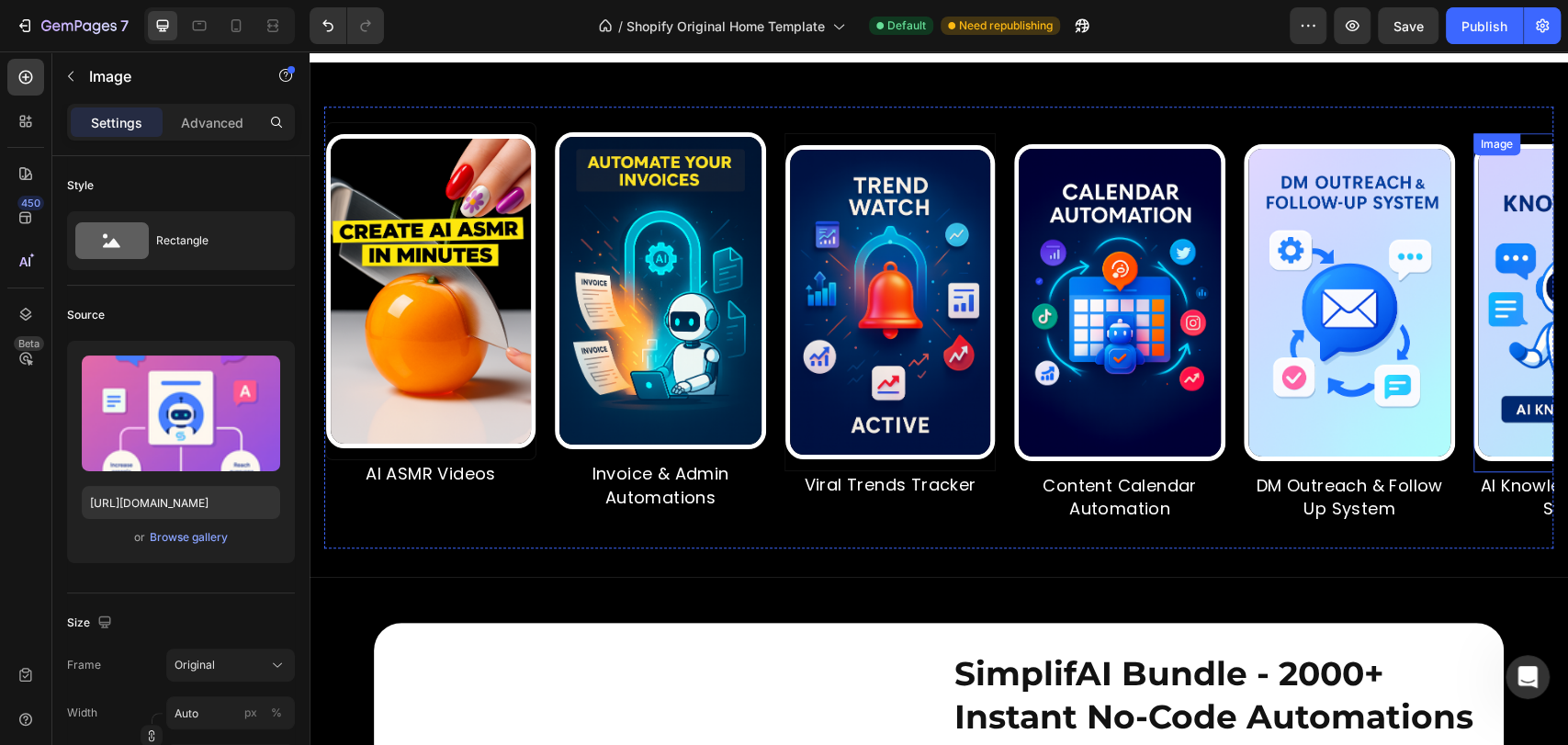
click at [1233, 183] on div "Image DM Outreach & Follow Up System Text Block" at bounding box center [1348, 327] width 230 height 389
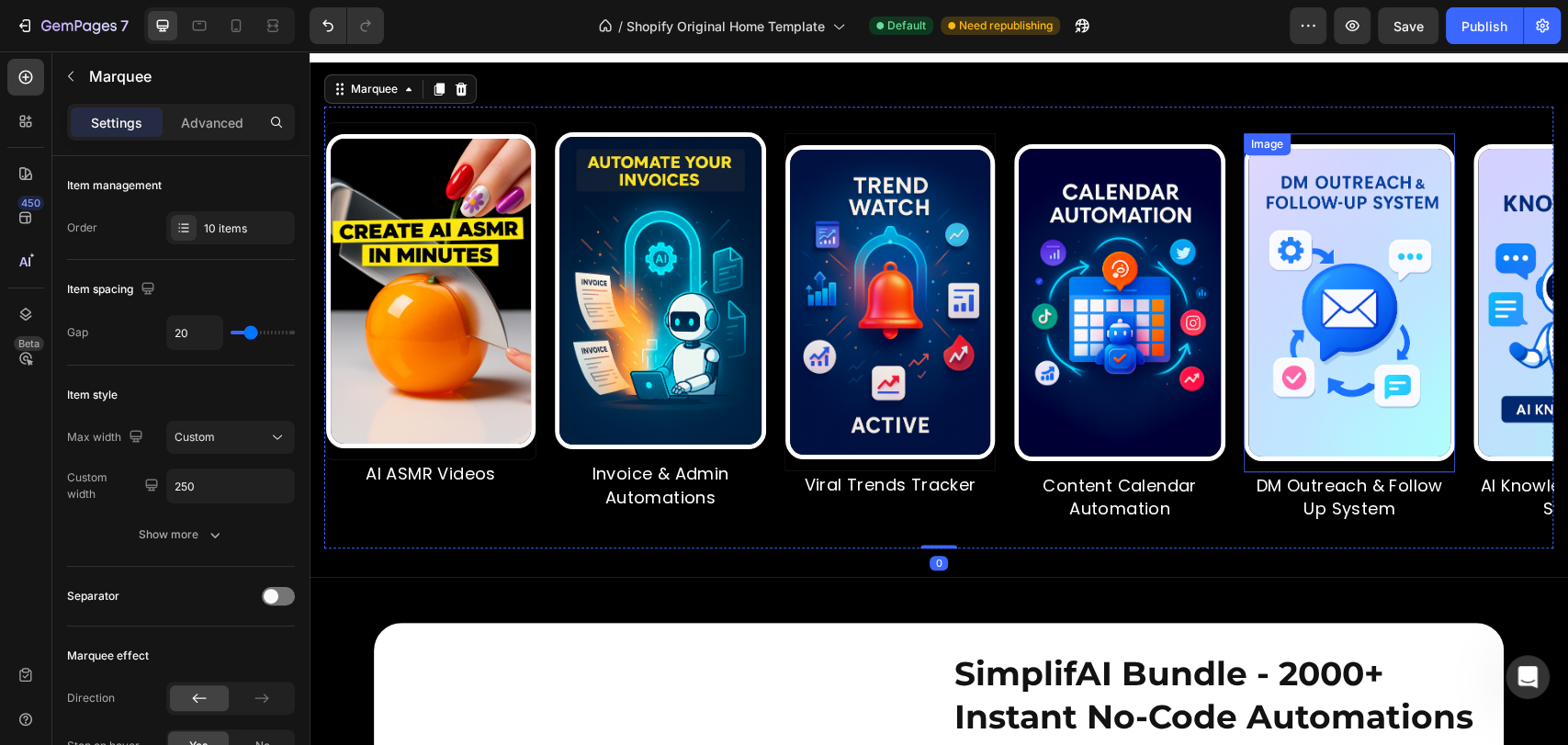
click at [1241, 182] on img at bounding box center [1346, 303] width 211 height 317
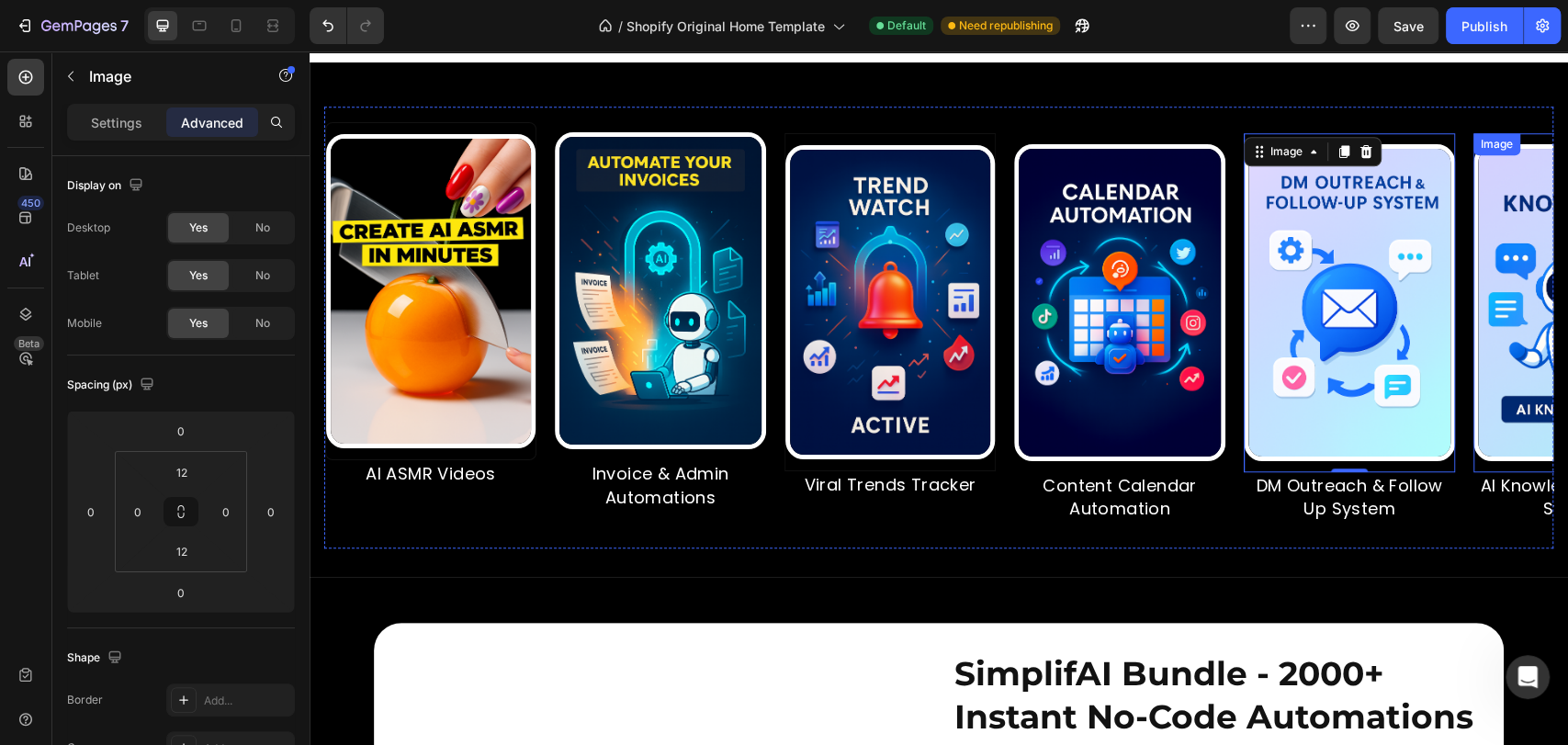
click at [1403, 182] on img at bounding box center [1508, 303] width 211 height 317
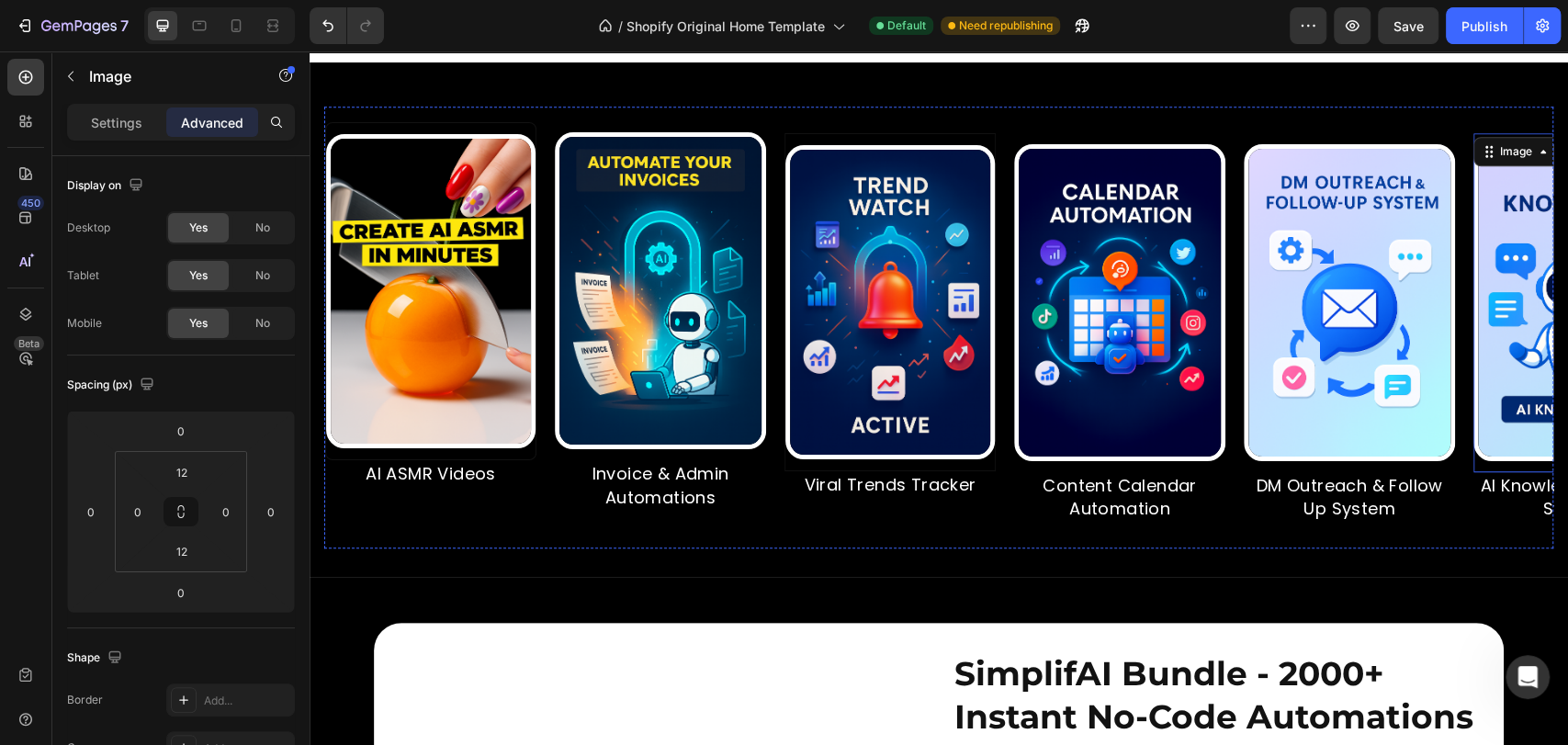
click at [1469, 171] on div "Image" at bounding box center [1574, 303] width 211 height 339
click at [1241, 176] on div "Image" at bounding box center [1346, 303] width 211 height 339
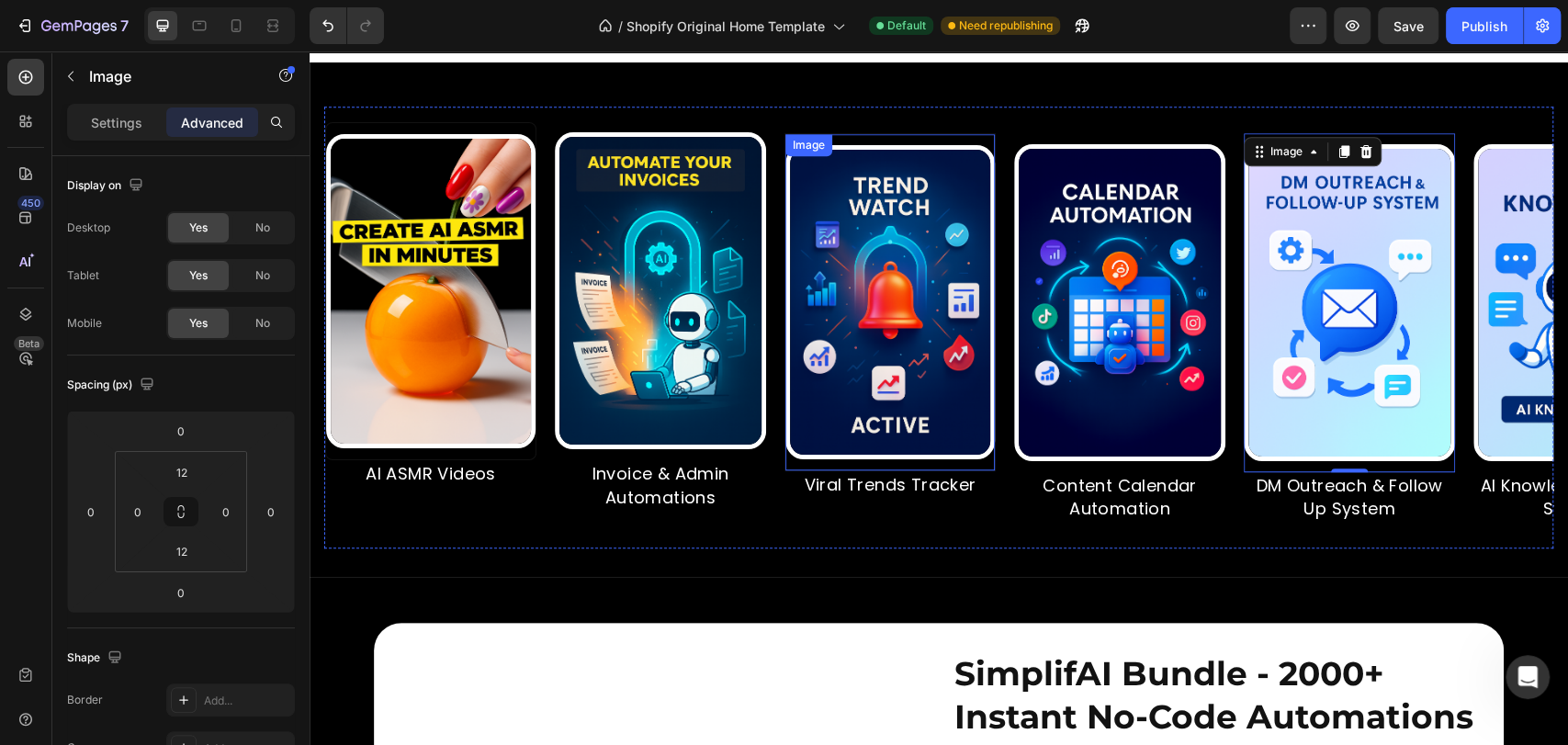
click at [784, 368] on img at bounding box center [888, 302] width 209 height 315
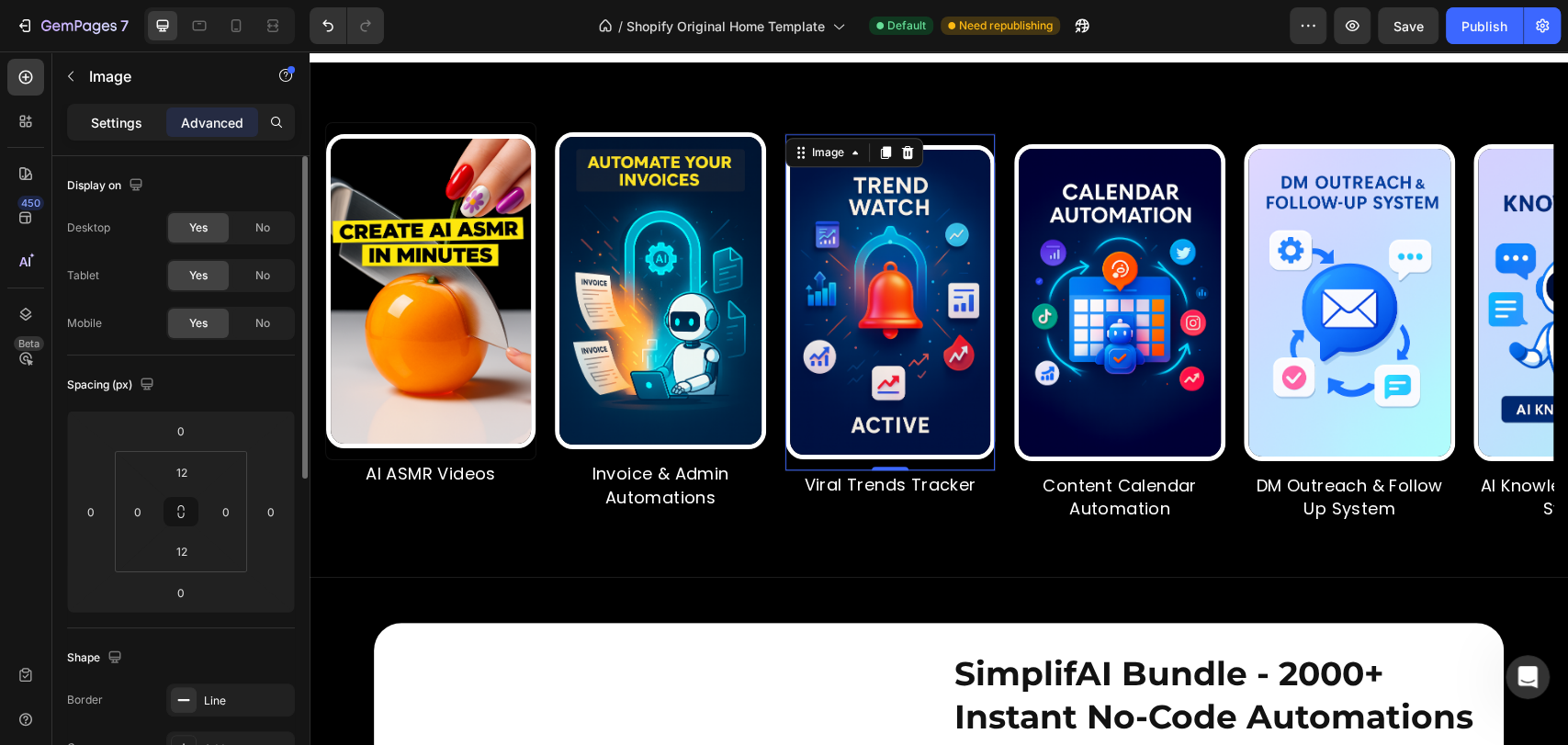
click at [135, 120] on p "Settings" at bounding box center [116, 123] width 52 height 19
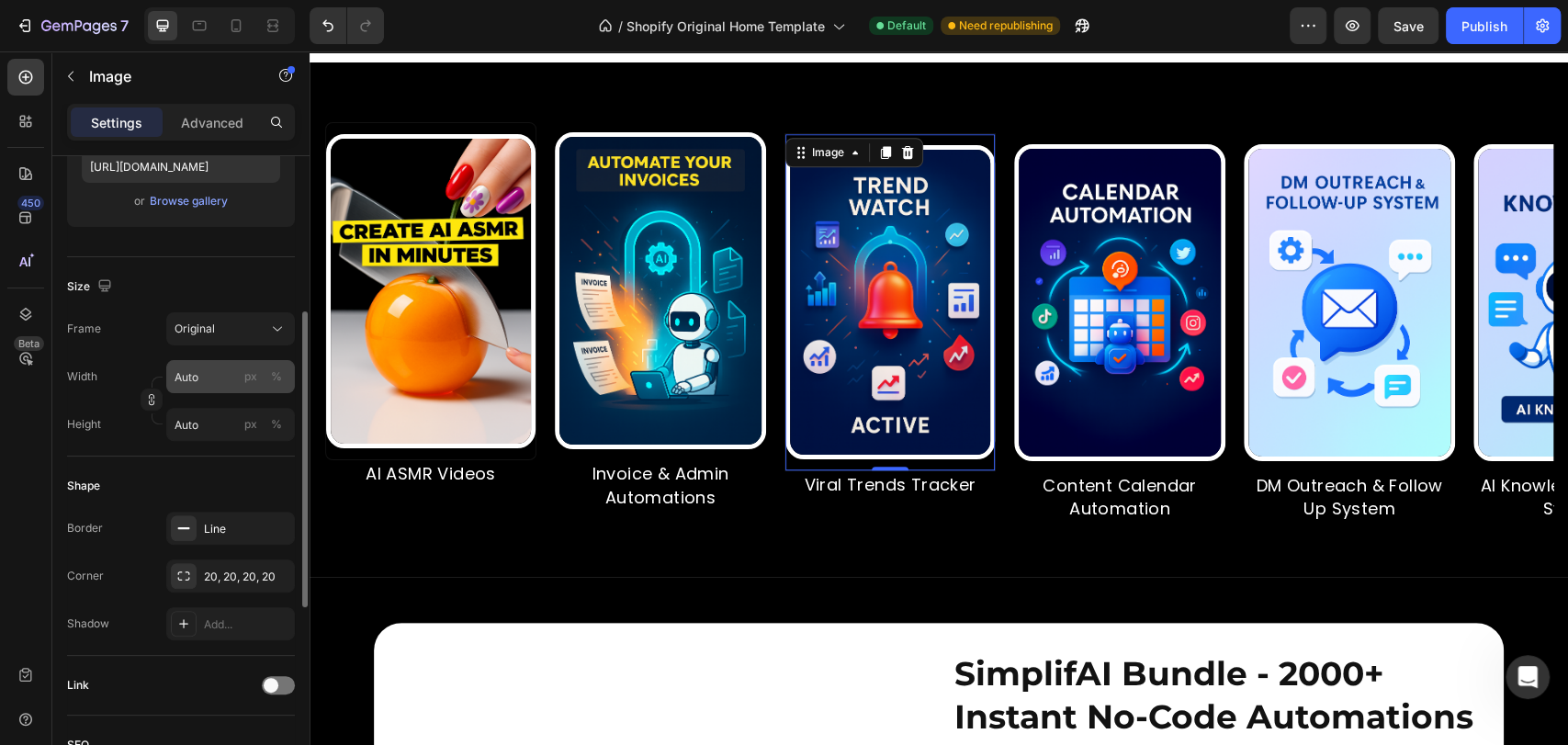
scroll to position [63, 0]
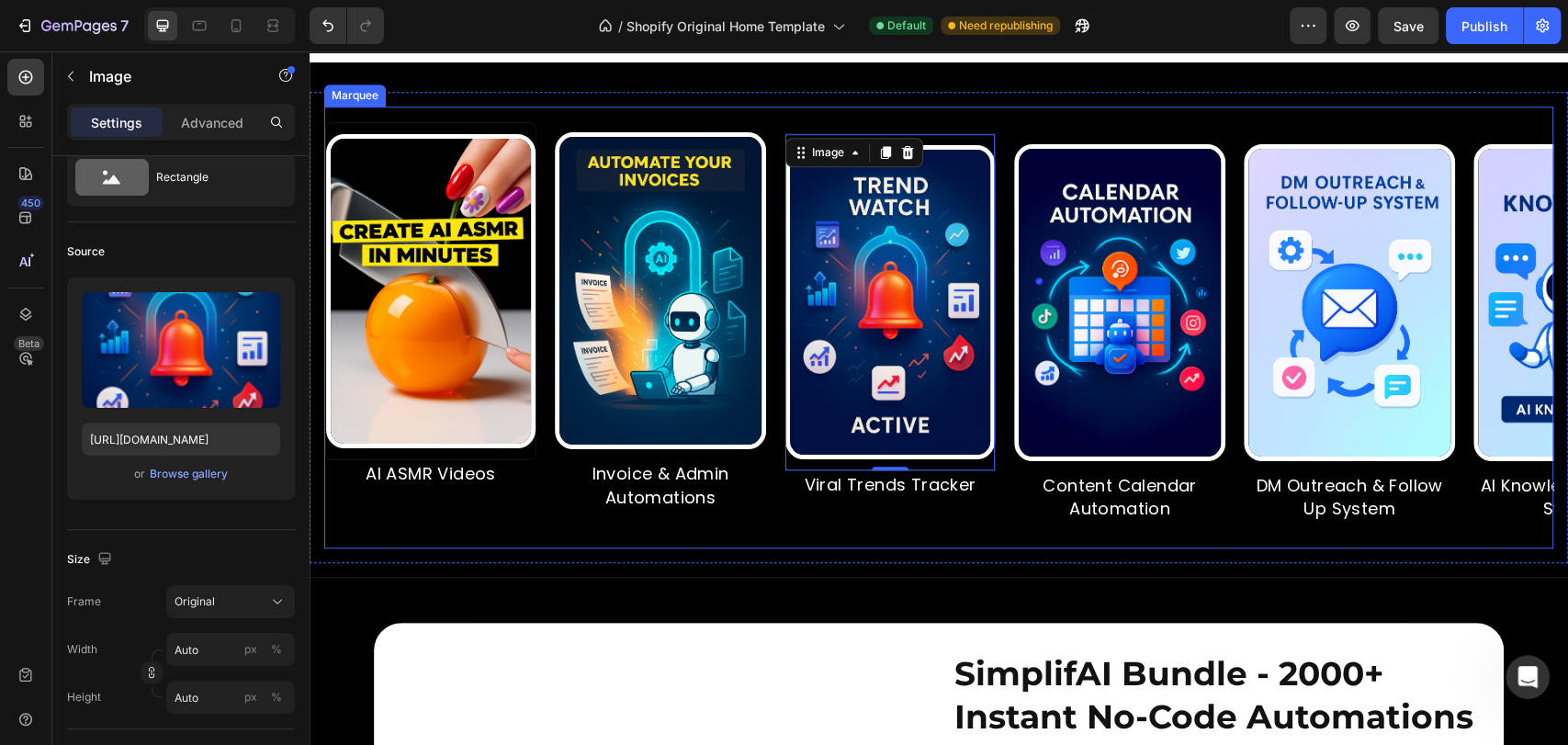
click at [962, 399] on img at bounding box center [1067, 303] width 211 height 317
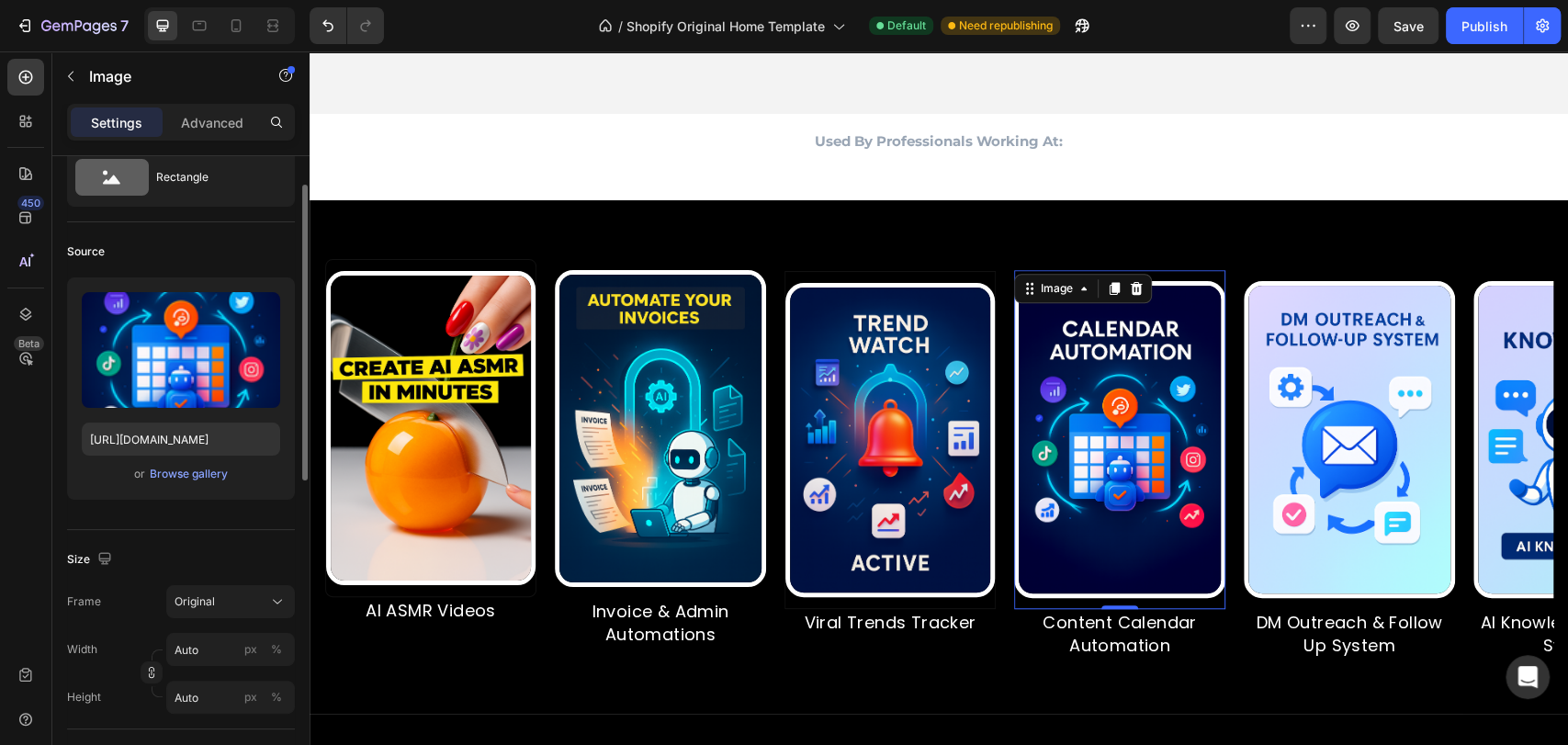
scroll to position [0, 0]
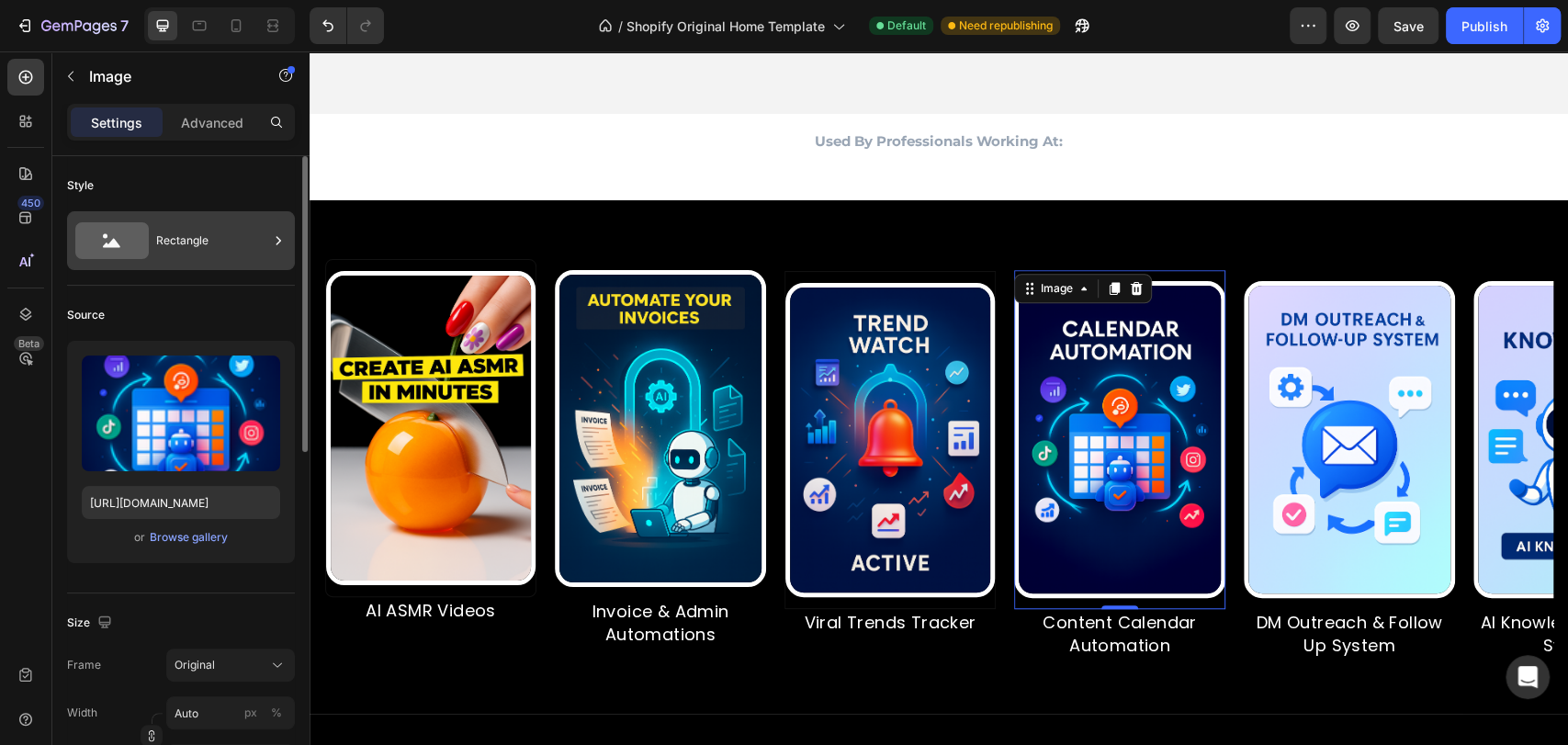
click at [236, 252] on div "Rectangle" at bounding box center [211, 241] width 112 height 42
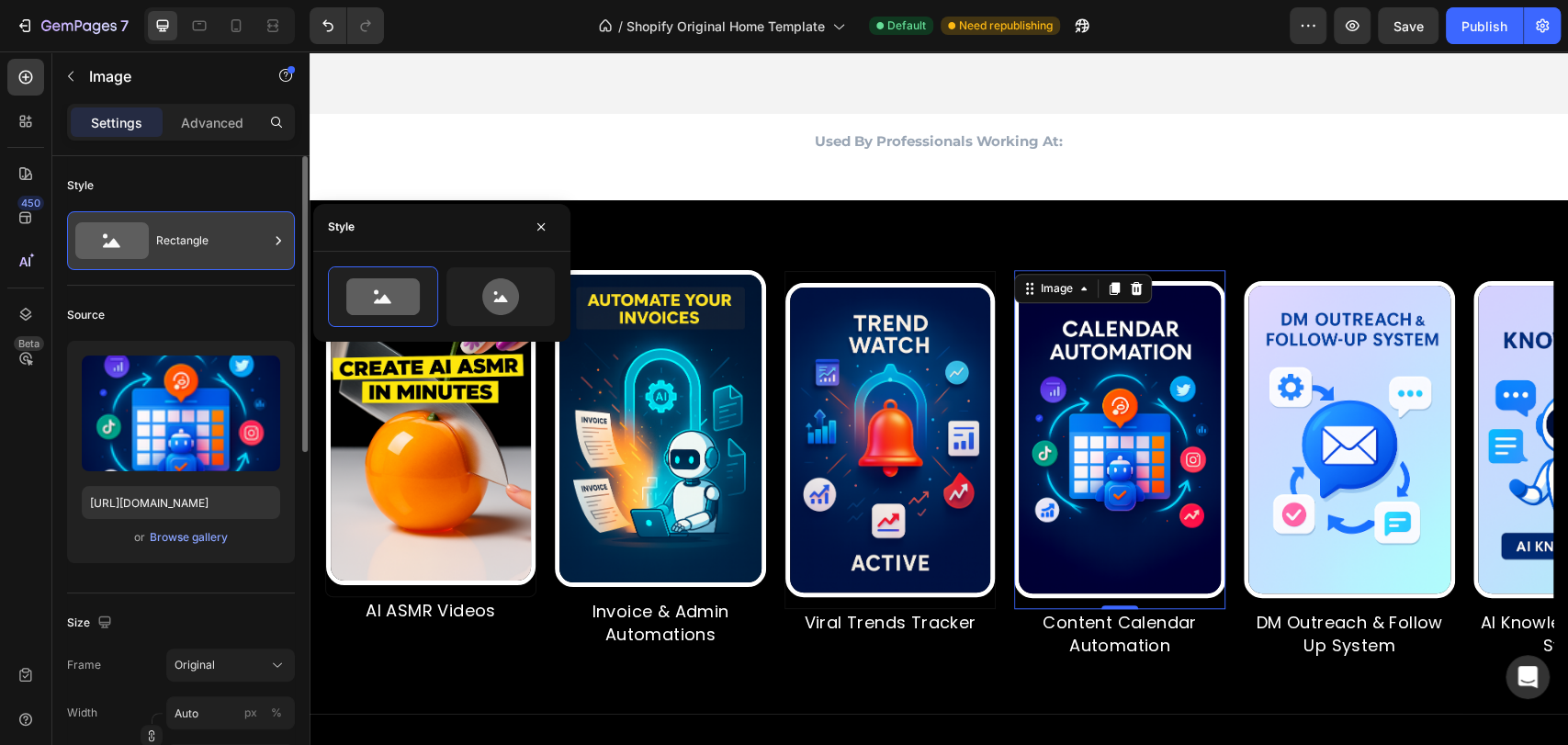
click at [191, 236] on div "Rectangle" at bounding box center [211, 241] width 112 height 42
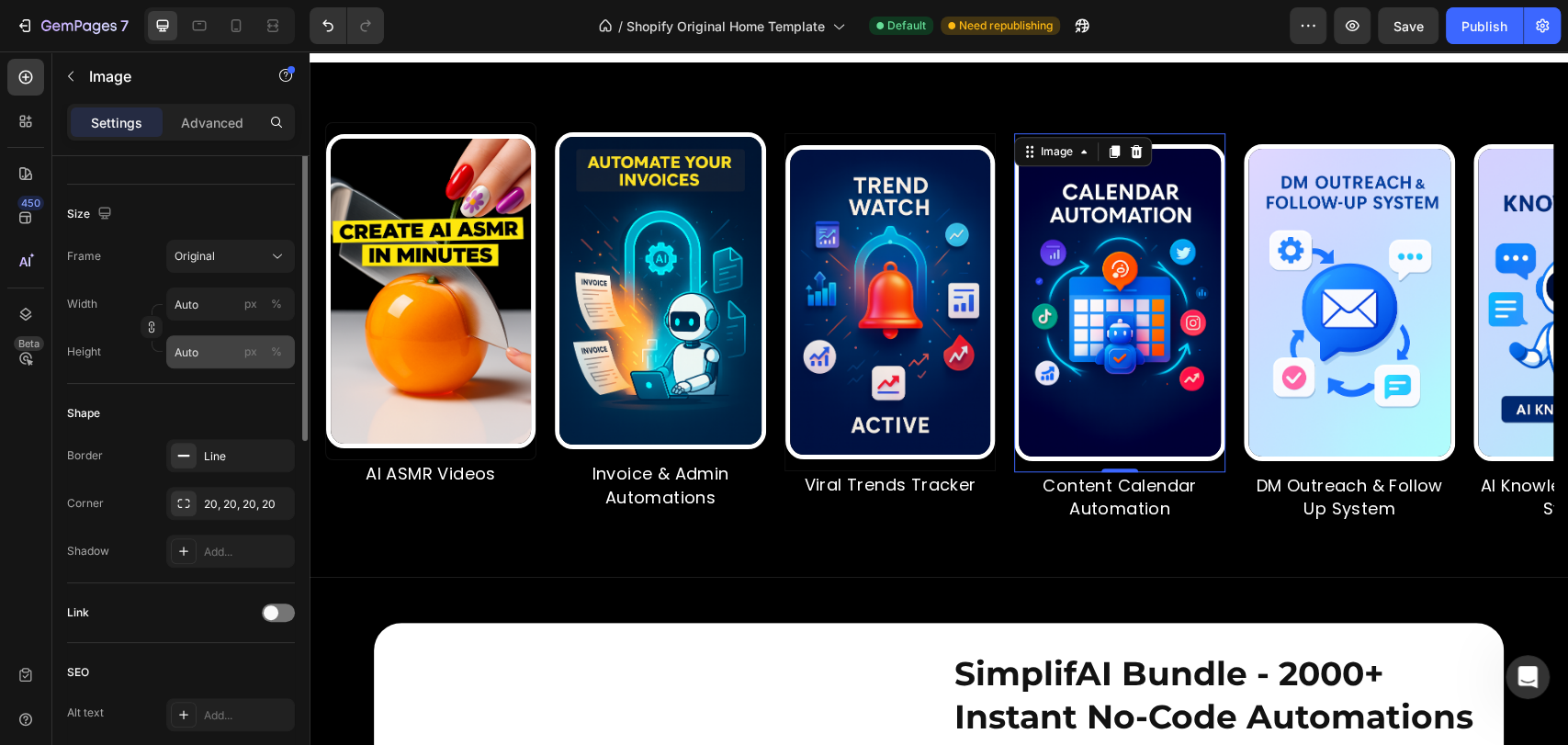
scroll to position [272, 0]
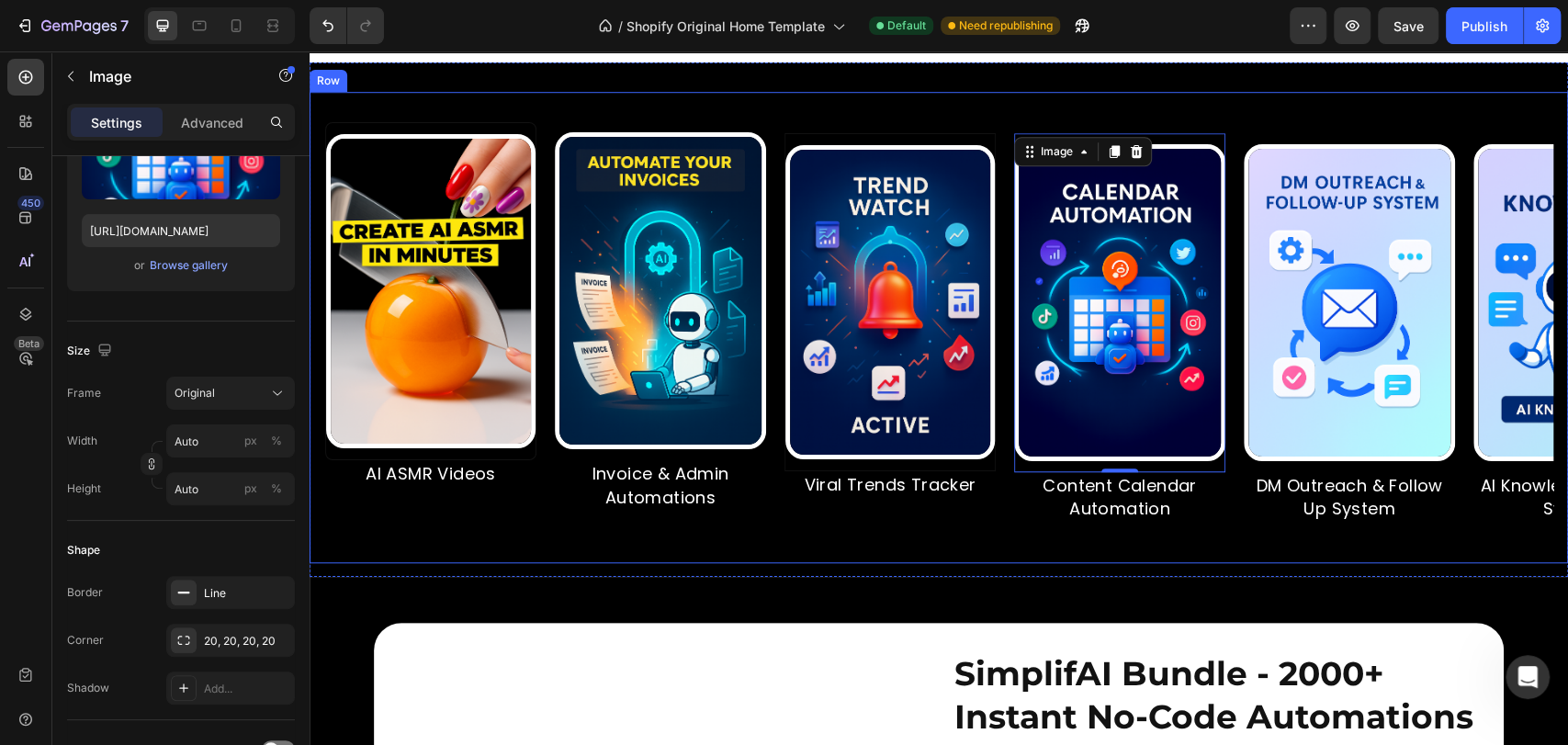
click at [516, 137] on div "Image AI ASMR Videos Text Block Image Invoice & Admin Automations Text Block Im…" at bounding box center [938, 327] width 1258 height 471
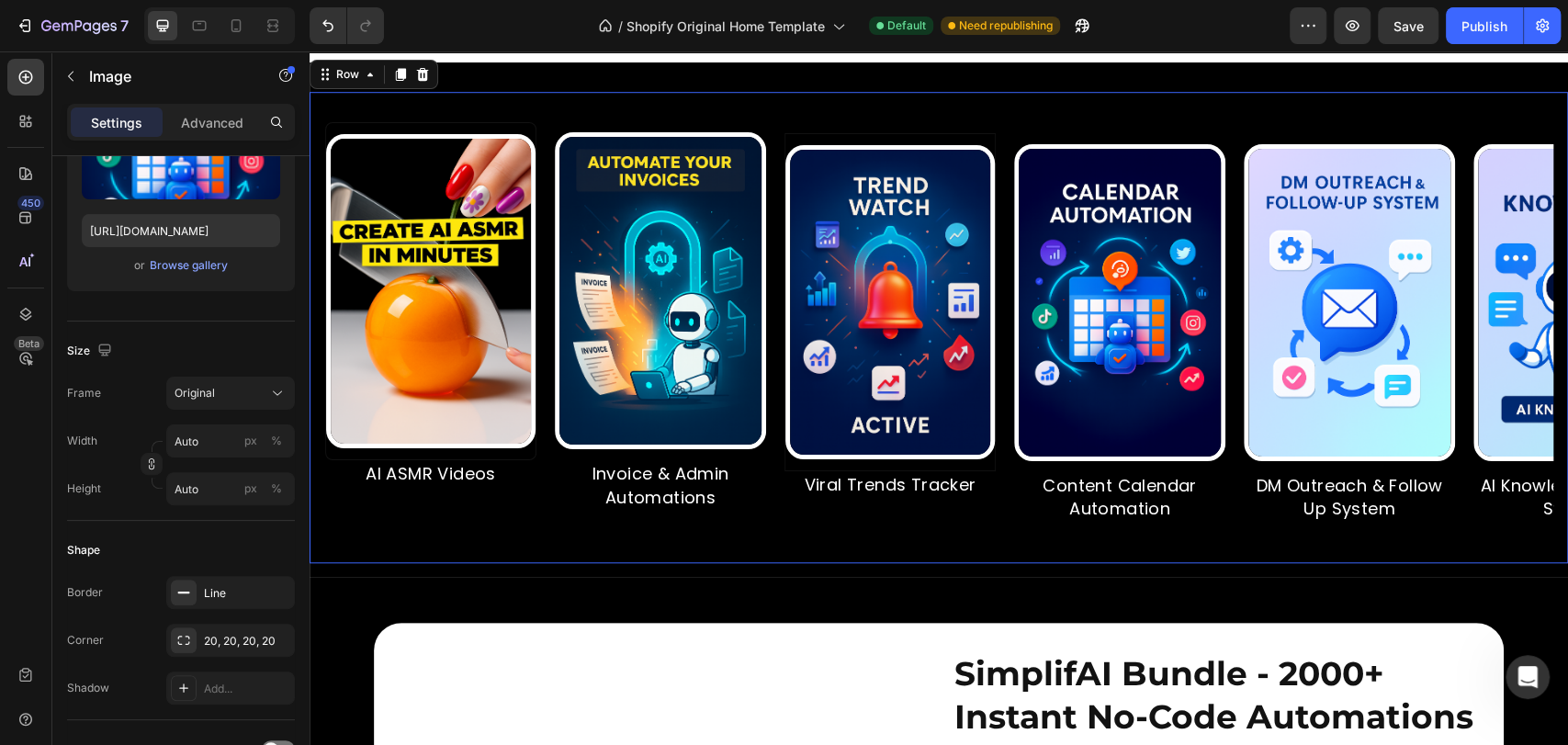
scroll to position [0, 0]
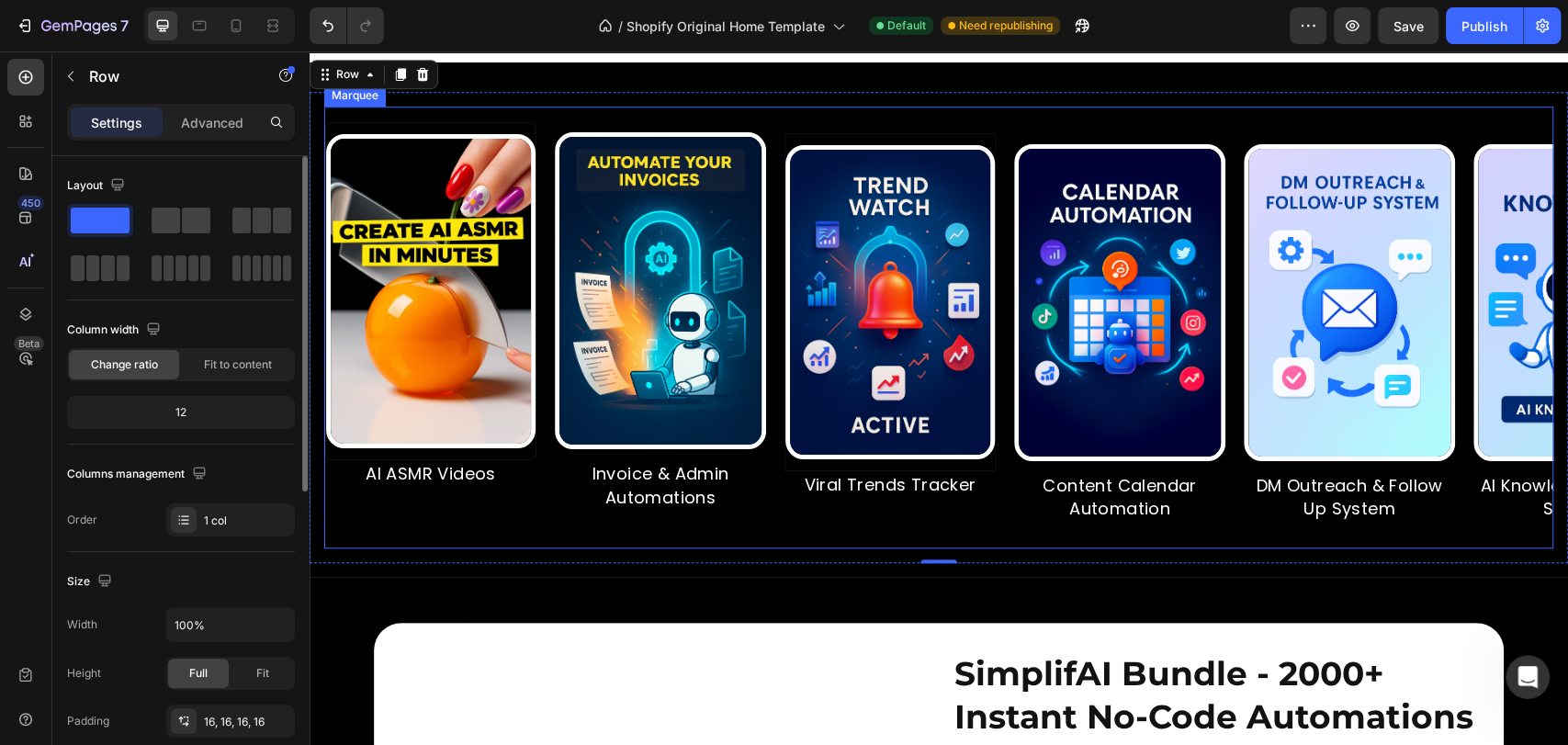
click at [513, 149] on div "Image AI ASMR Videos Text Block Image Invoice & Admin Automations Text Block Im…" at bounding box center [938, 327] width 1229 height 442
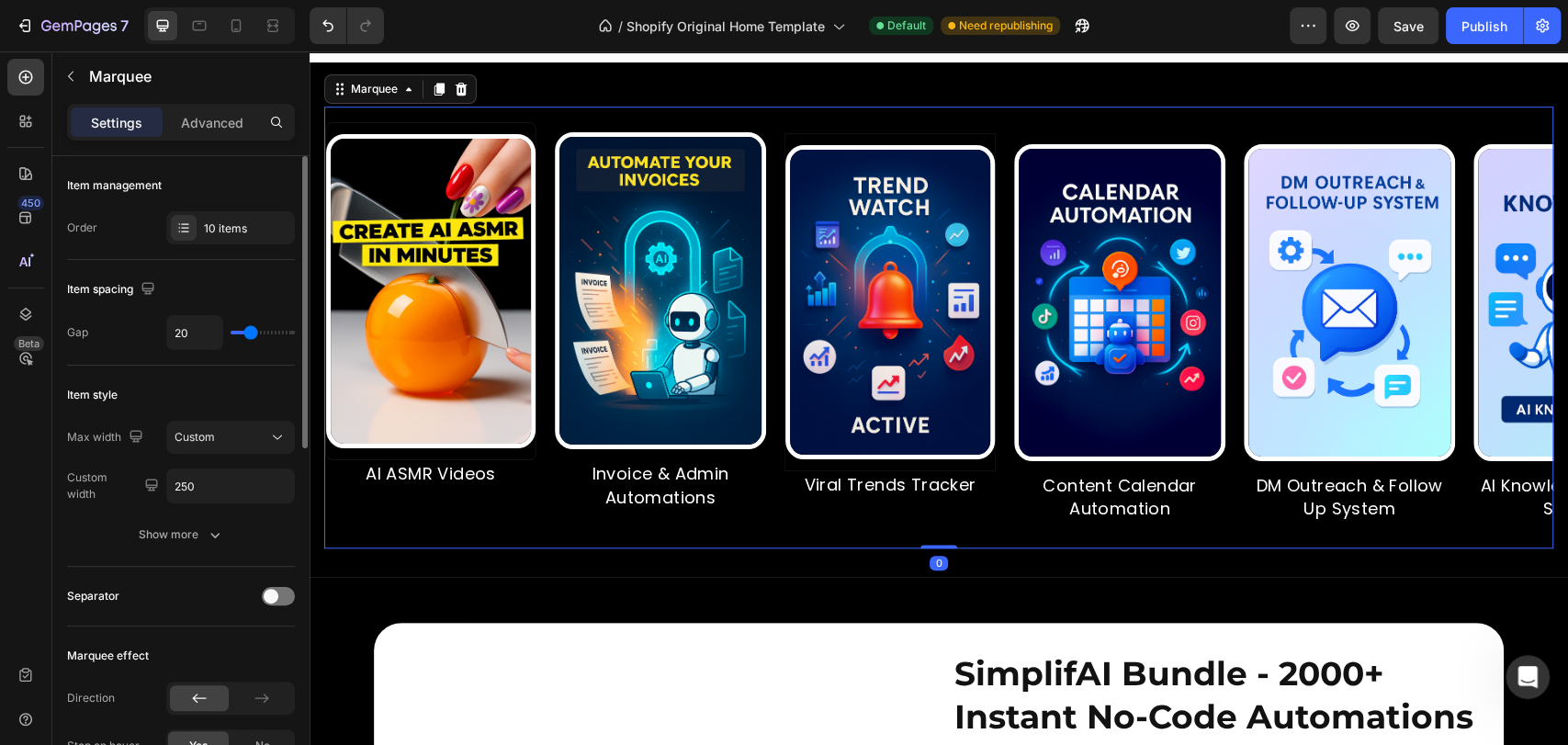
scroll to position [409, 0]
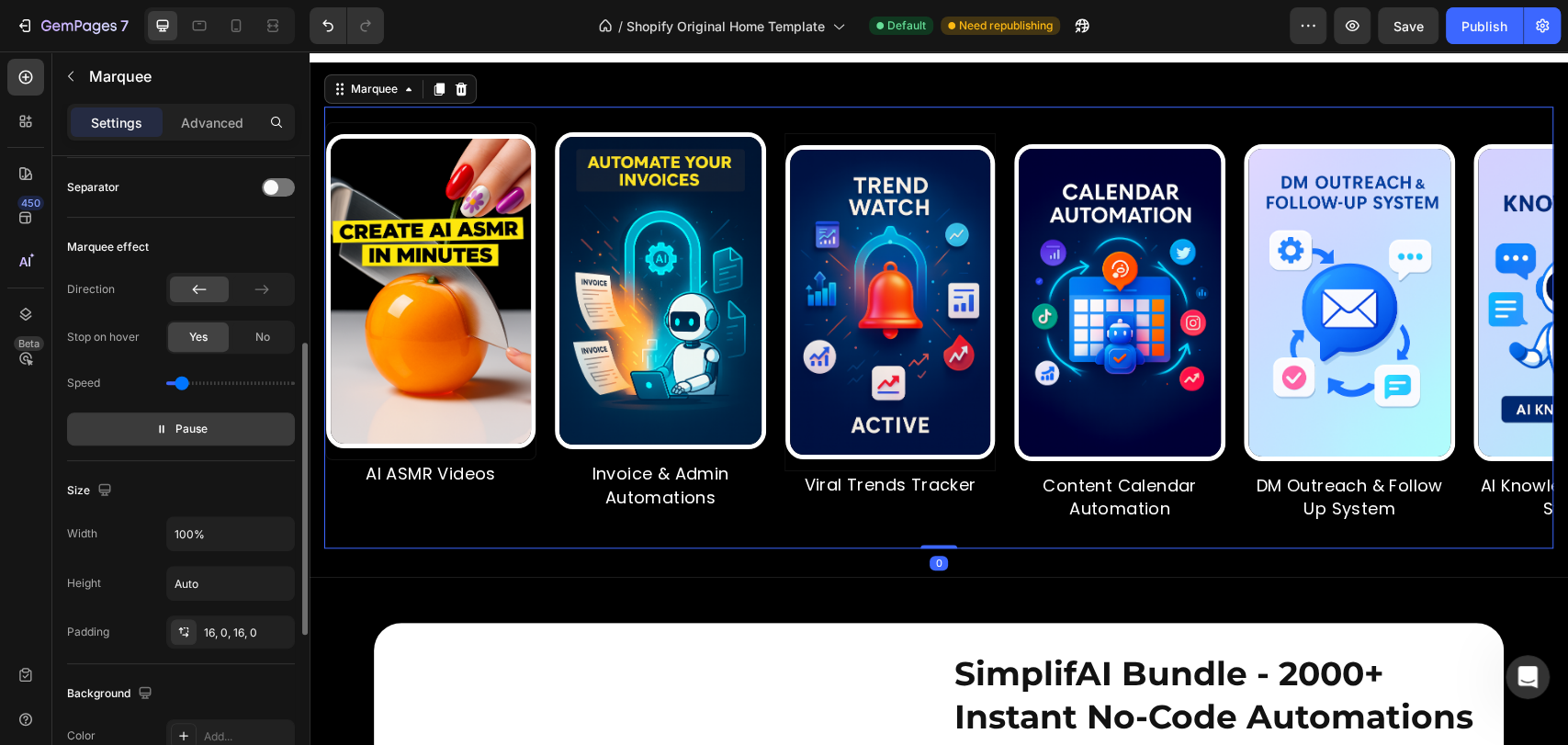
click at [178, 427] on span "Pause" at bounding box center [191, 428] width 32 height 19
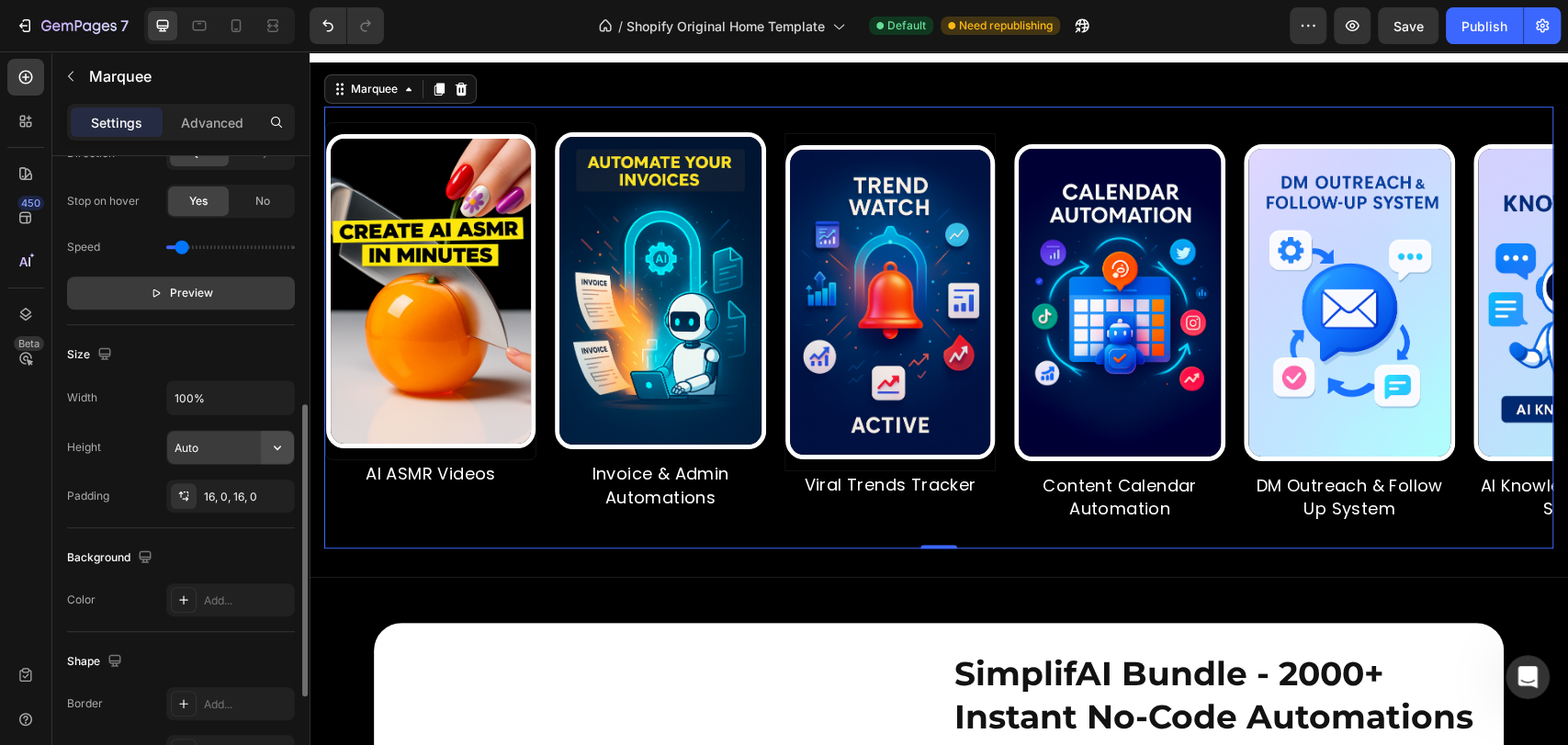
click at [275, 440] on icon "button" at bounding box center [277, 447] width 18 height 19
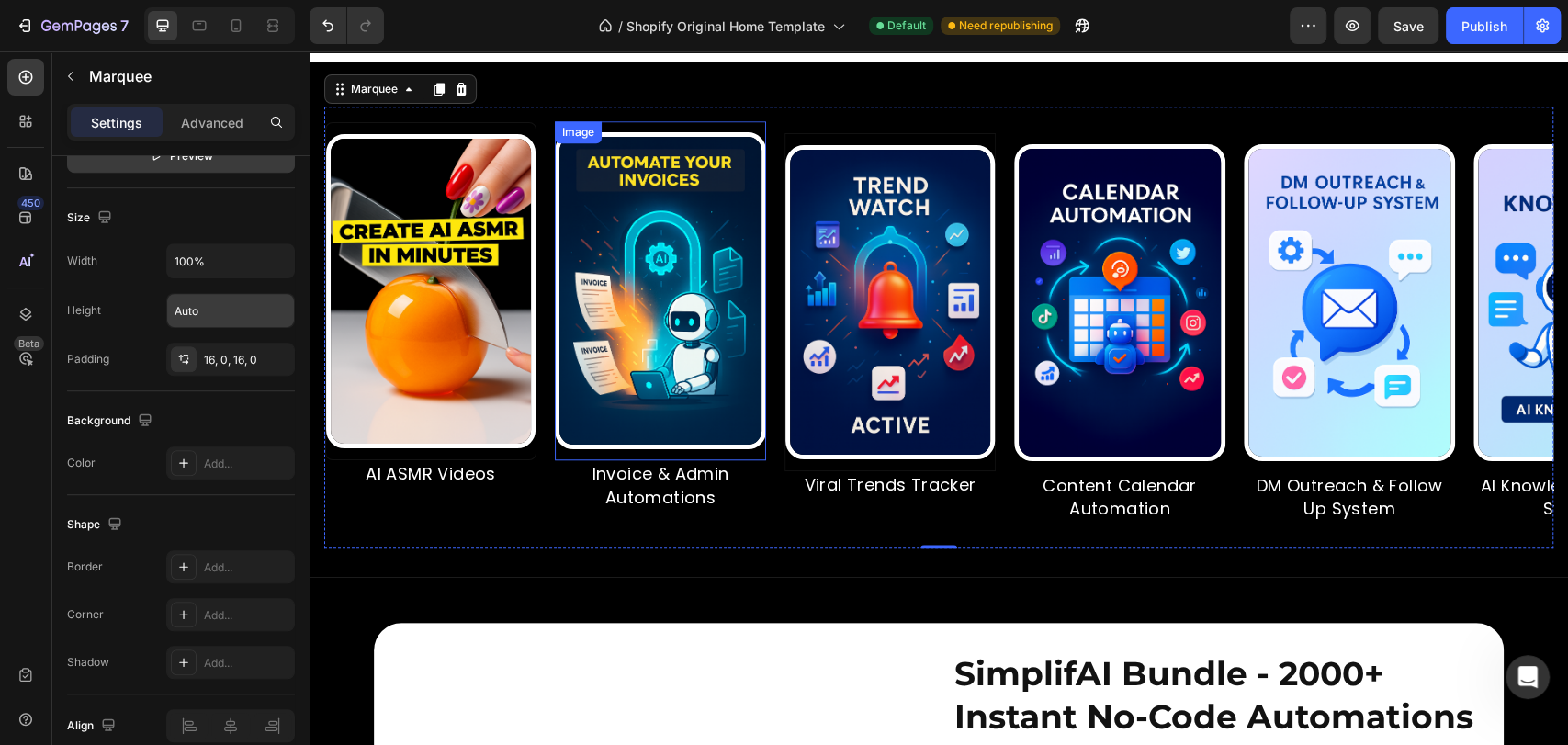
click at [724, 449] on img at bounding box center [618, 291] width 211 height 317
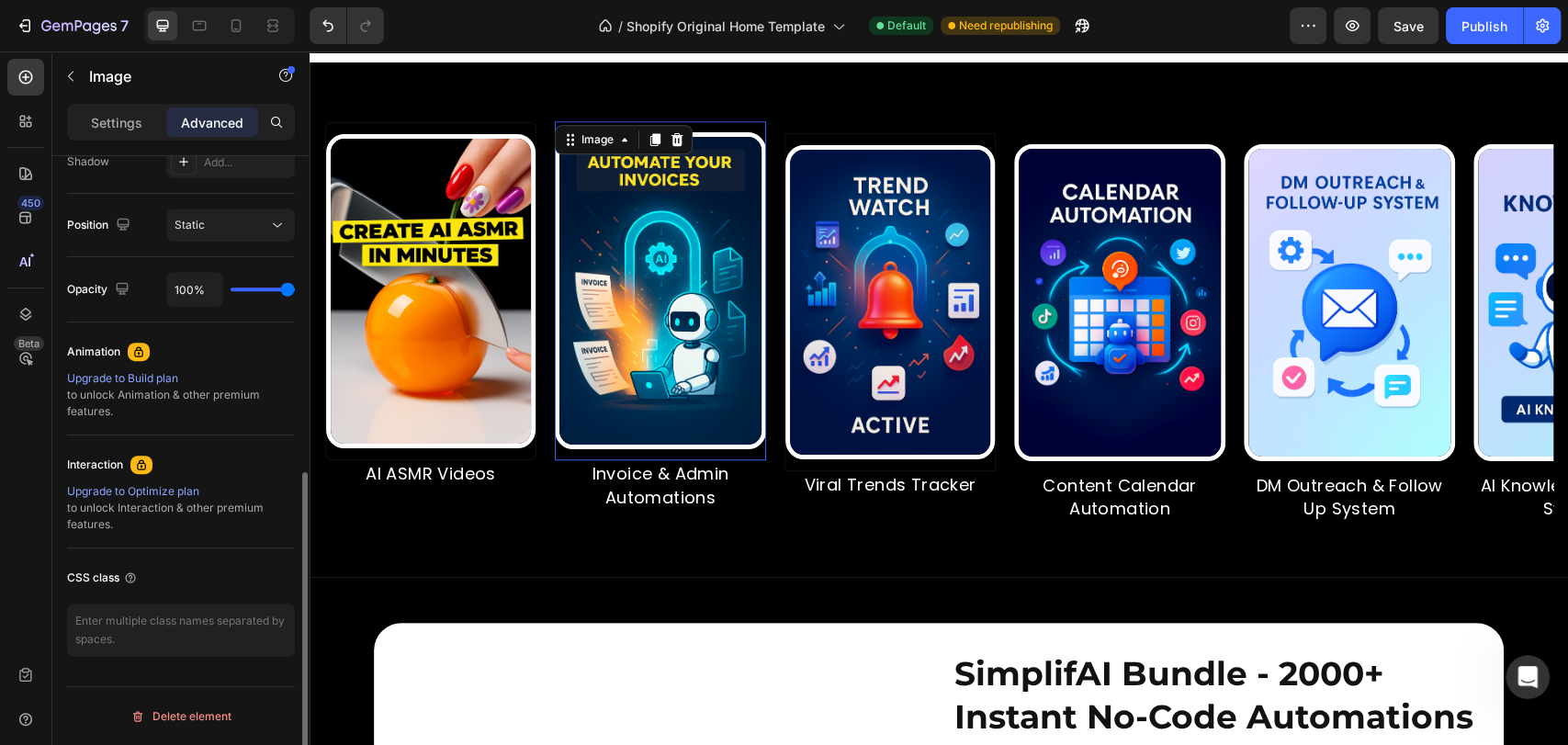
scroll to position [0, 0]
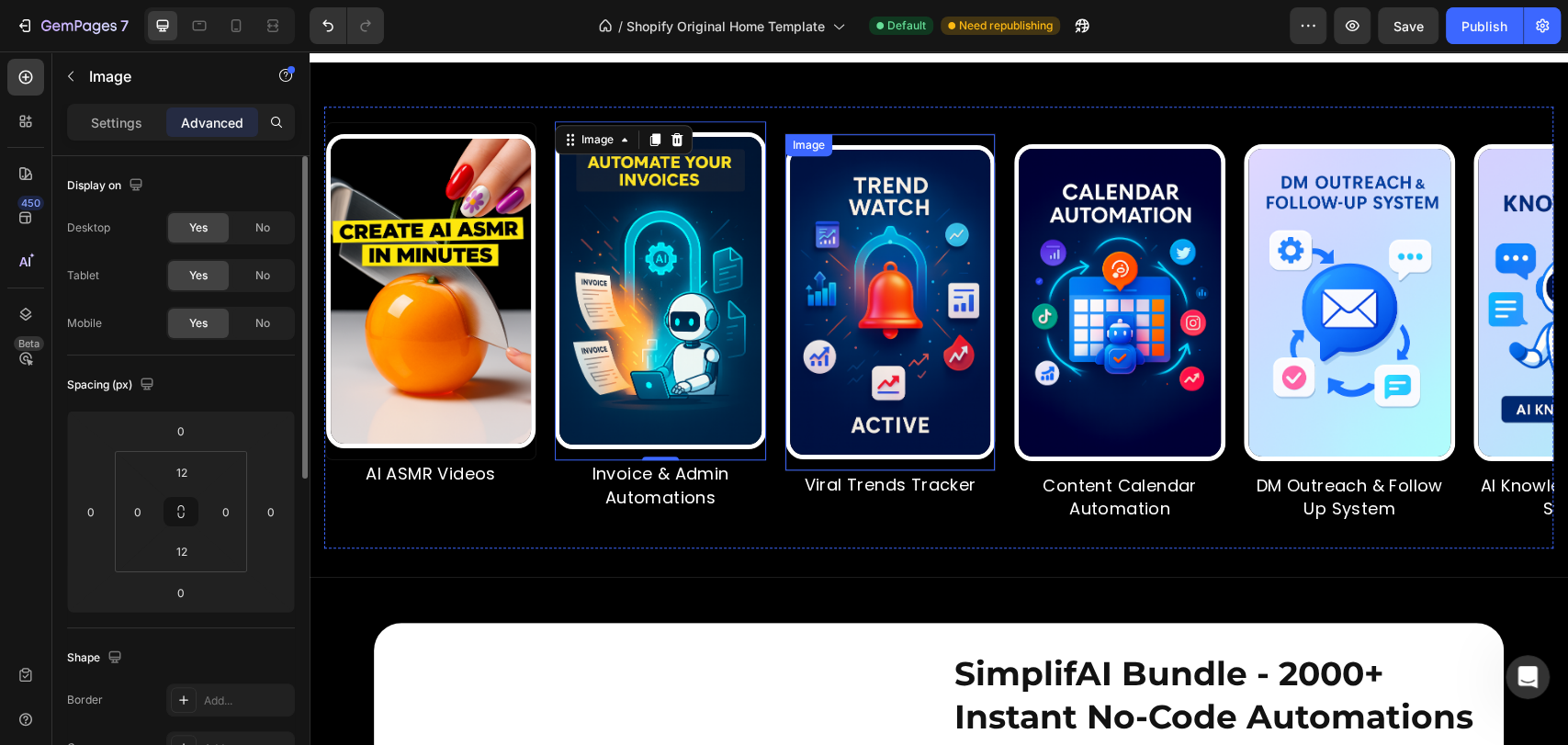
click at [875, 460] on img at bounding box center [889, 302] width 209 height 315
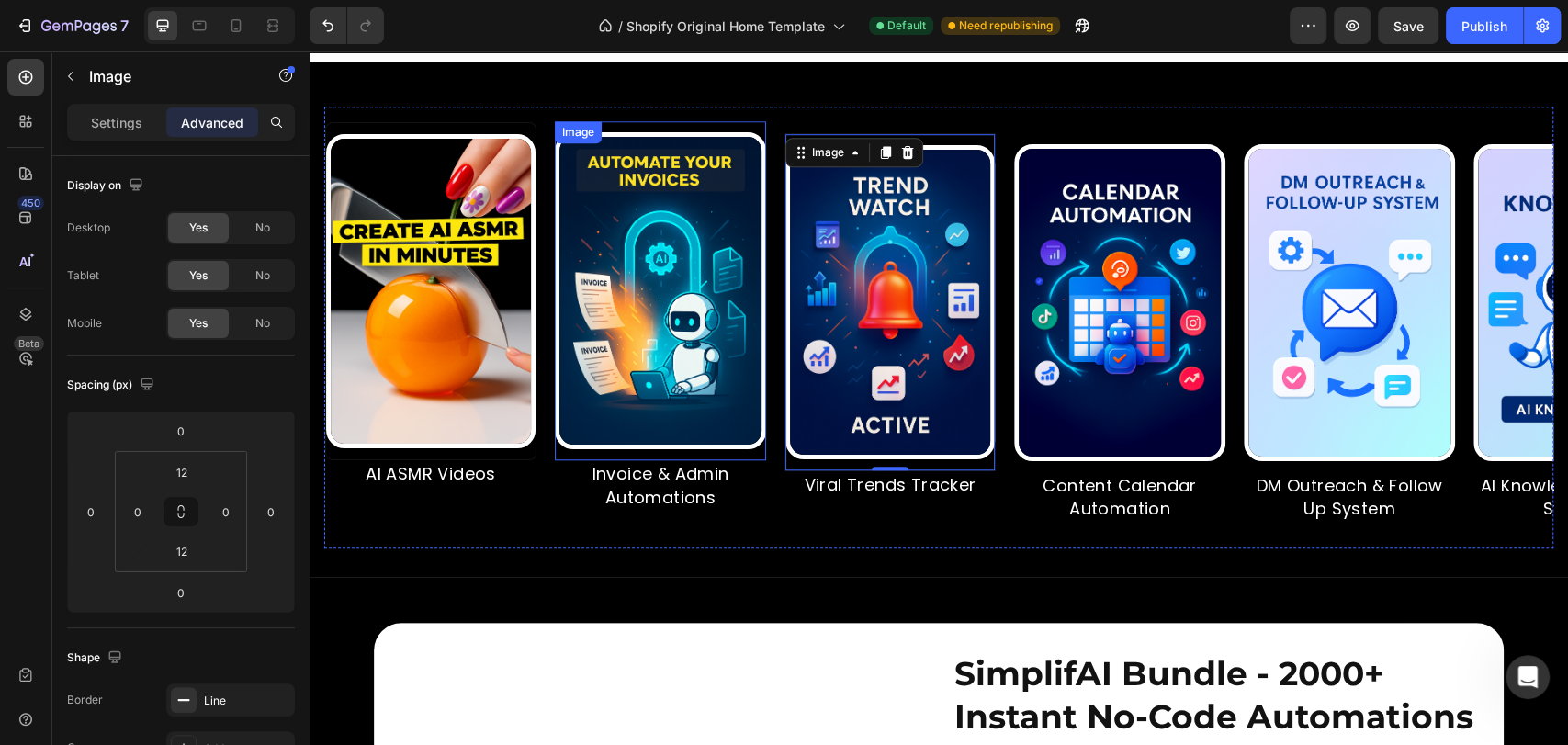
click at [723, 406] on img at bounding box center [655, 291] width 211 height 317
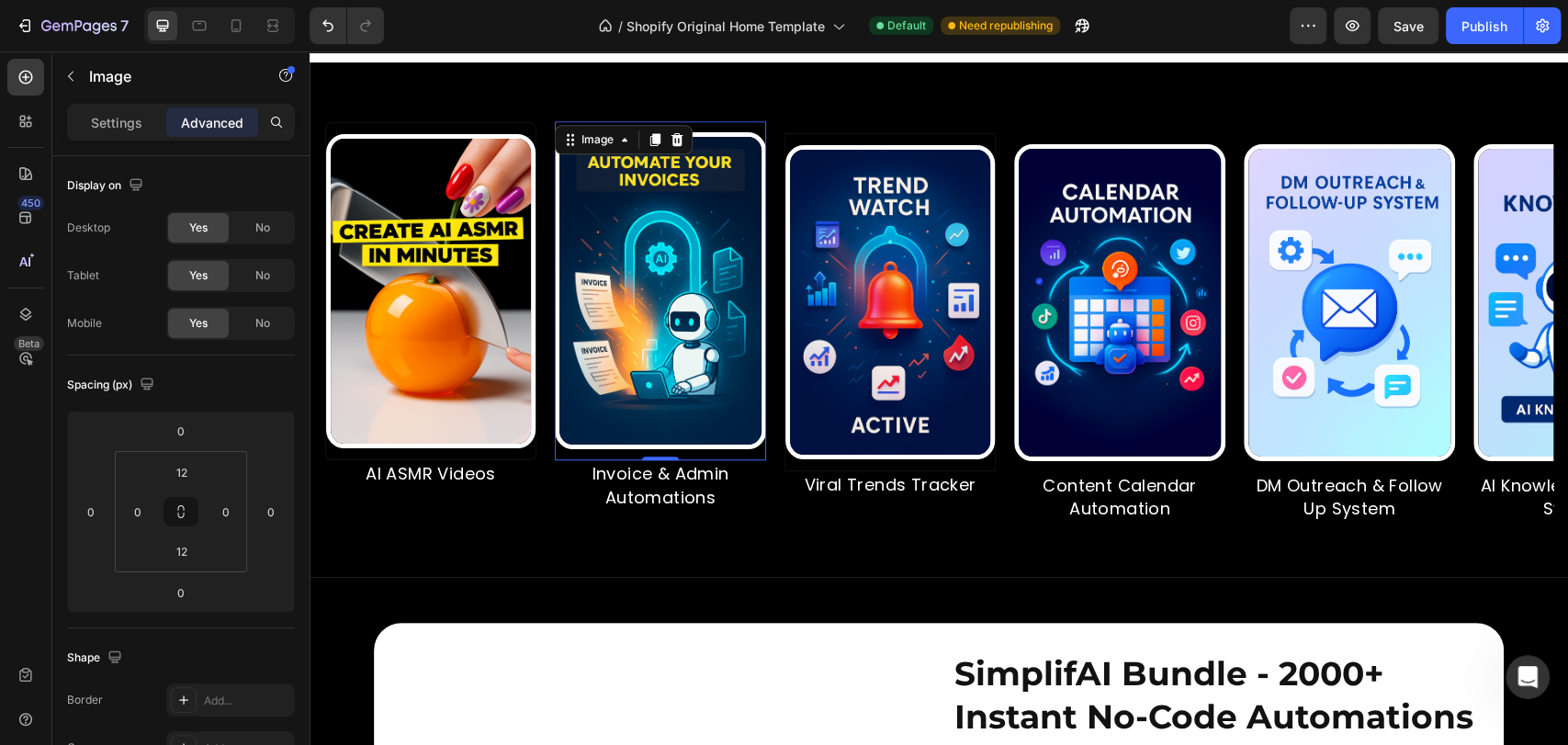
click at [629, 336] on img at bounding box center [603, 291] width 211 height 317
click at [131, 104] on div "Settings Advanced" at bounding box center [181, 123] width 228 height 37
click at [126, 122] on p "Settings" at bounding box center [116, 123] width 52 height 19
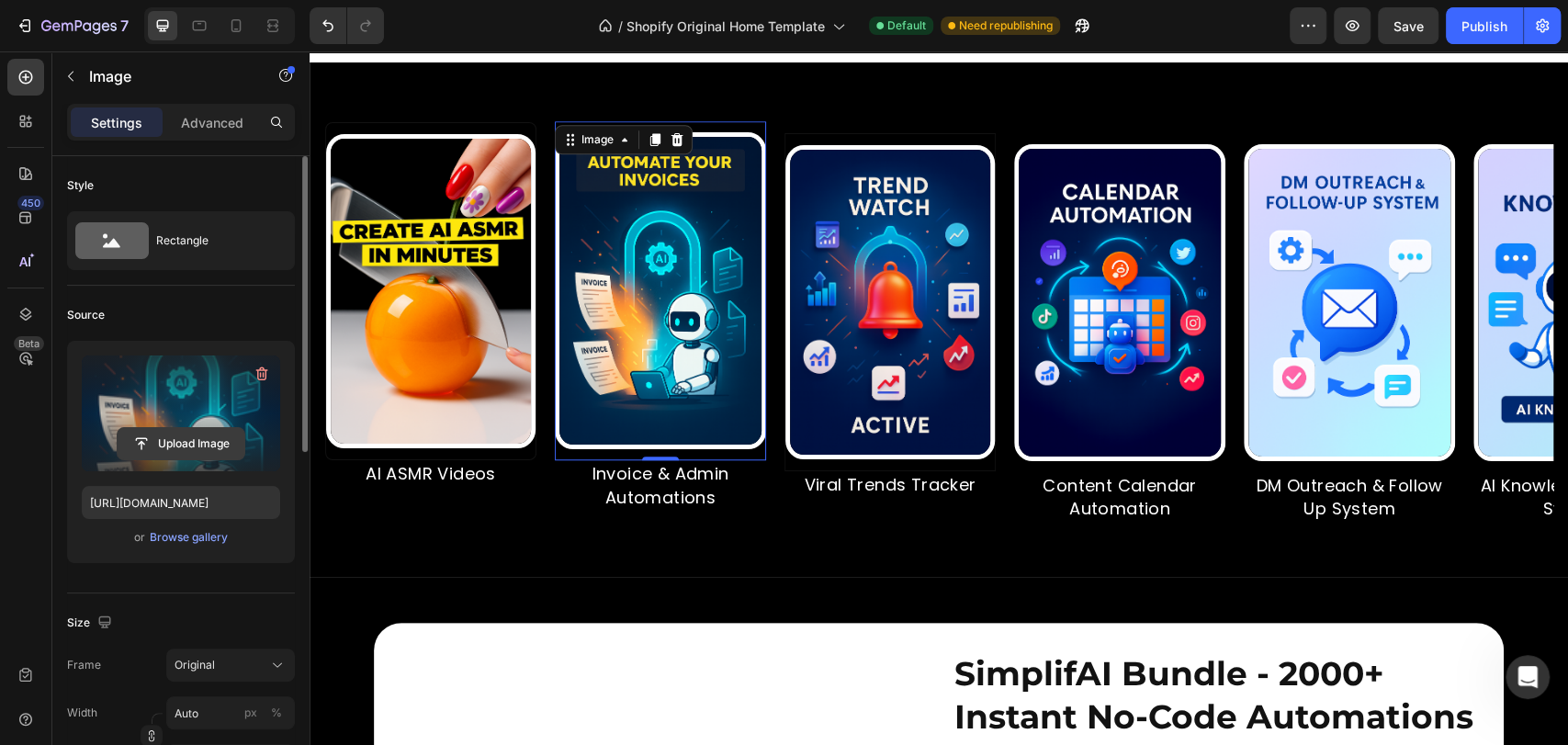
scroll to position [136, 0]
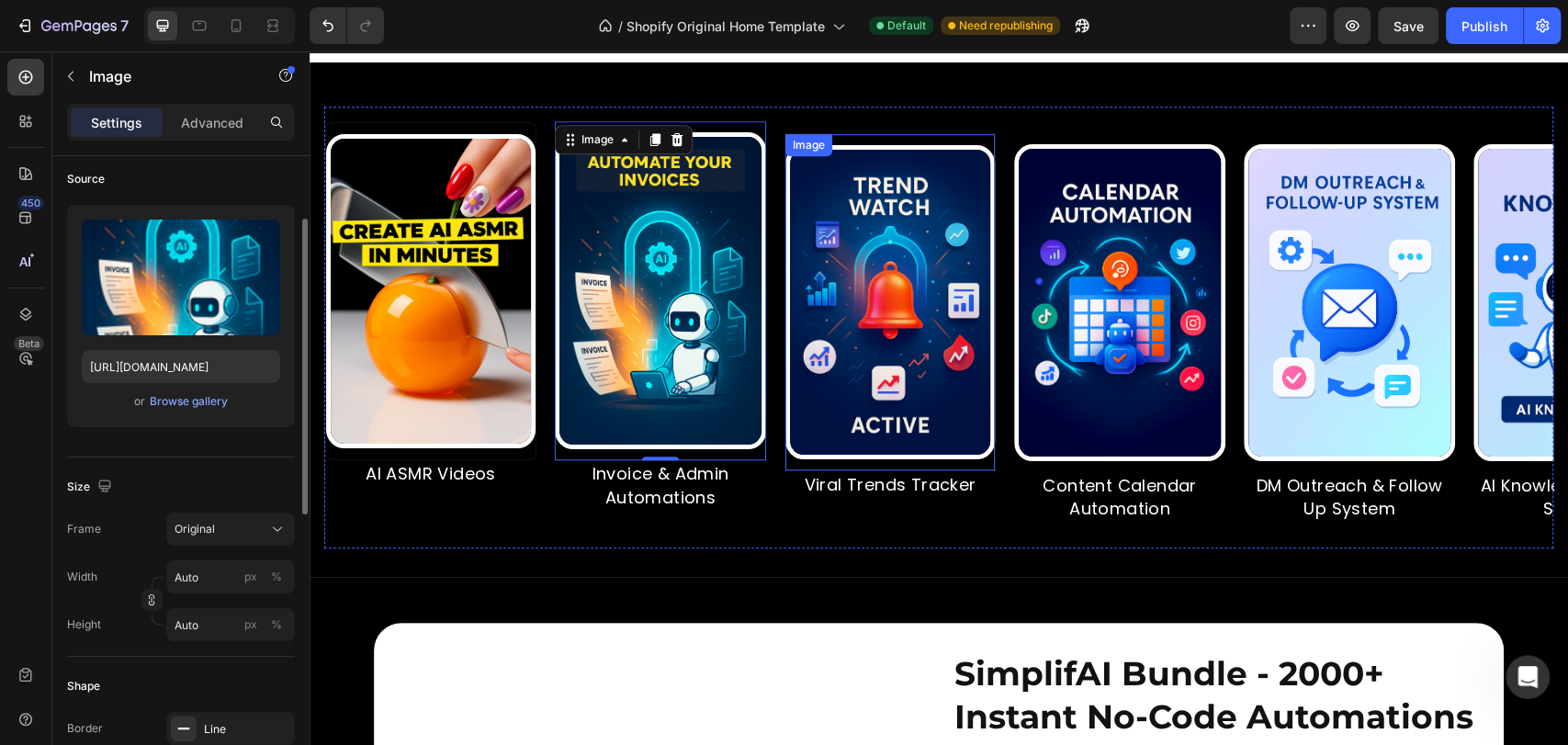
click at [843, 314] on img at bounding box center [823, 302] width 209 height 315
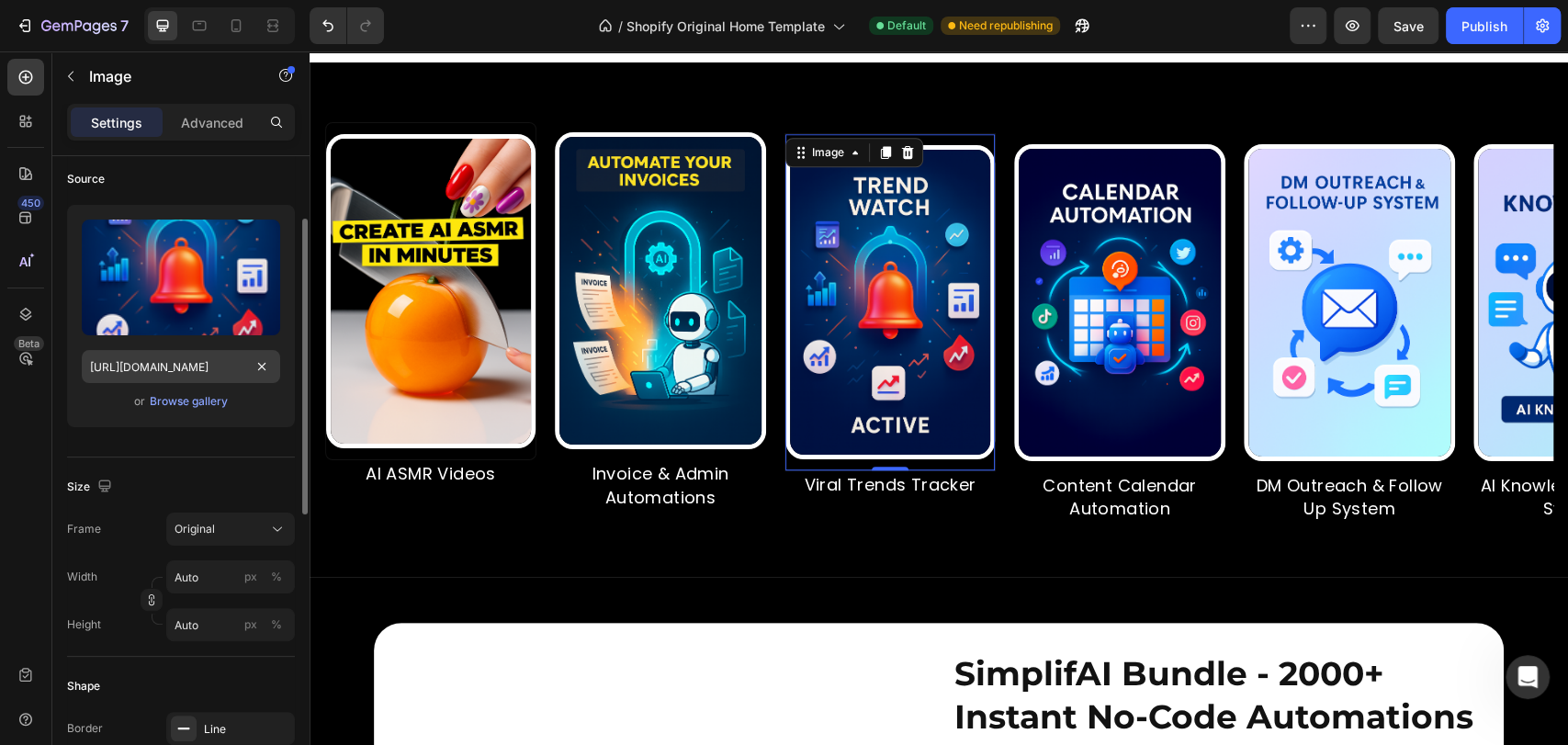
scroll to position [0, 0]
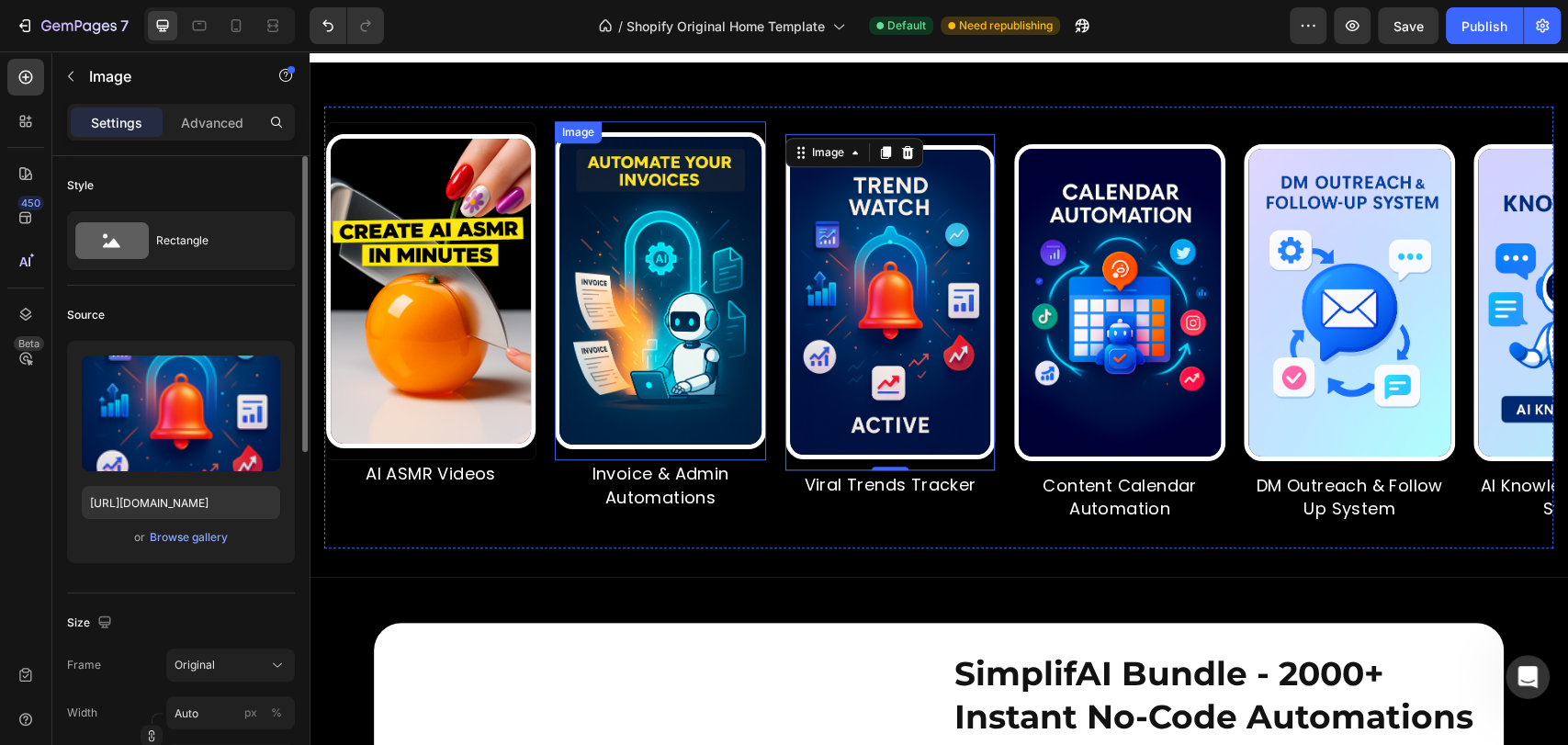
click at [627, 296] on img at bounding box center [647, 291] width 211 height 317
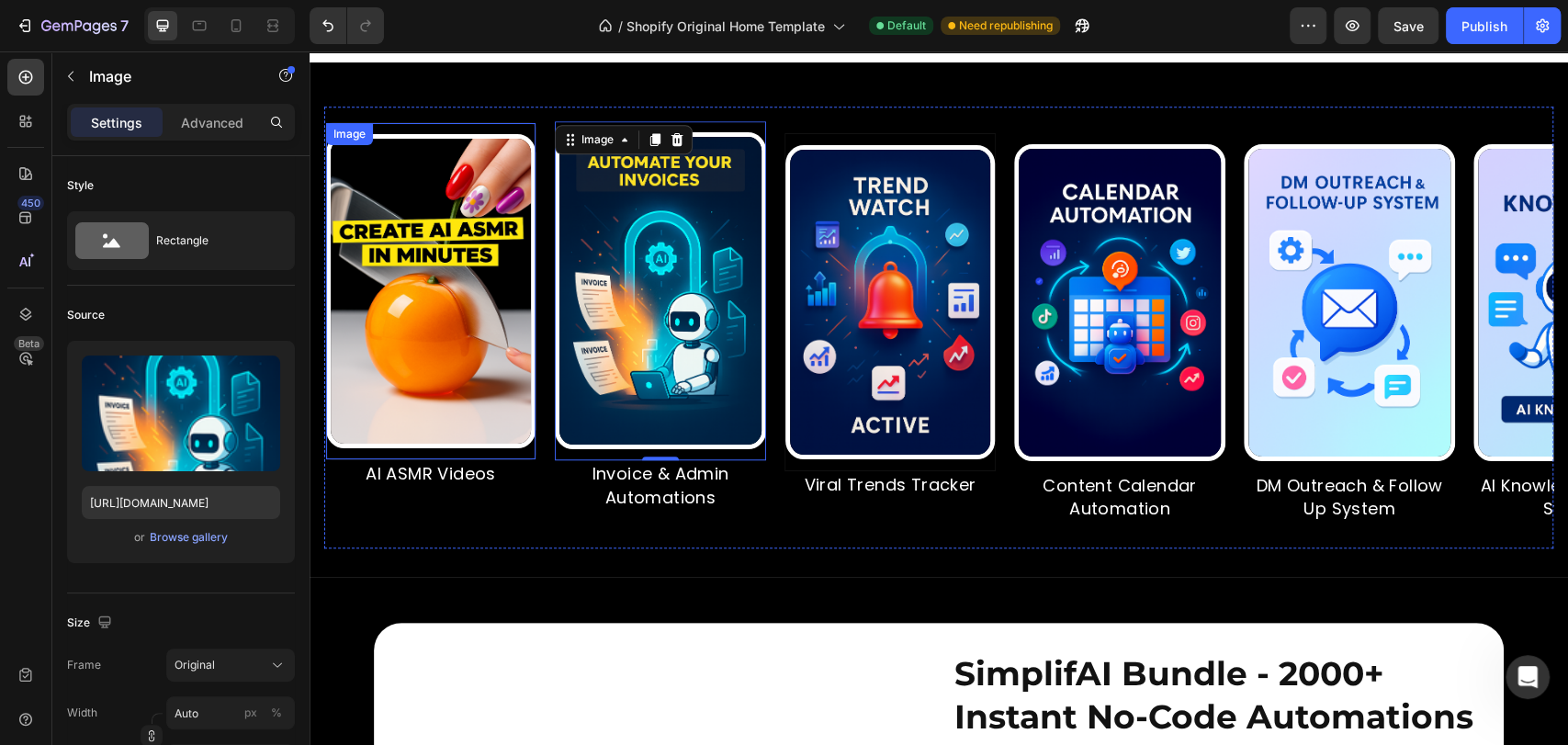
click at [419, 324] on img at bounding box center [428, 291] width 209 height 315
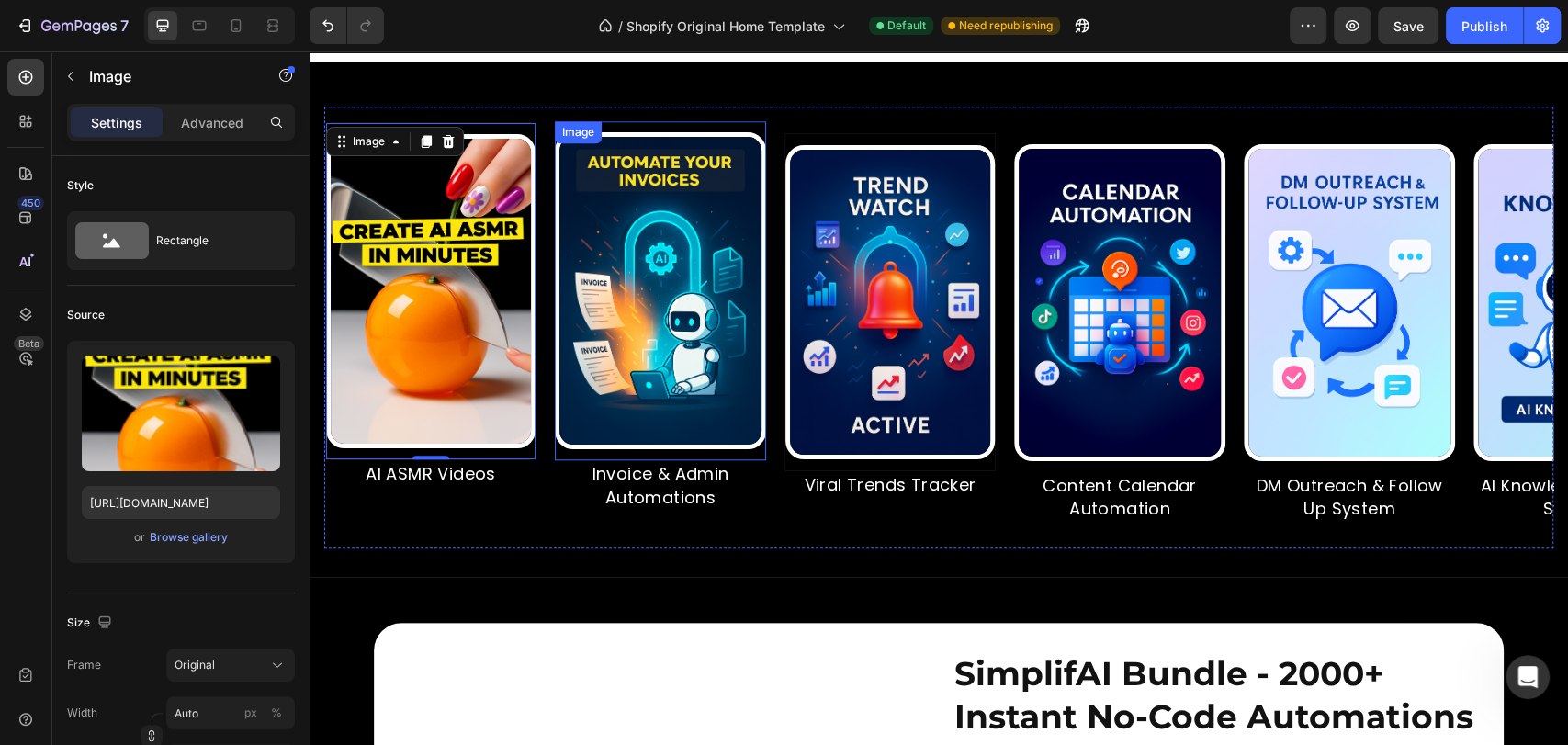
click at [634, 318] on img at bounding box center [652, 291] width 211 height 317
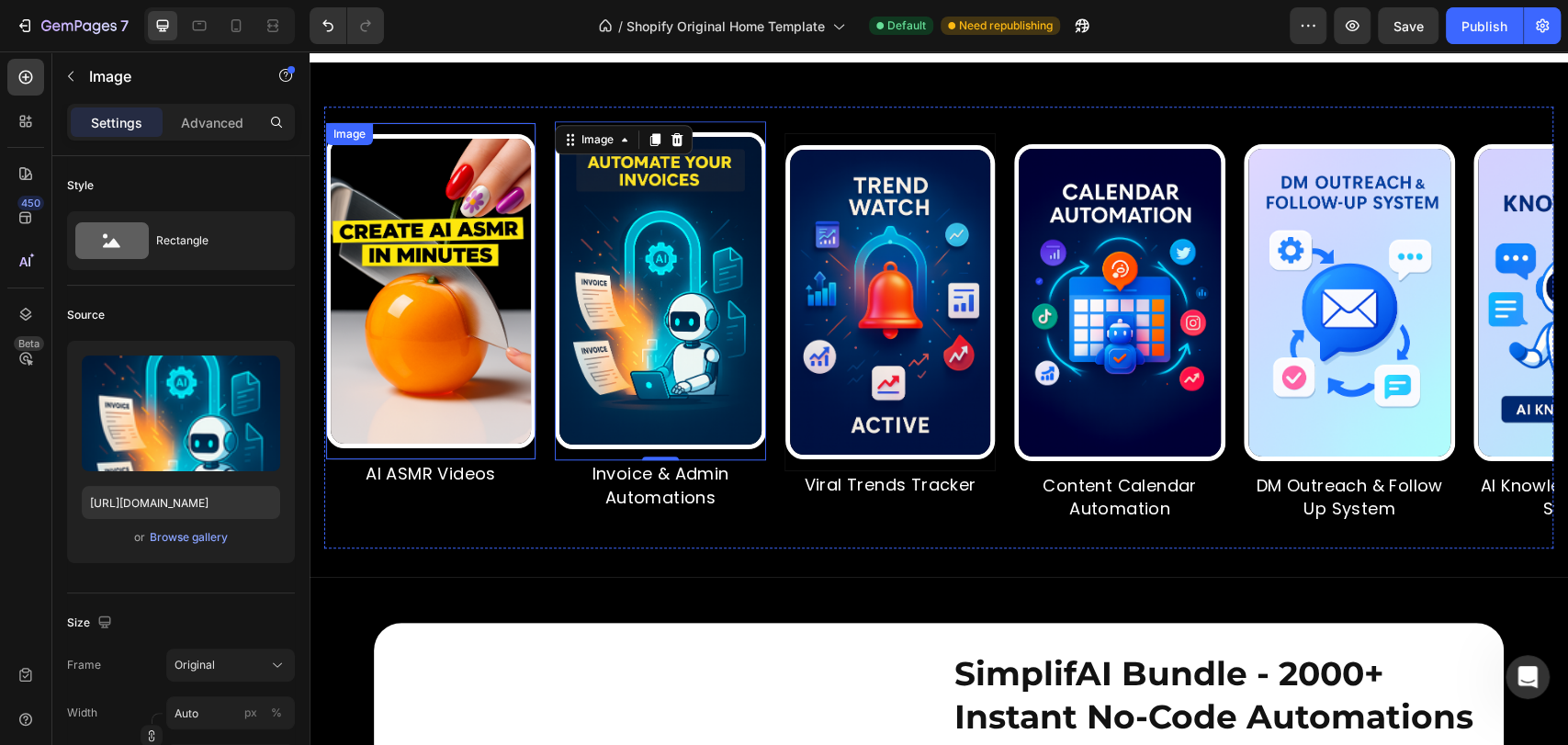
click at [398, 338] on img at bounding box center [425, 291] width 209 height 315
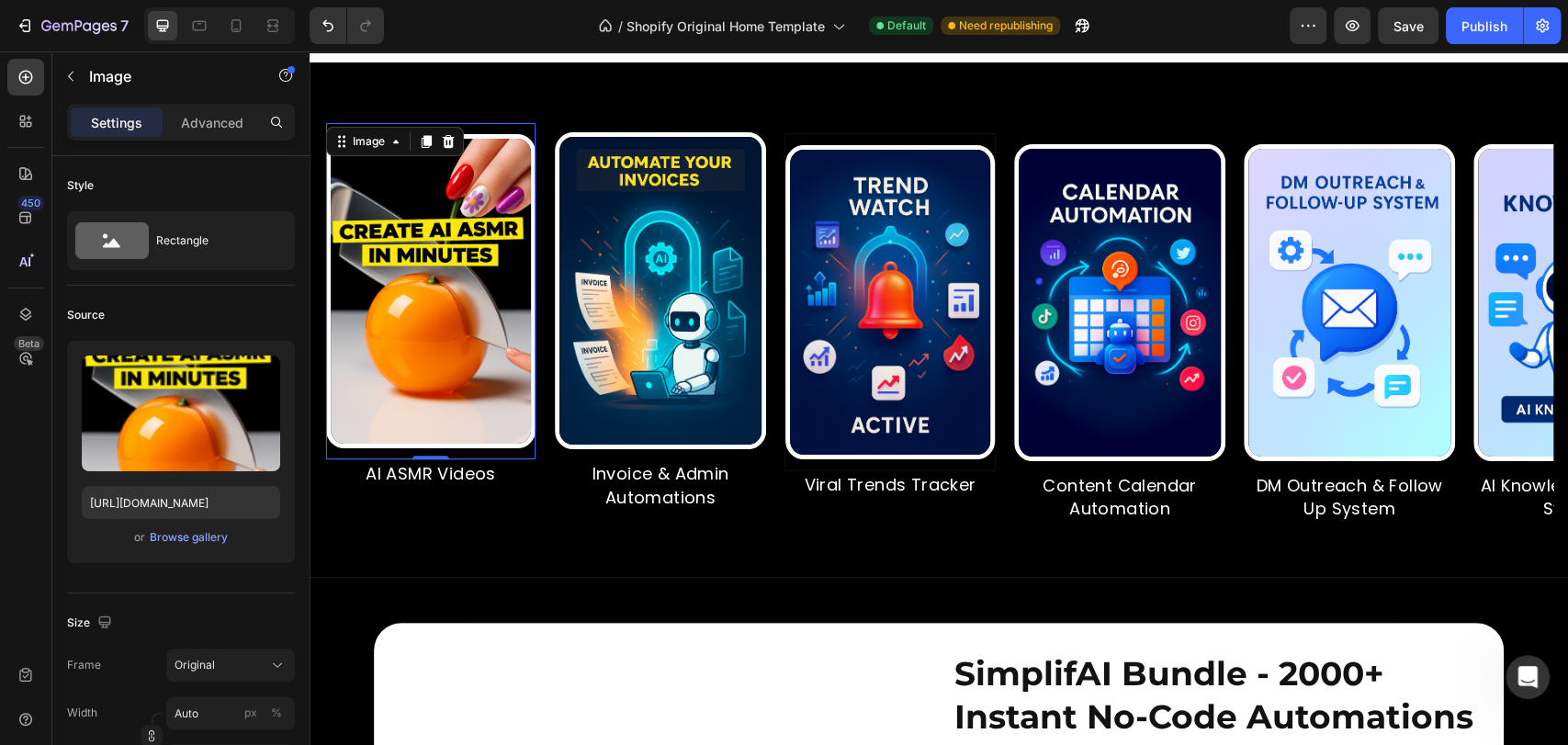
click at [690, 332] on img at bounding box center [635, 291] width 211 height 317
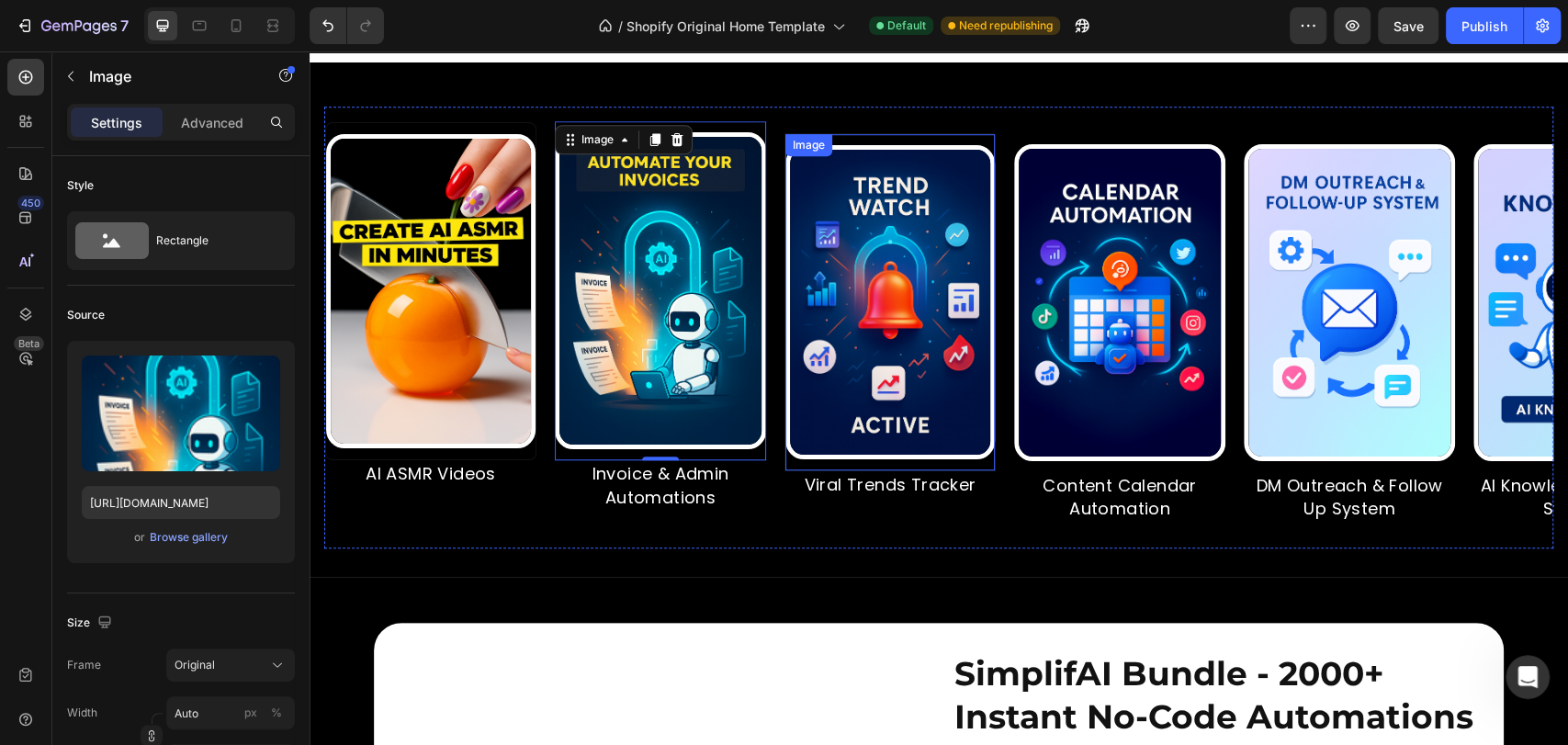
click at [911, 354] on img at bounding box center [840, 302] width 209 height 315
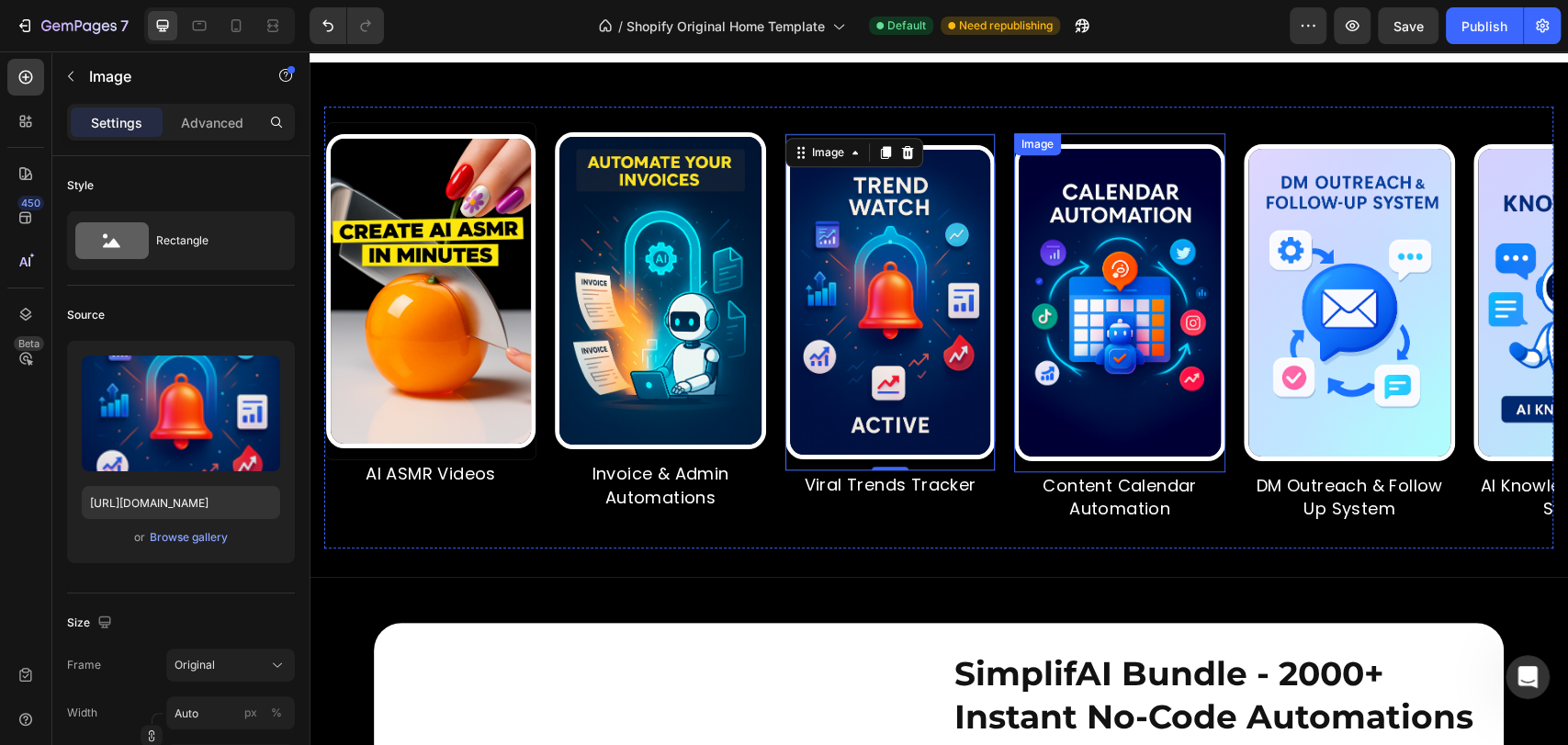
click at [1097, 343] on img at bounding box center [1090, 303] width 211 height 317
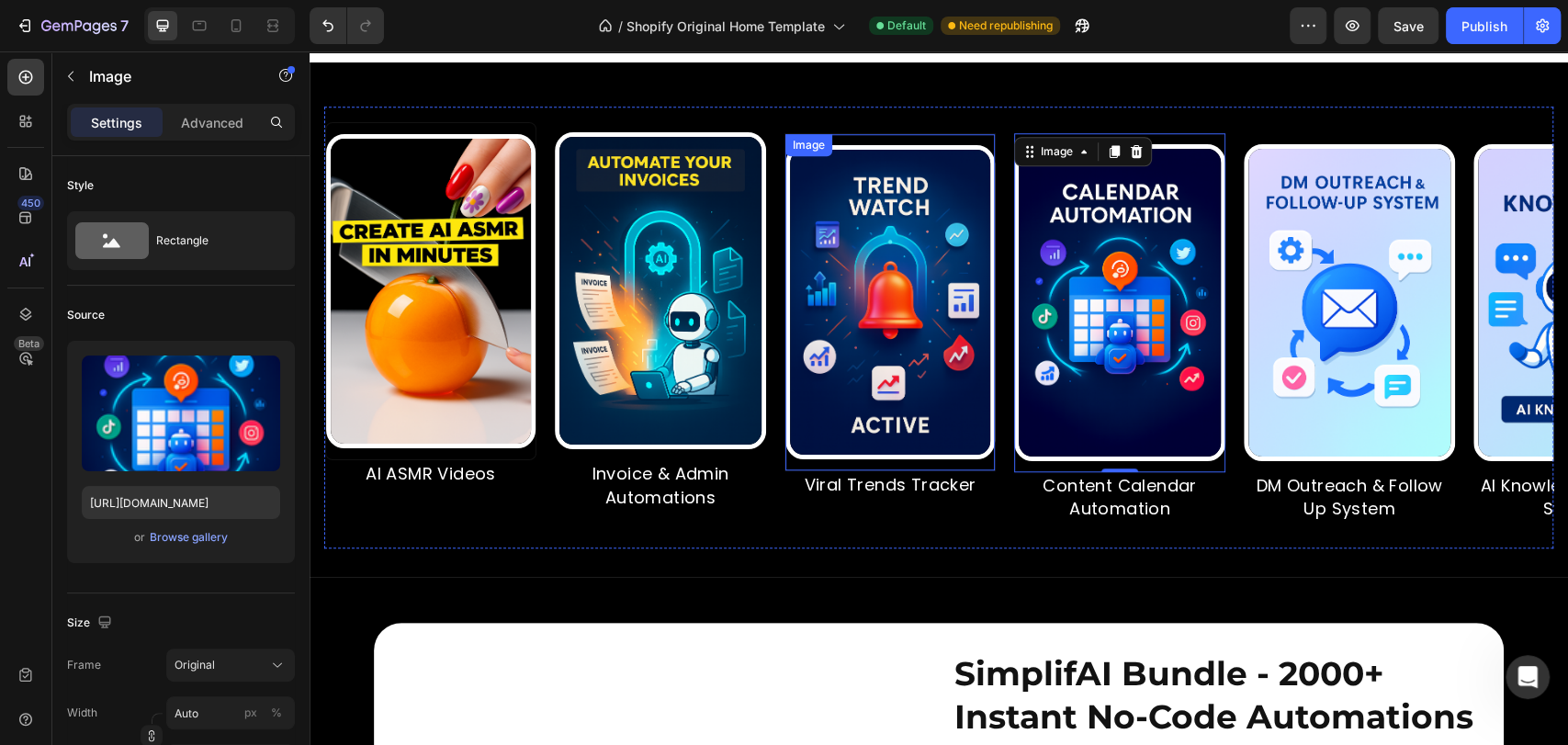
click at [869, 344] on img at bounding box center [886, 302] width 209 height 315
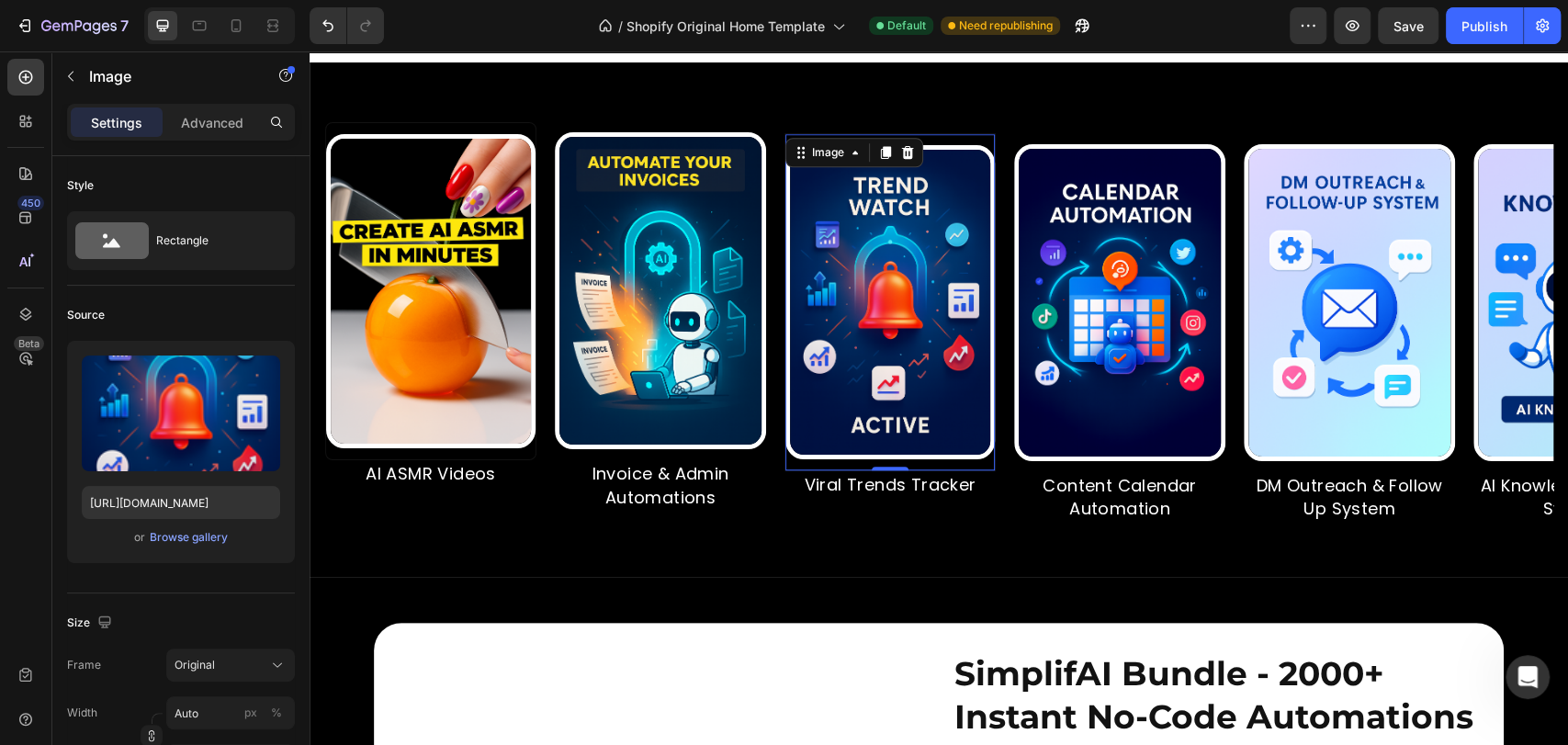
click at [603, 354] on img at bounding box center [587, 291] width 211 height 317
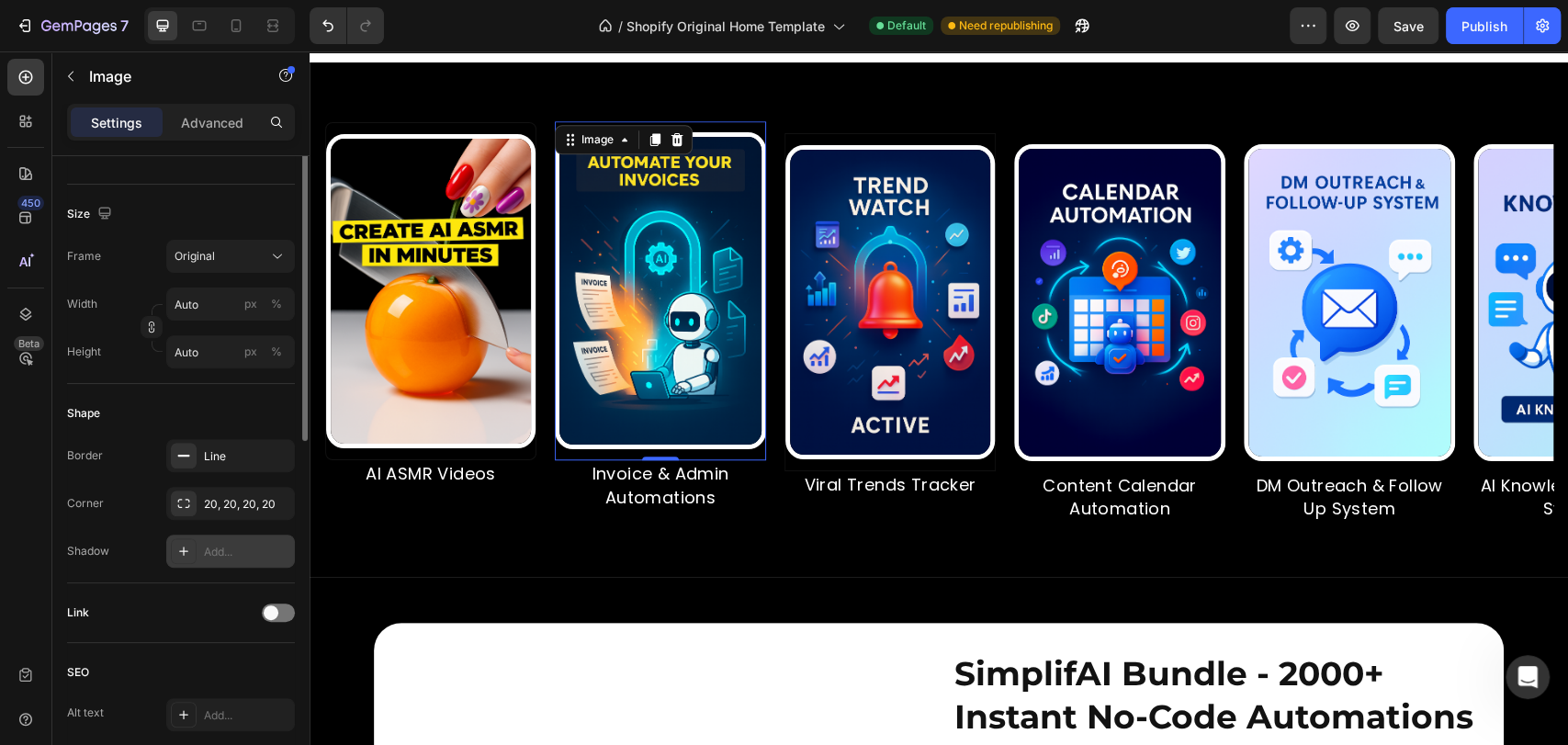
scroll to position [272, 0]
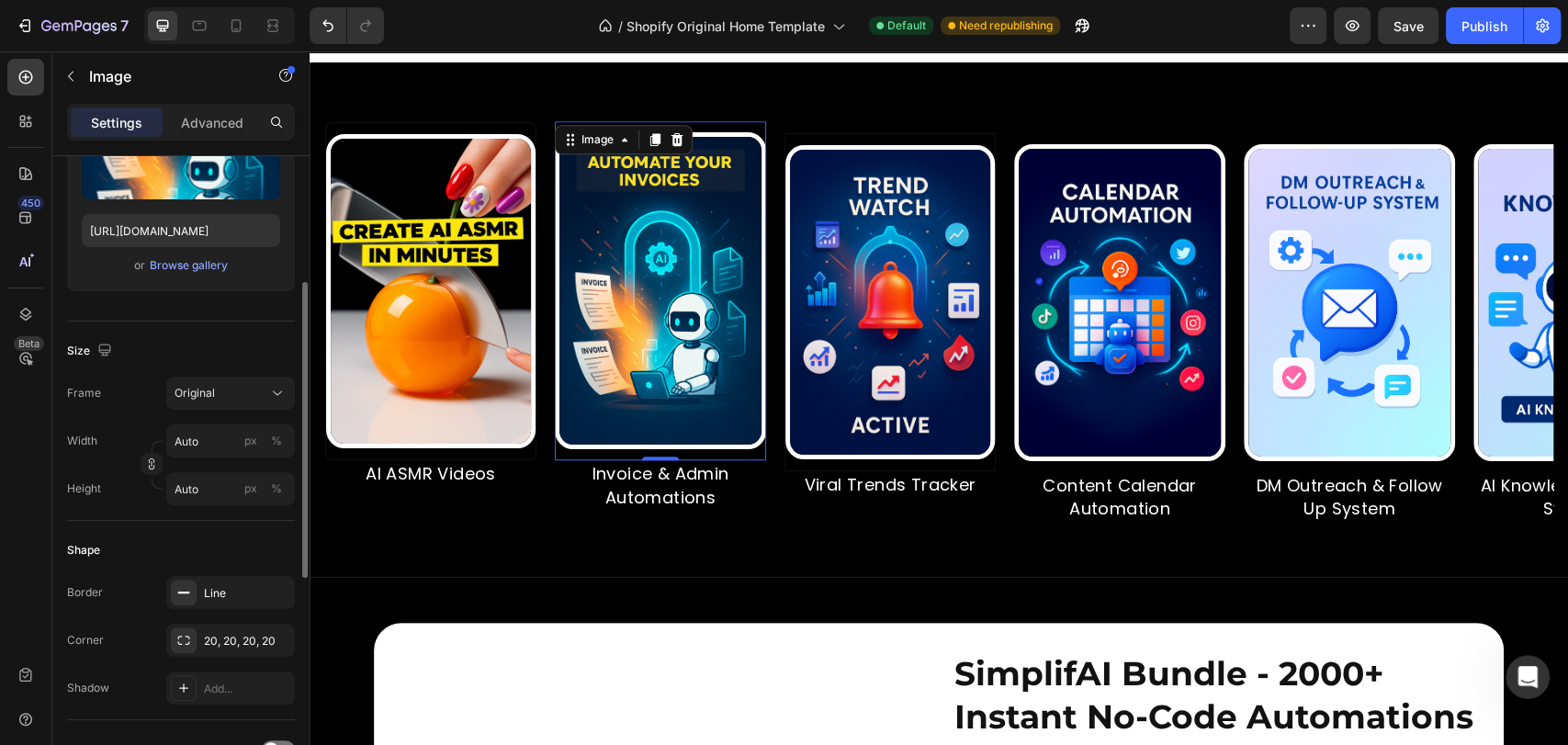
click at [618, 377] on img at bounding box center [567, 291] width 211 height 317
click at [836, 368] on img at bounding box center [824, 302] width 209 height 315
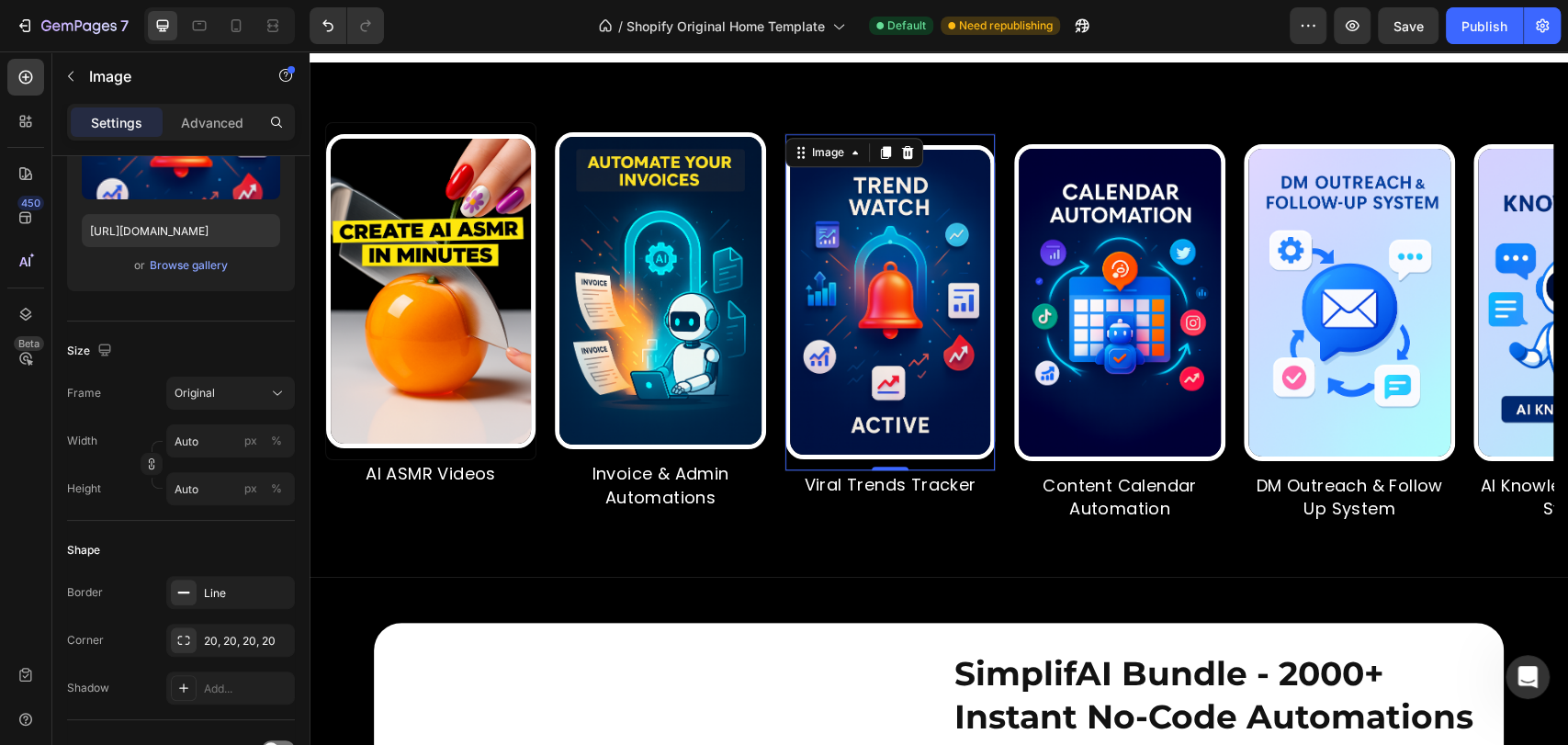
click at [1054, 354] on img at bounding box center [948, 303] width 211 height 317
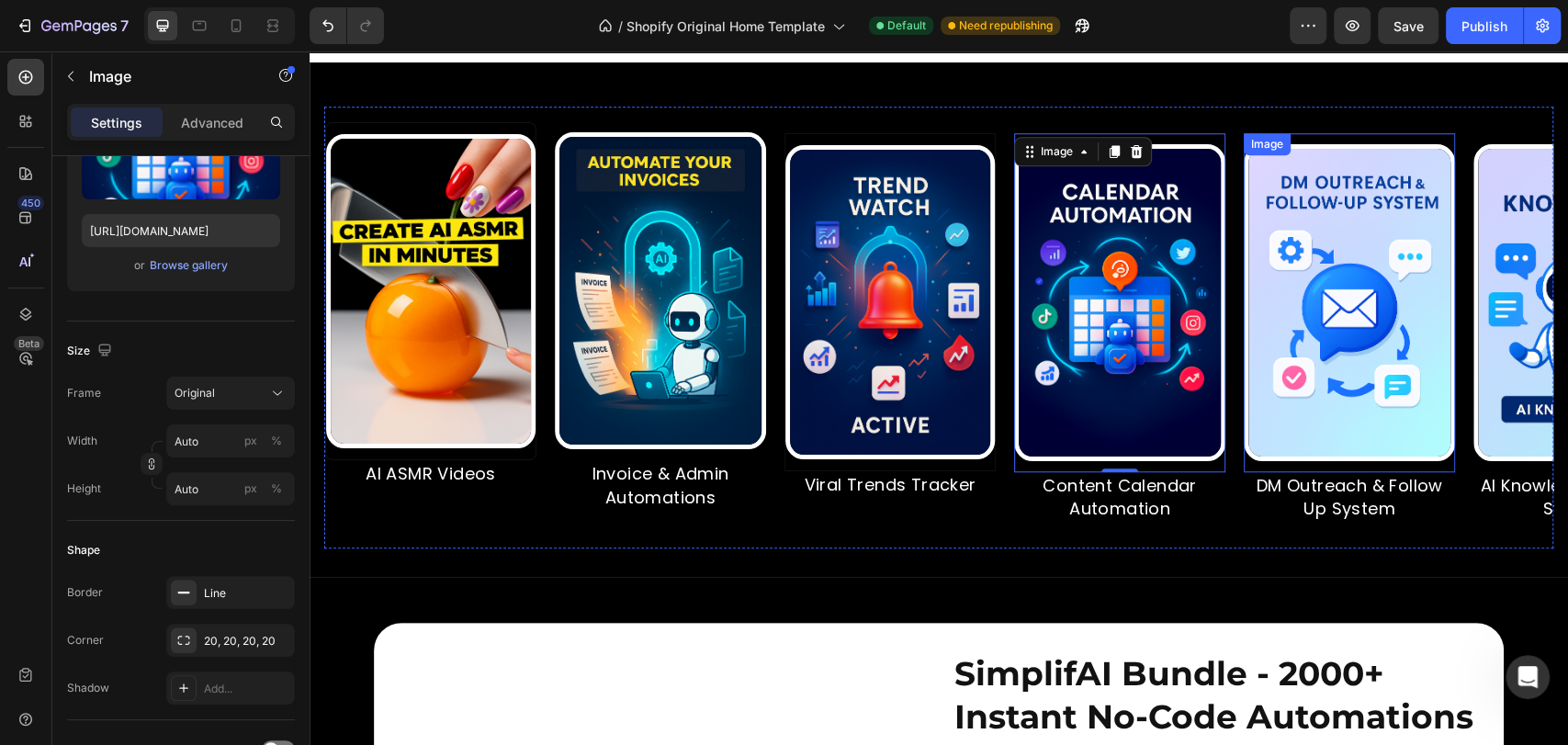
click at [1272, 323] on img at bounding box center [1166, 303] width 211 height 317
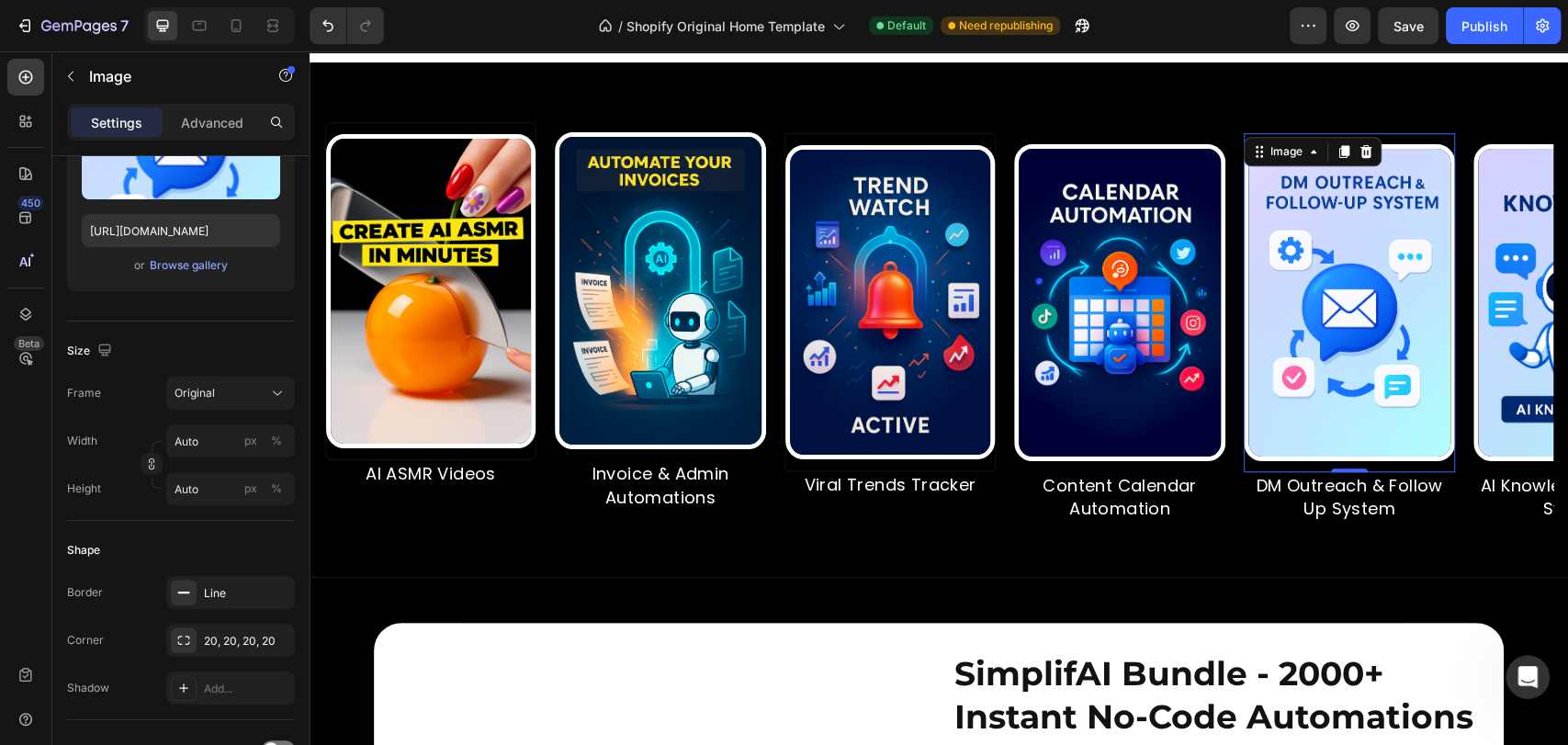
click at [1477, 324] on img at bounding box center [1481, 303] width 211 height 317
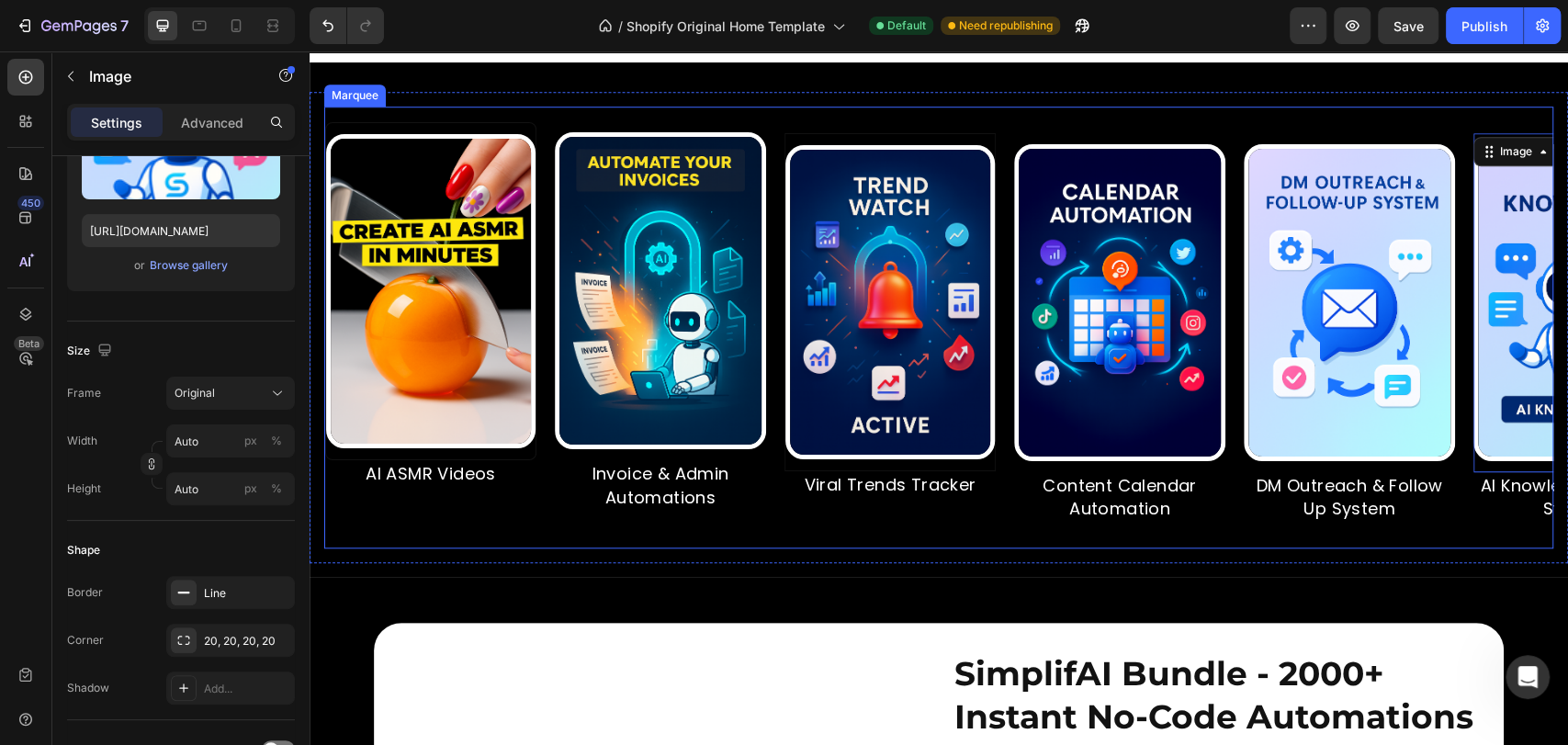
click at [427, 333] on img at bounding box center [362, 291] width 209 height 315
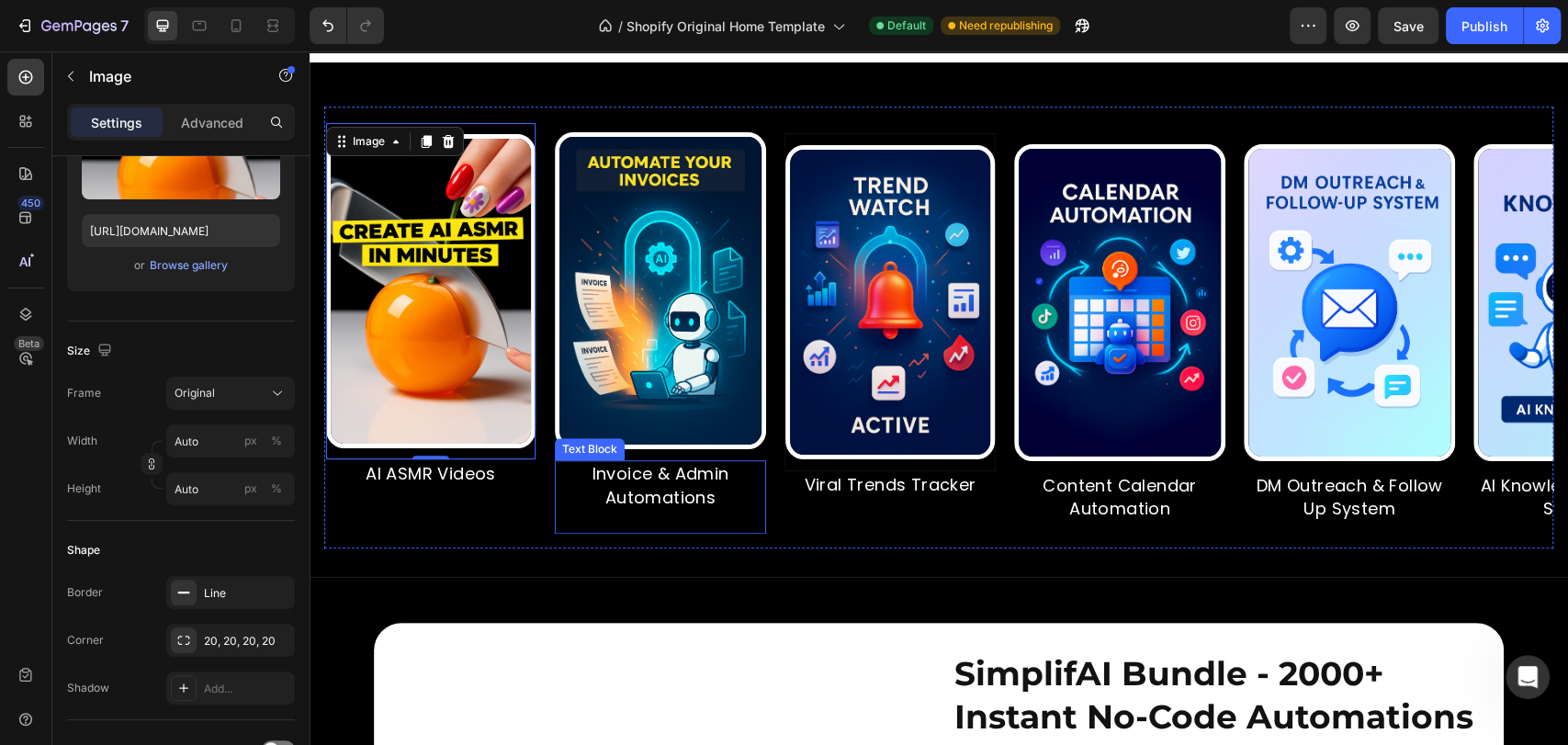
click at [676, 508] on p "Invoice & Admin Automations" at bounding box center [616, 485] width 207 height 46
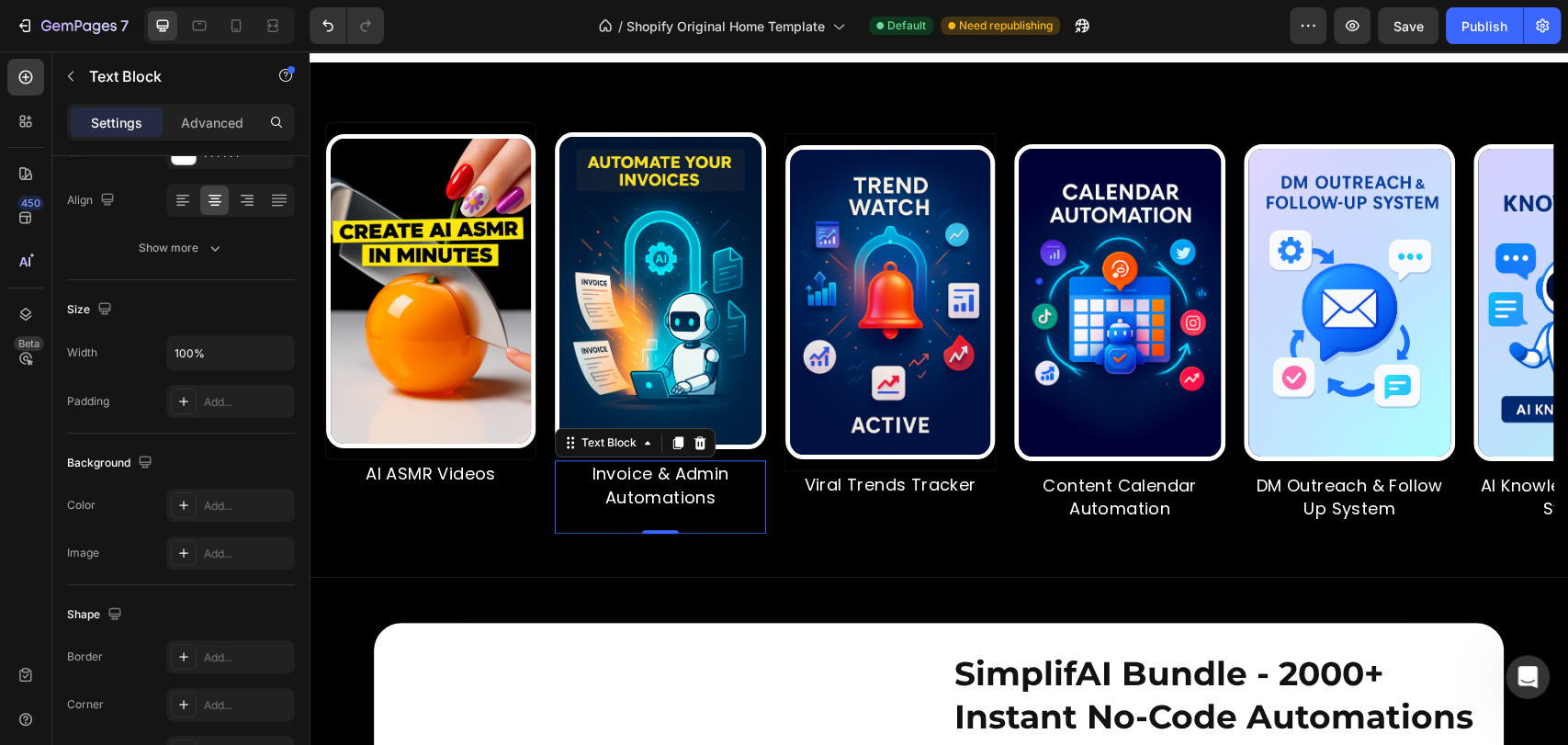
scroll to position [0, 0]
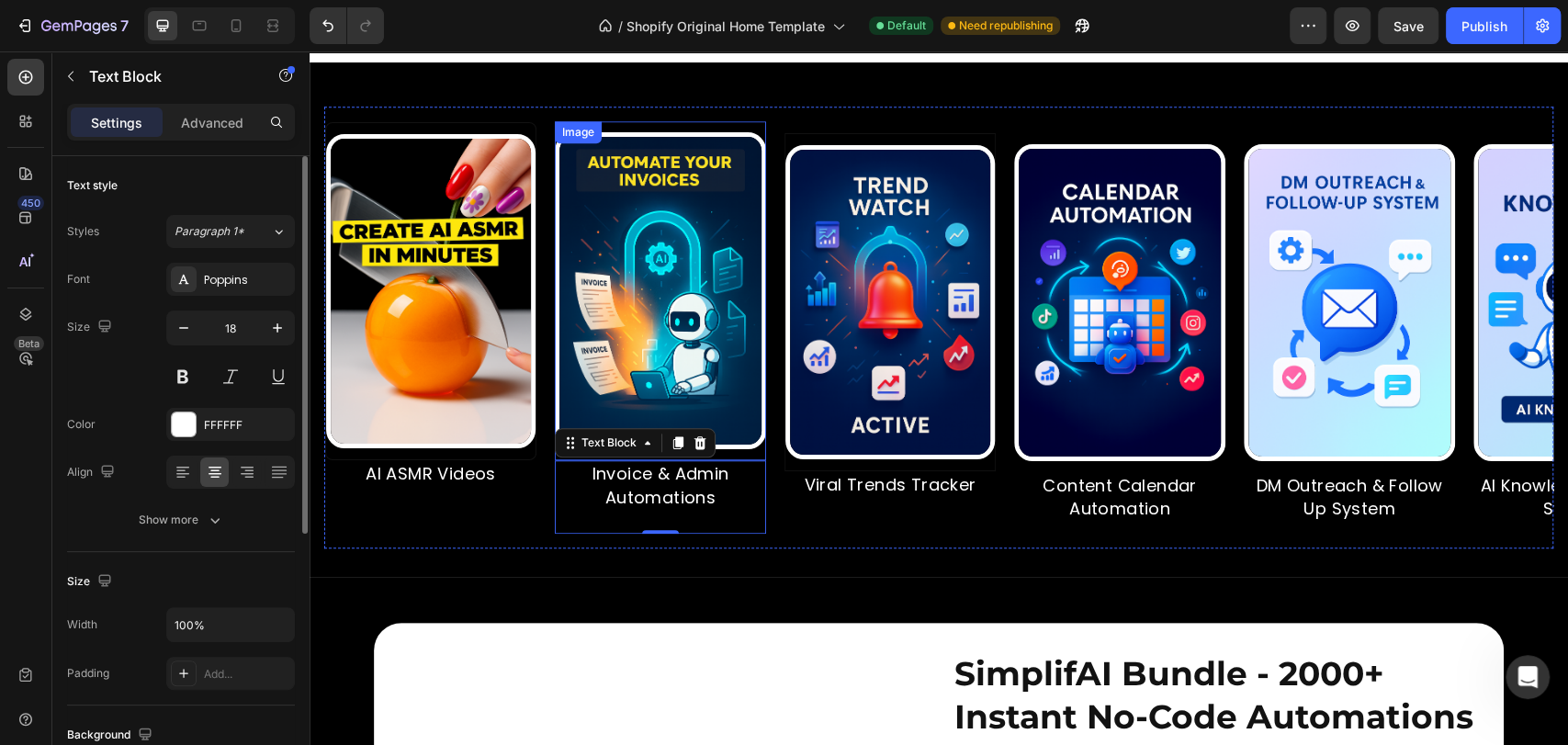
click at [703, 434] on img at bounding box center [601, 291] width 211 height 317
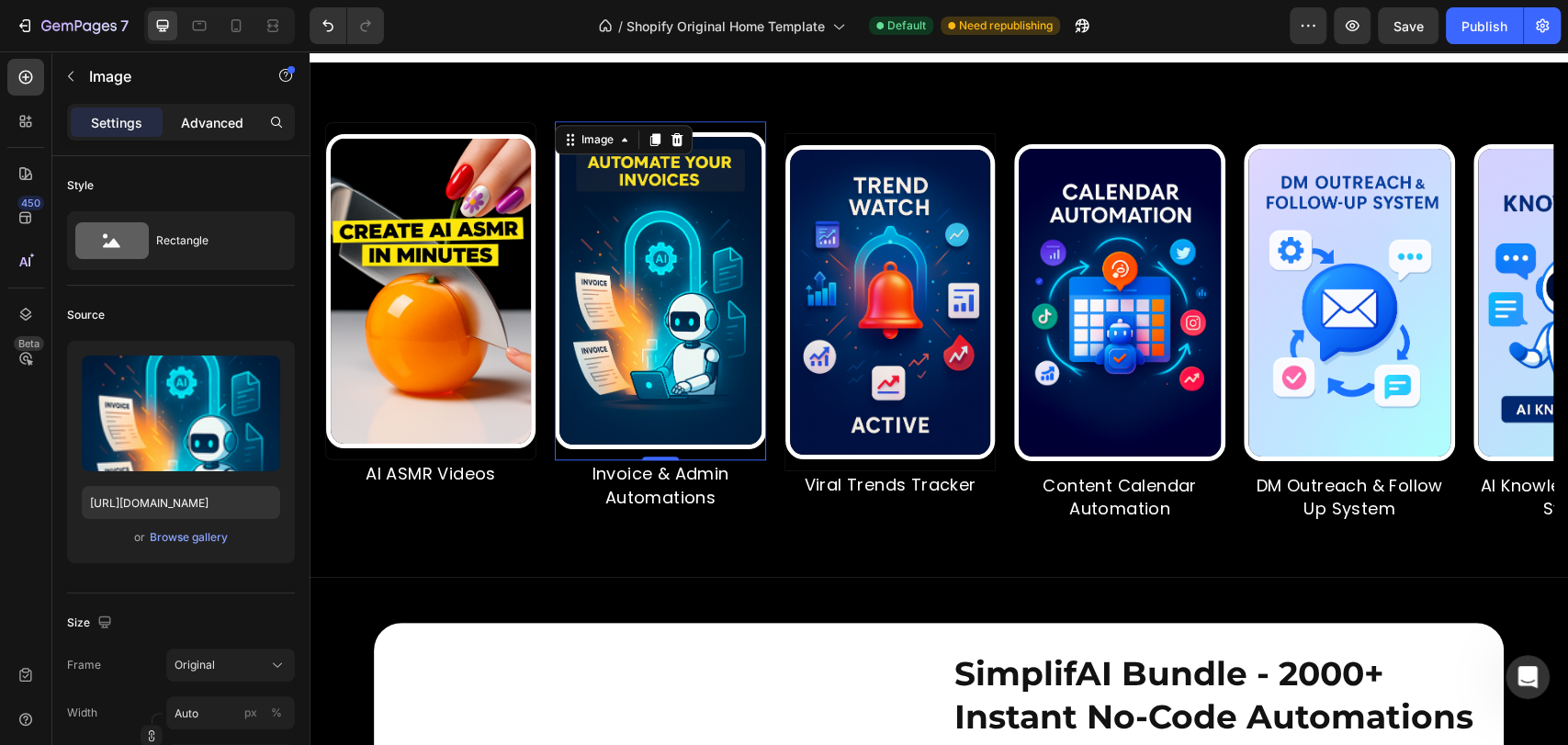
click at [221, 125] on p "Advanced" at bounding box center [212, 123] width 62 height 19
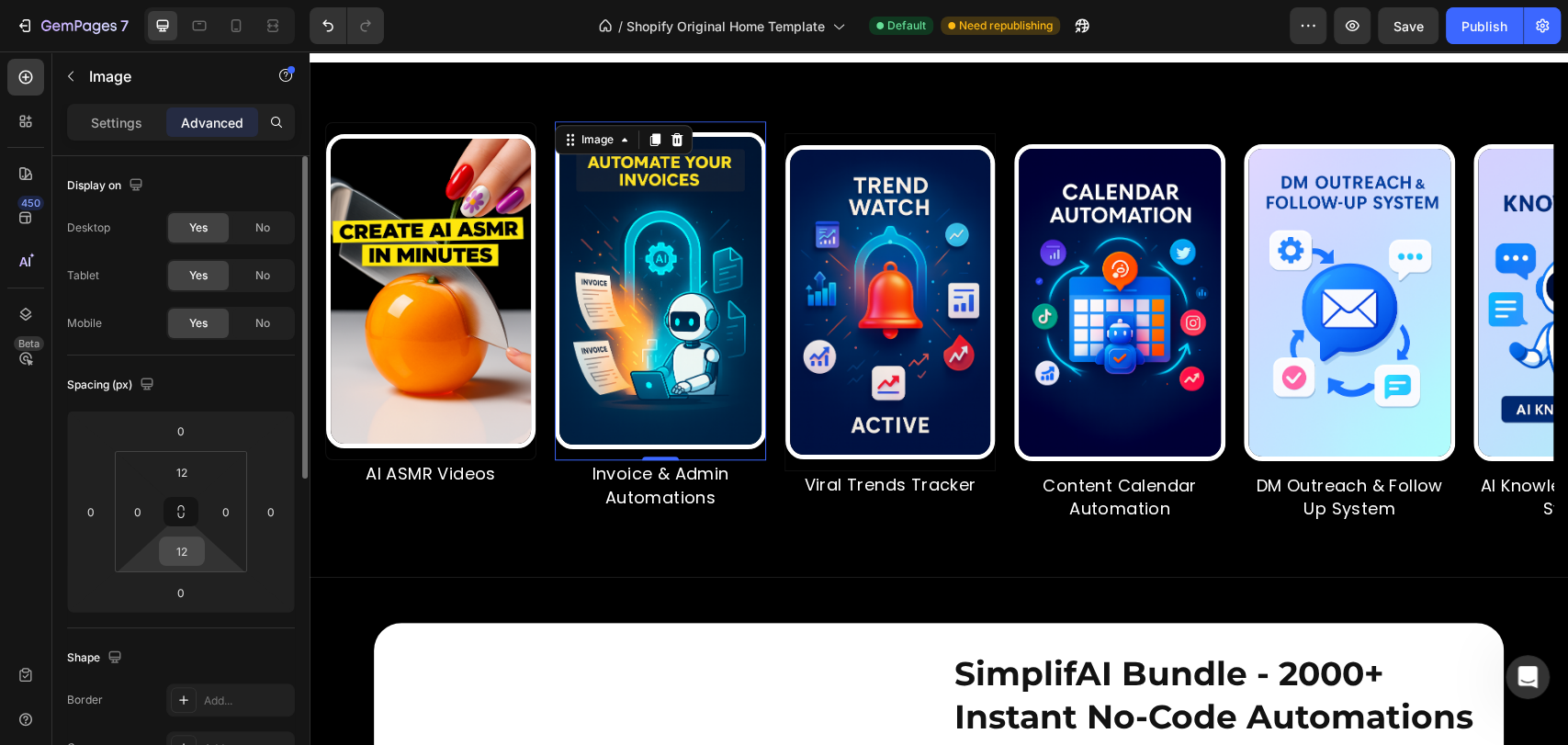
click at [192, 558] on input "12" at bounding box center [182, 551] width 37 height 27
type input "0"
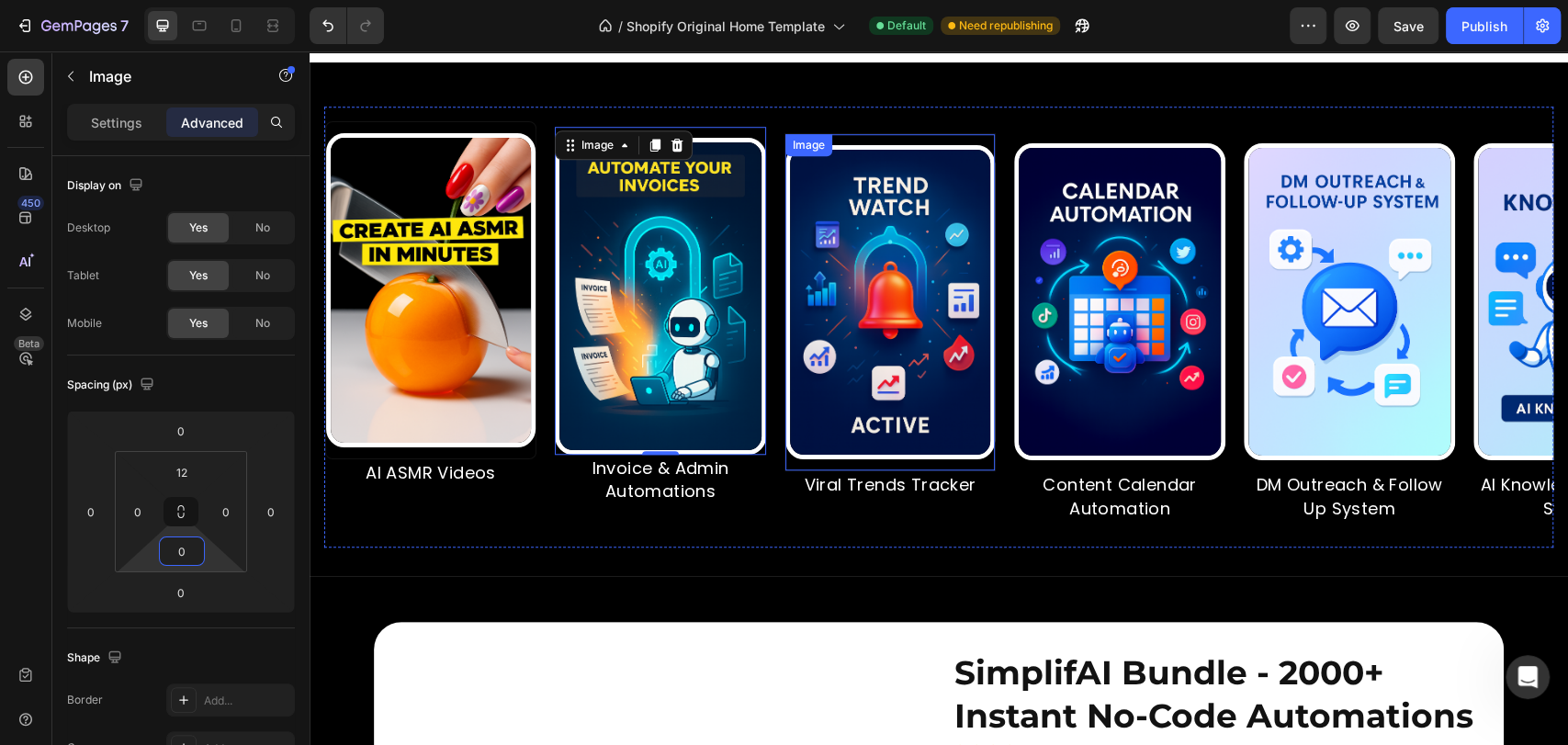
click at [918, 346] on img at bounding box center [813, 302] width 209 height 315
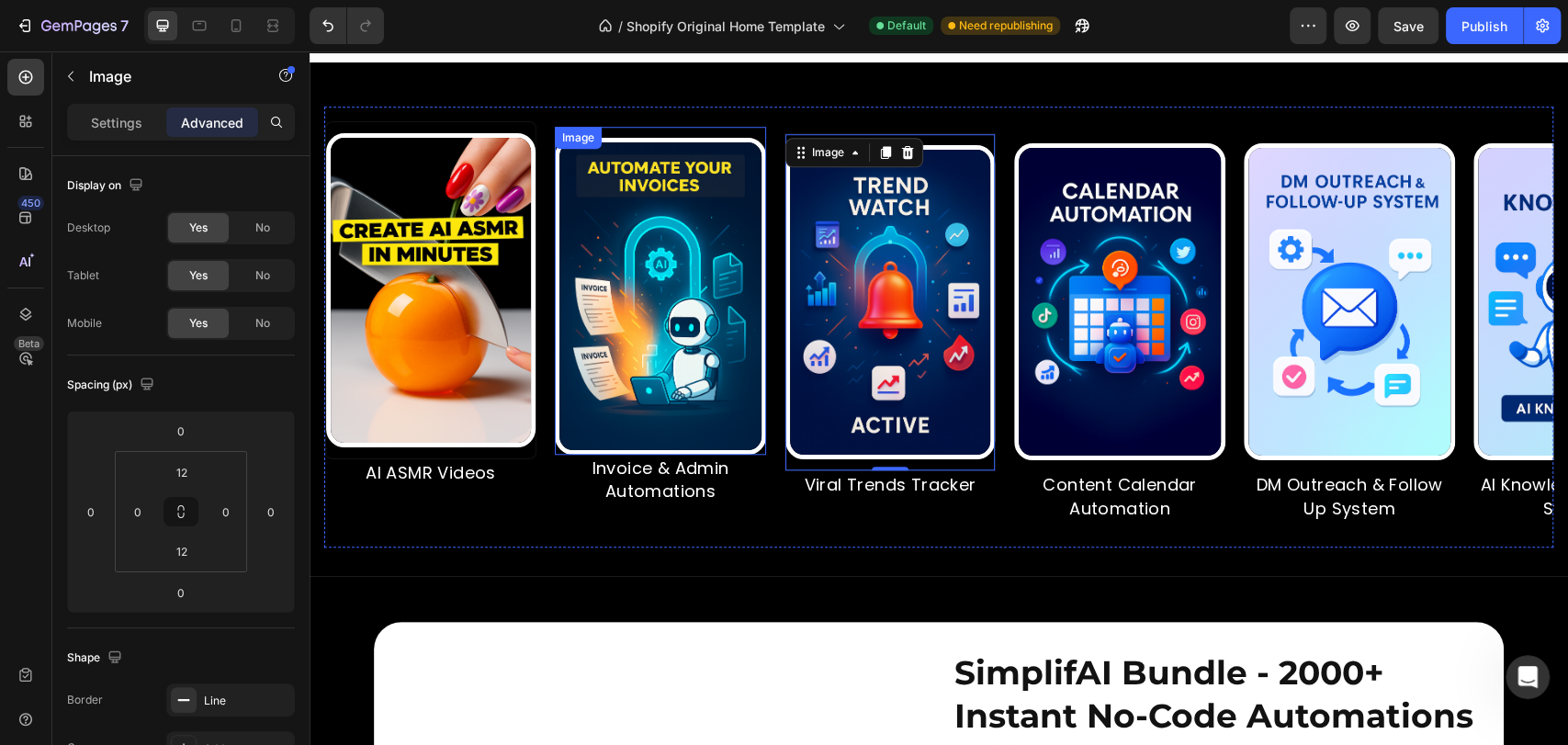
click at [642, 413] on img at bounding box center [616, 297] width 211 height 317
click at [834, 460] on img at bounding box center [878, 302] width 209 height 315
click at [605, 433] on img at bounding box center [587, 297] width 211 height 317
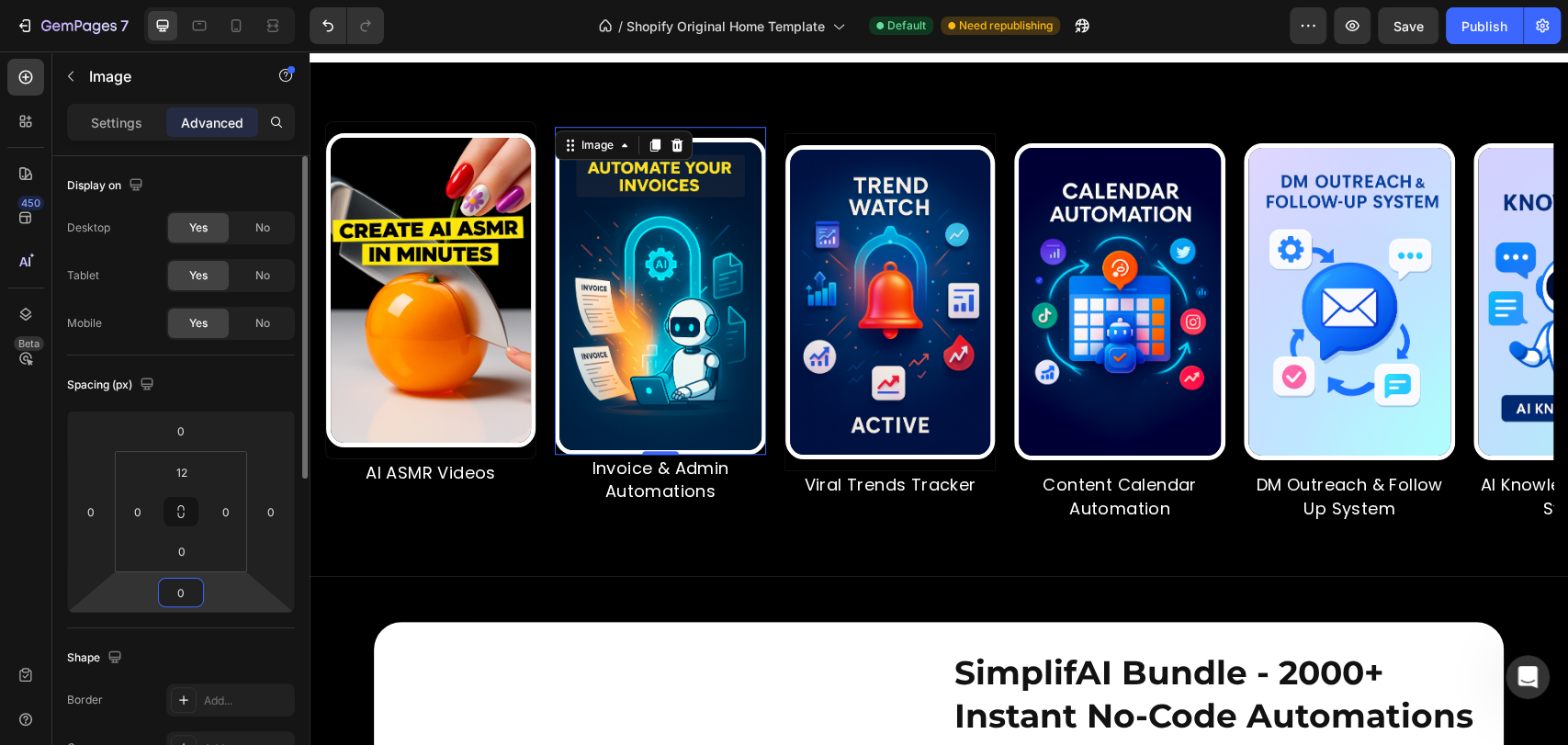
click at [179, 590] on input "0" at bounding box center [181, 593] width 37 height 27
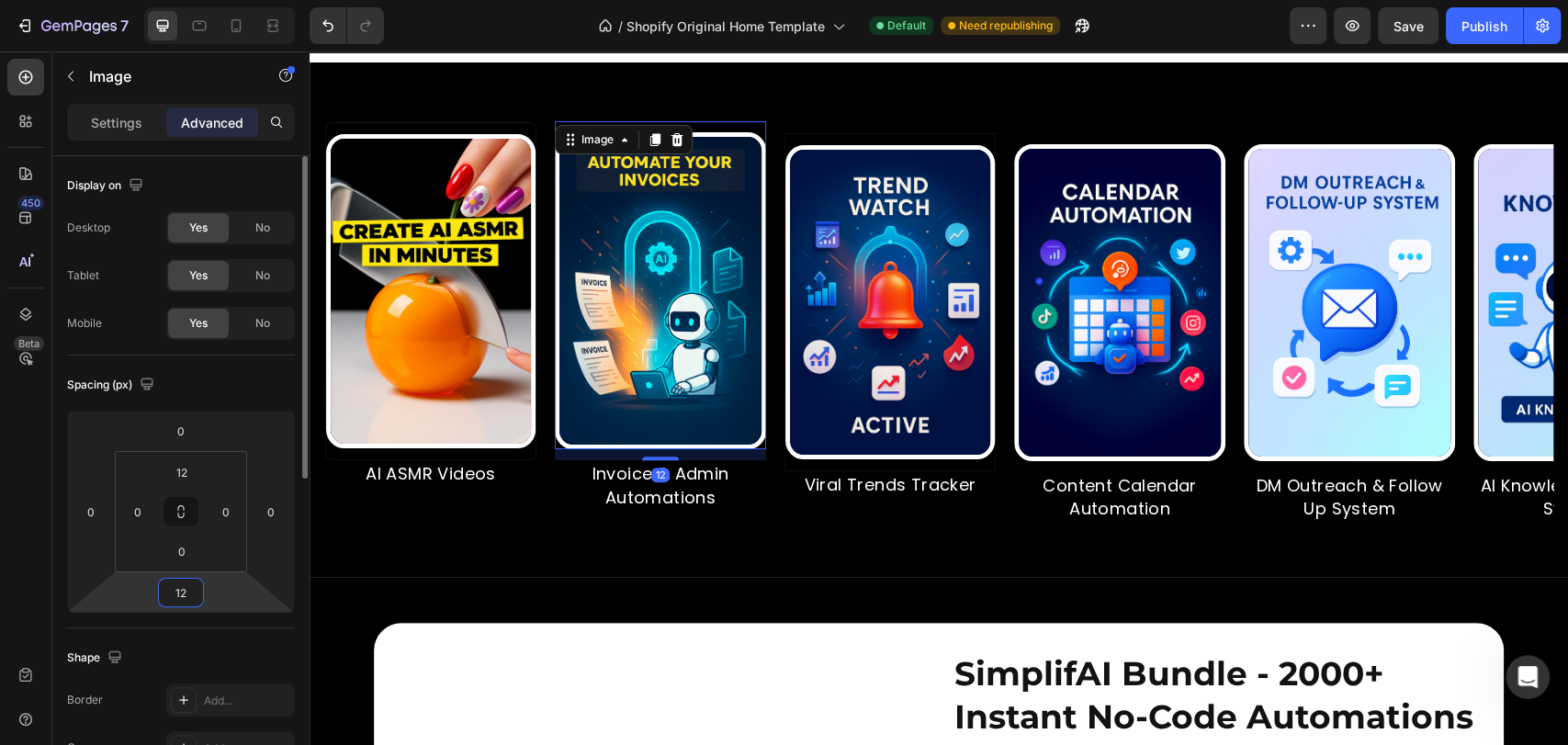
type input "1"
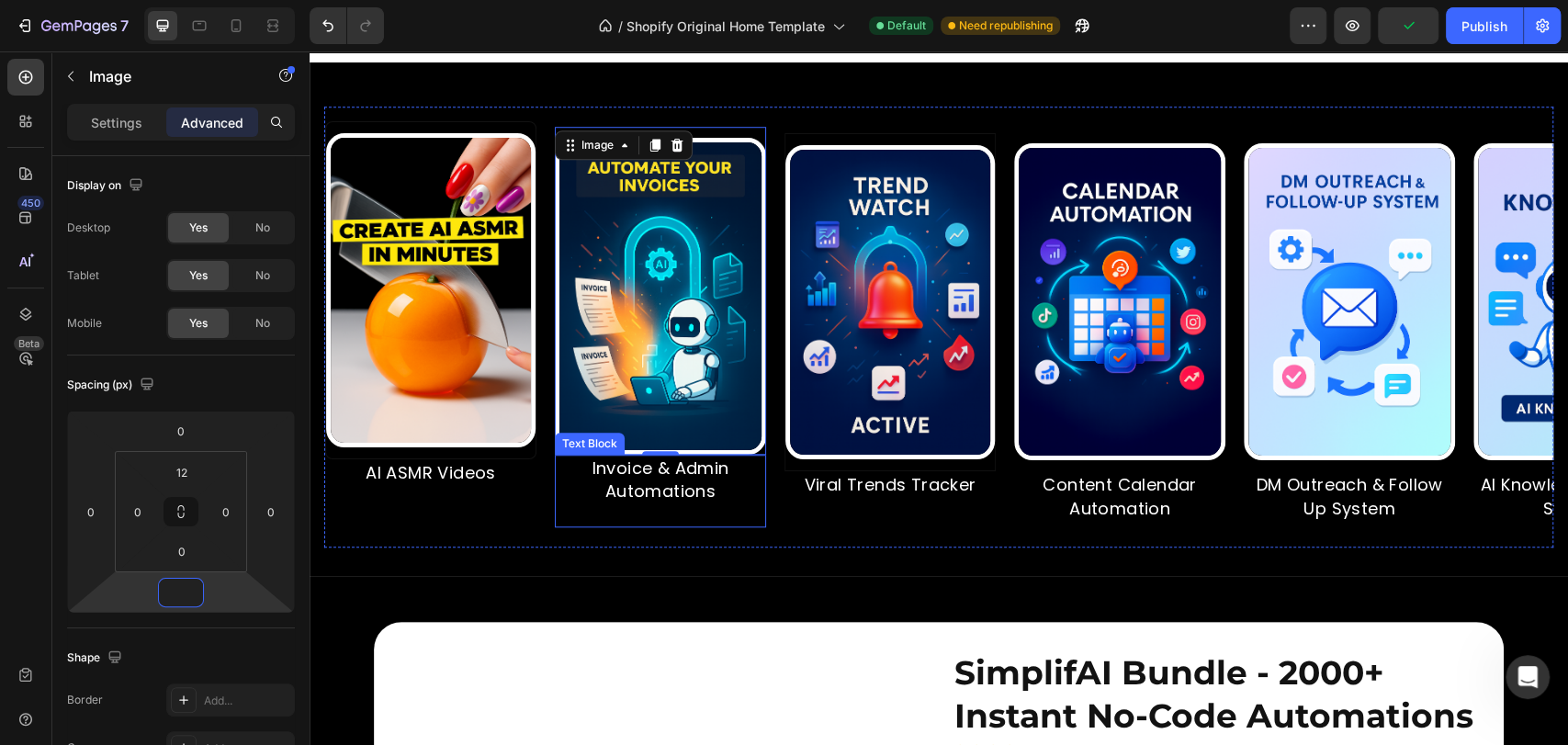
click at [689, 503] on p "Invoice & Admin Automations" at bounding box center [658, 479] width 207 height 46
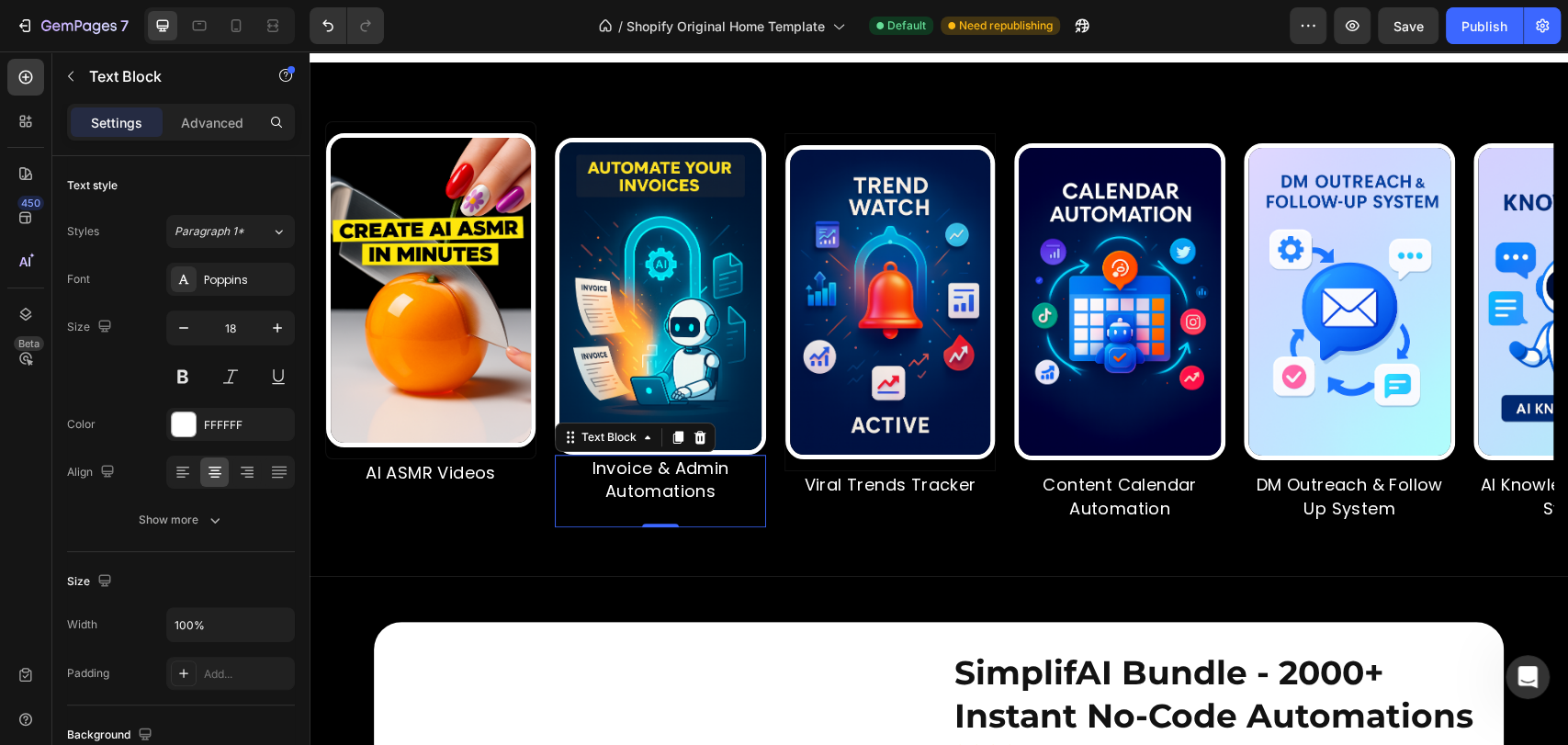
click at [199, 127] on p "Advanced" at bounding box center [212, 123] width 62 height 19
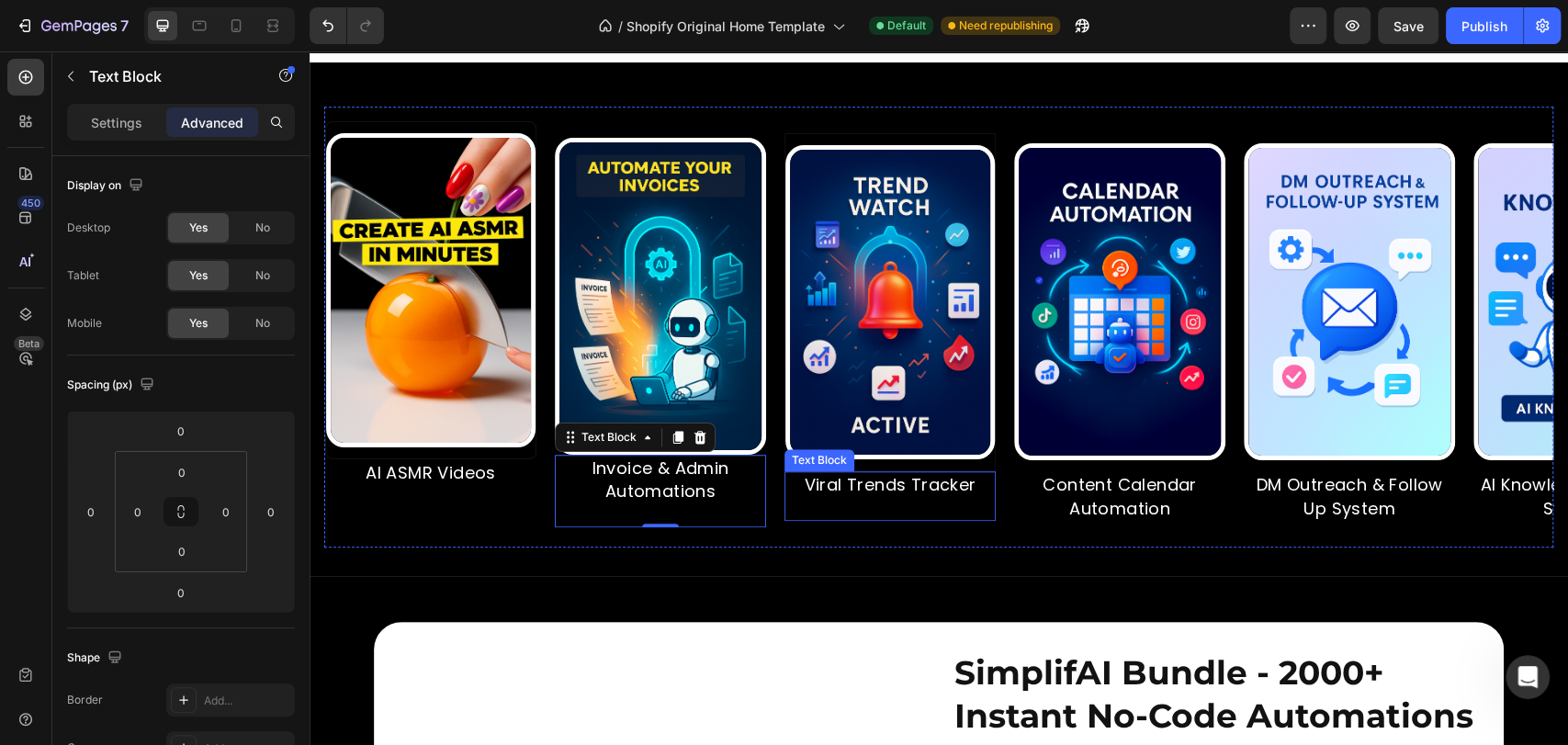
click at [846, 497] on p "Viral Trends Tracker" at bounding box center [884, 485] width 207 height 23
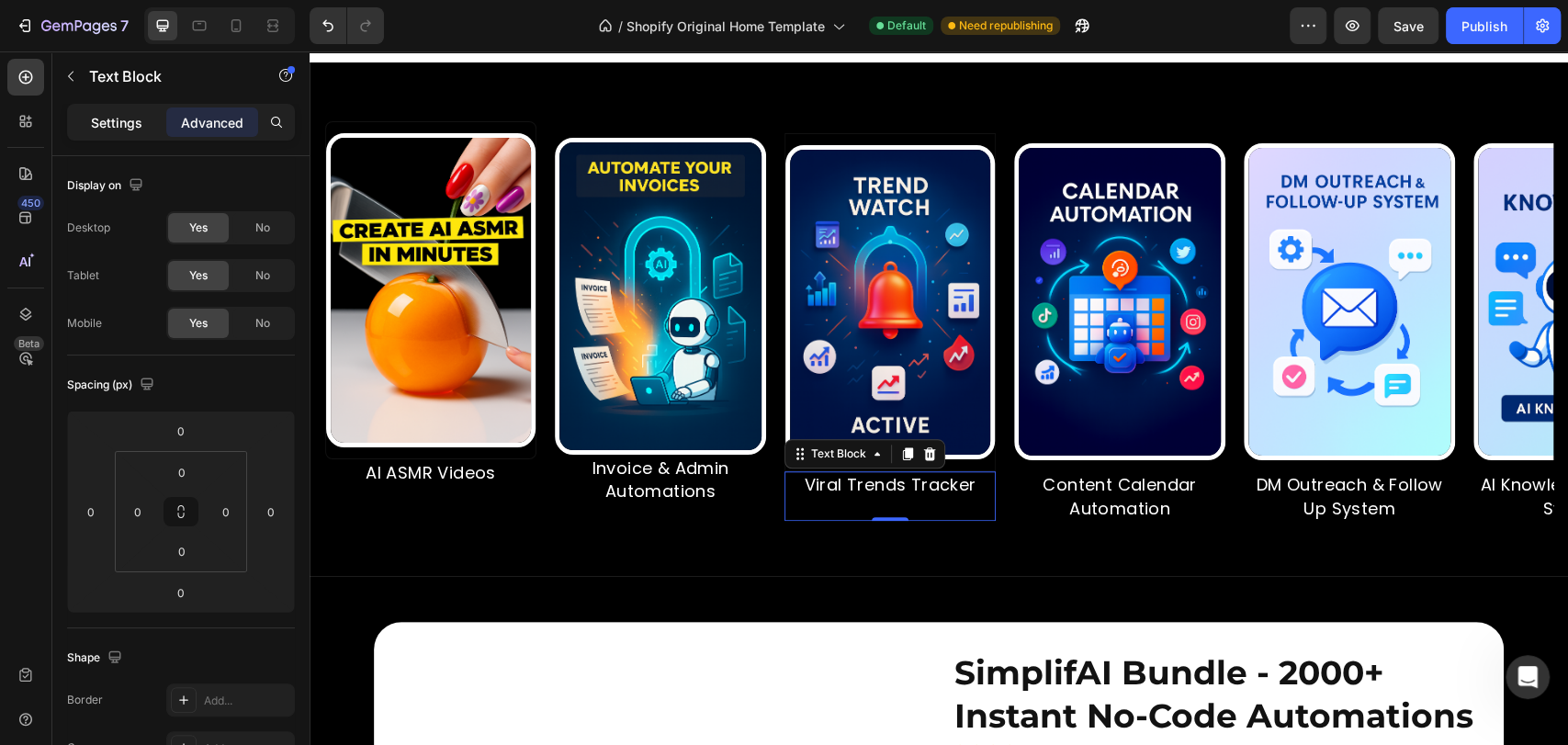
click at [125, 118] on p "Settings" at bounding box center [116, 123] width 52 height 19
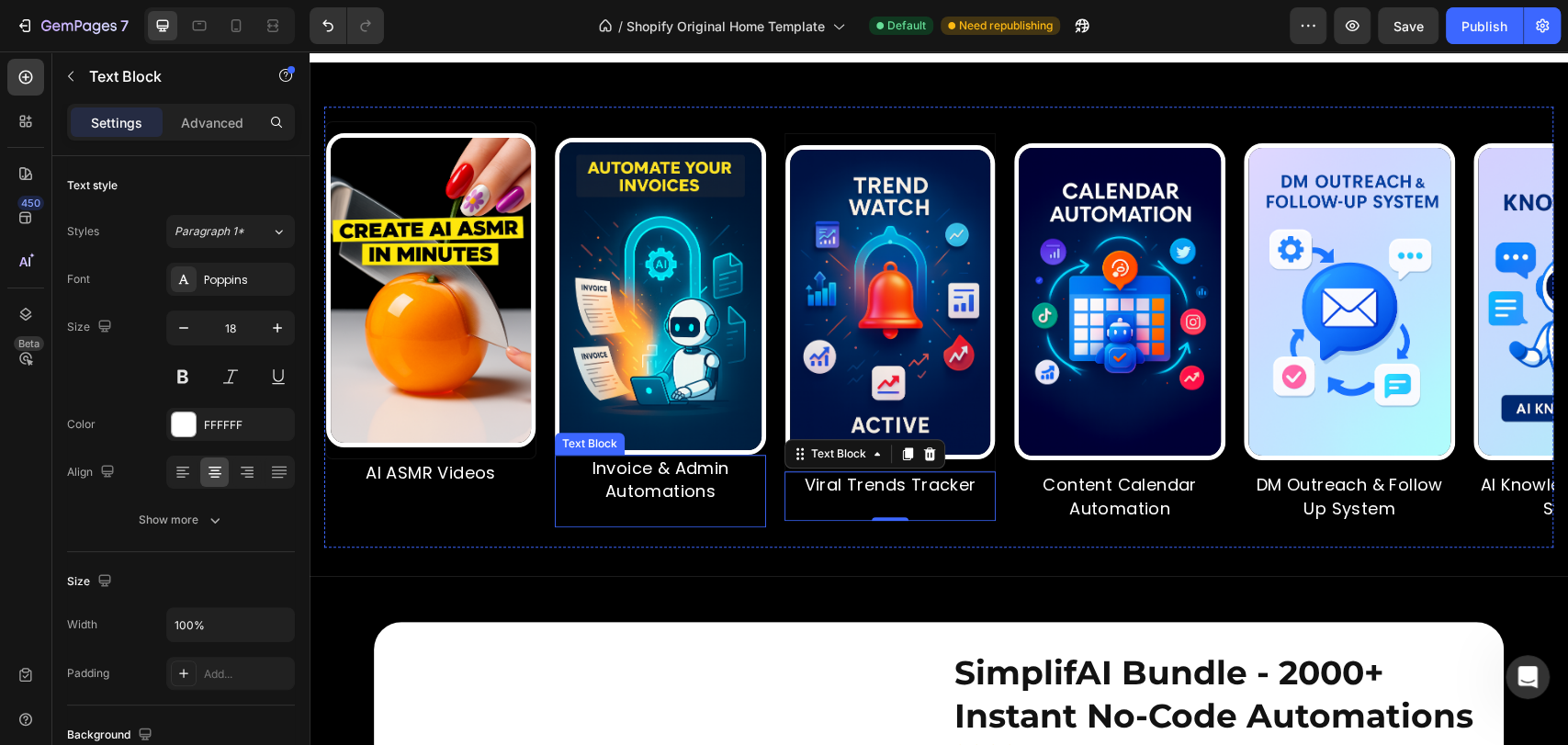
click at [664, 503] on p "Invoice & Admin Automations" at bounding box center [583, 479] width 207 height 46
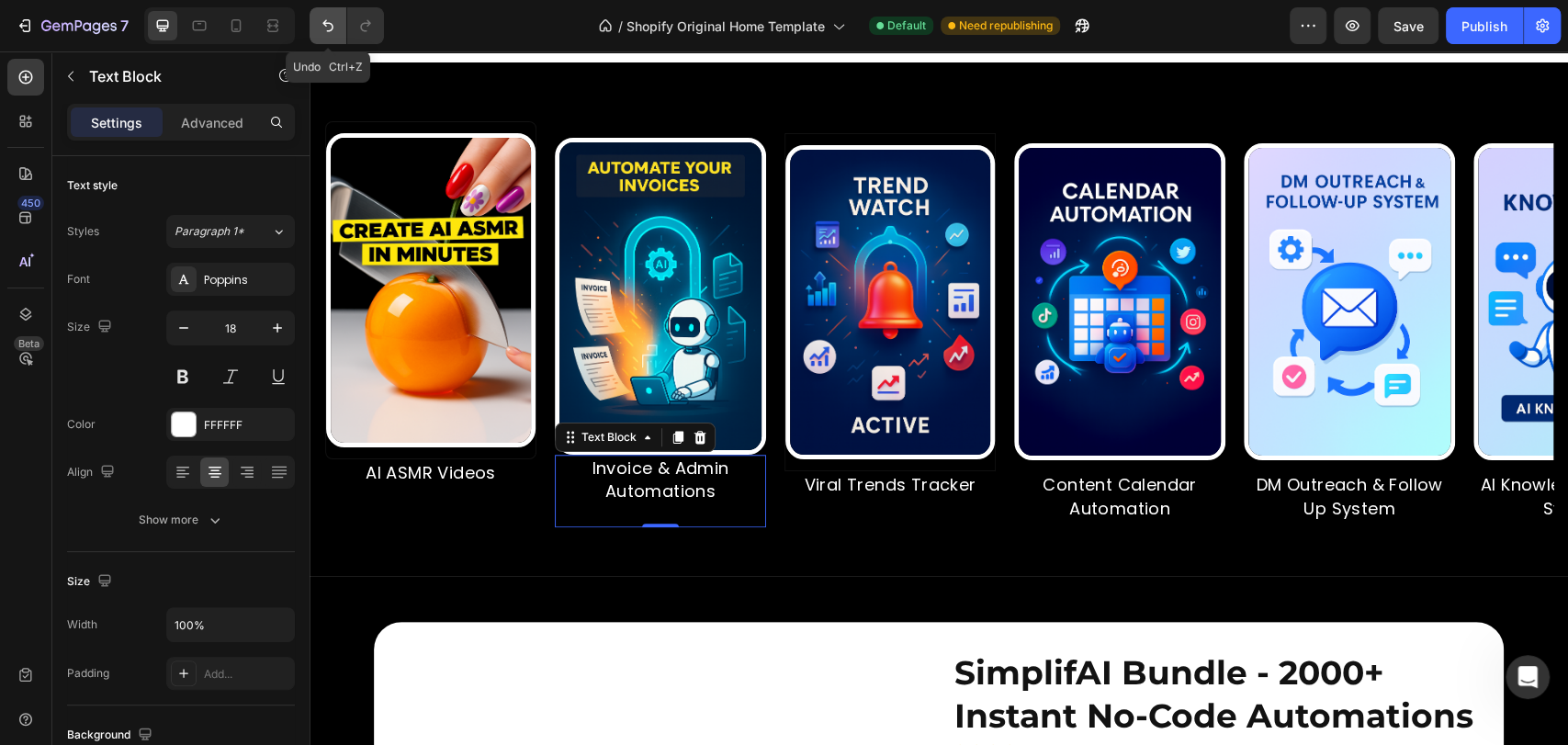
click at [320, 19] on icon "Undo/Redo" at bounding box center [327, 25] width 18 height 19
click at [328, 30] on icon "Undo/Redo" at bounding box center [327, 26] width 11 height 12
click at [331, 29] on icon "Undo/Redo" at bounding box center [327, 26] width 11 height 12
click at [321, 21] on icon "Undo/Redo" at bounding box center [327, 25] width 18 height 19
click at [325, 23] on icon "Undo/Redo" at bounding box center [327, 26] width 11 height 12
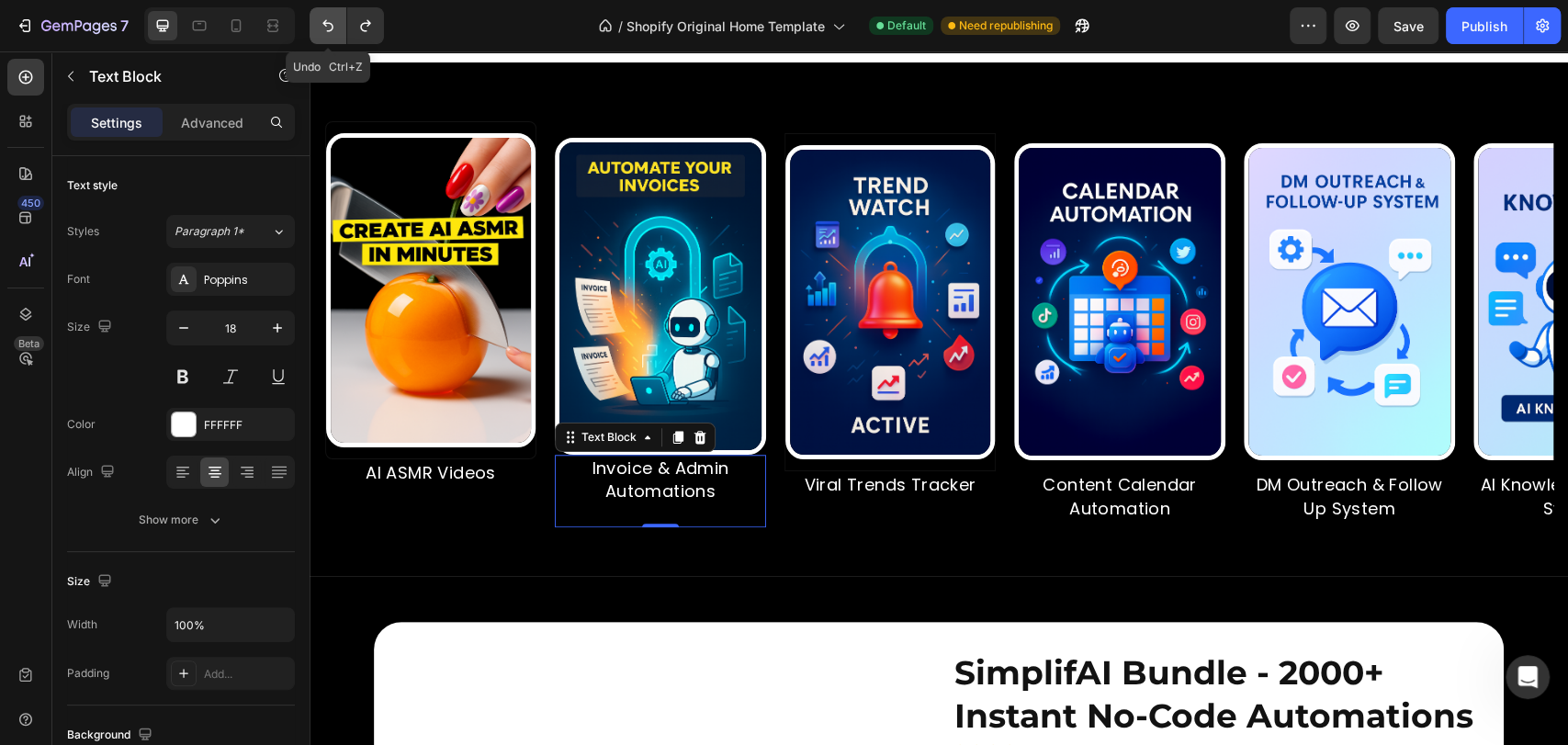
click at [323, 28] on icon "Undo/Redo" at bounding box center [327, 25] width 18 height 19
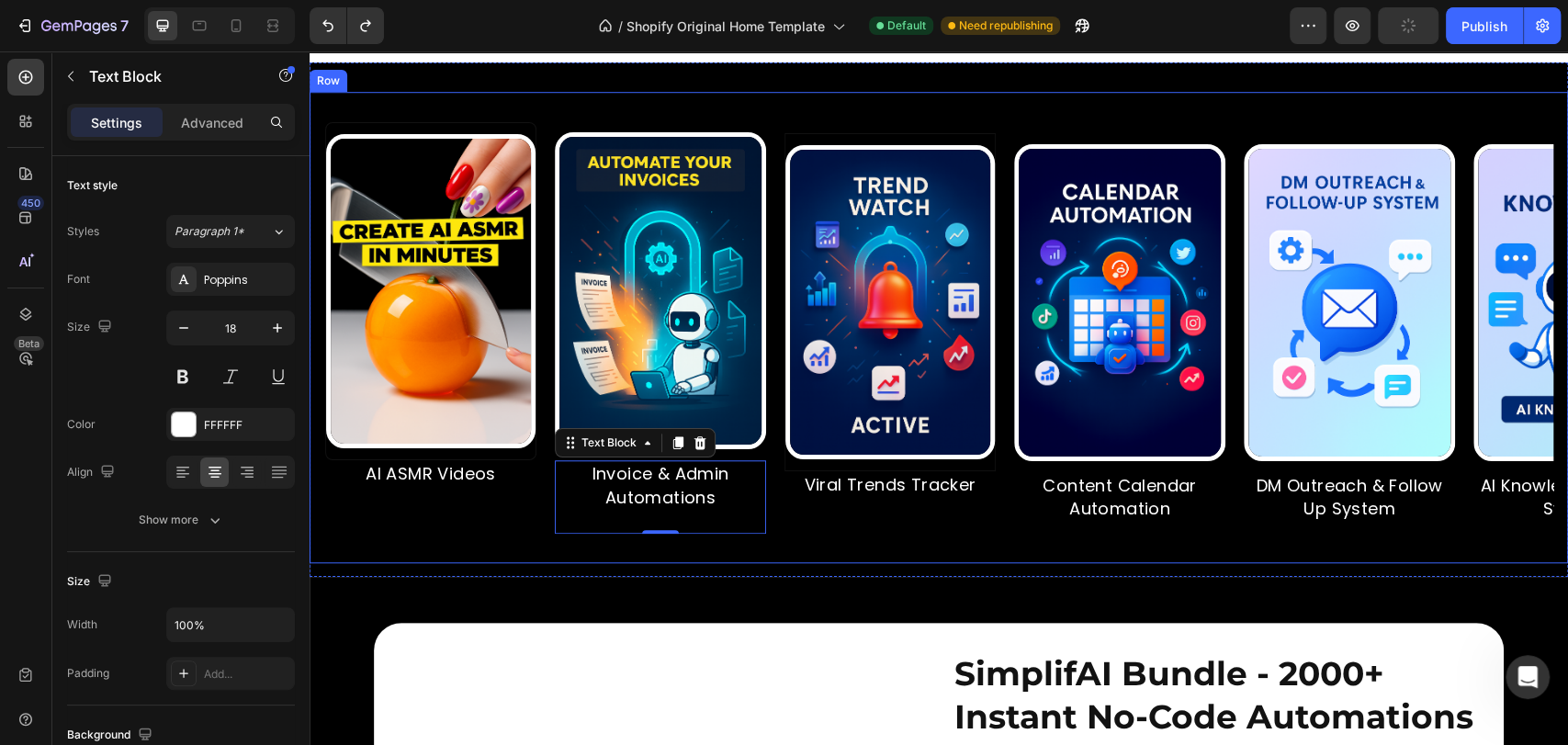
click at [849, 131] on div "Image AI ASMR Videos Text Block Image Invoice & Admin Automations Text Block 0 …" at bounding box center [938, 327] width 1258 height 471
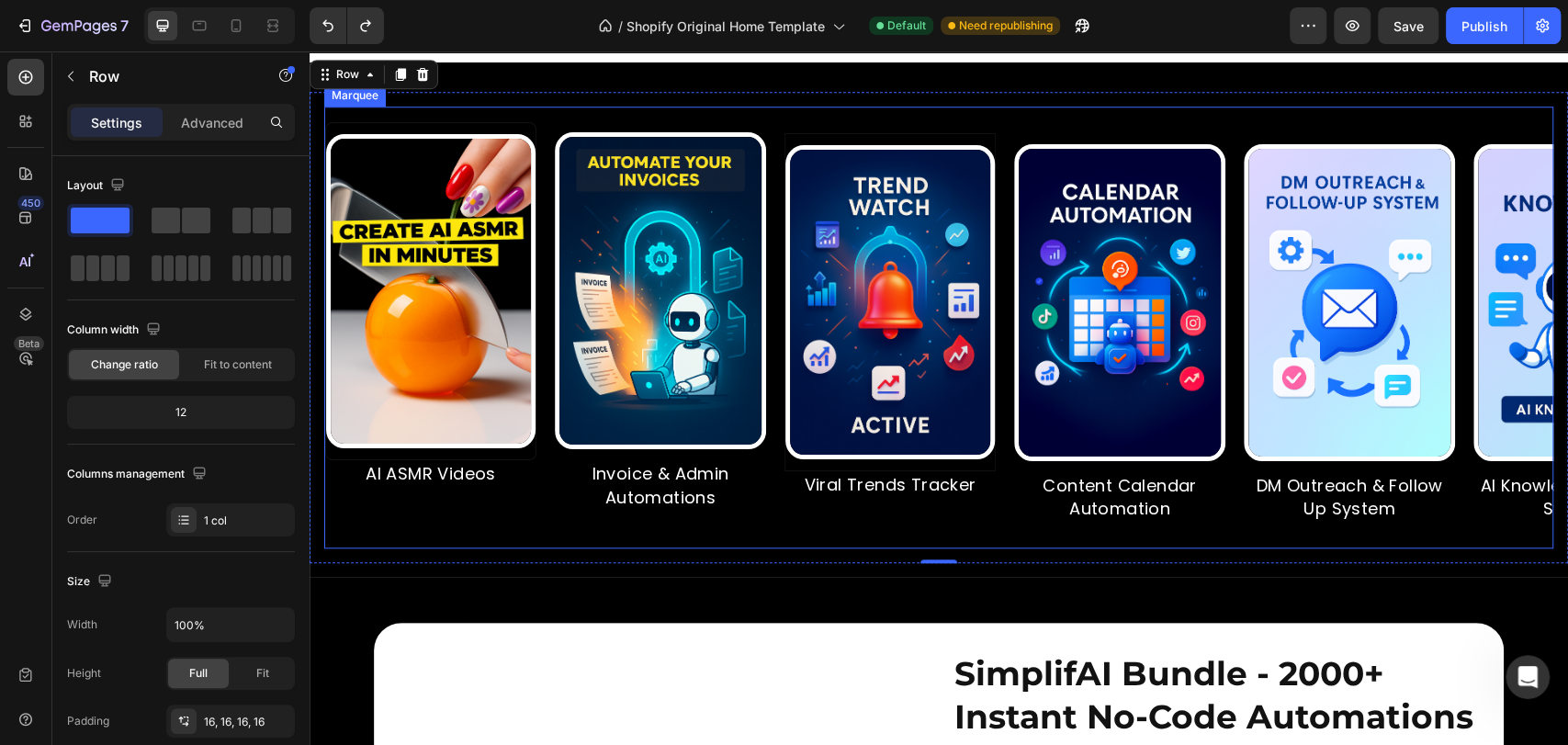
click at [491, 143] on div "Image AI ASMR Videos Text Block Image Invoice & Admin Automations Text Block Im…" at bounding box center [938, 327] width 1229 height 442
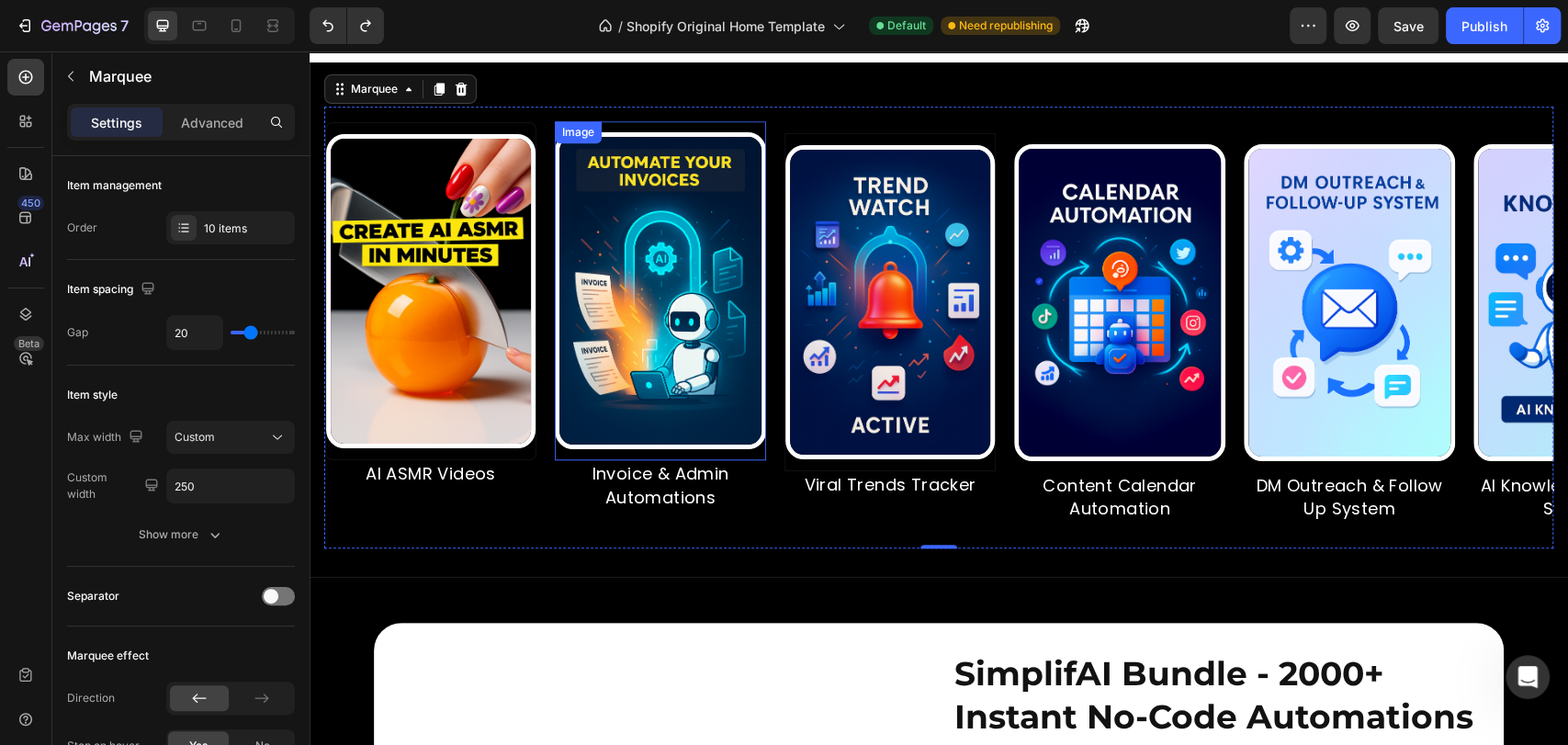
click at [716, 167] on div at bounding box center [610, 291] width 211 height 317
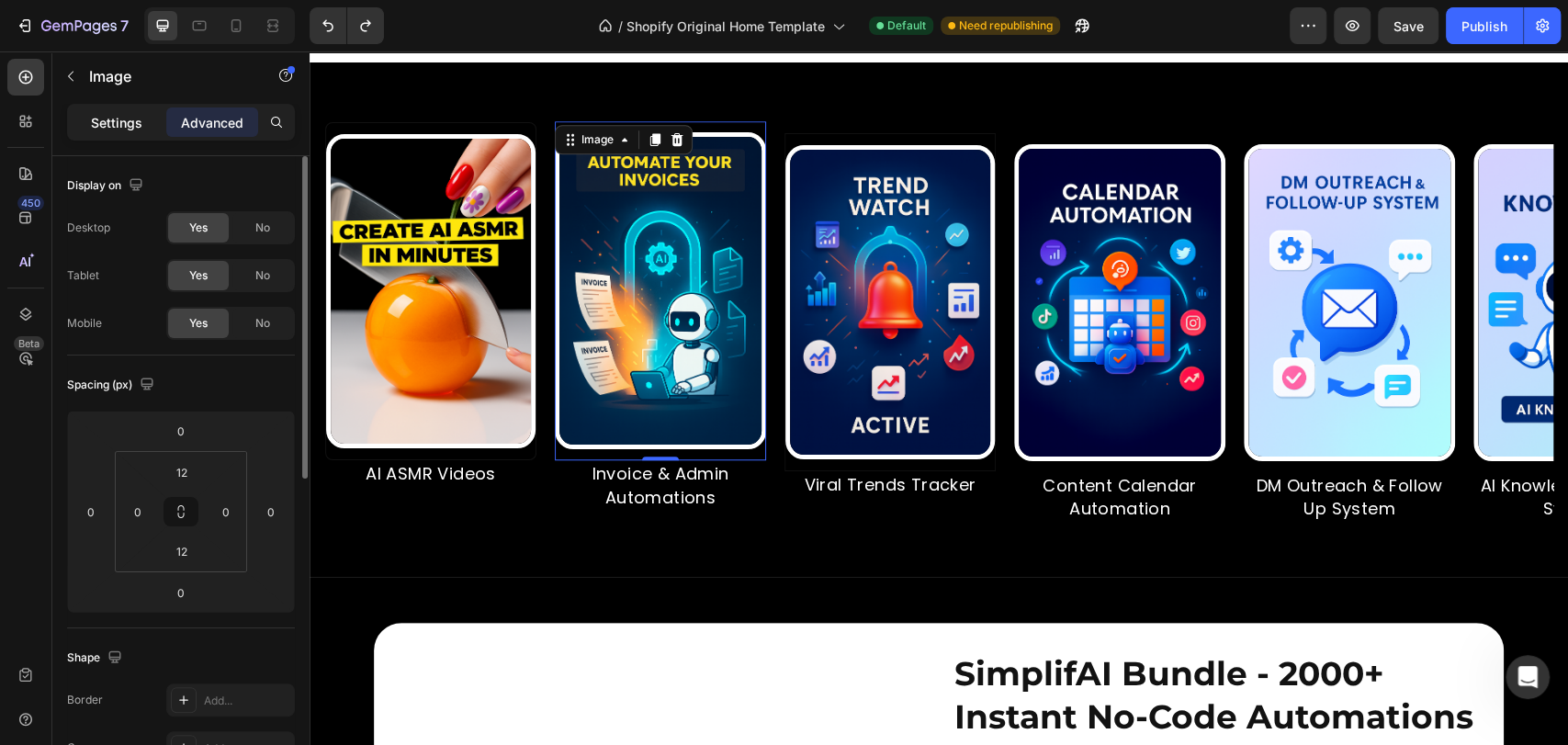
click at [116, 109] on div "Settings" at bounding box center [117, 122] width 91 height 29
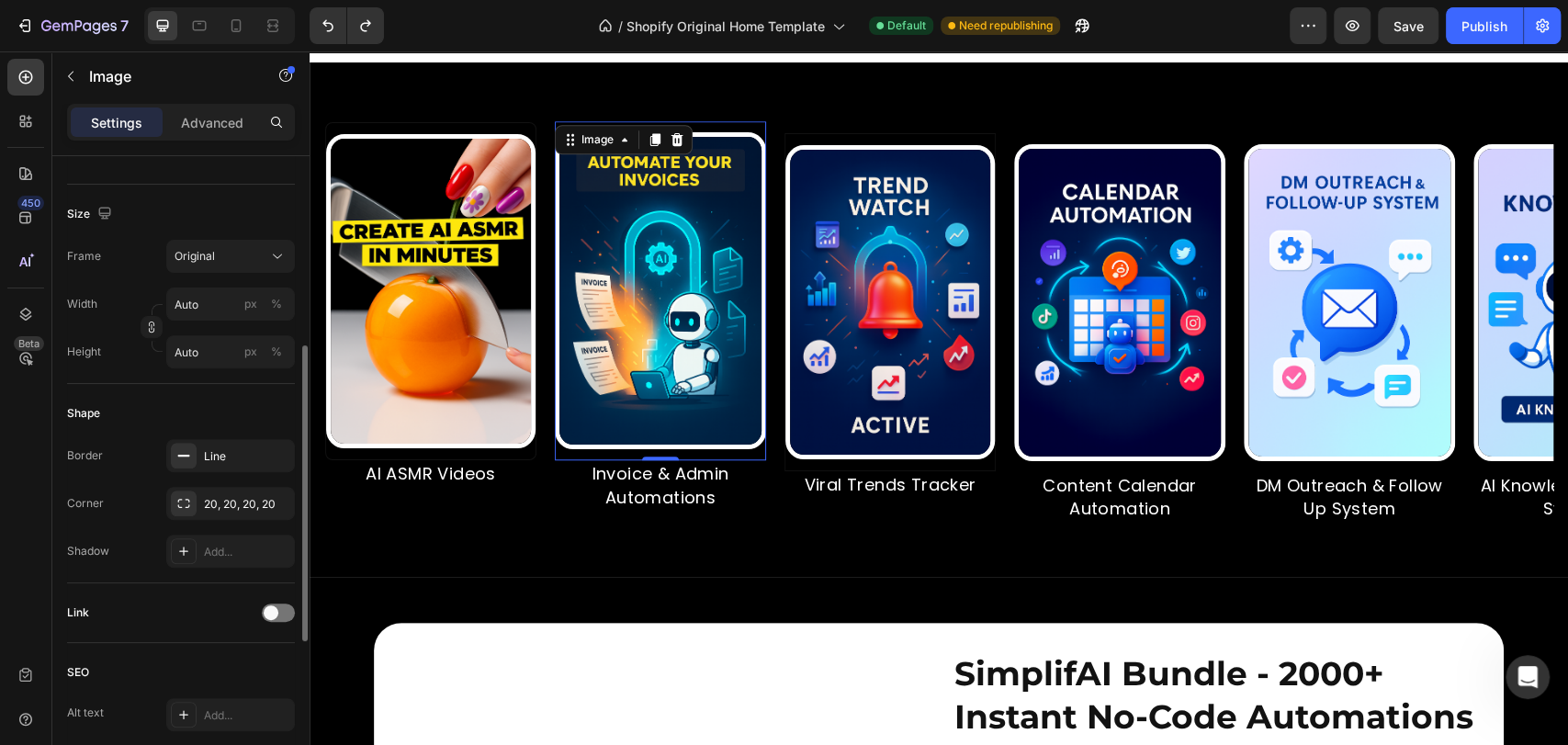
scroll to position [745, 0]
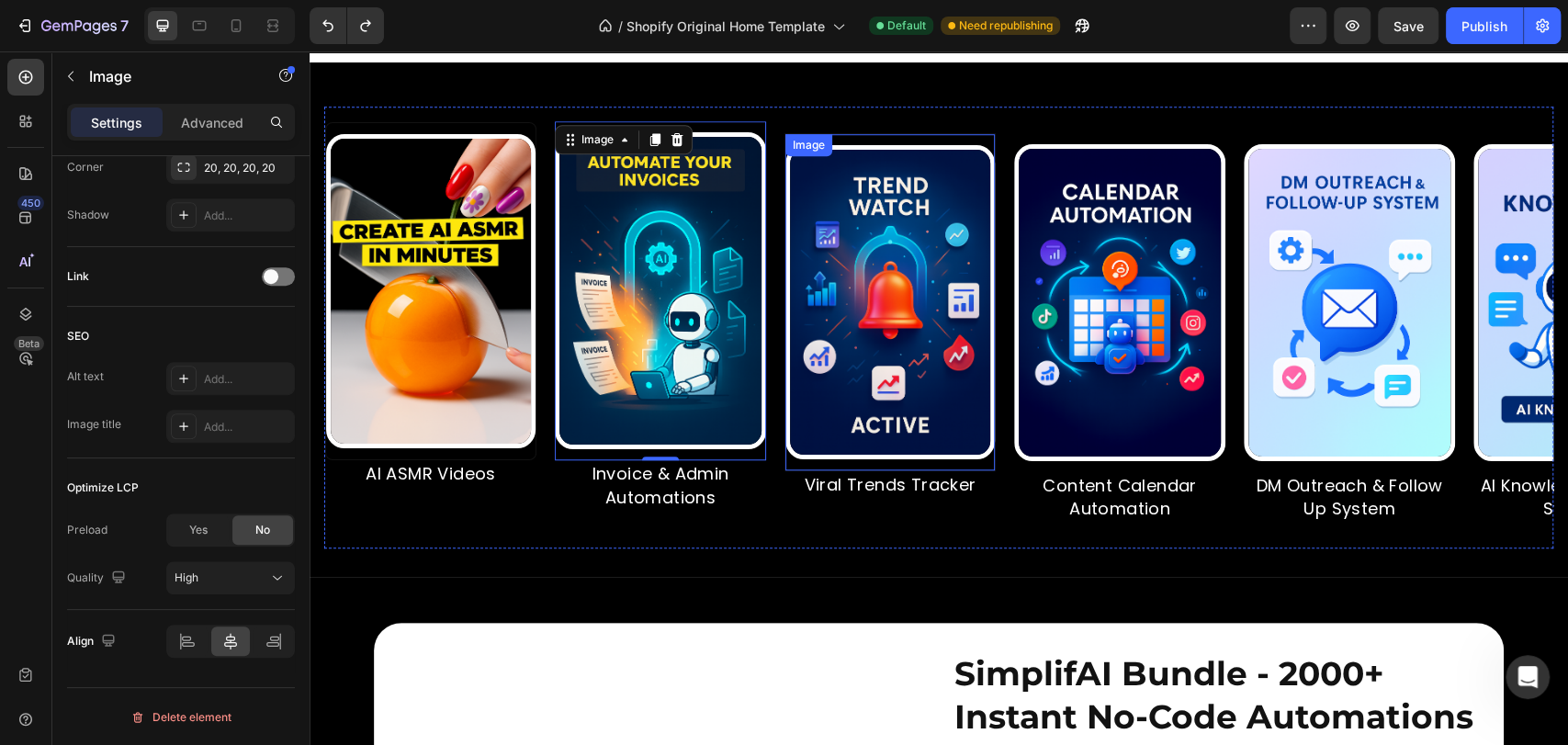
click at [881, 182] on img at bounding box center [881, 302] width 209 height 315
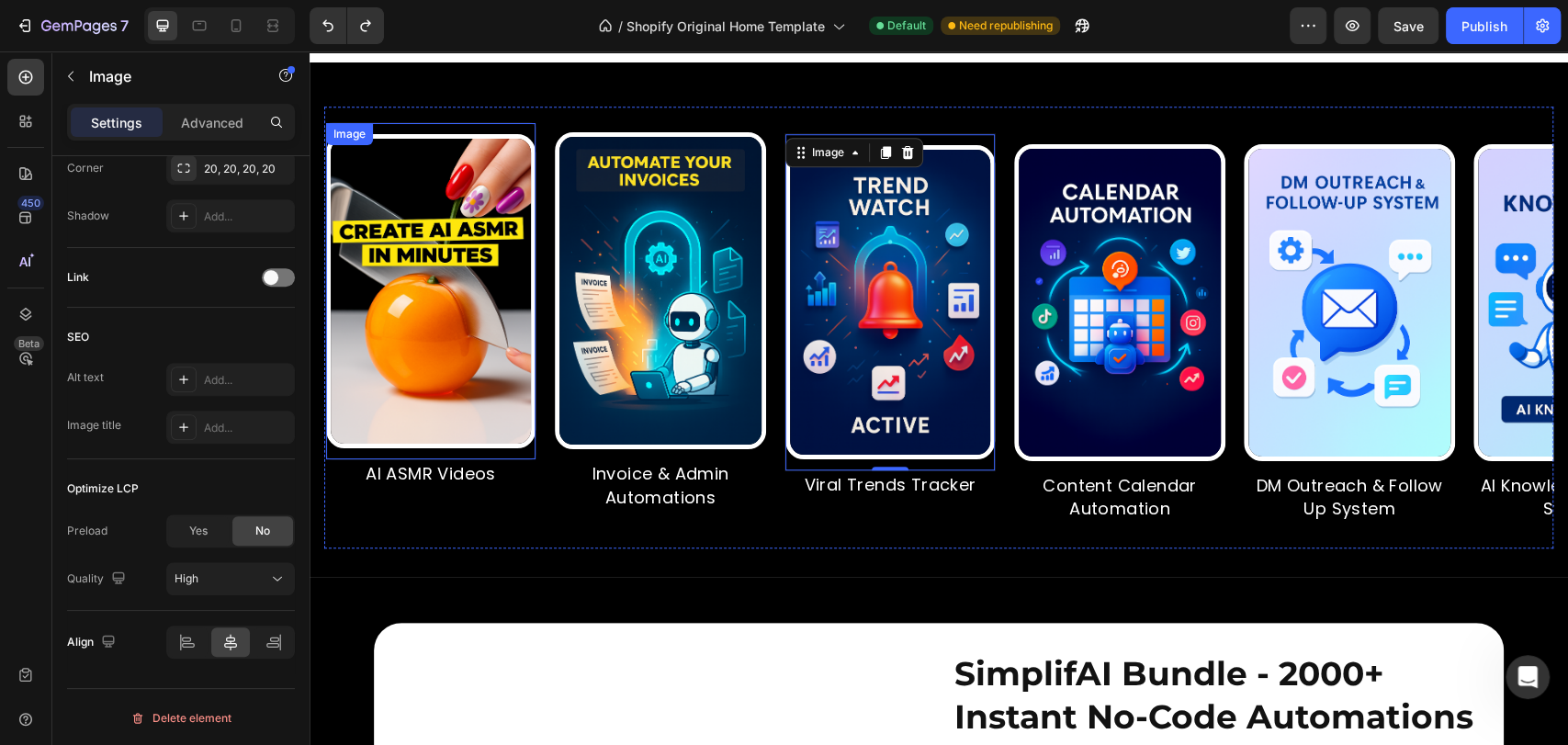
click at [491, 209] on img at bounding box center [425, 291] width 209 height 315
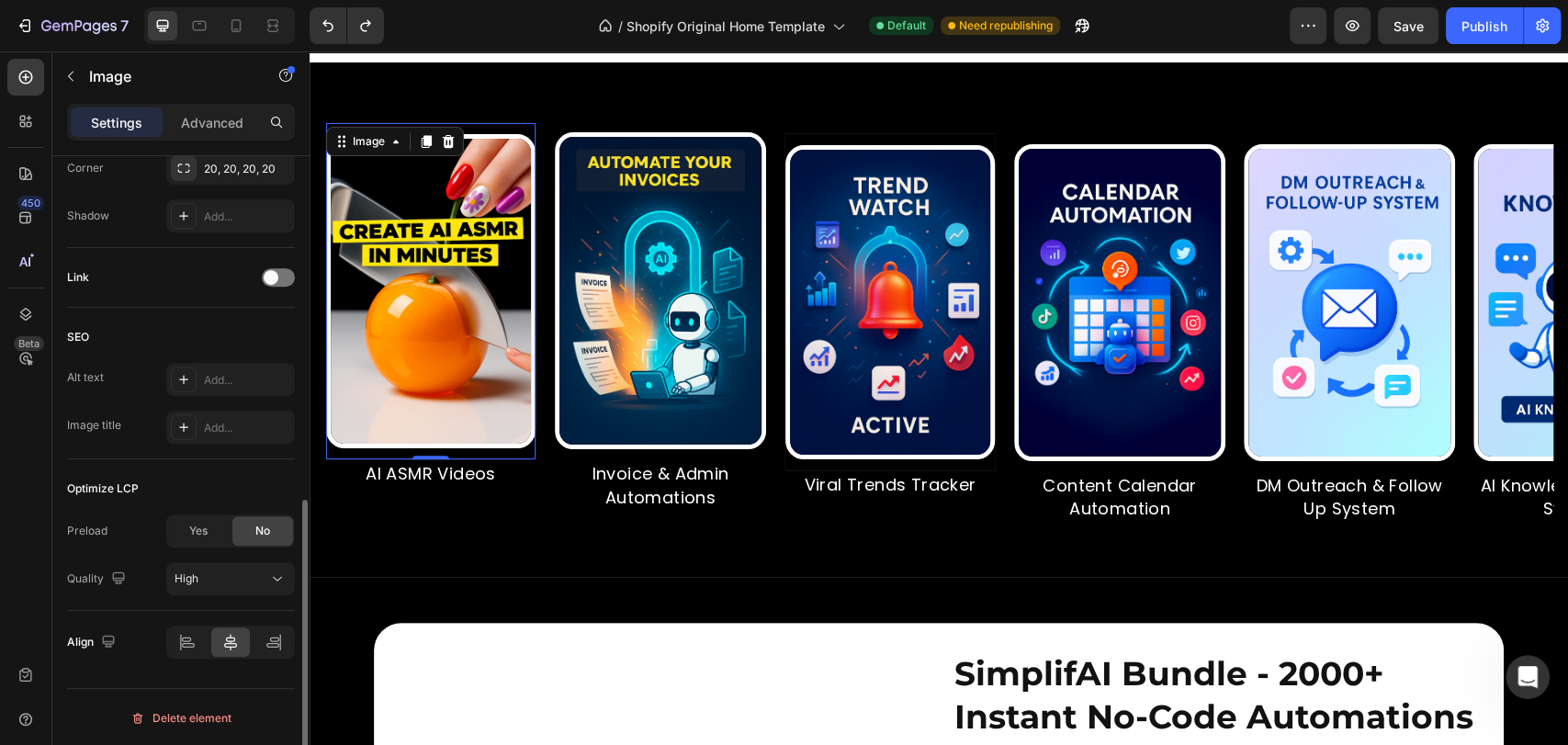
scroll to position [744, 0]
click at [1002, 222] on div "Image Viral Trends Tracker Text Block" at bounding box center [893, 327] width 230 height 388
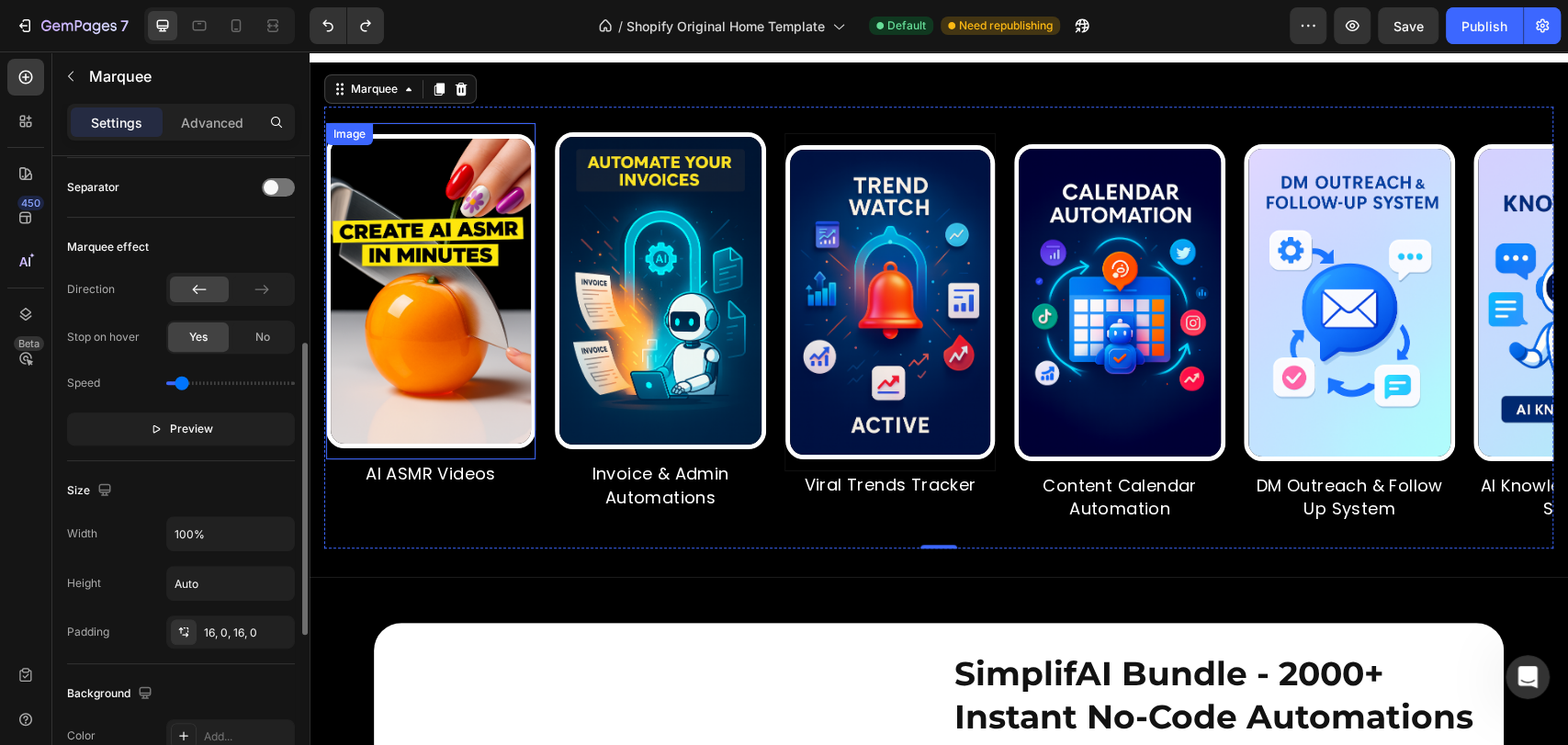
scroll to position [545, 0]
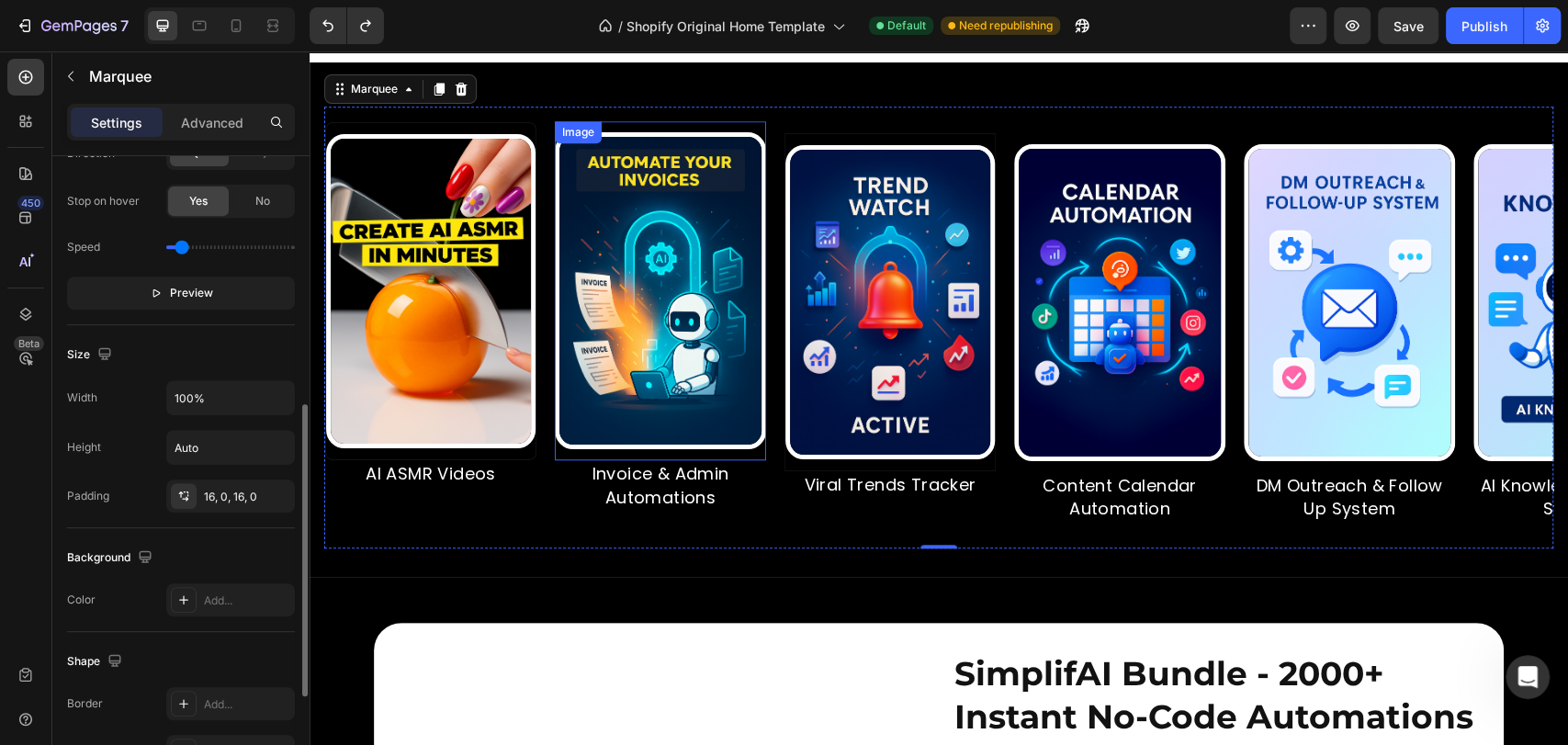
click at [737, 292] on img at bounding box center [658, 291] width 211 height 317
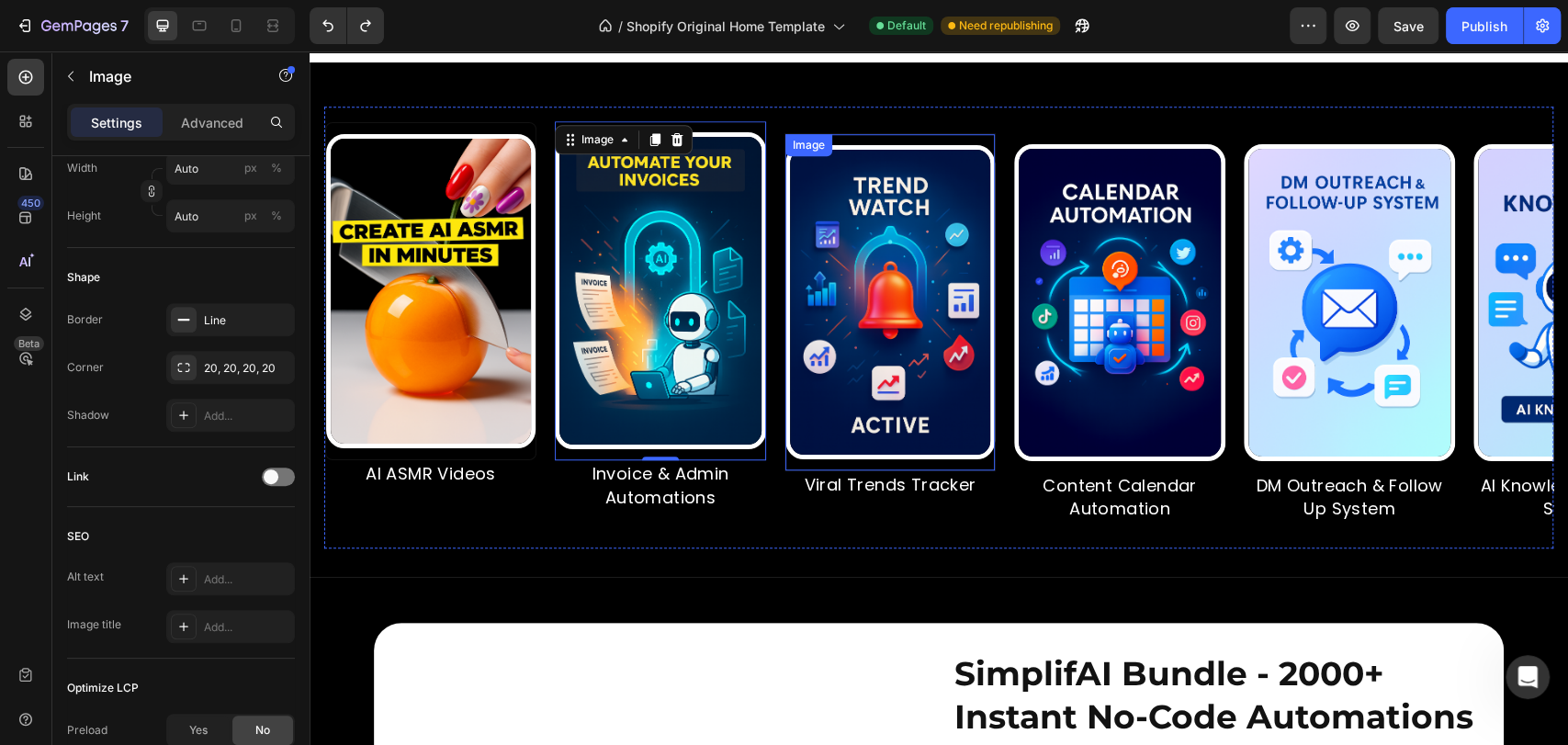
click at [888, 290] on img at bounding box center [837, 302] width 209 height 315
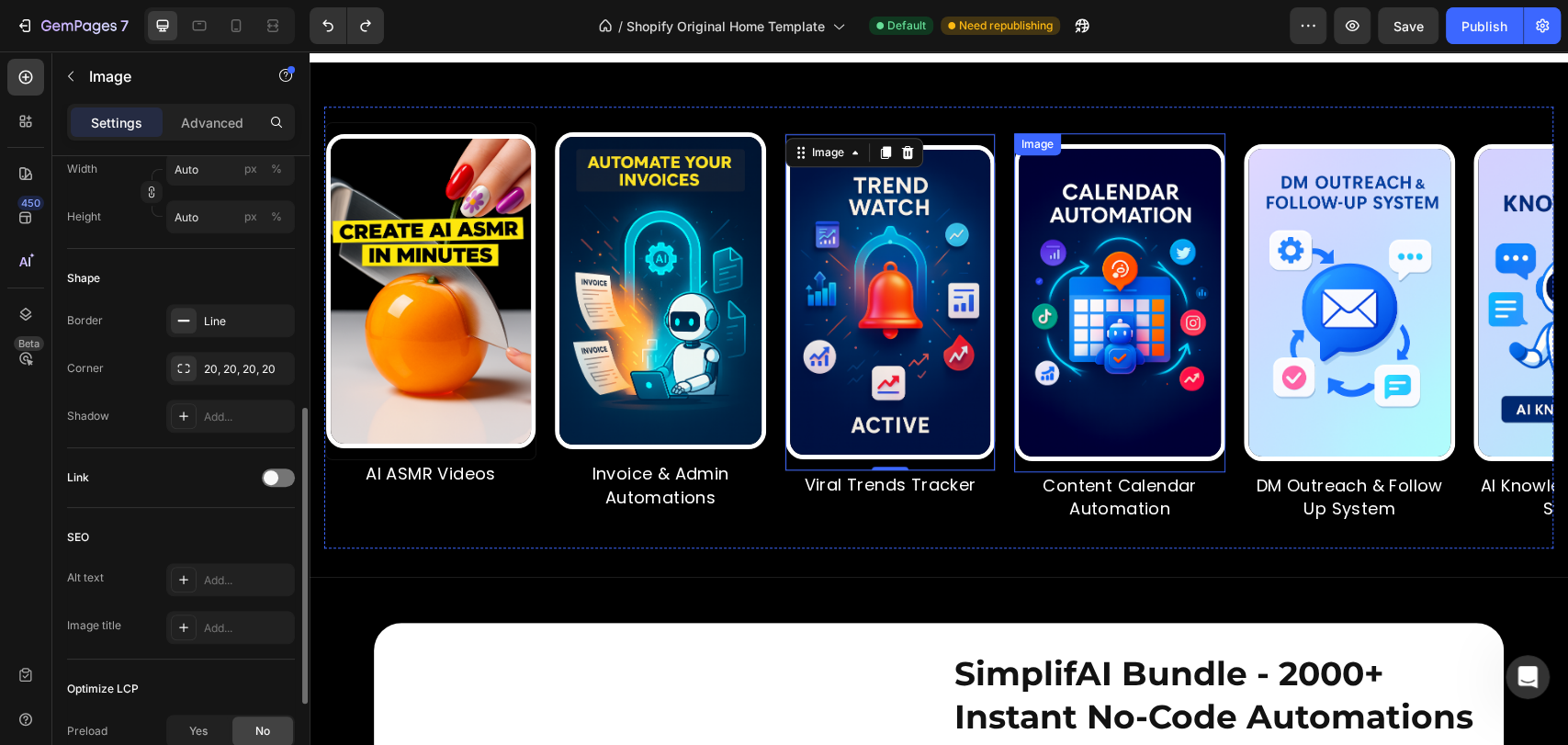
click at [1071, 288] on img at bounding box center [1106, 303] width 211 height 317
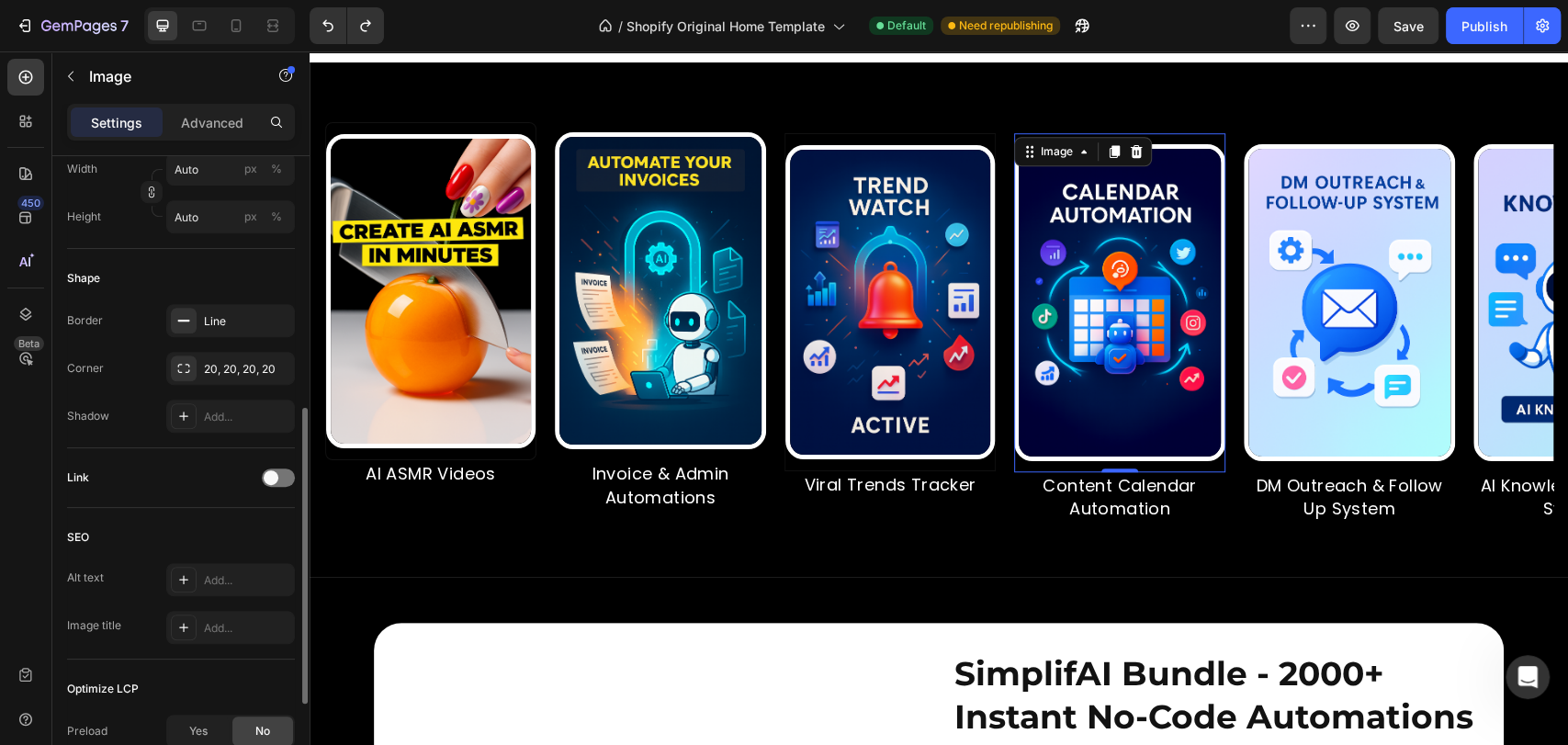
scroll to position [544, 0]
click at [1315, 281] on img at bounding box center [1303, 303] width 211 height 317
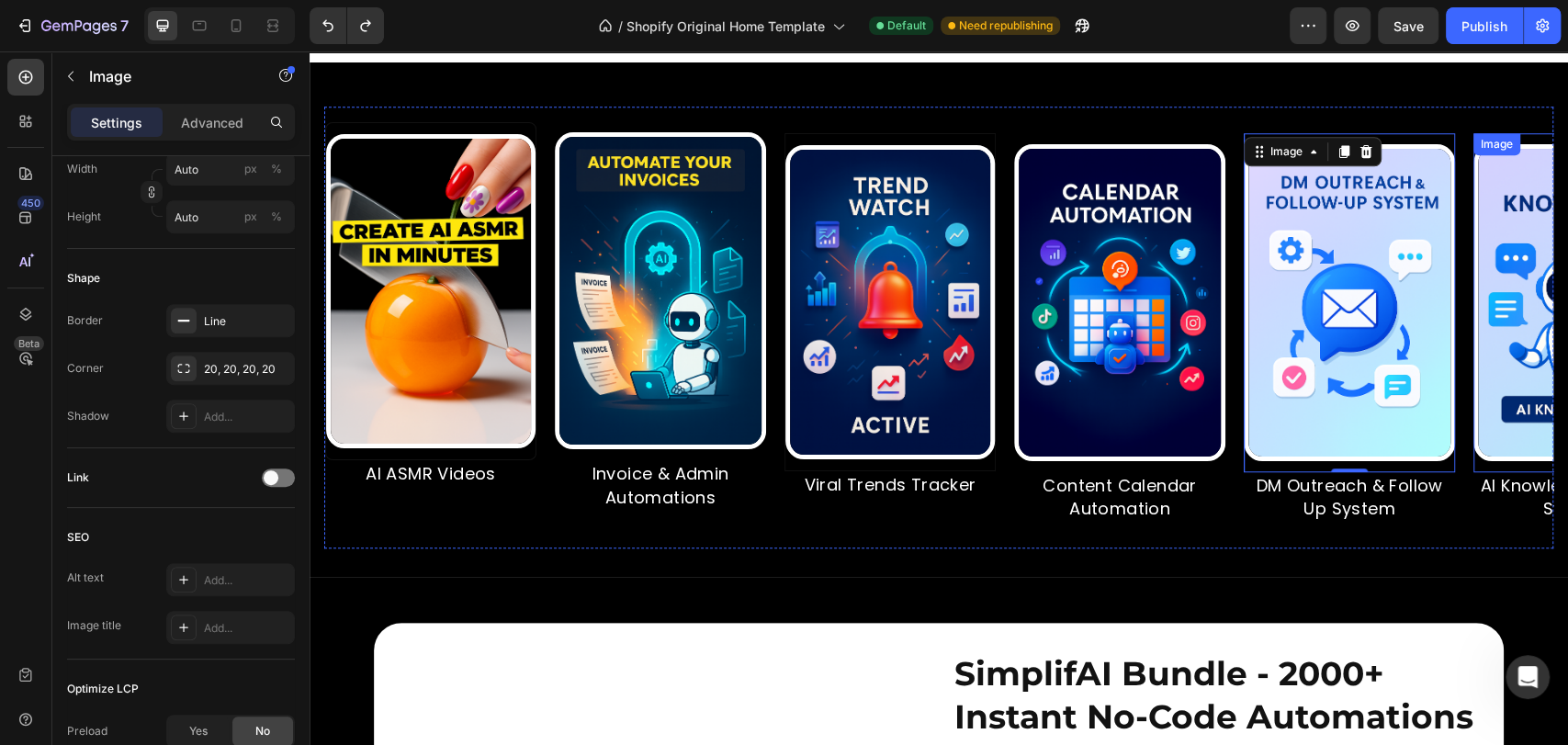
click at [1484, 272] on img at bounding box center [1527, 303] width 211 height 317
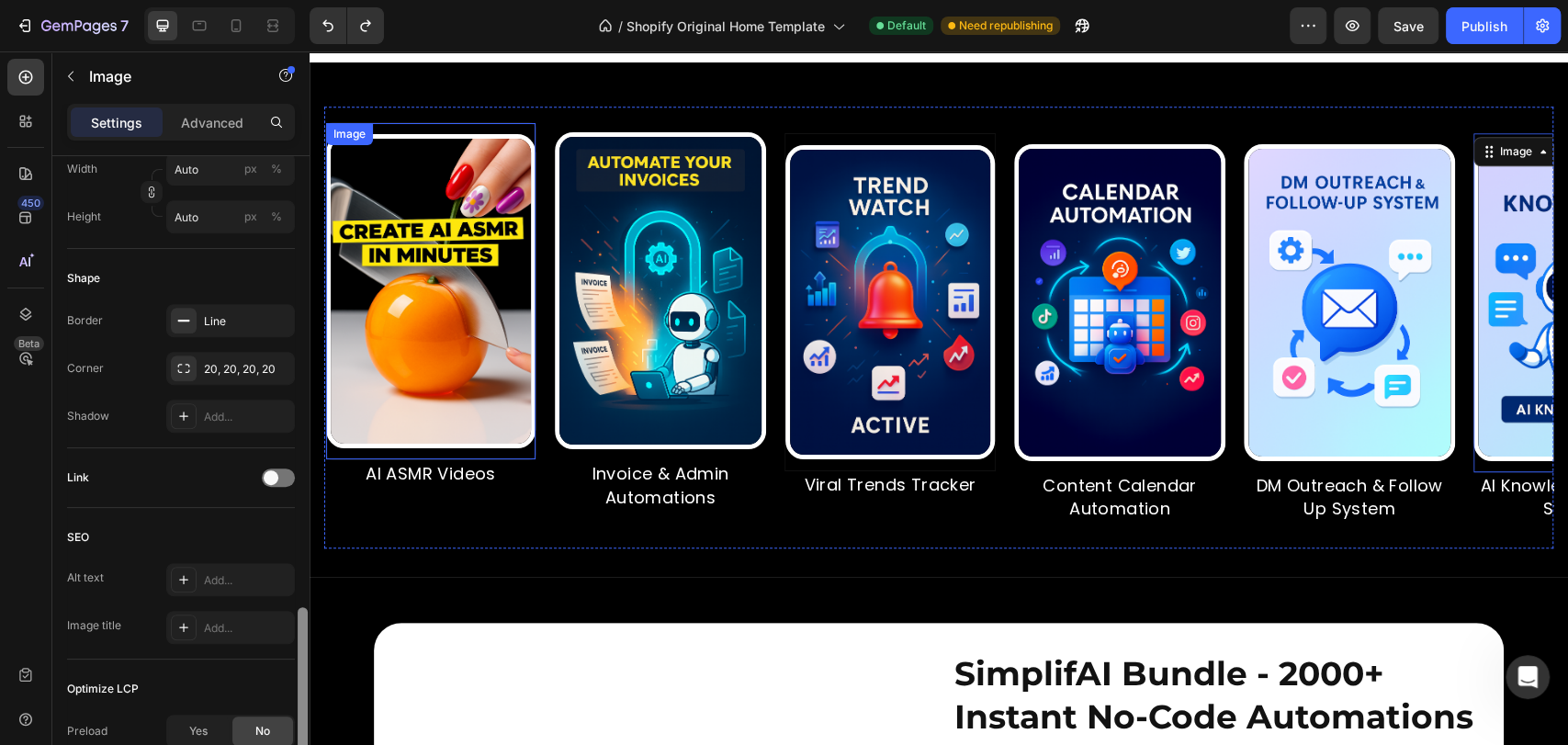
scroll to position [745, 0]
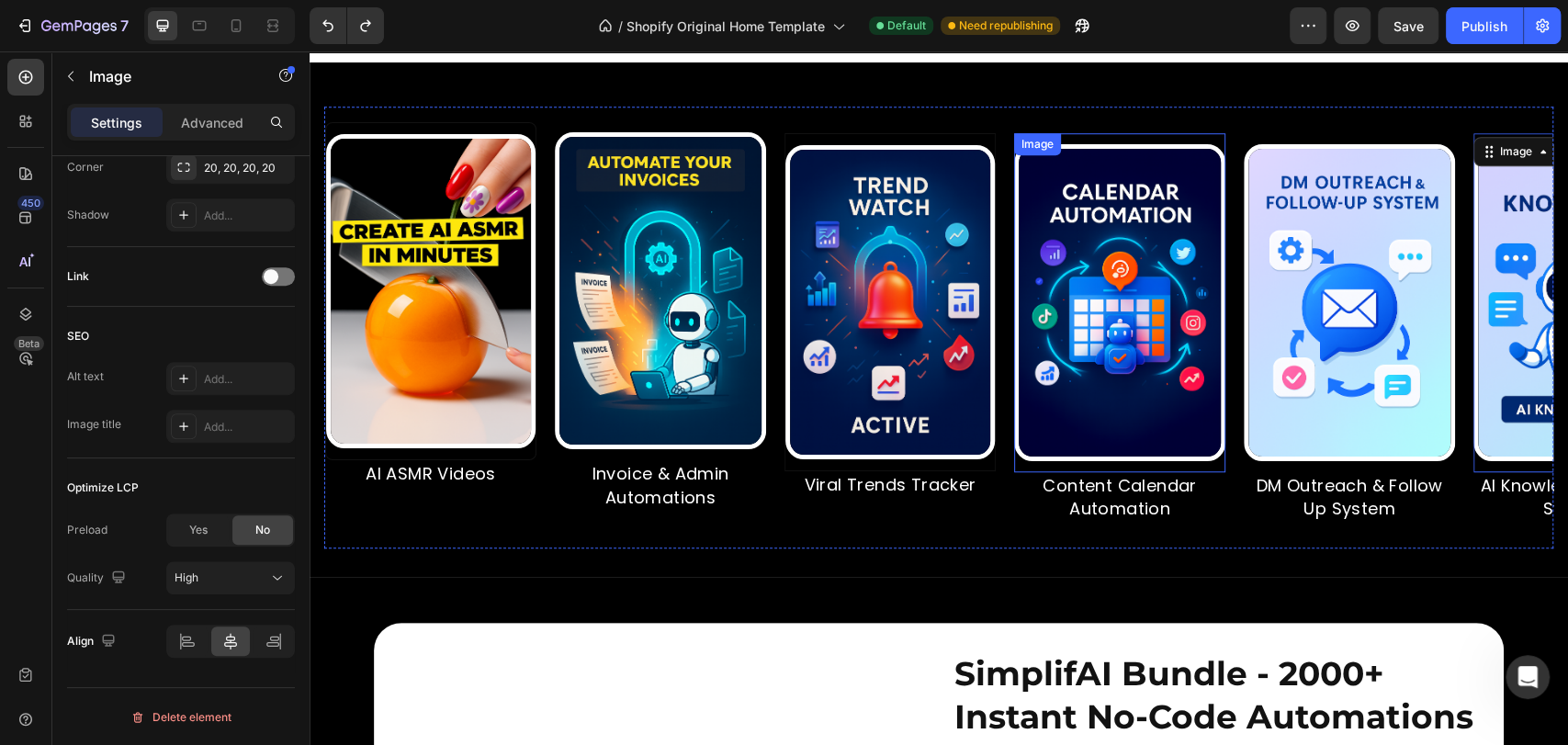
click at [1118, 302] on img at bounding box center [1116, 303] width 211 height 317
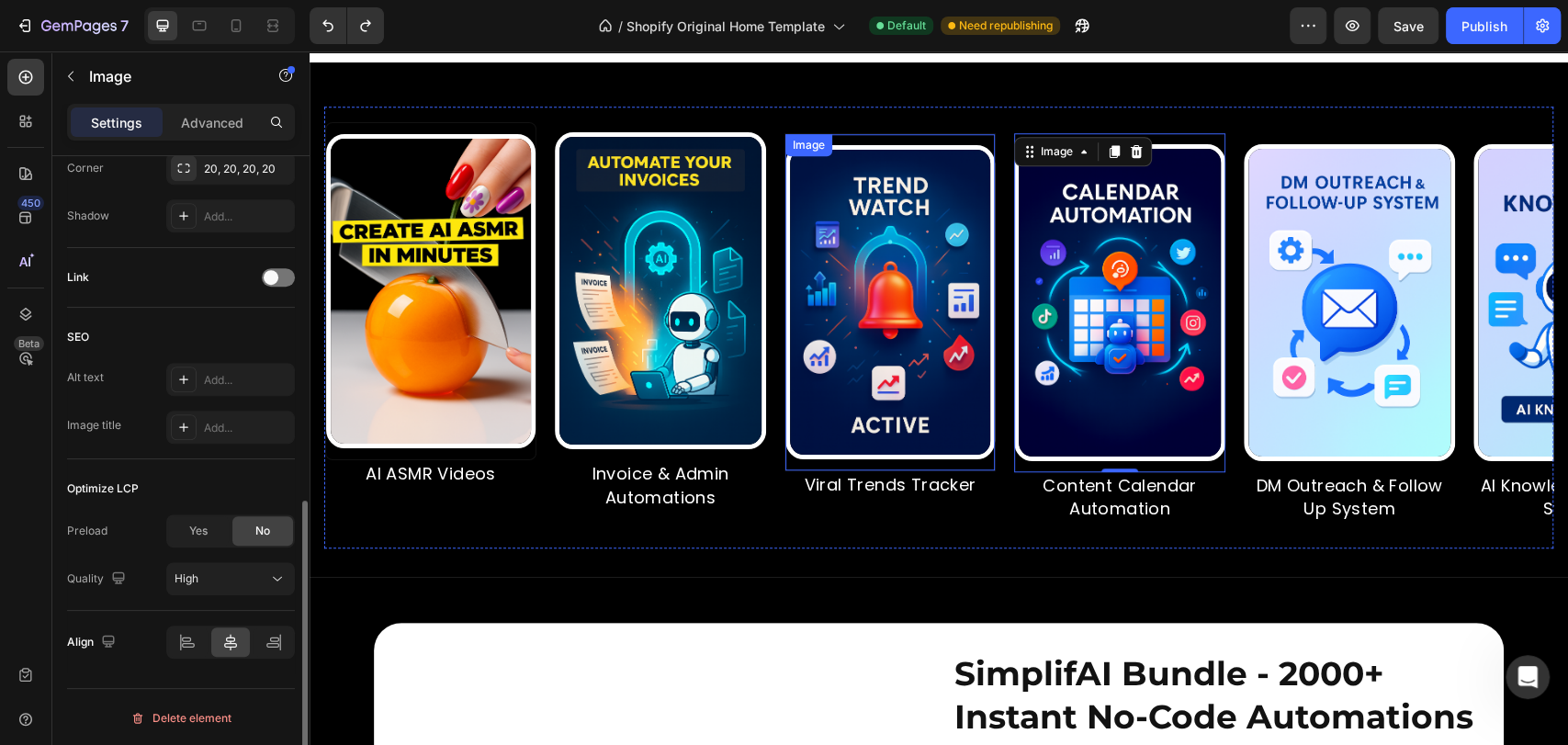
click at [890, 343] on img at bounding box center [889, 302] width 209 height 315
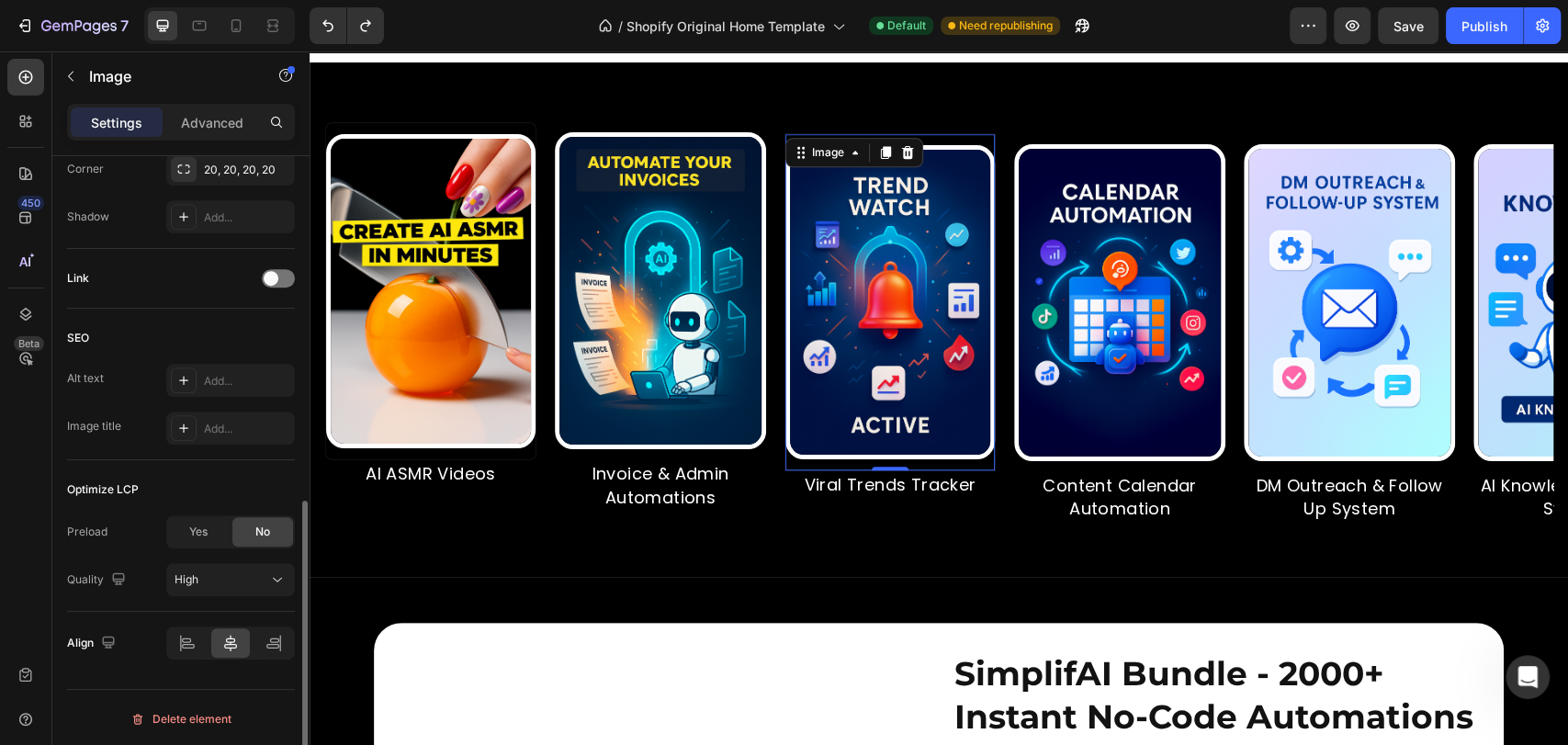
click at [733, 361] on img at bounding box center [657, 291] width 211 height 317
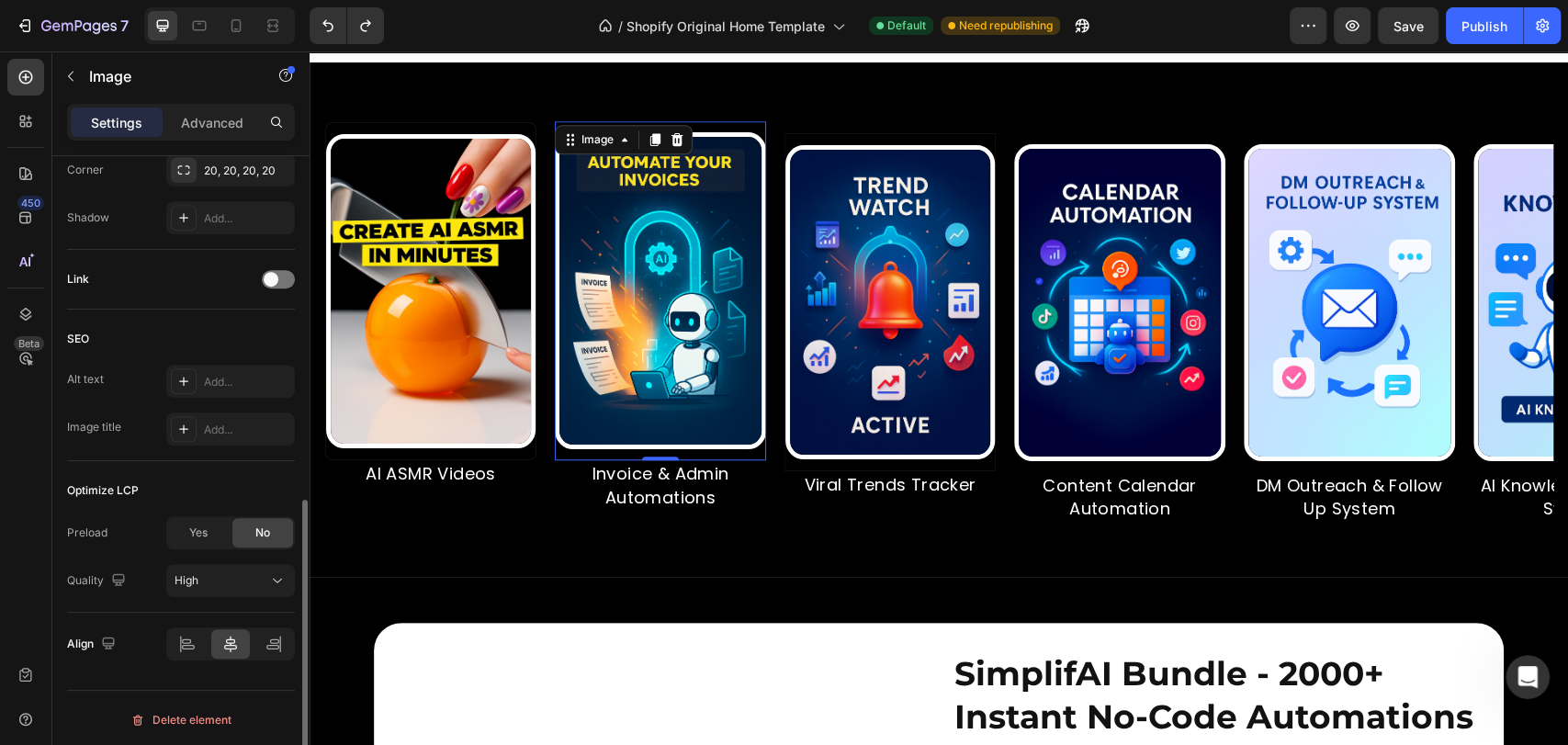
click at [530, 364] on img at bounding box center [426, 291] width 209 height 315
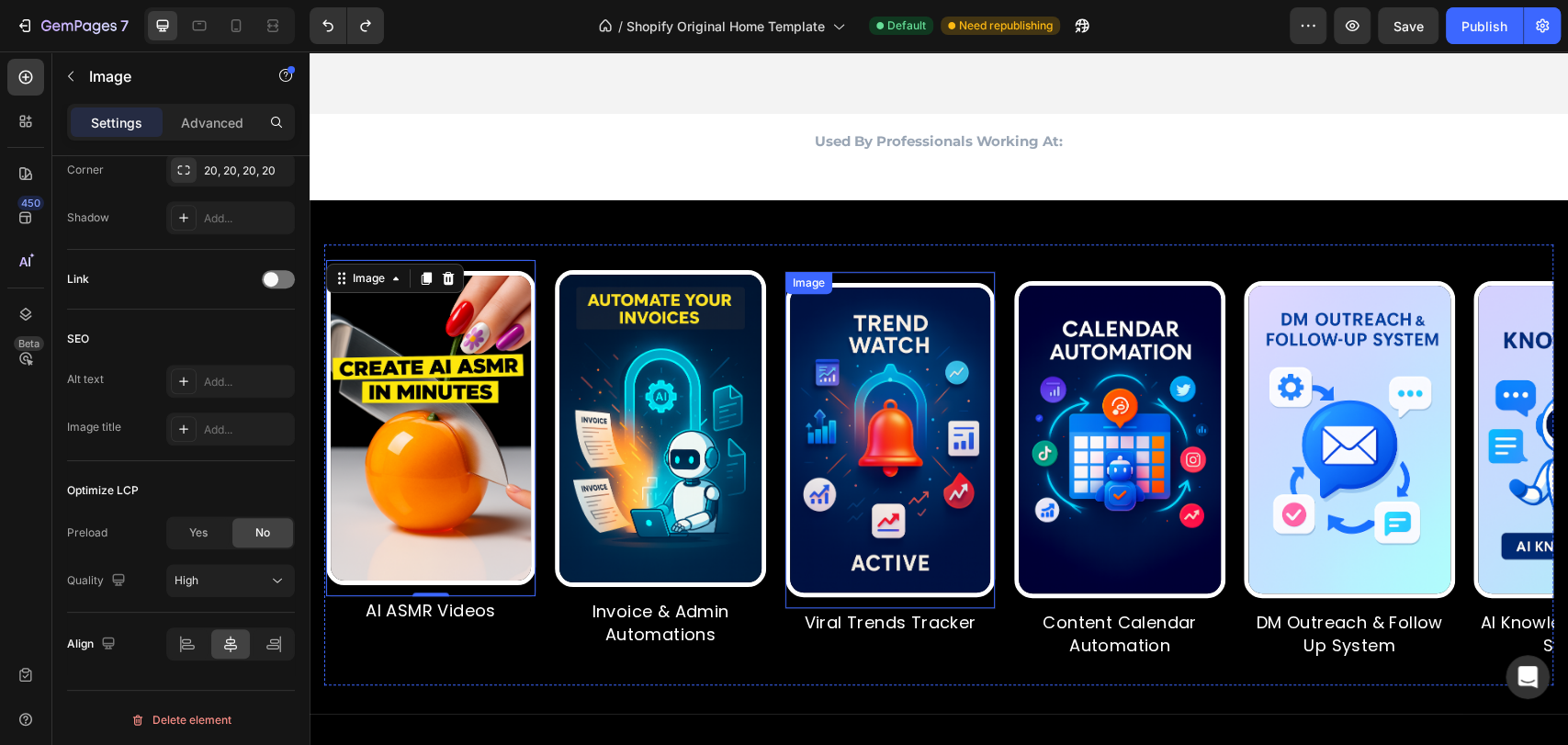
scroll to position [953, 0]
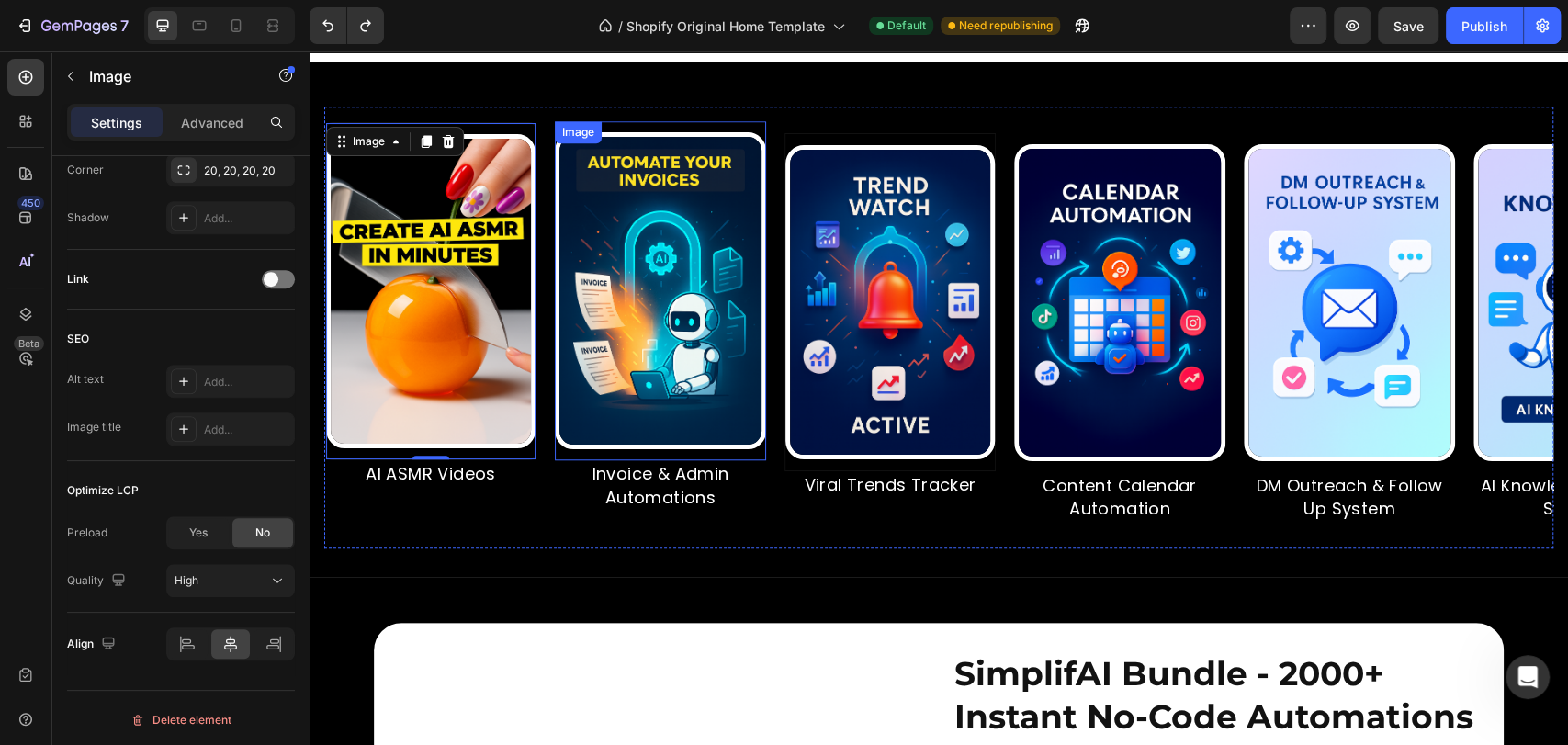
click at [670, 243] on img at bounding box center [582, 291] width 211 height 317
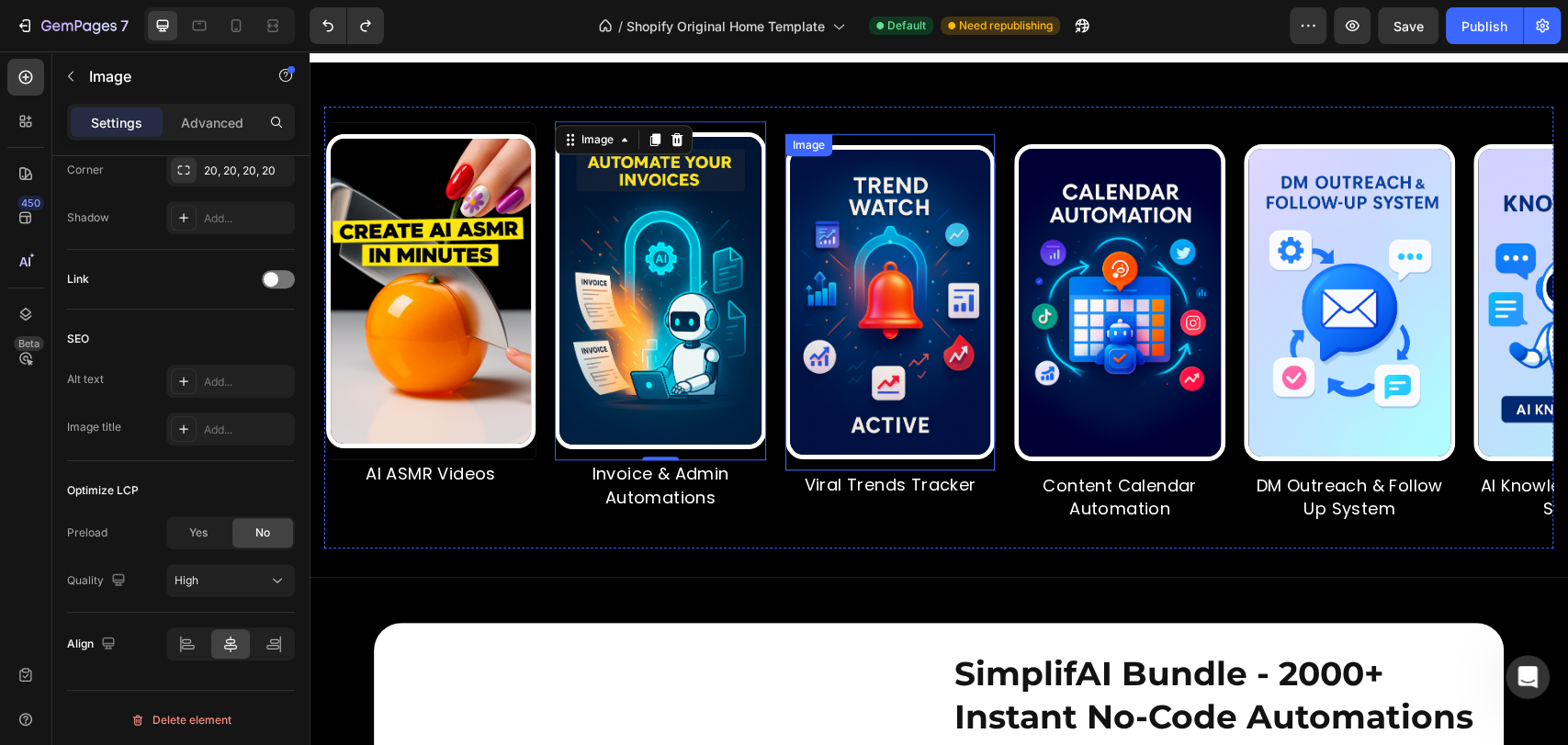
click at [886, 259] on img at bounding box center [839, 302] width 209 height 315
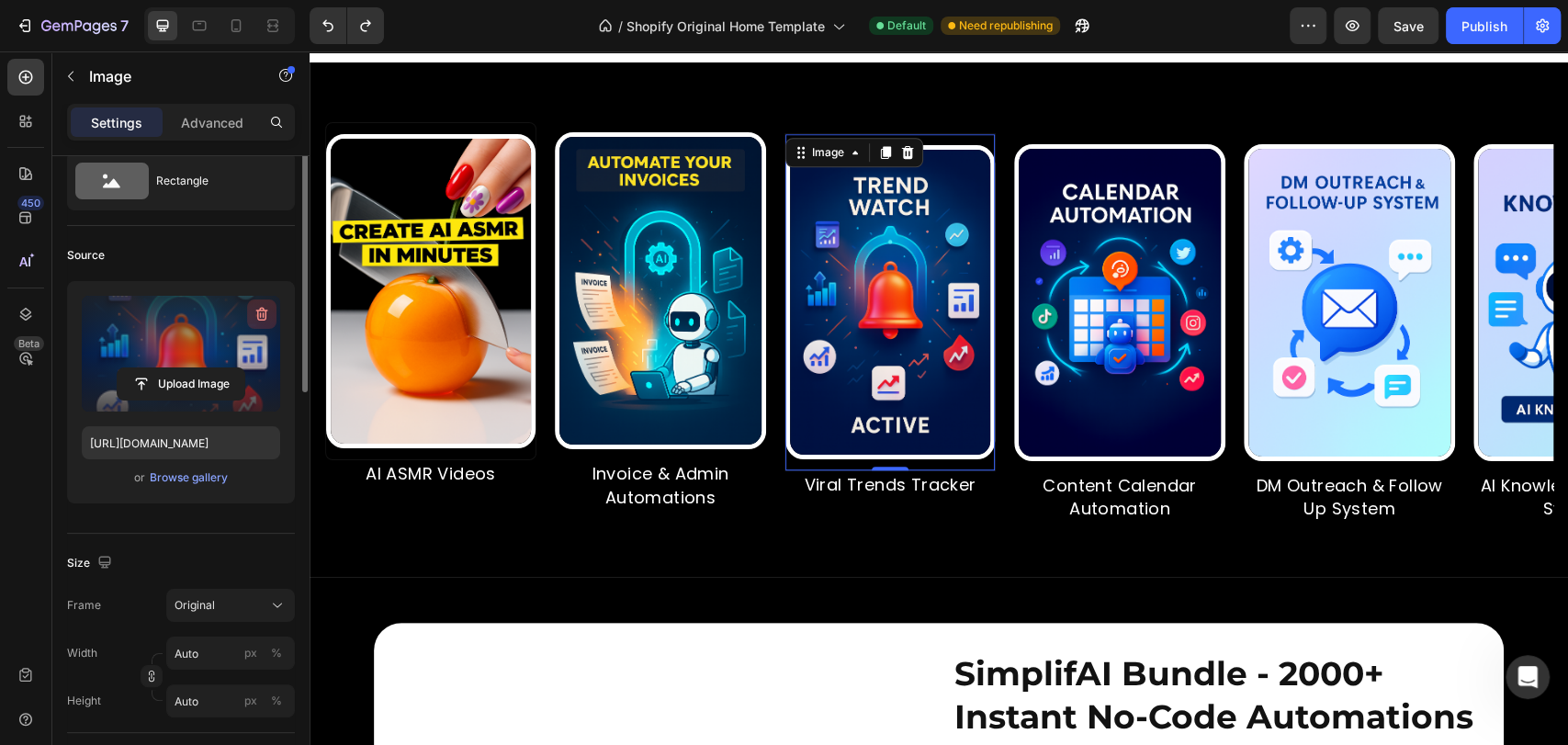
scroll to position [0, 0]
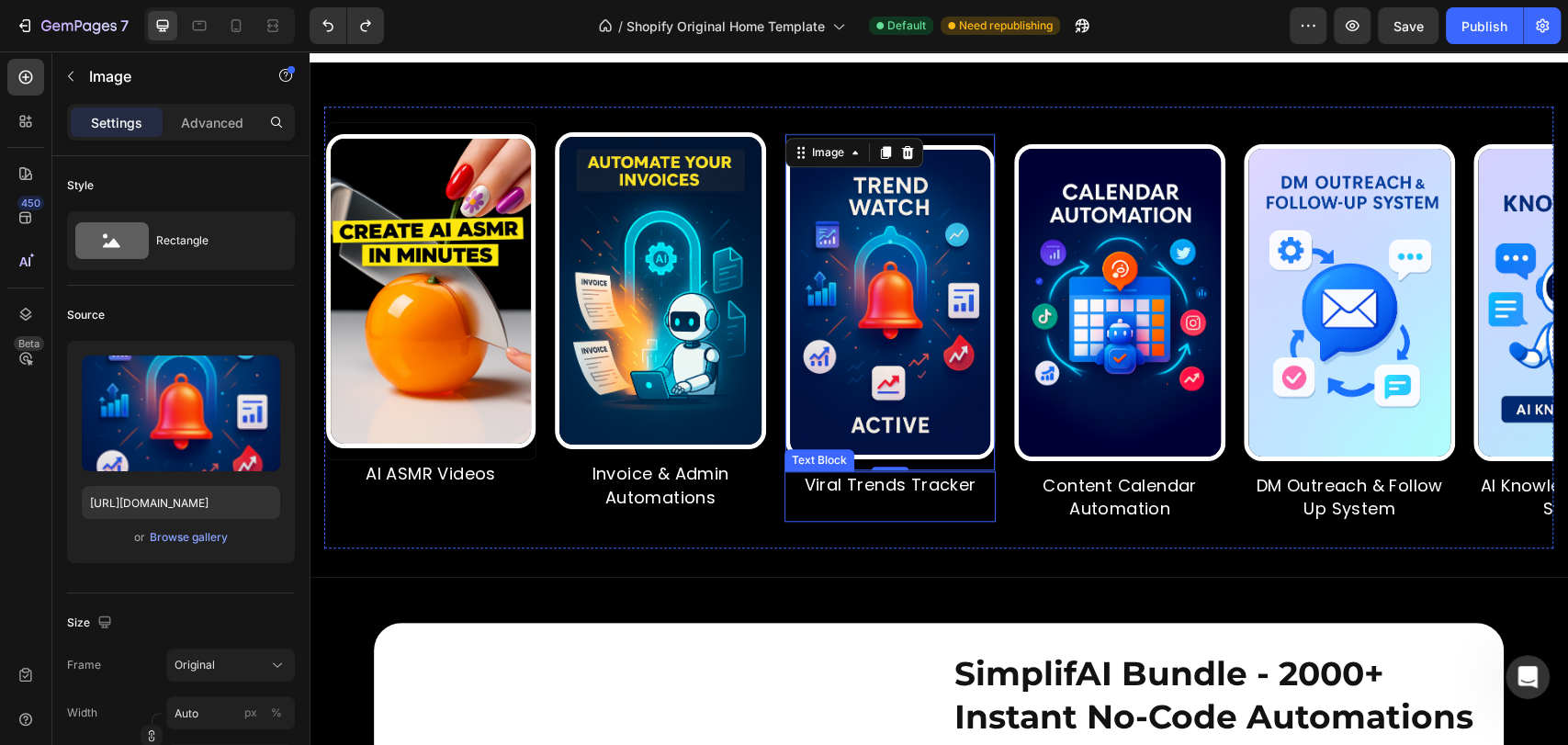
click at [925, 497] on p "Viral Trends Tracker" at bounding box center [824, 485] width 207 height 23
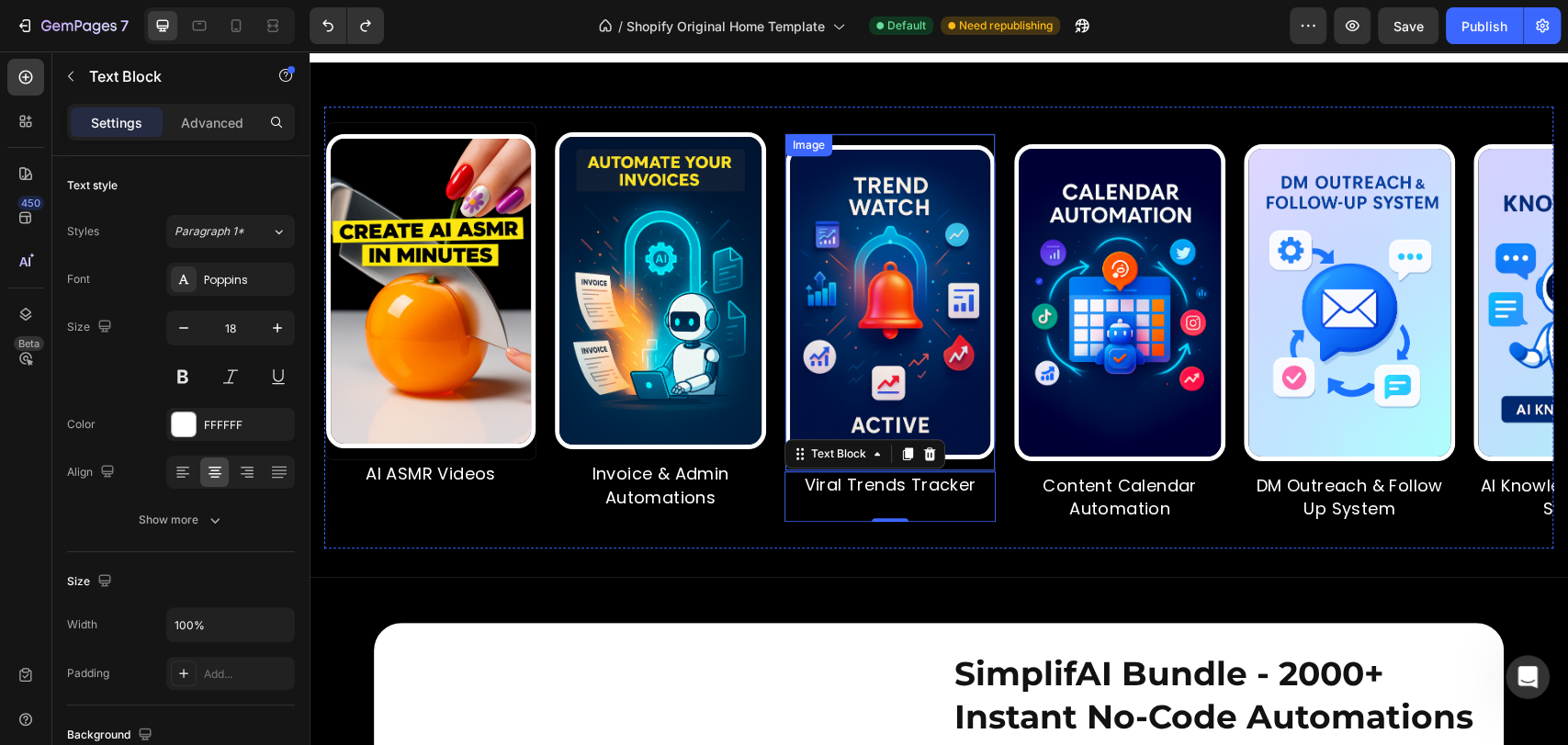
click at [925, 451] on img at bounding box center [873, 302] width 209 height 315
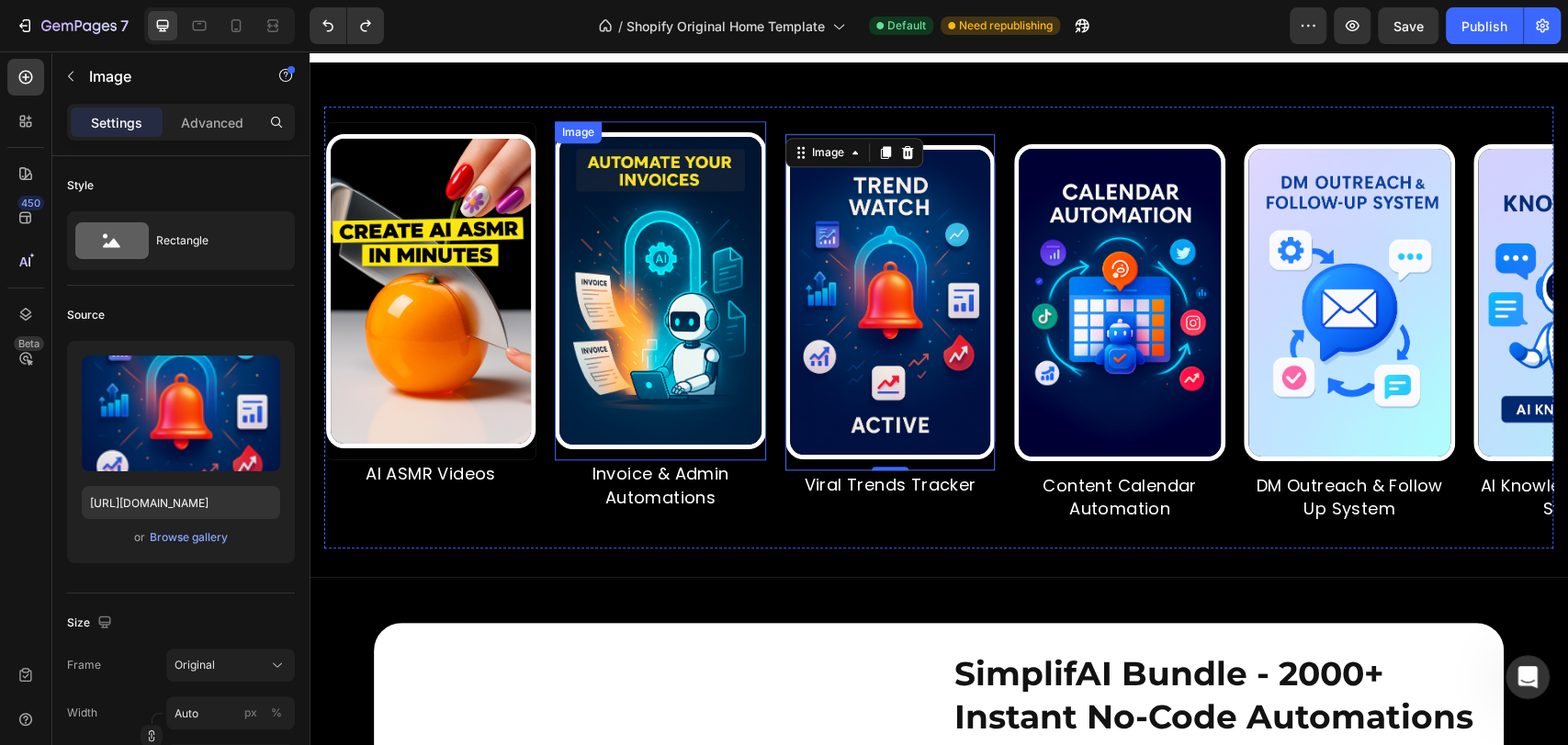
click at [736, 166] on div "Image" at bounding box center [655, 291] width 211 height 339
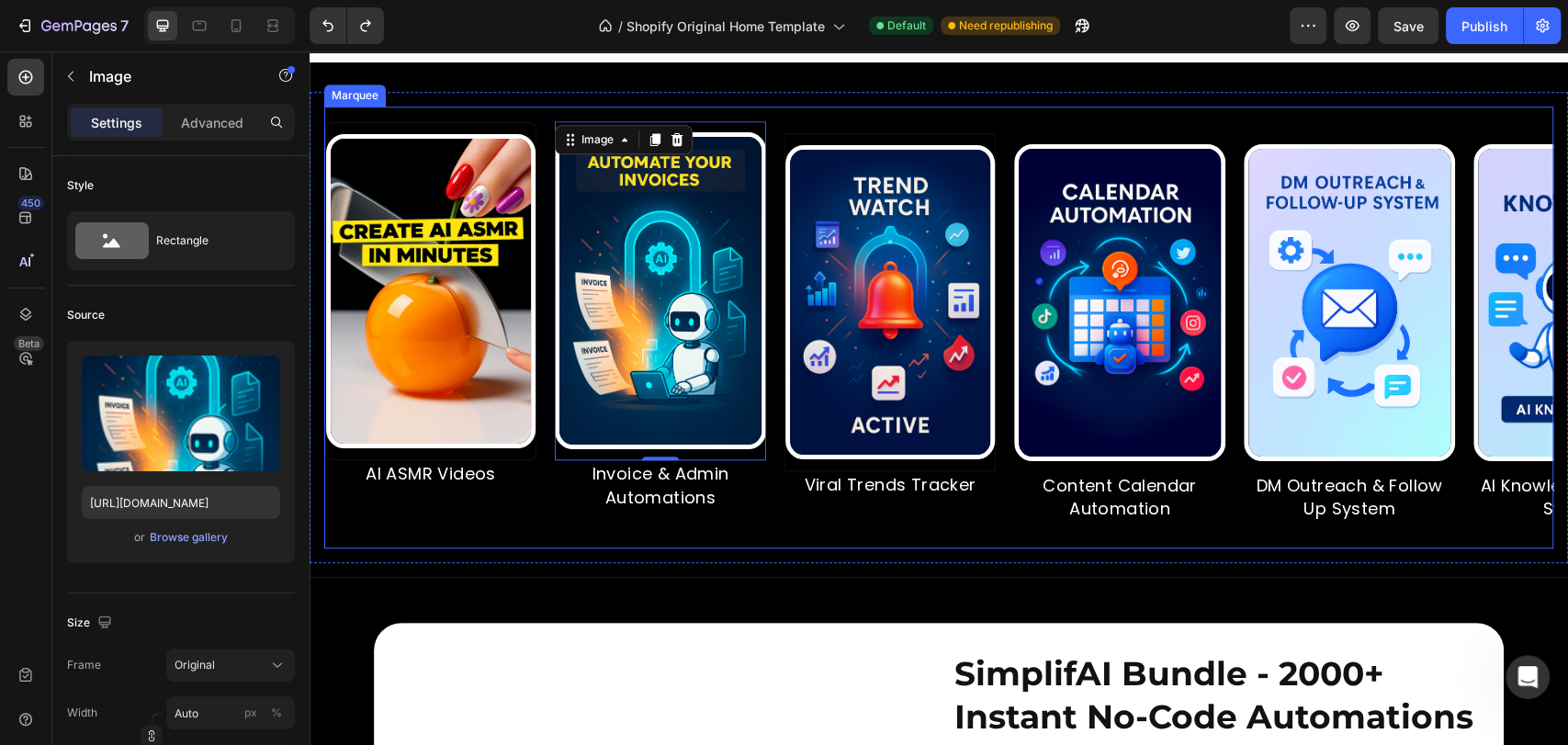
click at [519, 143] on div "Image AI ASMR Videos Text Block Image 0 Invoice & Admin Automations Text Block …" at bounding box center [938, 327] width 1229 height 442
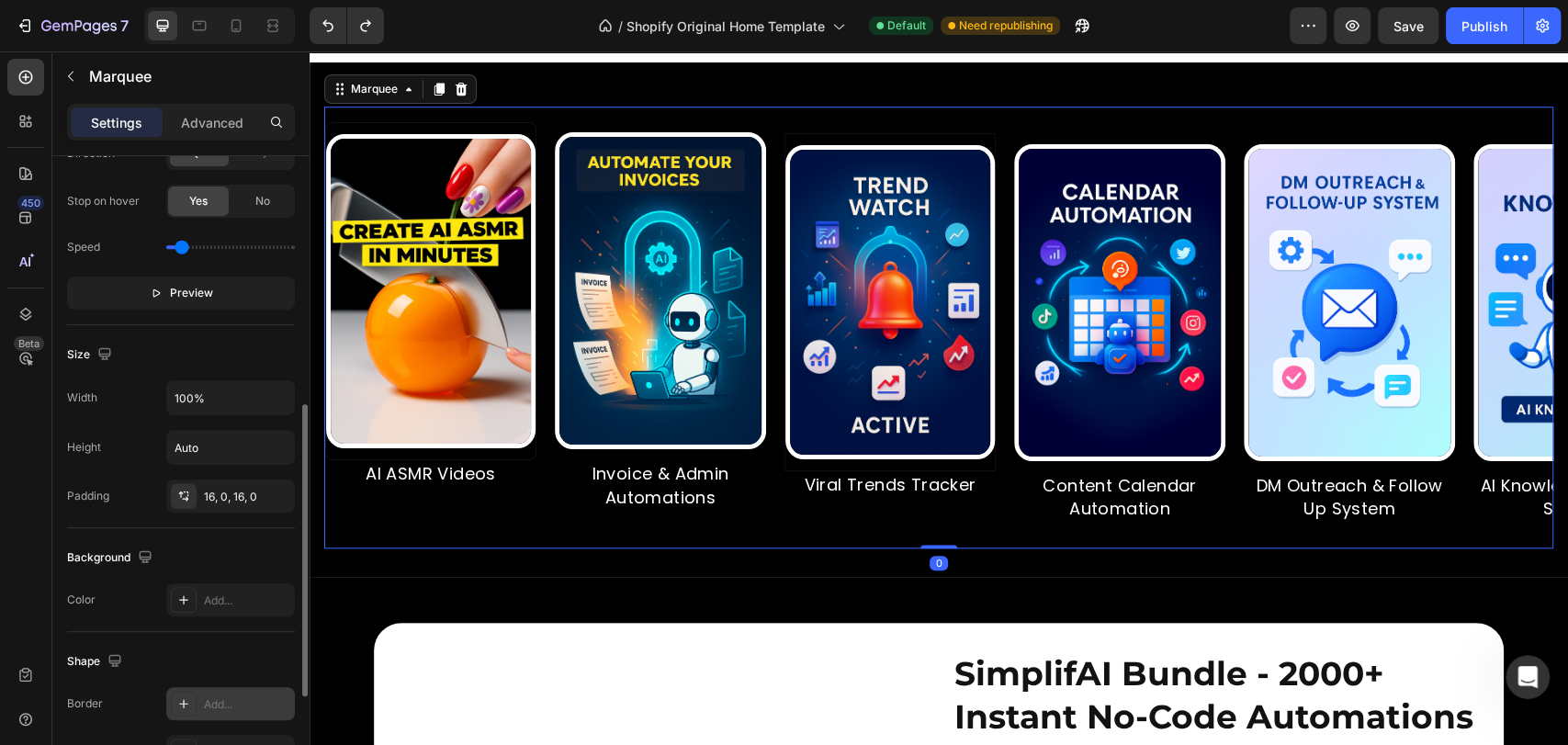
scroll to position [765, 0]
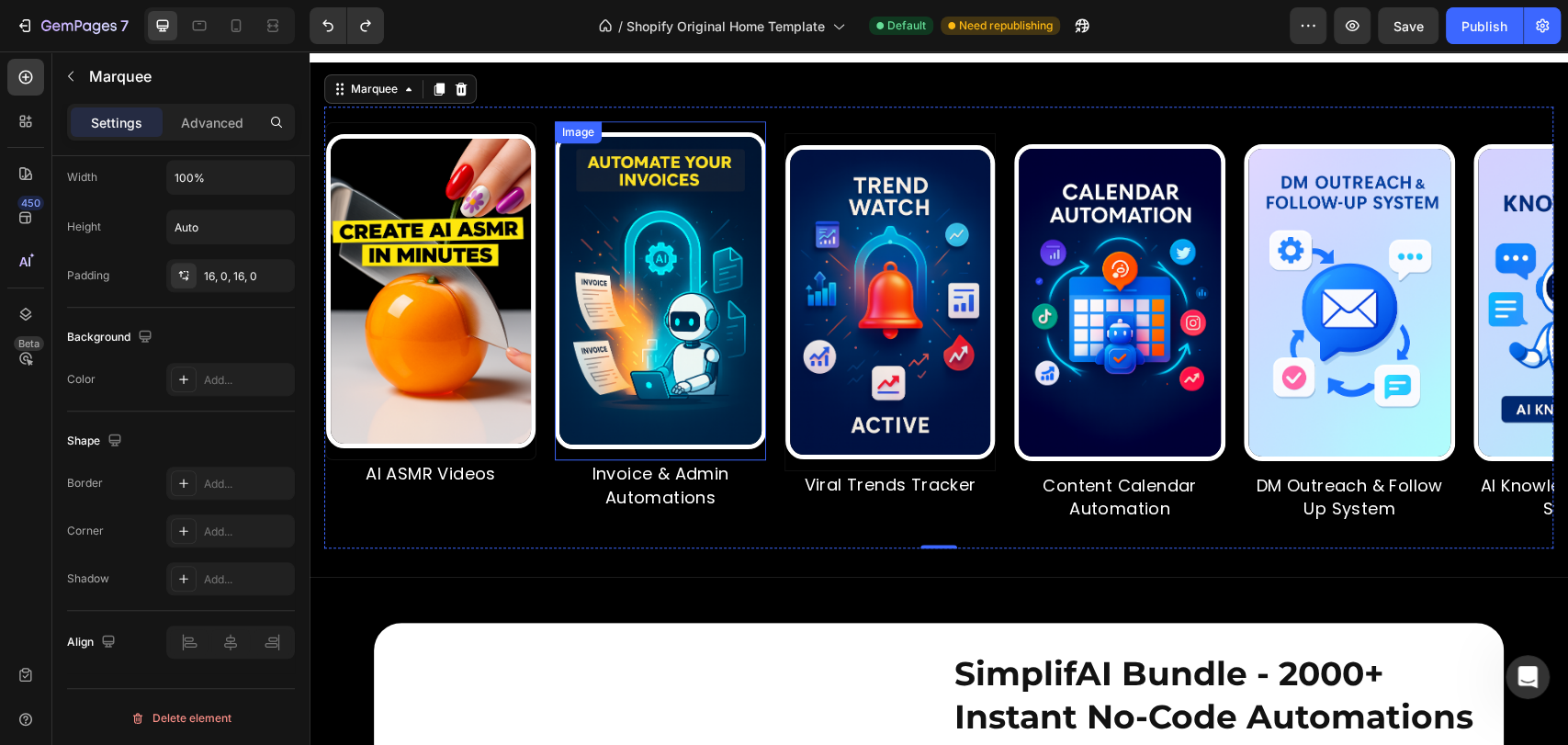
click at [662, 162] on div "Image" at bounding box center [618, 291] width 211 height 339
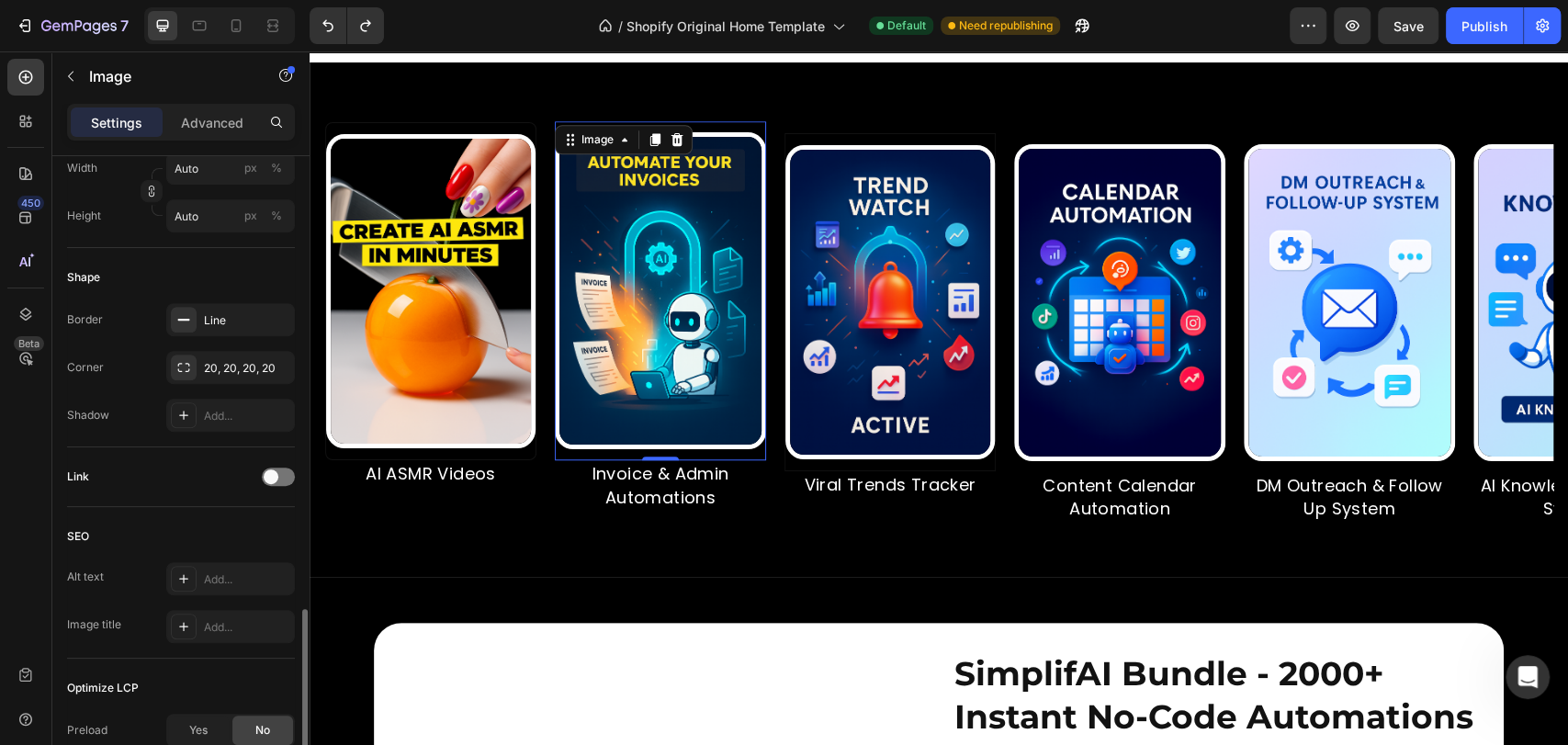
scroll to position [745, 0]
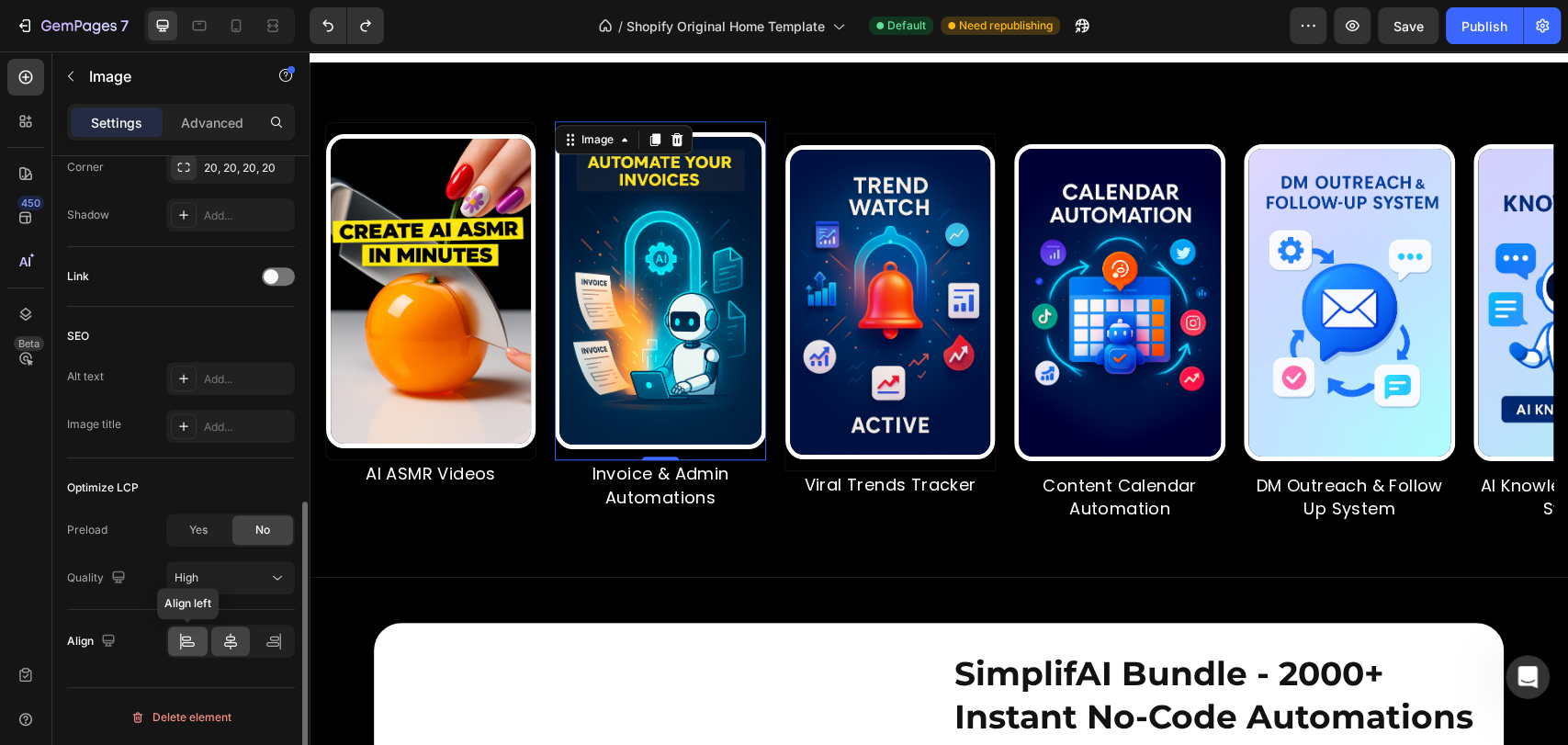
click at [191, 638] on icon at bounding box center [186, 638] width 9 height 5
click at [221, 642] on div at bounding box center [231, 642] width 40 height 29
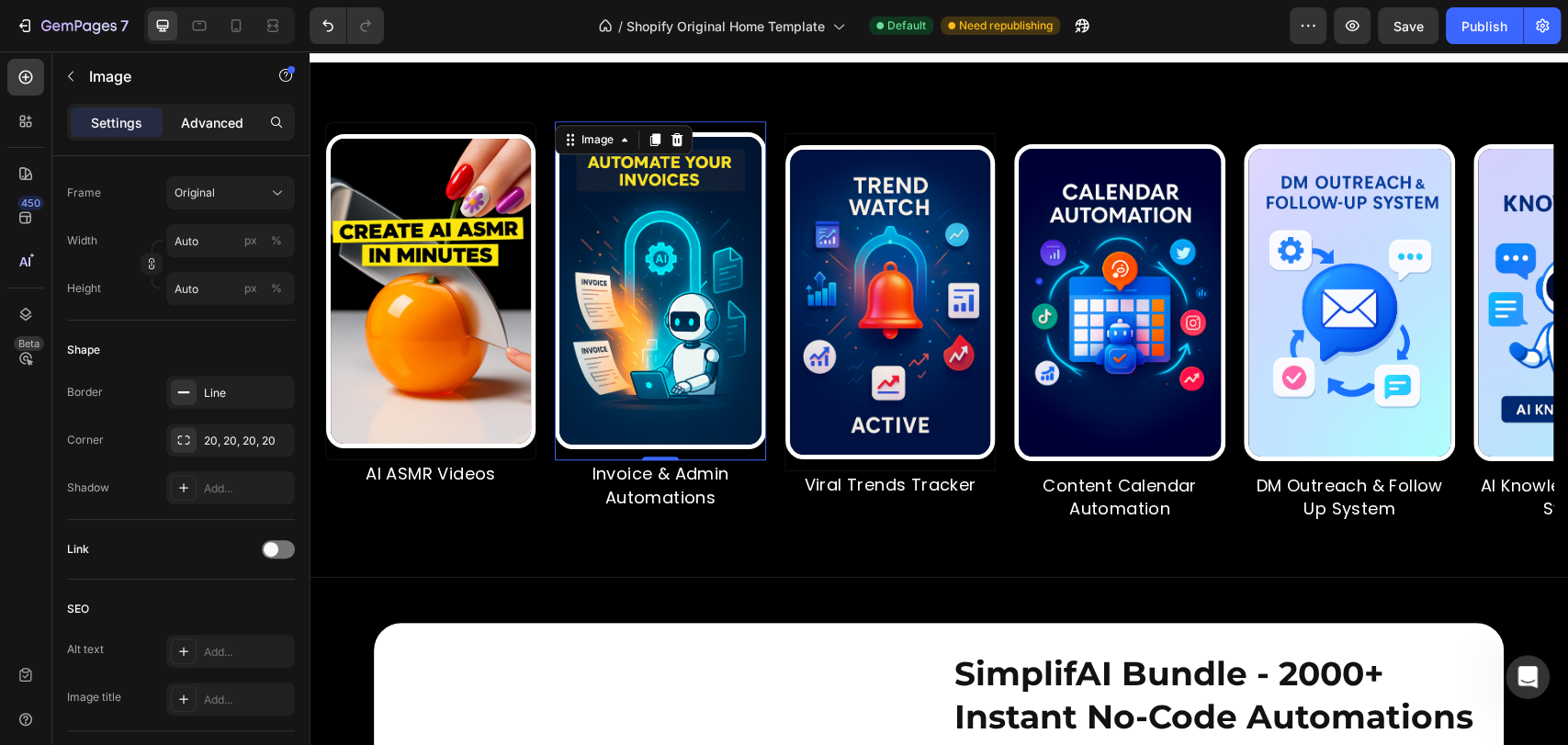
click at [200, 124] on p "Advanced" at bounding box center [212, 123] width 62 height 19
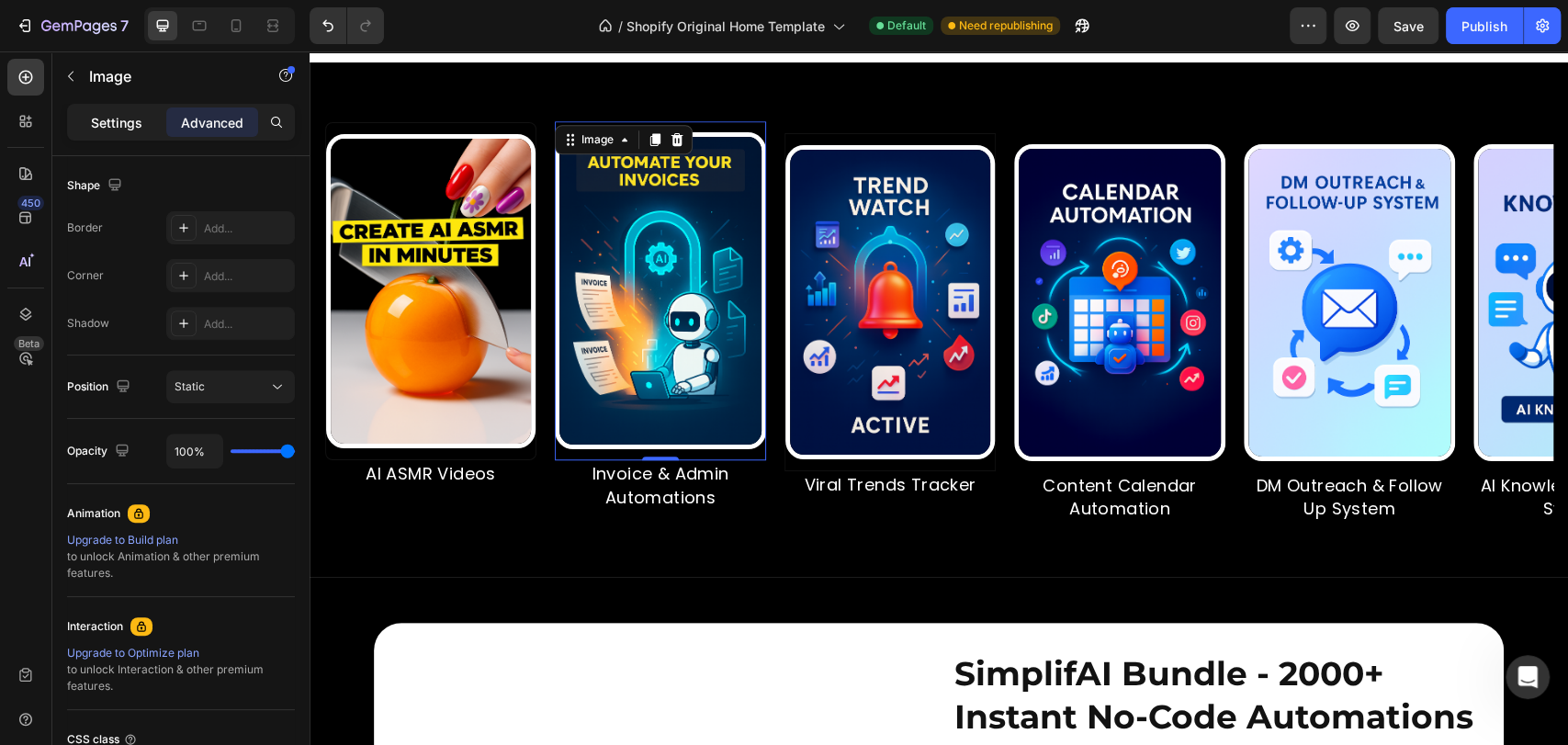
click at [113, 117] on p "Settings" at bounding box center [116, 123] width 52 height 19
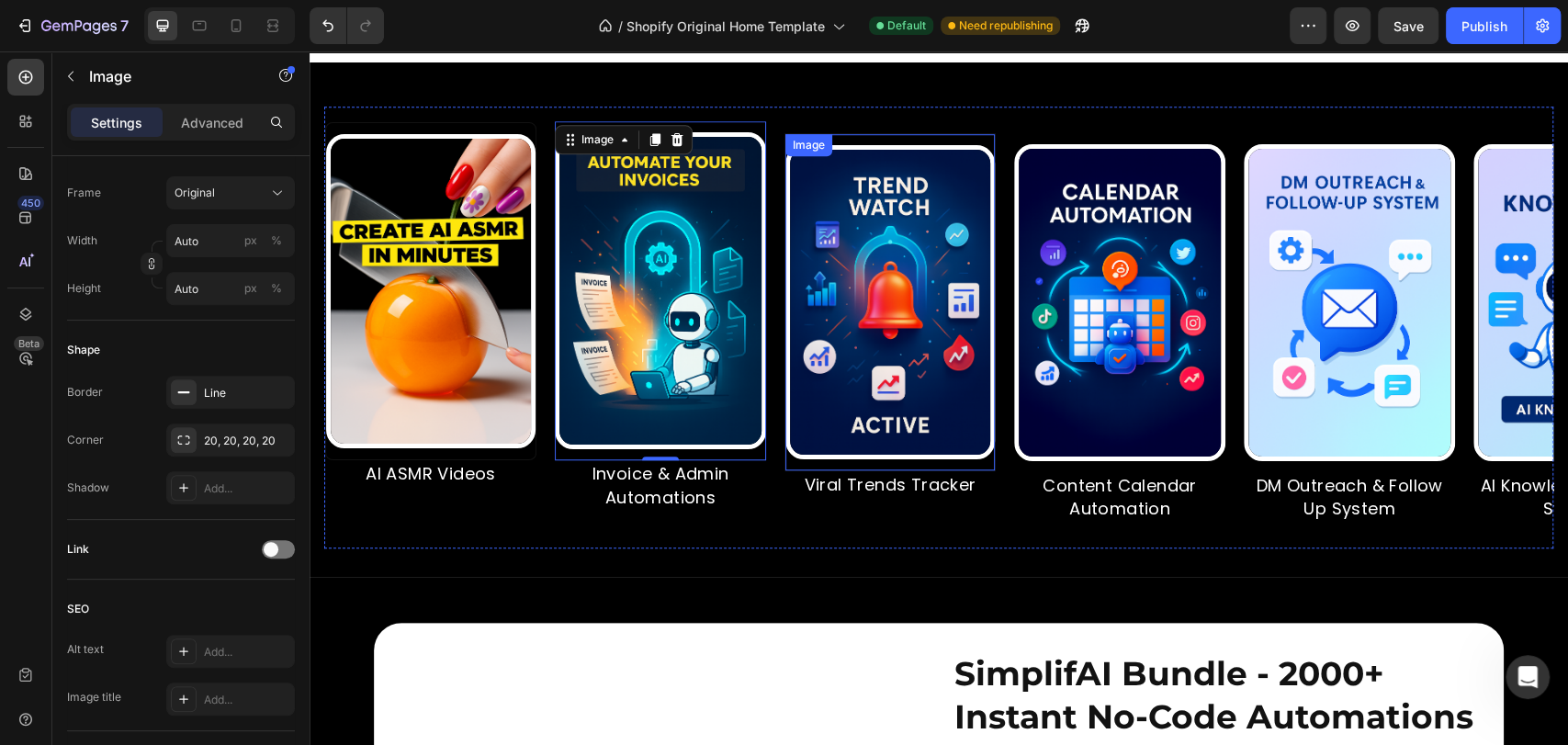
click at [940, 186] on img at bounding box center [884, 302] width 209 height 315
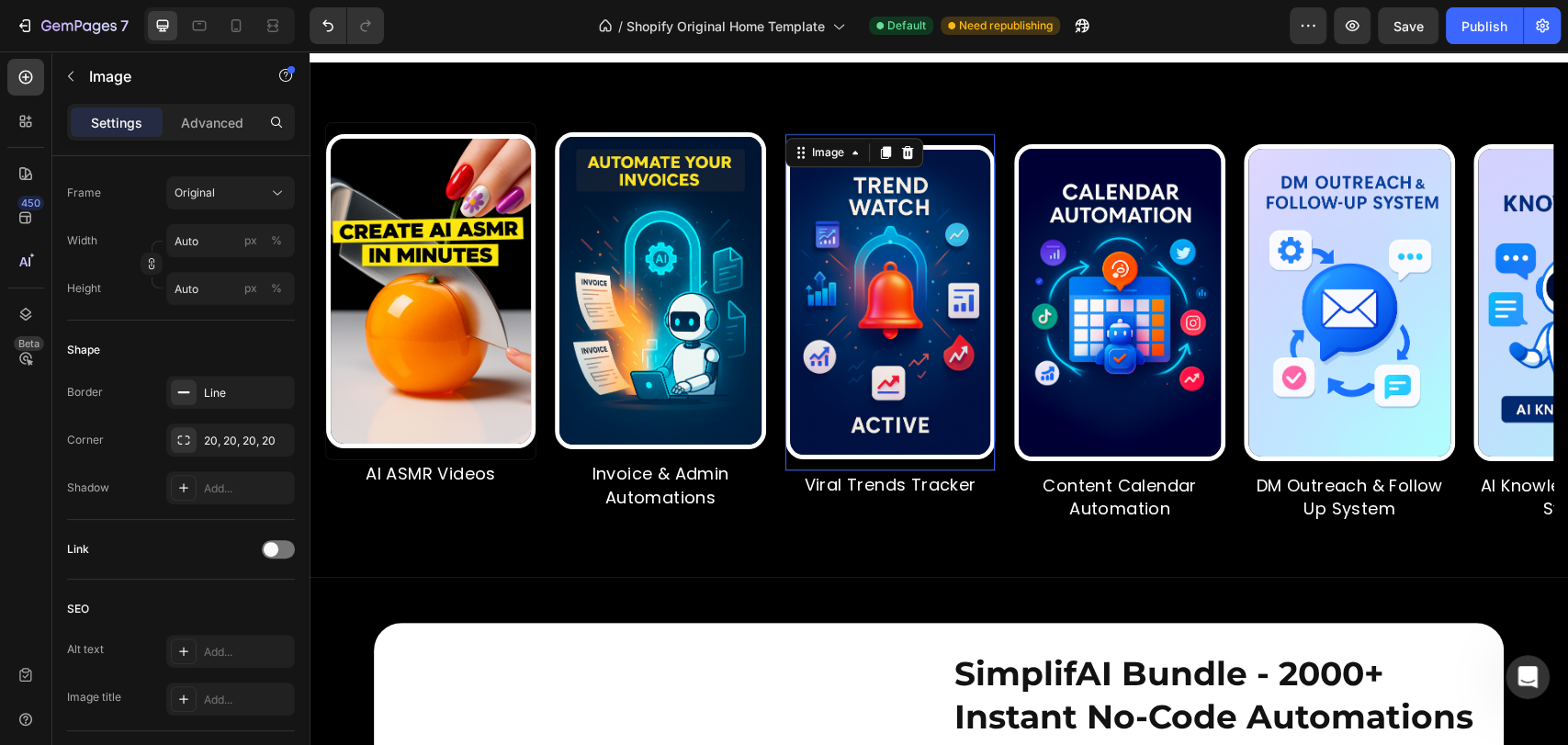
scroll to position [471, 0]
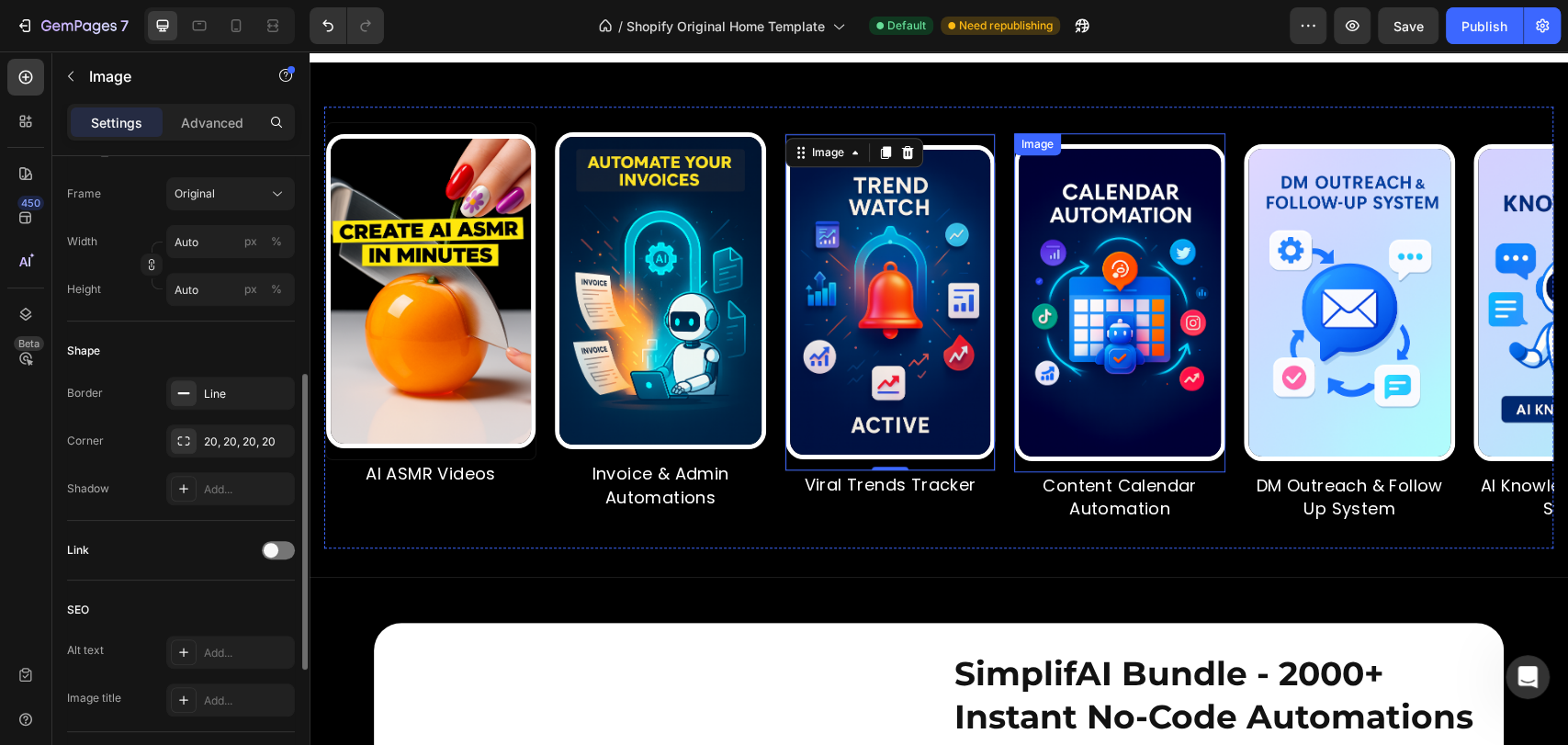
click at [1088, 177] on div "Image" at bounding box center [1054, 303] width 211 height 339
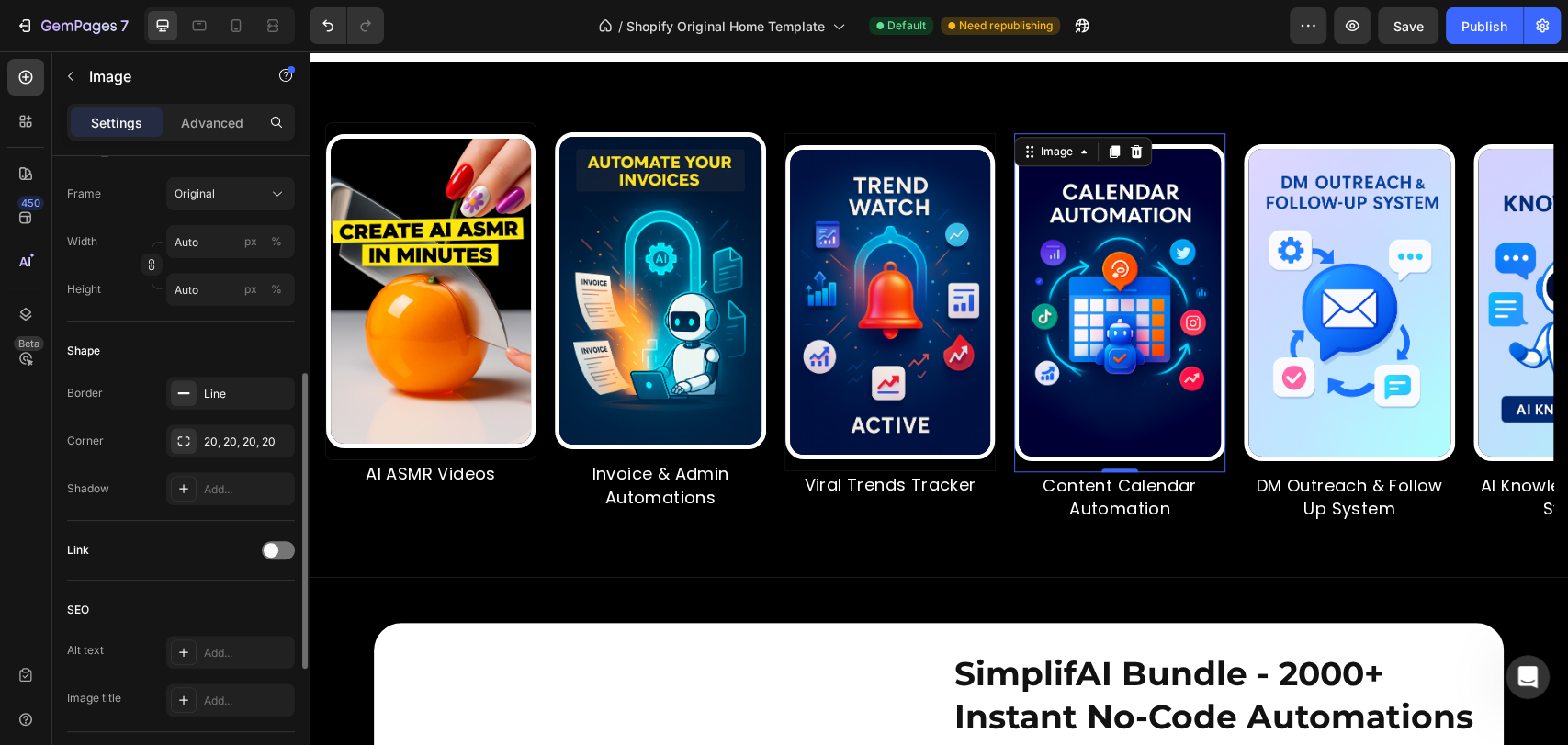
scroll to position [470, 0]
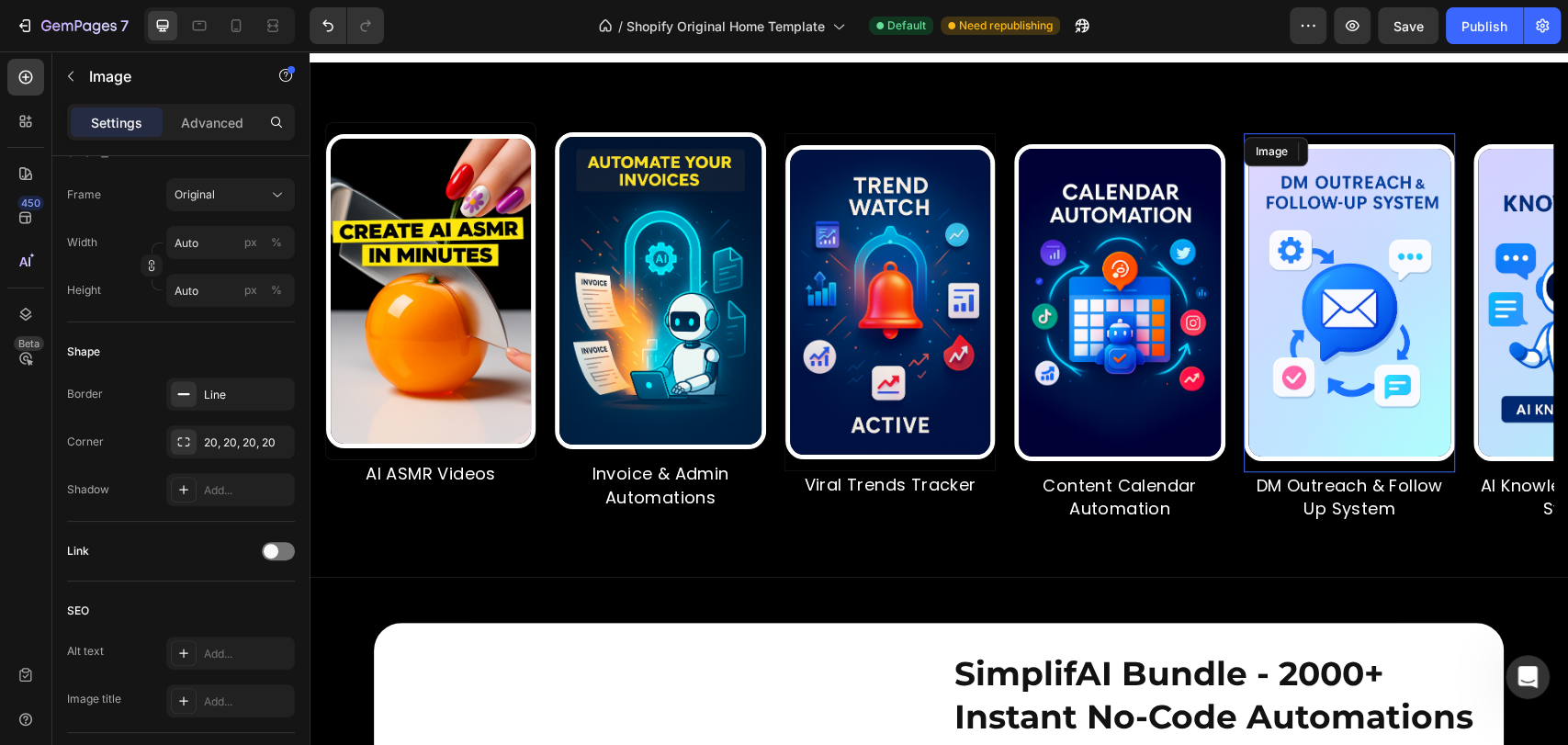
click at [1353, 324] on img at bounding box center [1346, 303] width 211 height 317
click at [1086, 352] on img at bounding box center [1070, 303] width 211 height 317
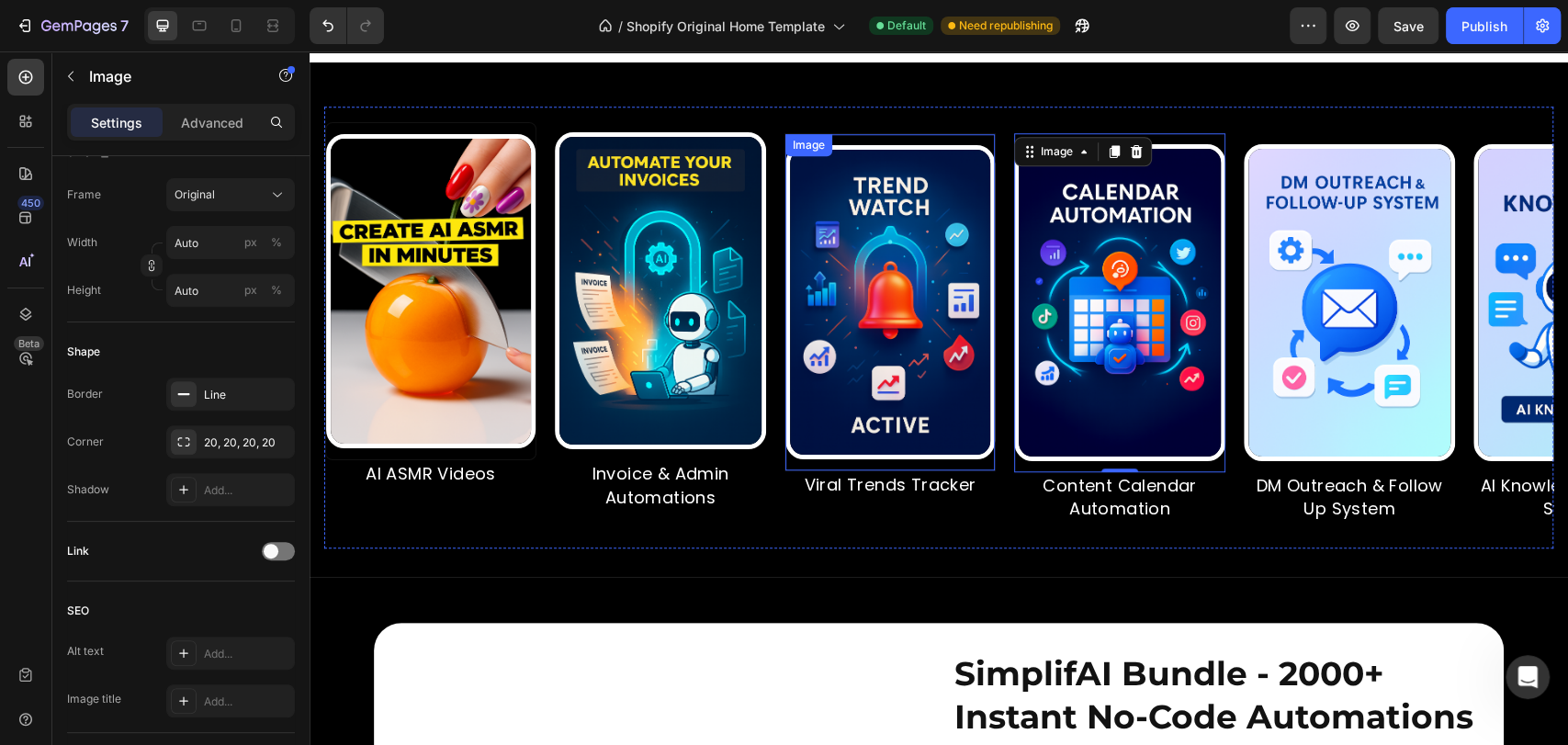
click at [815, 369] on img at bounding box center [814, 302] width 209 height 315
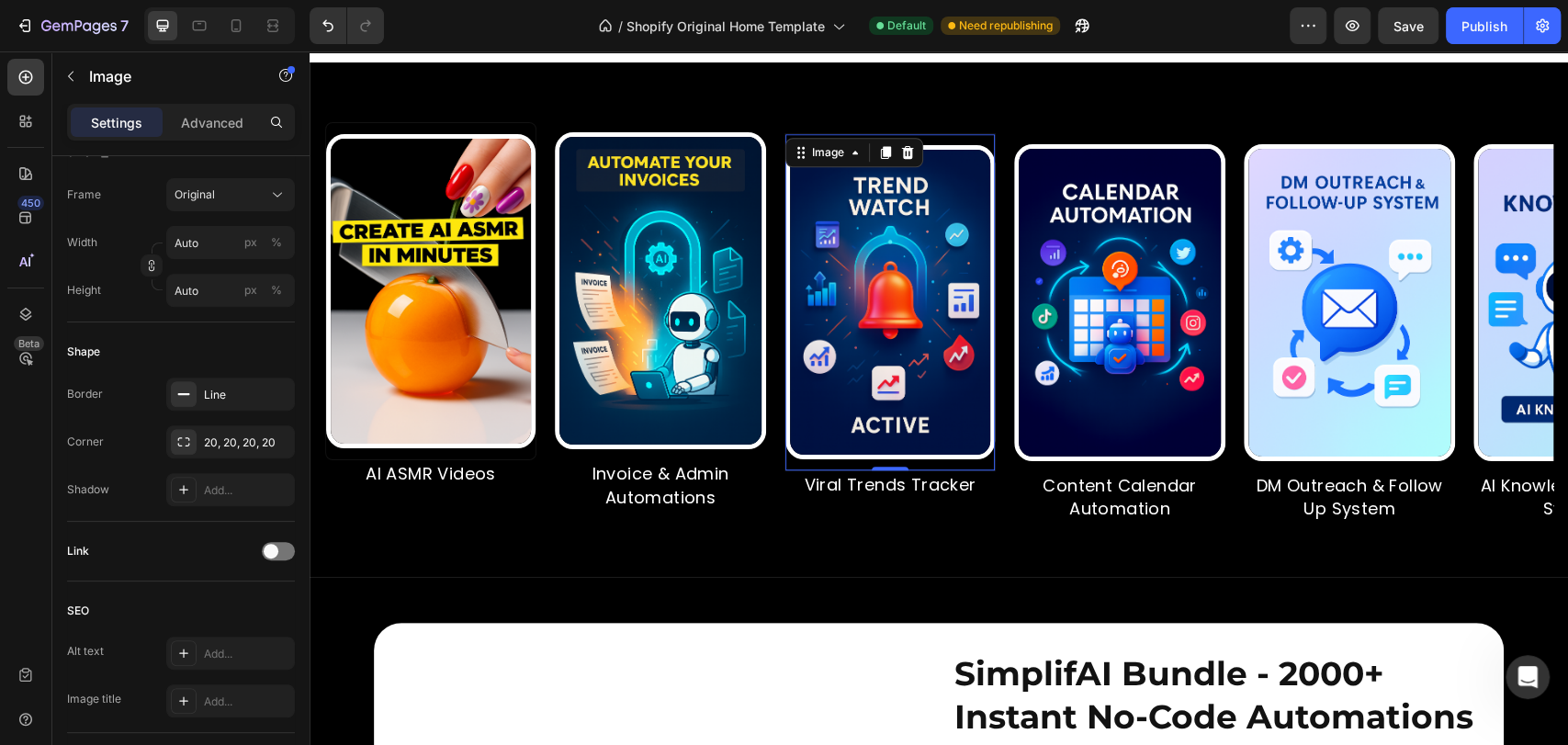
click at [609, 378] on img at bounding box center [656, 291] width 211 height 317
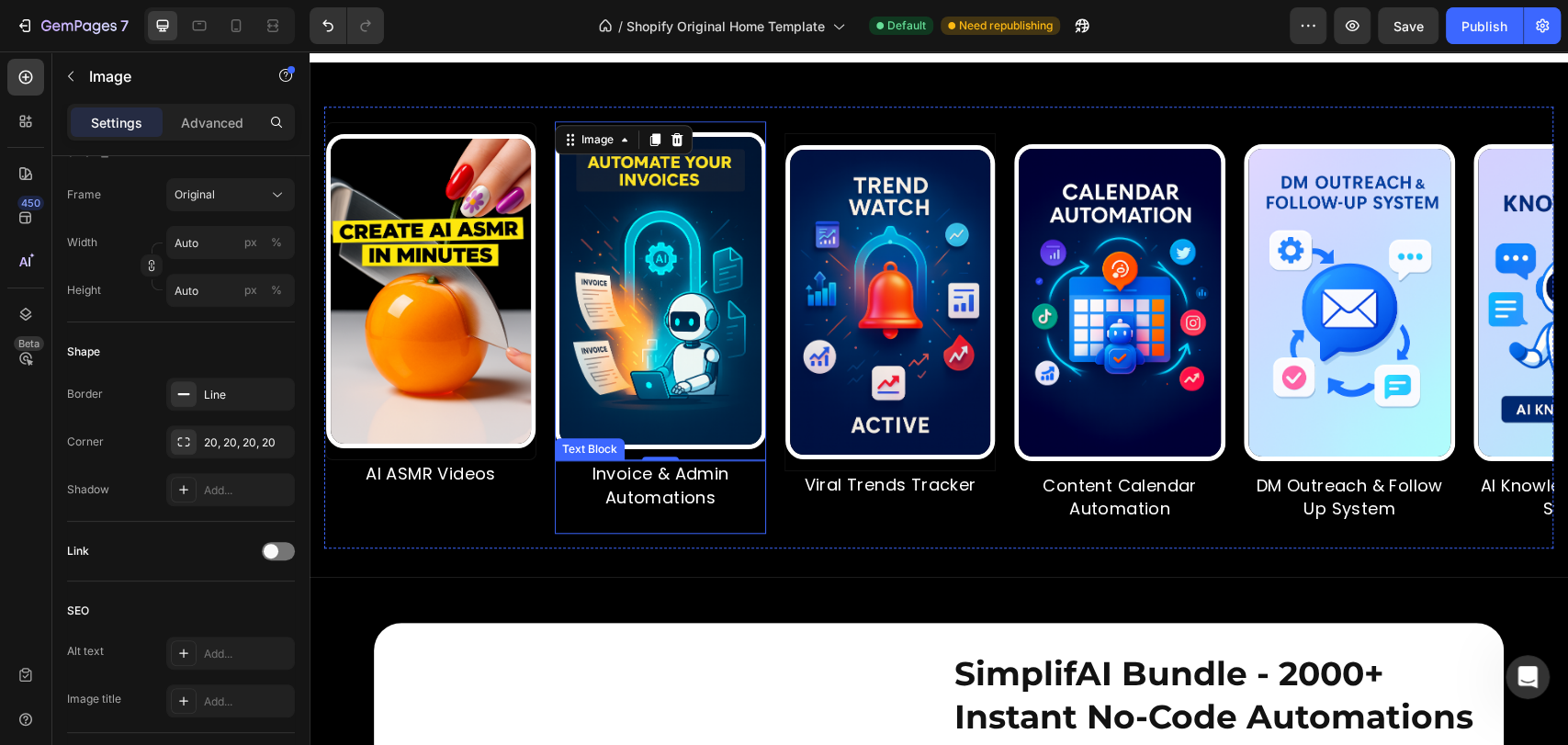
click at [711, 508] on p "Invoice & Admin Automations" at bounding box center [659, 485] width 207 height 46
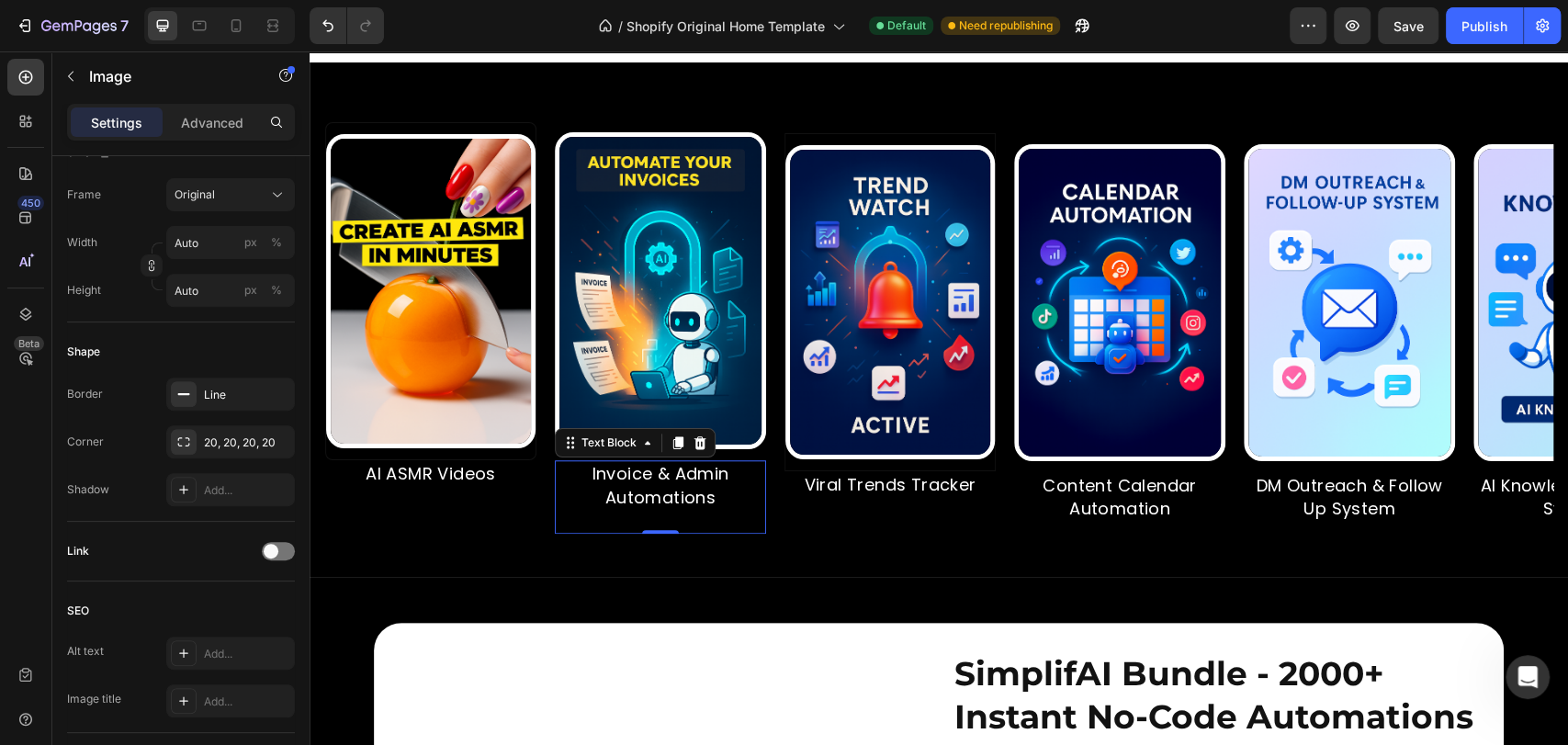
scroll to position [0, 0]
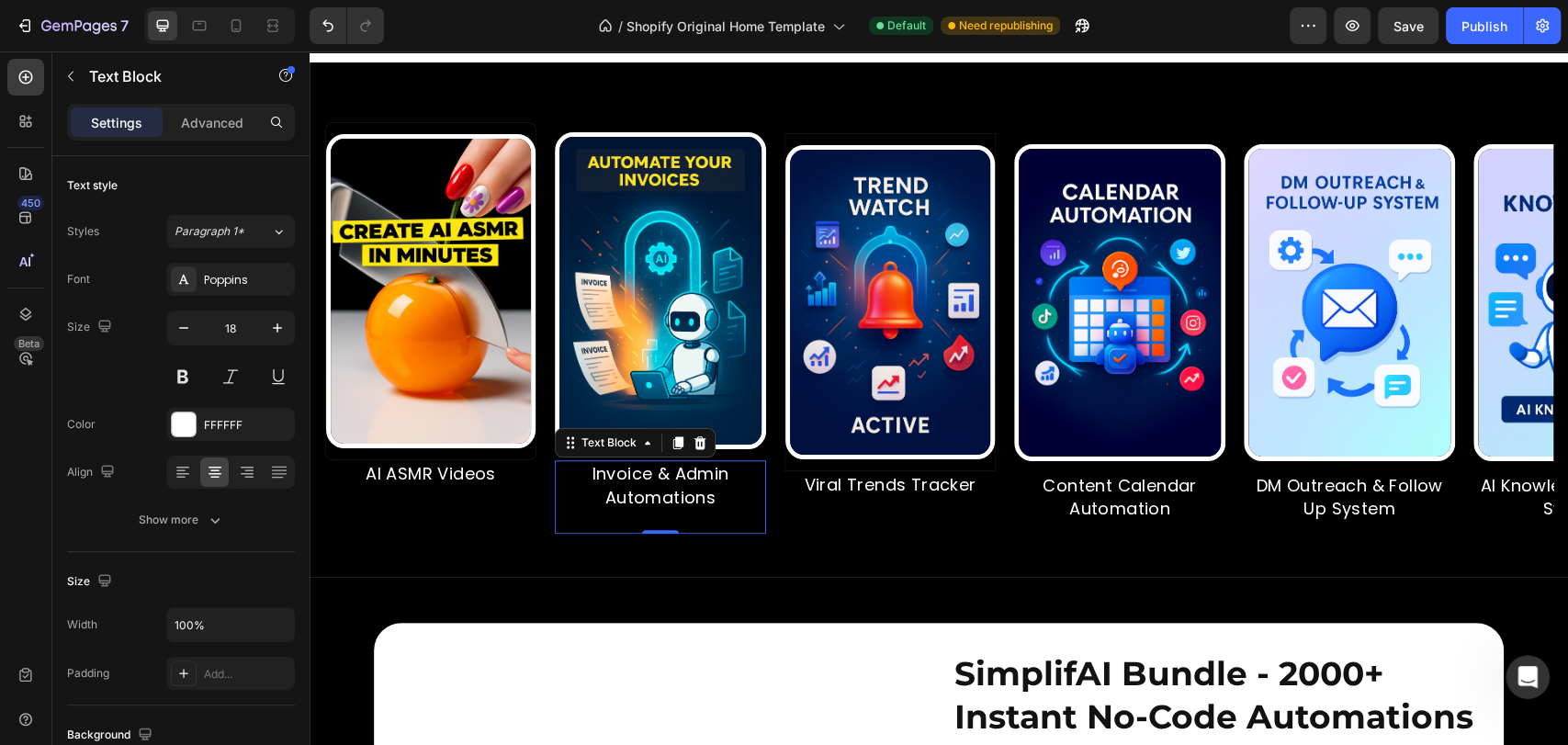
click at [847, 497] on p "Viral Trends Tracker" at bounding box center [879, 485] width 207 height 23
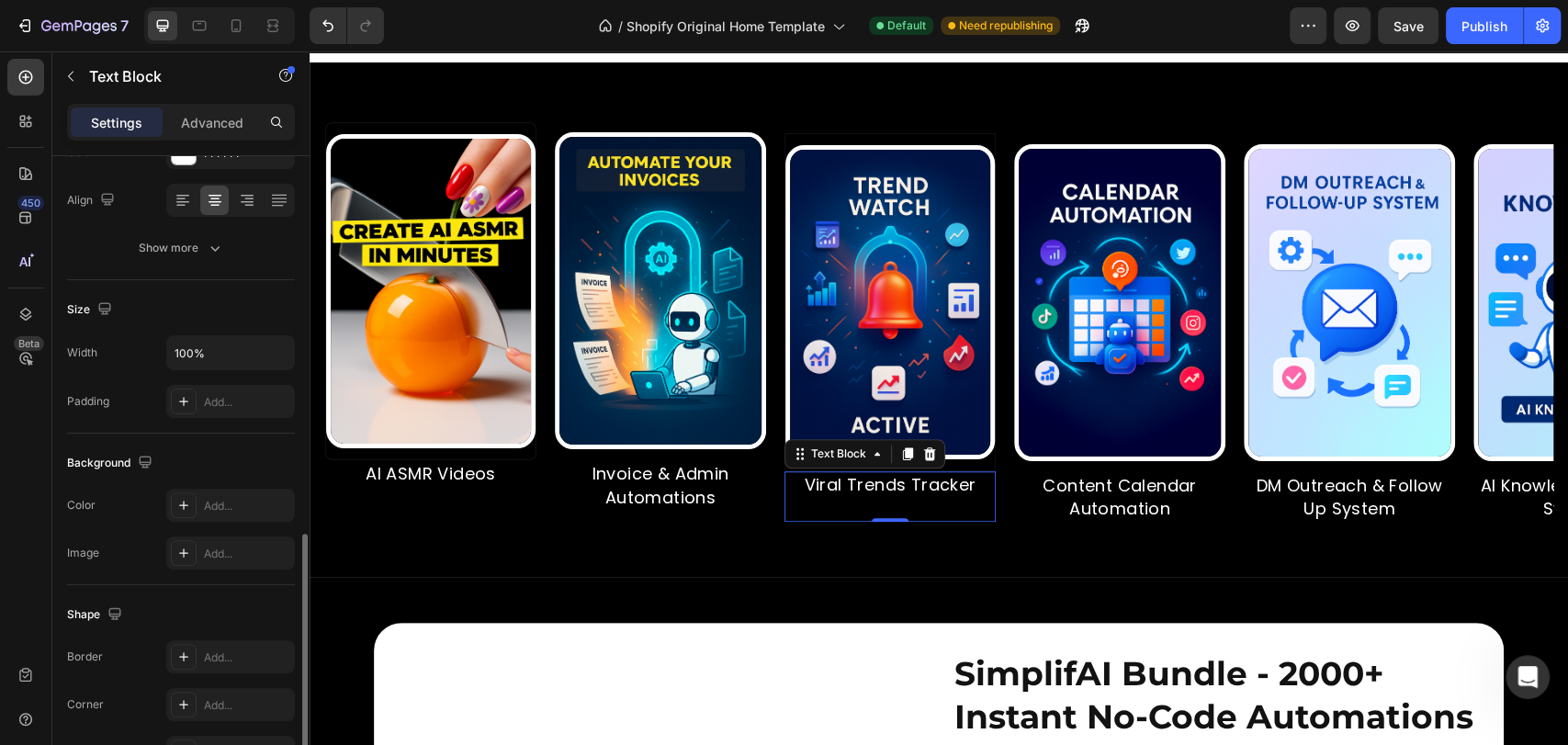
scroll to position [447, 0]
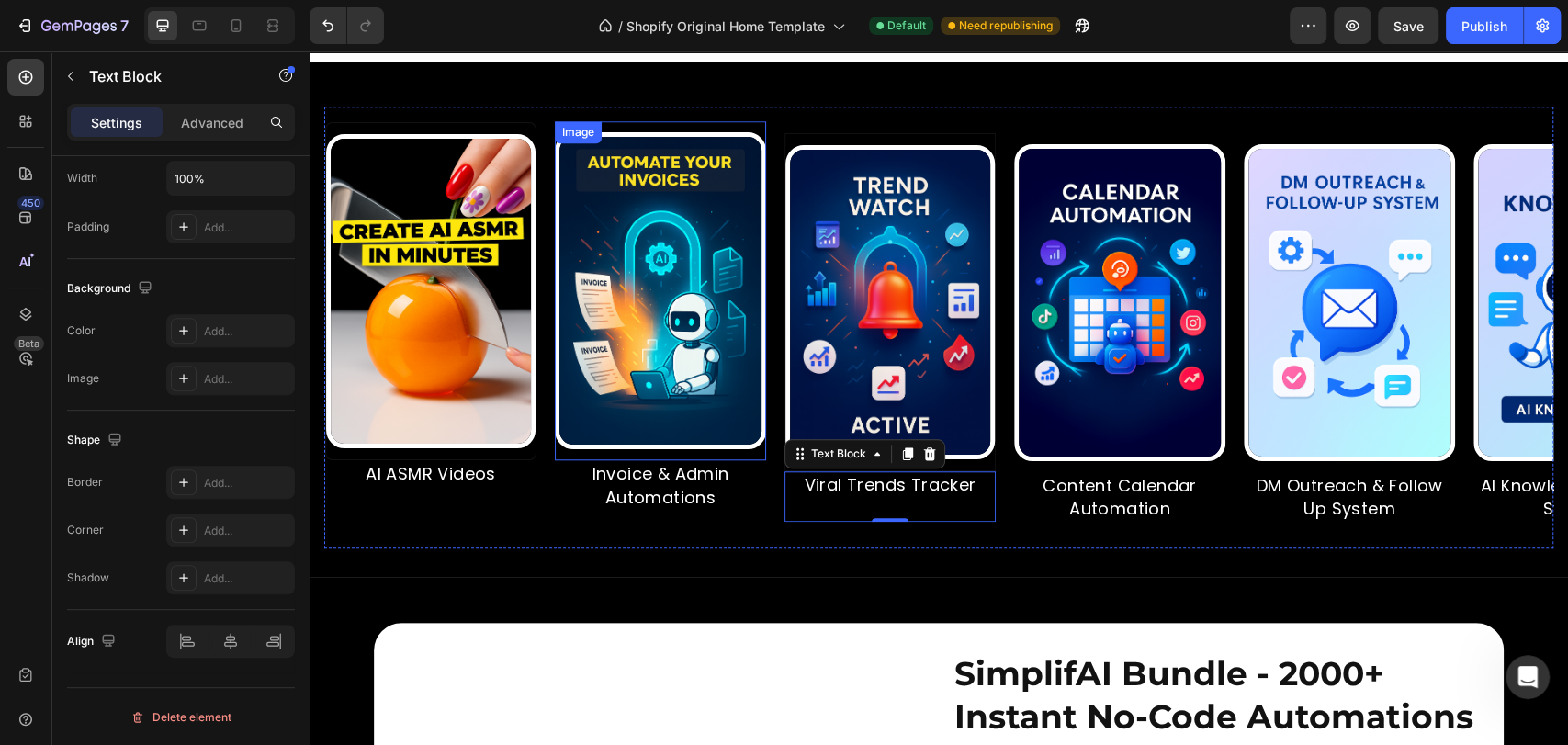
click at [763, 171] on div at bounding box center [658, 291] width 211 height 317
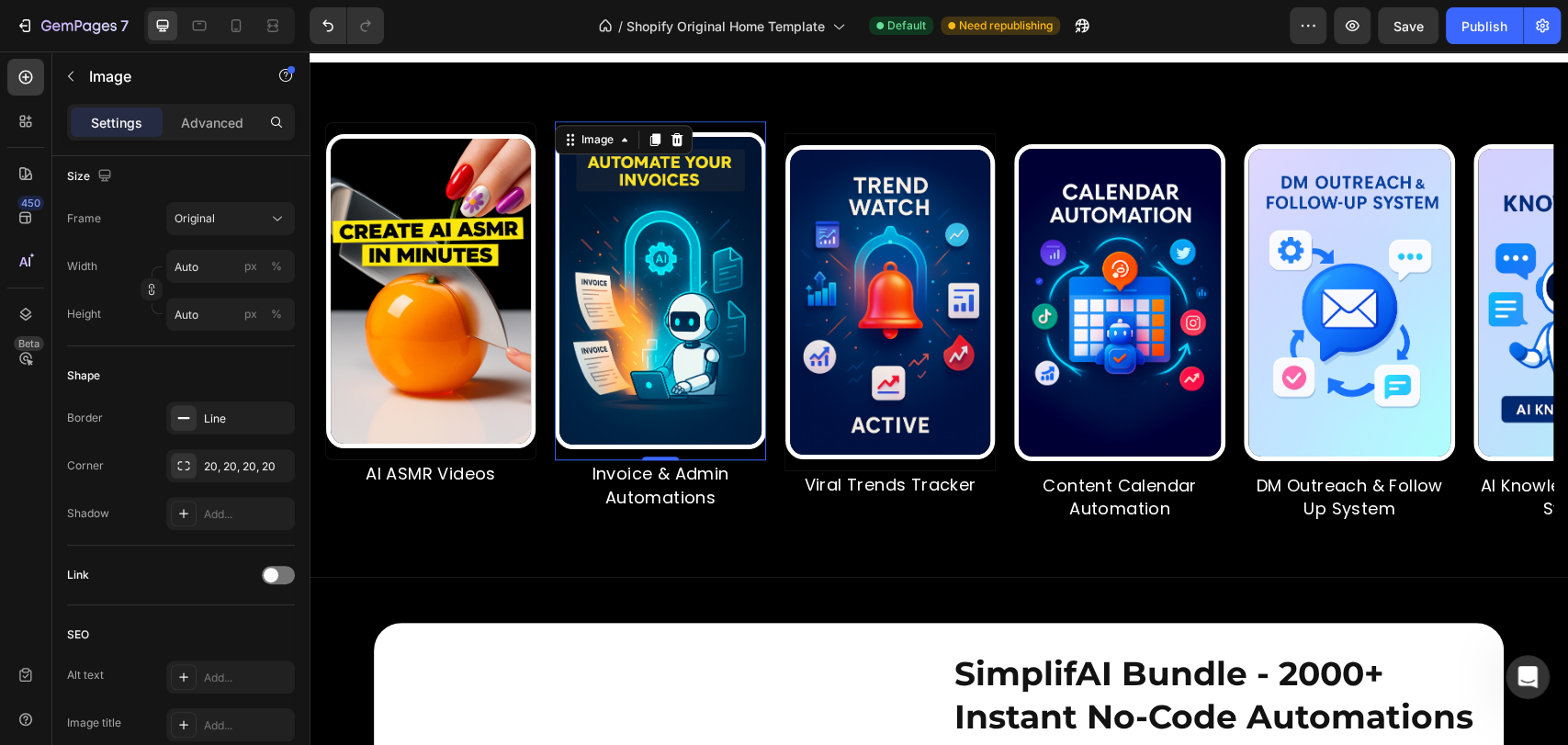
scroll to position [0, 0]
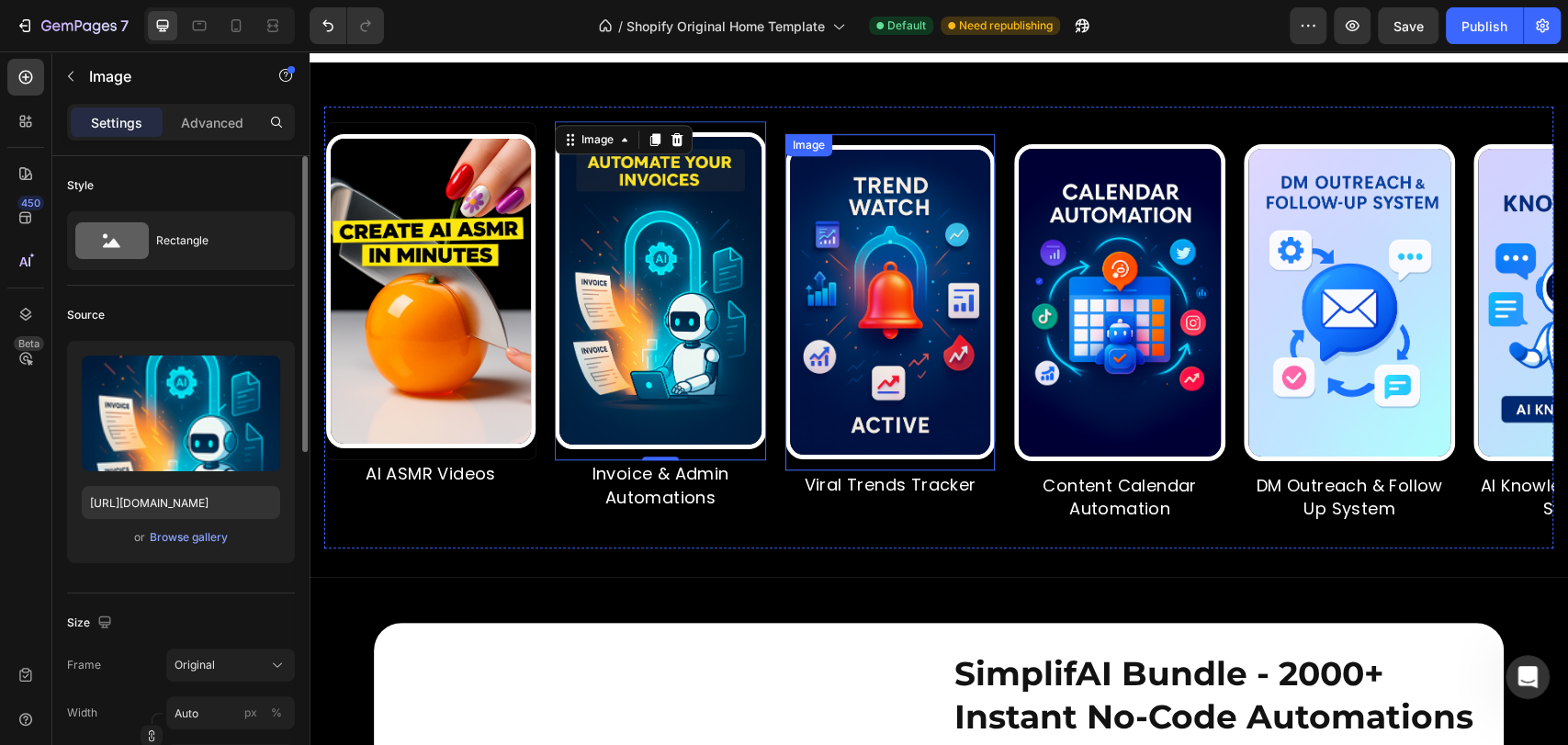
click at [865, 170] on div "Image" at bounding box center [888, 302] width 211 height 338
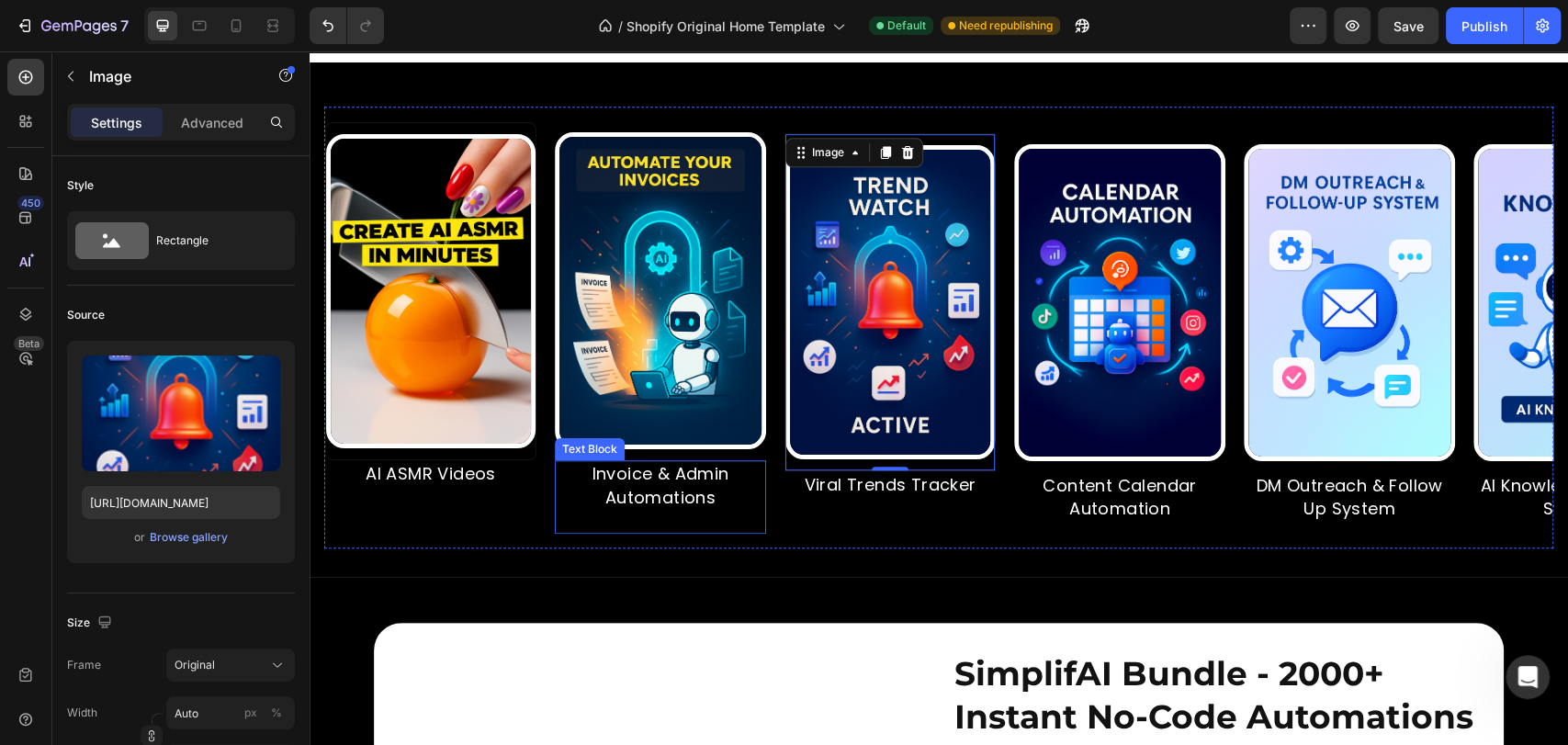
click at [728, 508] on p "Invoice & Admin Automations" at bounding box center [658, 485] width 207 height 46
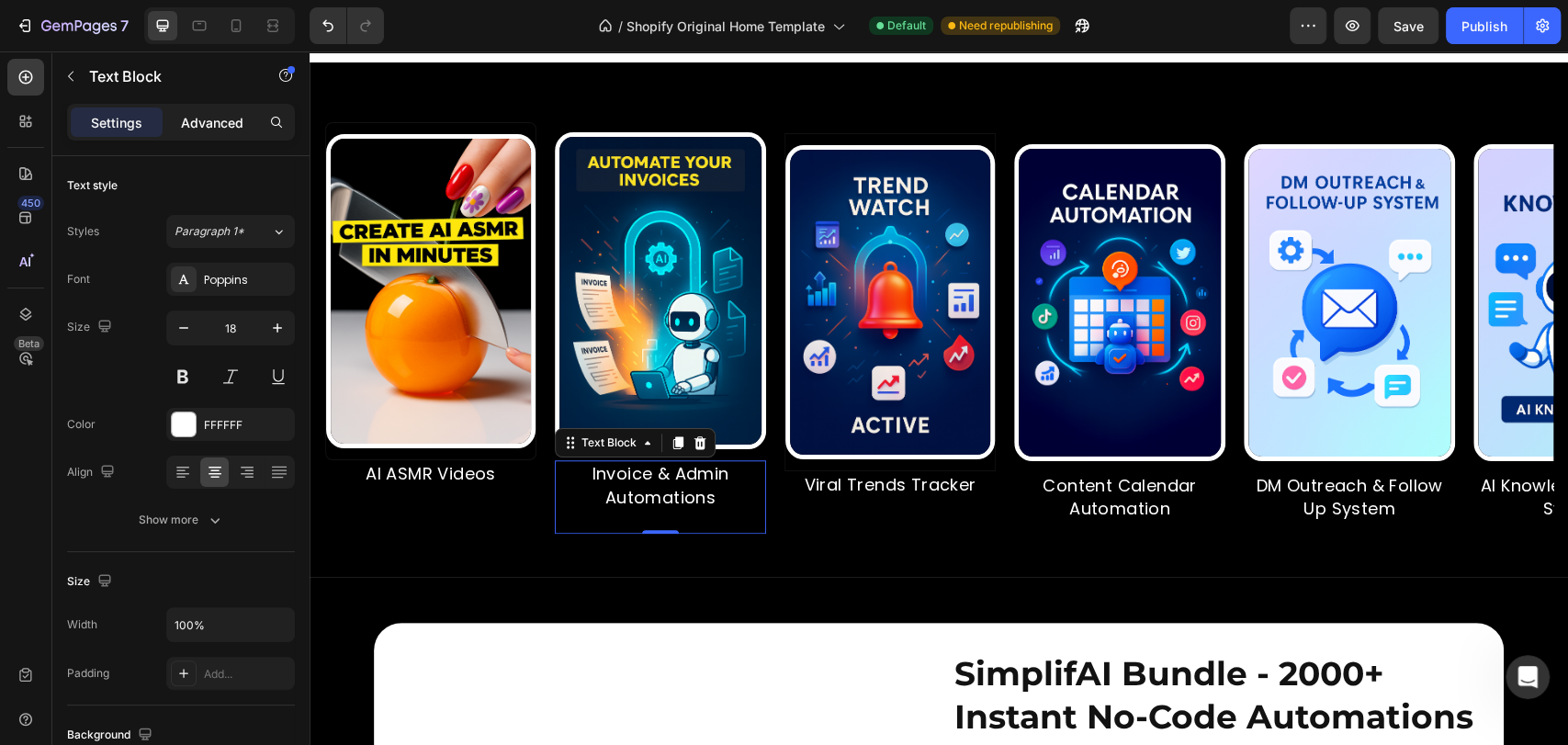
click at [211, 123] on p "Advanced" at bounding box center [212, 123] width 62 height 19
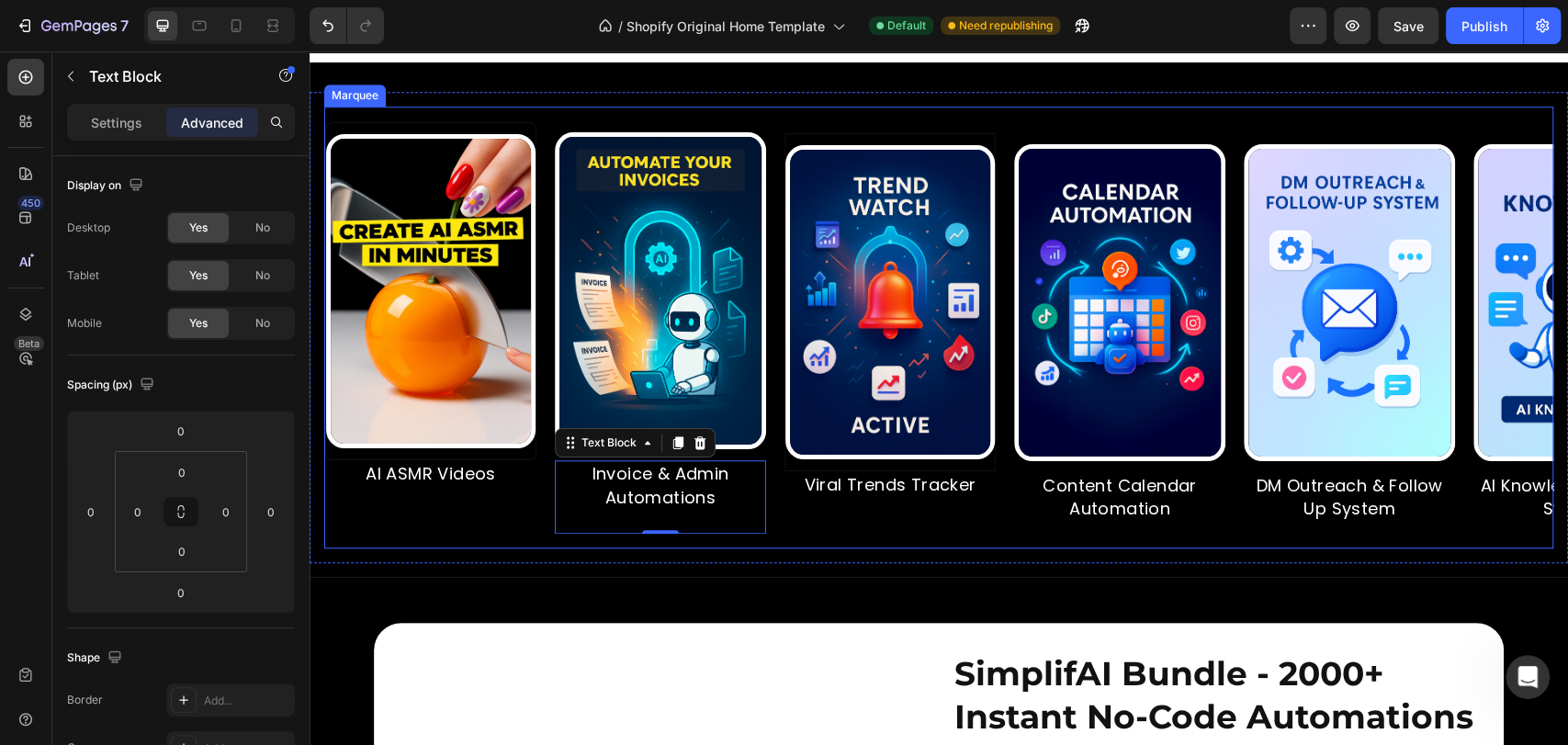
click at [489, 398] on img at bounding box center [426, 291] width 209 height 315
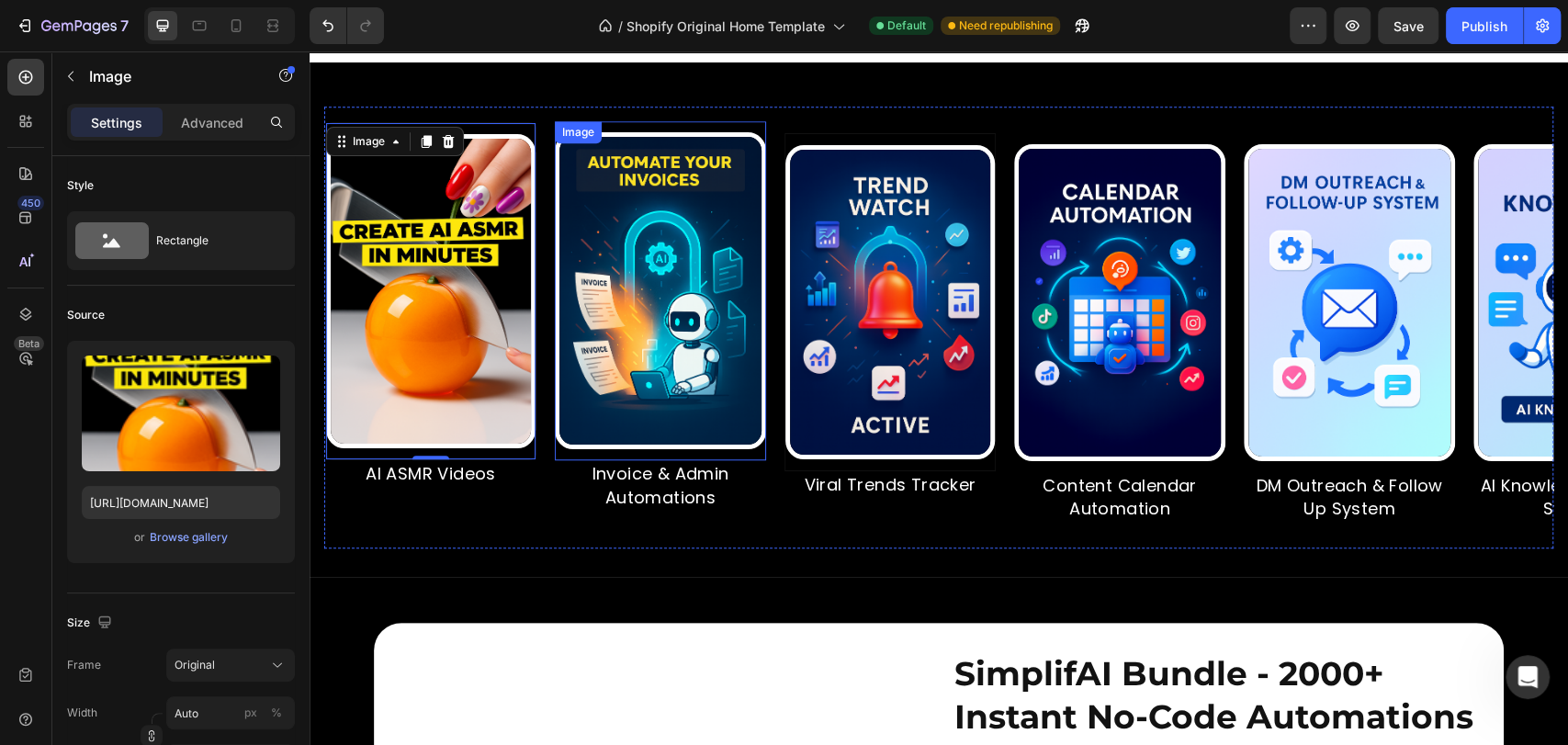
click at [665, 425] on img at bounding box center [656, 291] width 211 height 317
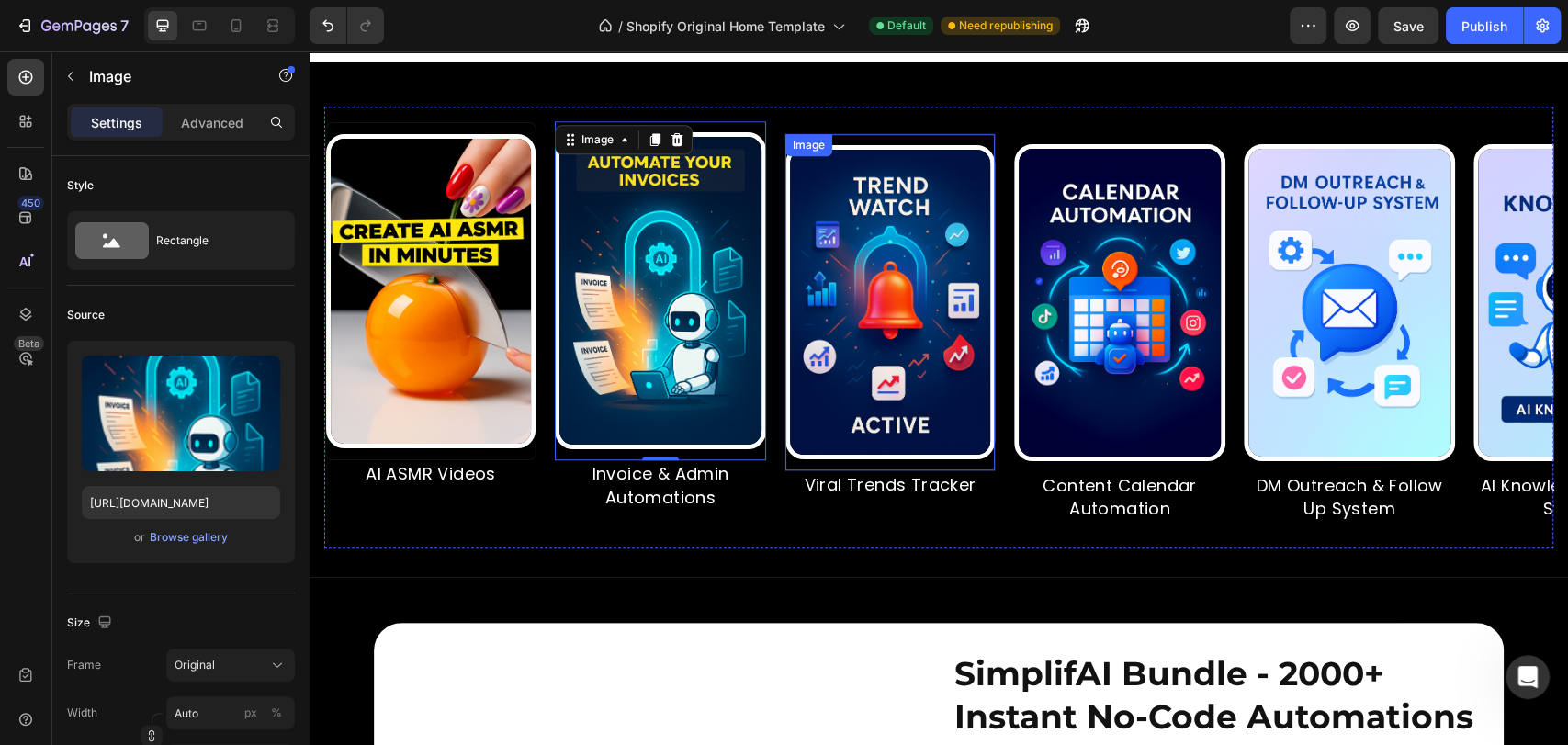
click at [818, 434] on img at bounding box center [881, 302] width 209 height 315
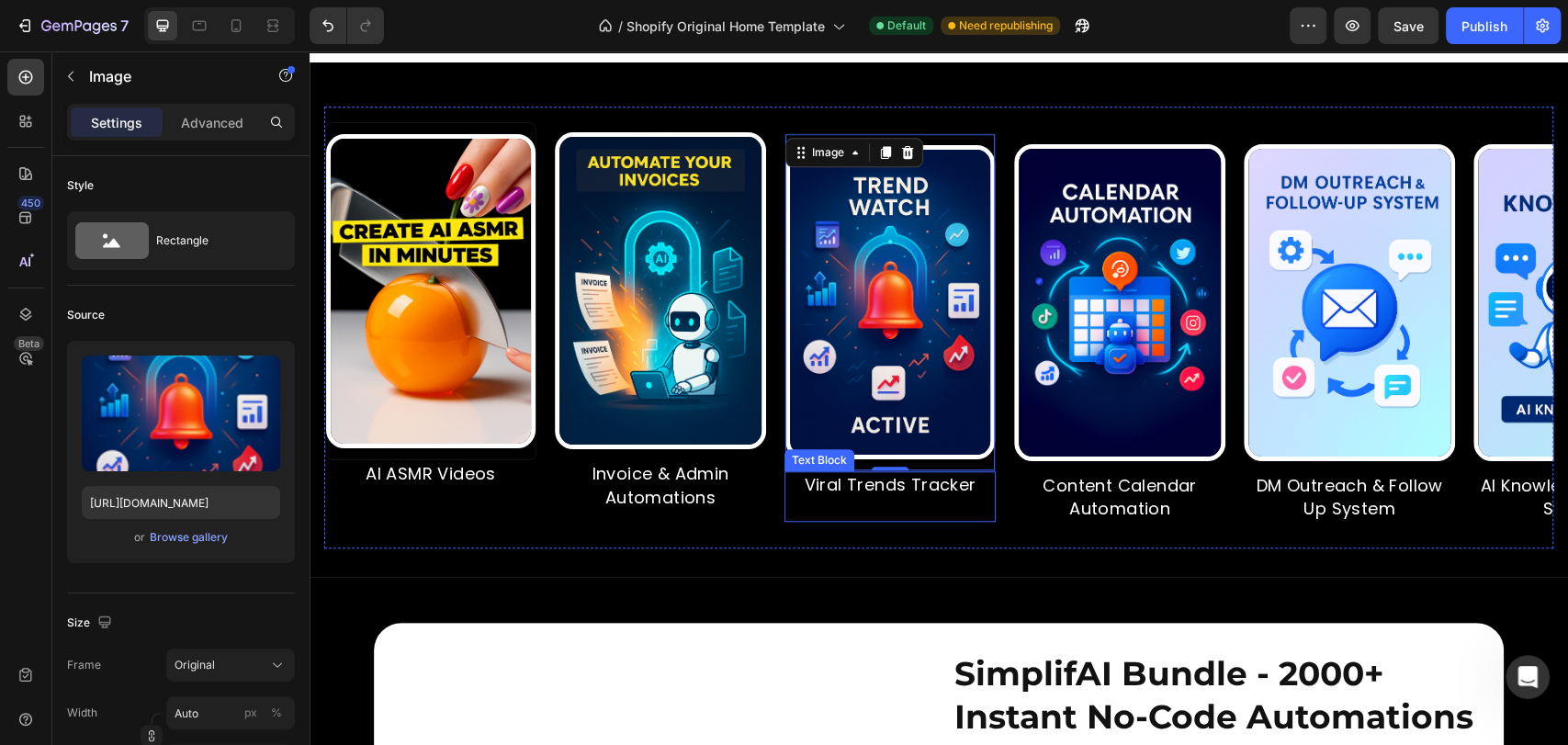
click at [855, 520] on p at bounding box center [840, 509] width 207 height 23
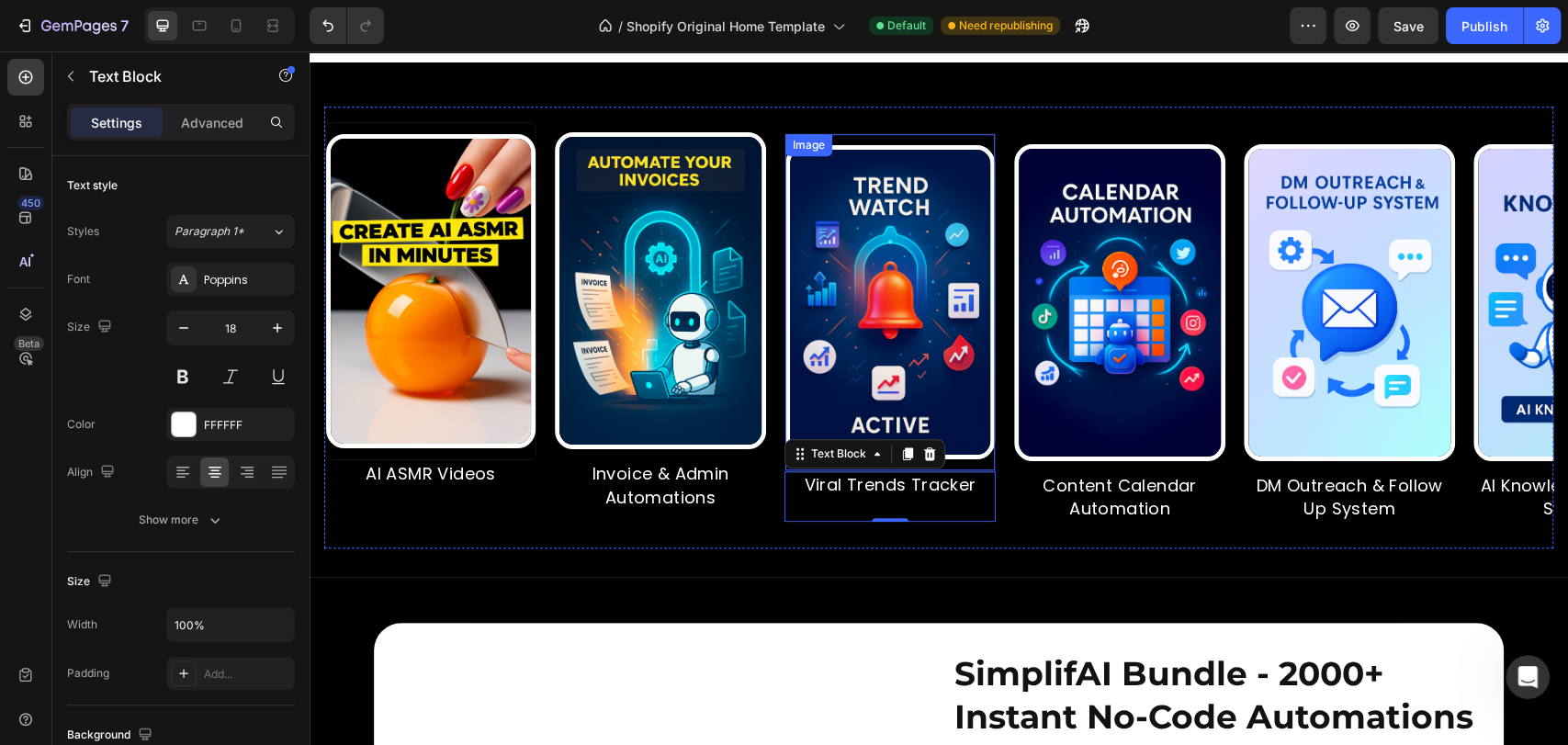
click at [1042, 452] on img at bounding box center [1044, 303] width 211 height 317
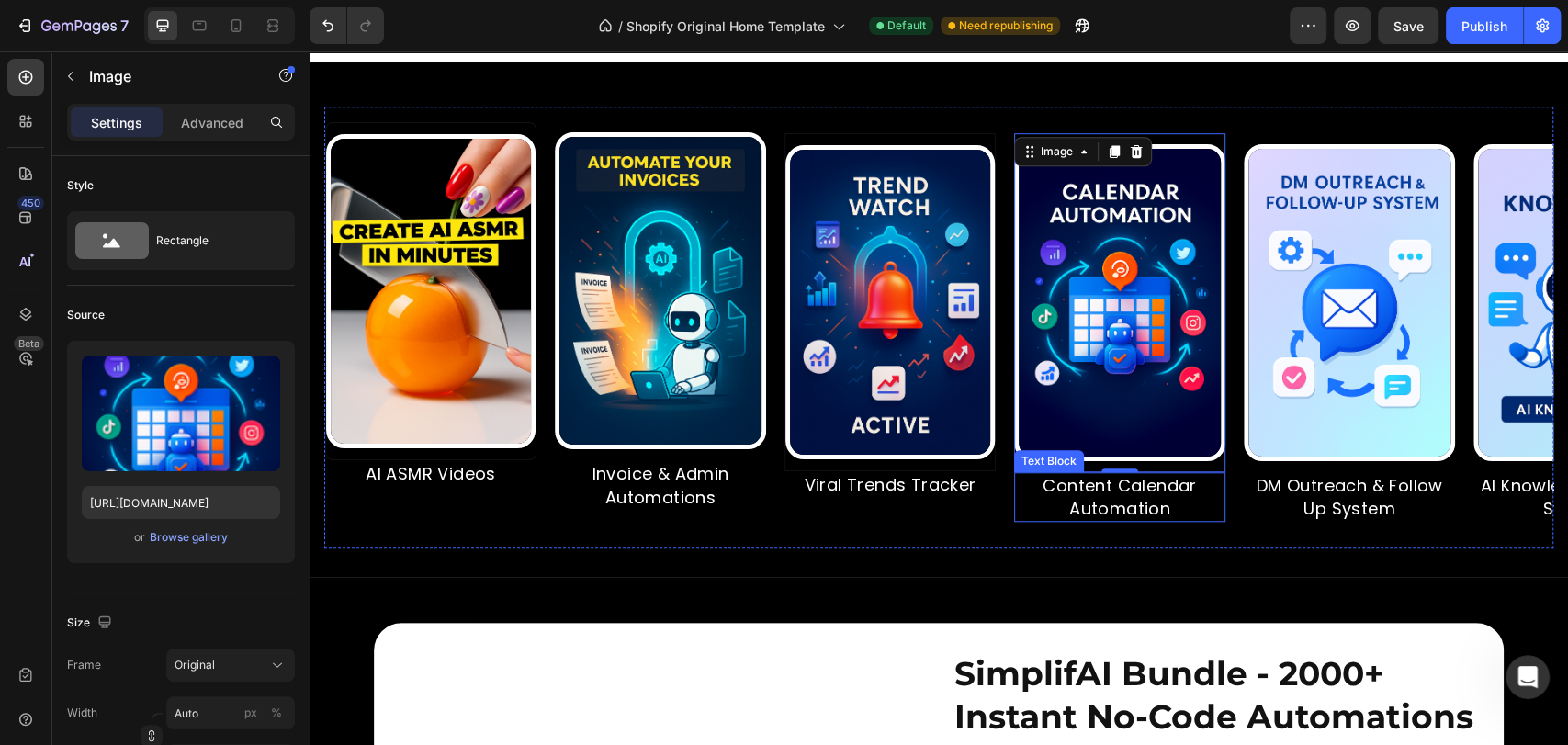
click at [1059, 520] on p "Content Calendar Automation" at bounding box center [1045, 497] width 207 height 46
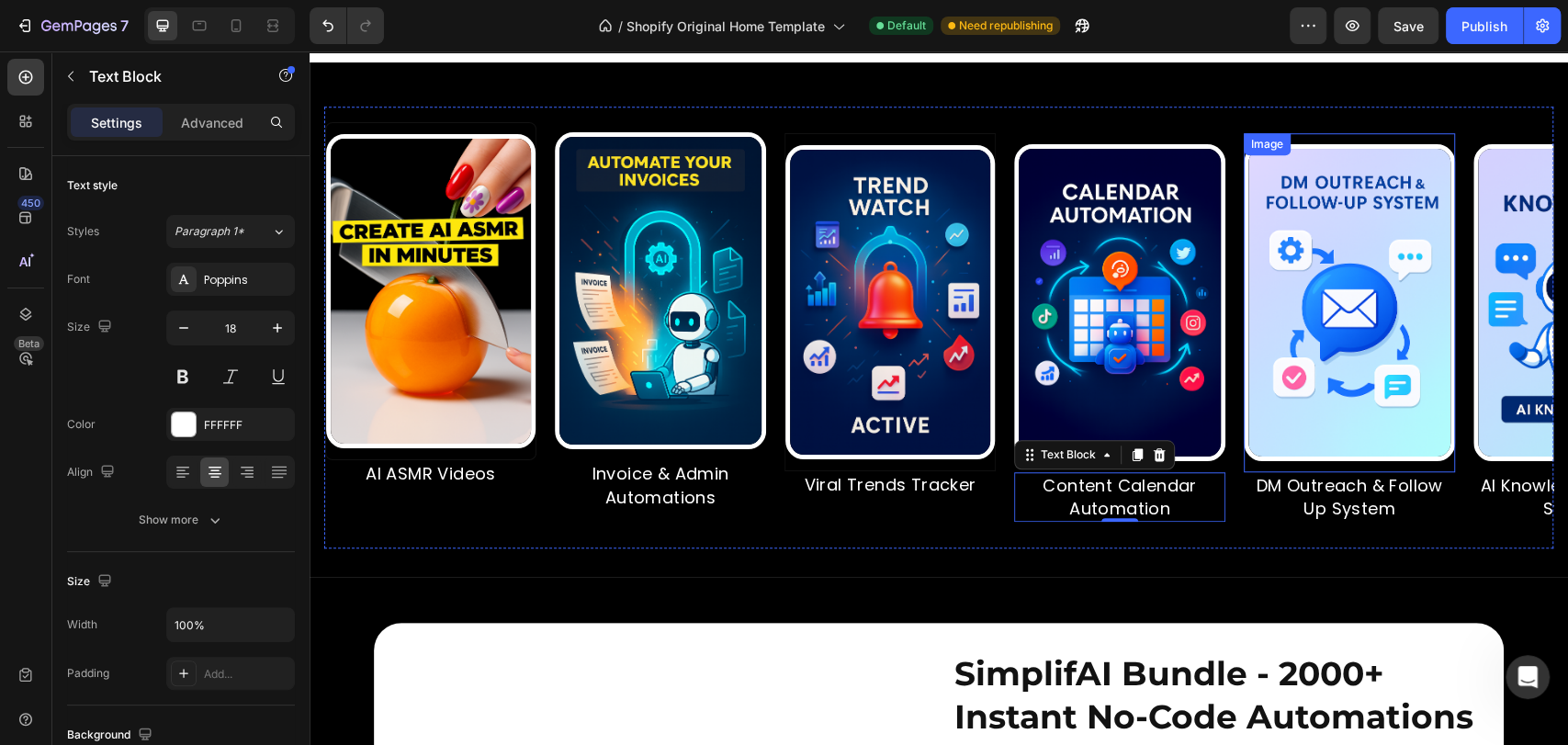
click at [1286, 462] on img at bounding box center [1344, 303] width 211 height 317
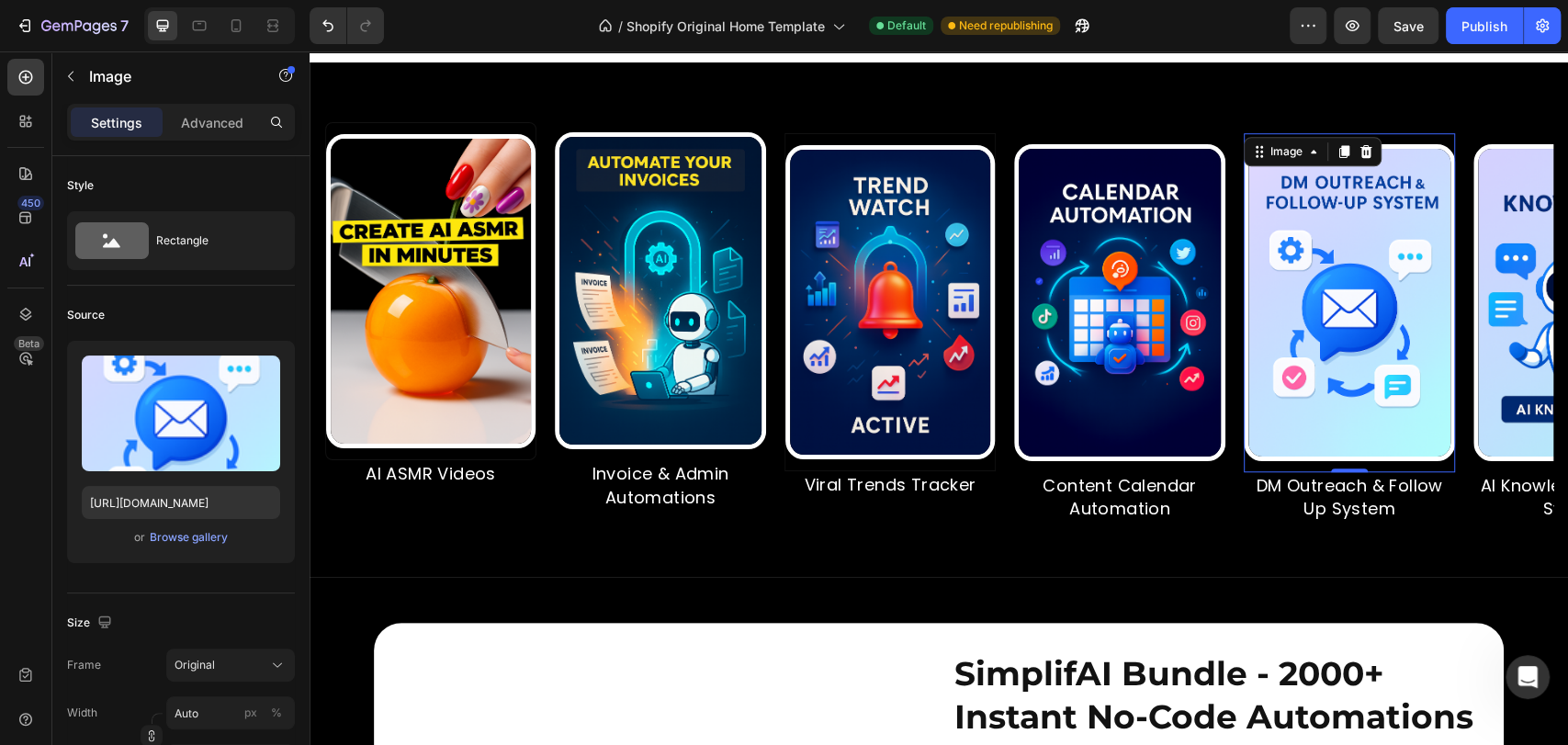
click at [1301, 518] on p "DM Outreach & Follow Up System" at bounding box center [1288, 497] width 207 height 46
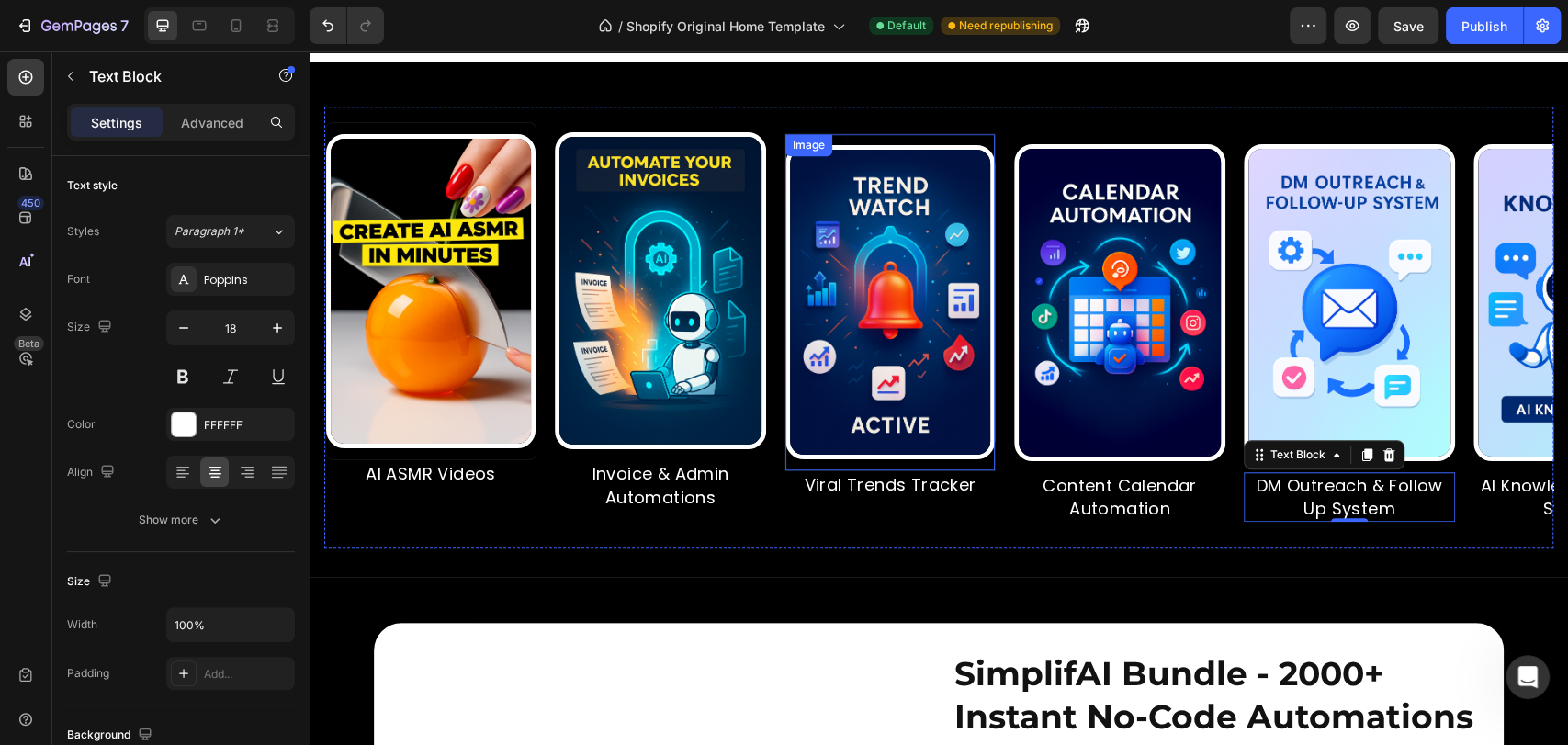
click at [786, 413] on img at bounding box center [844, 302] width 209 height 315
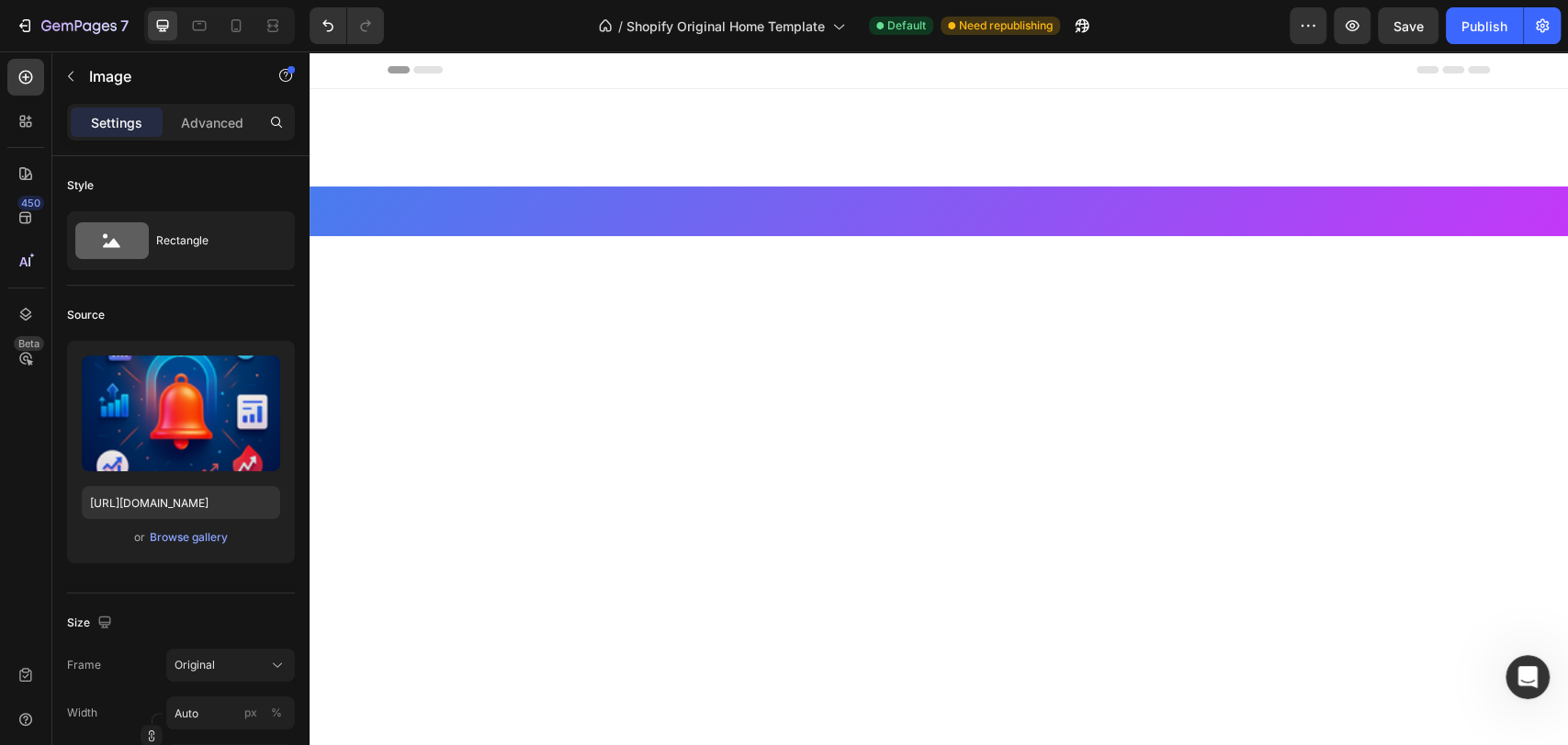
scroll to position [953, 0]
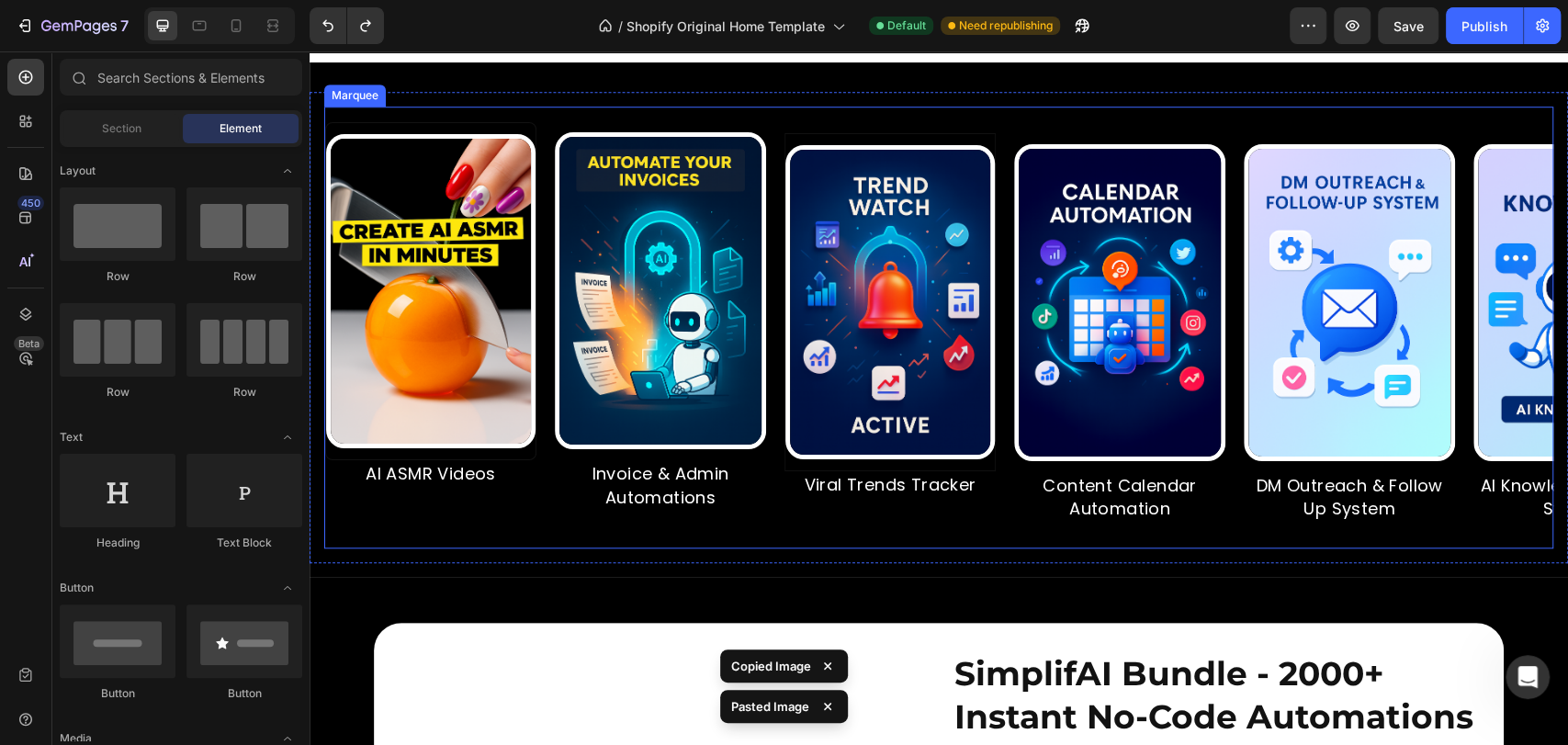
click at [769, 367] on div "Image Invoice & Admin Automations Text Block" at bounding box center [670, 328] width 230 height 413
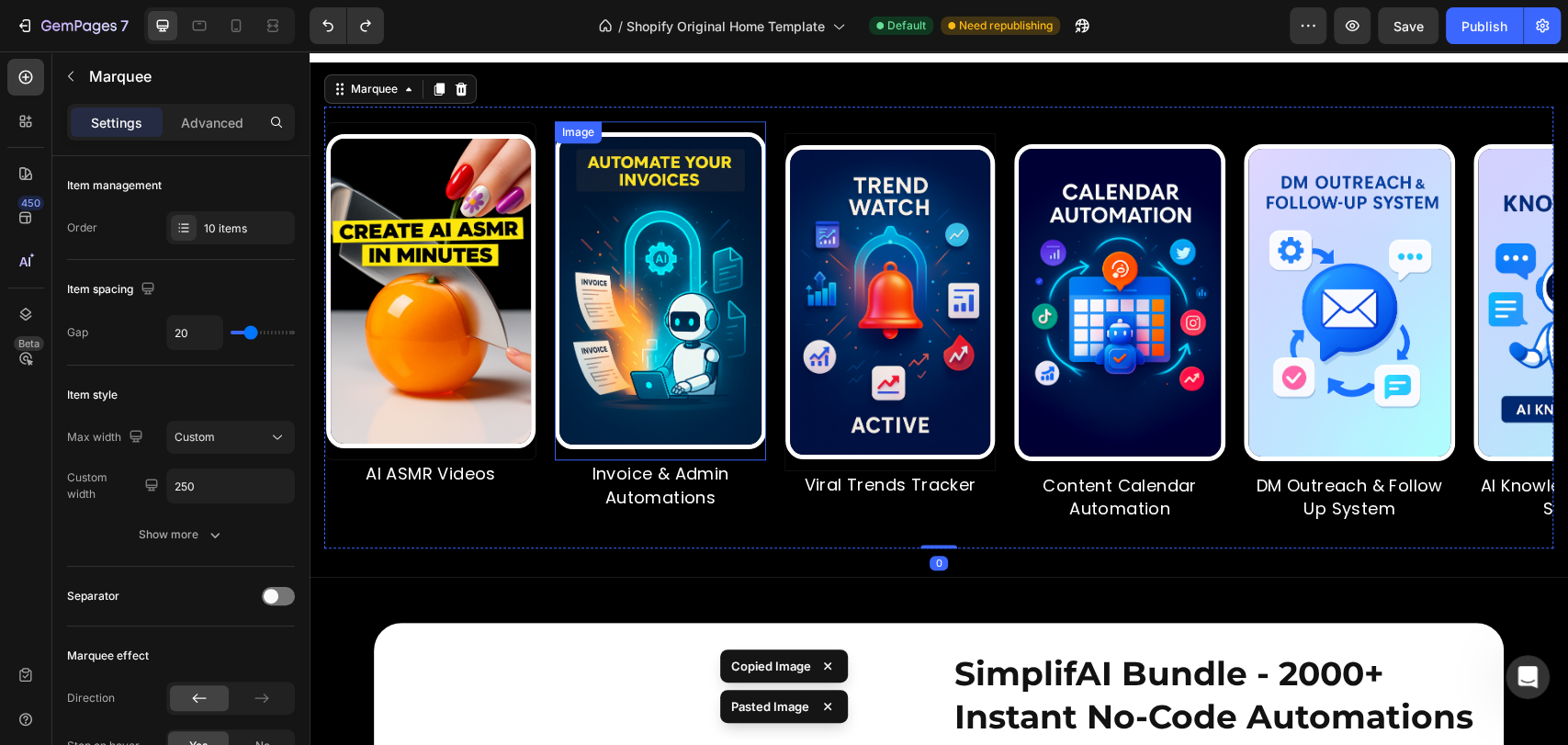
click at [764, 376] on img at bounding box center [660, 291] width 211 height 317
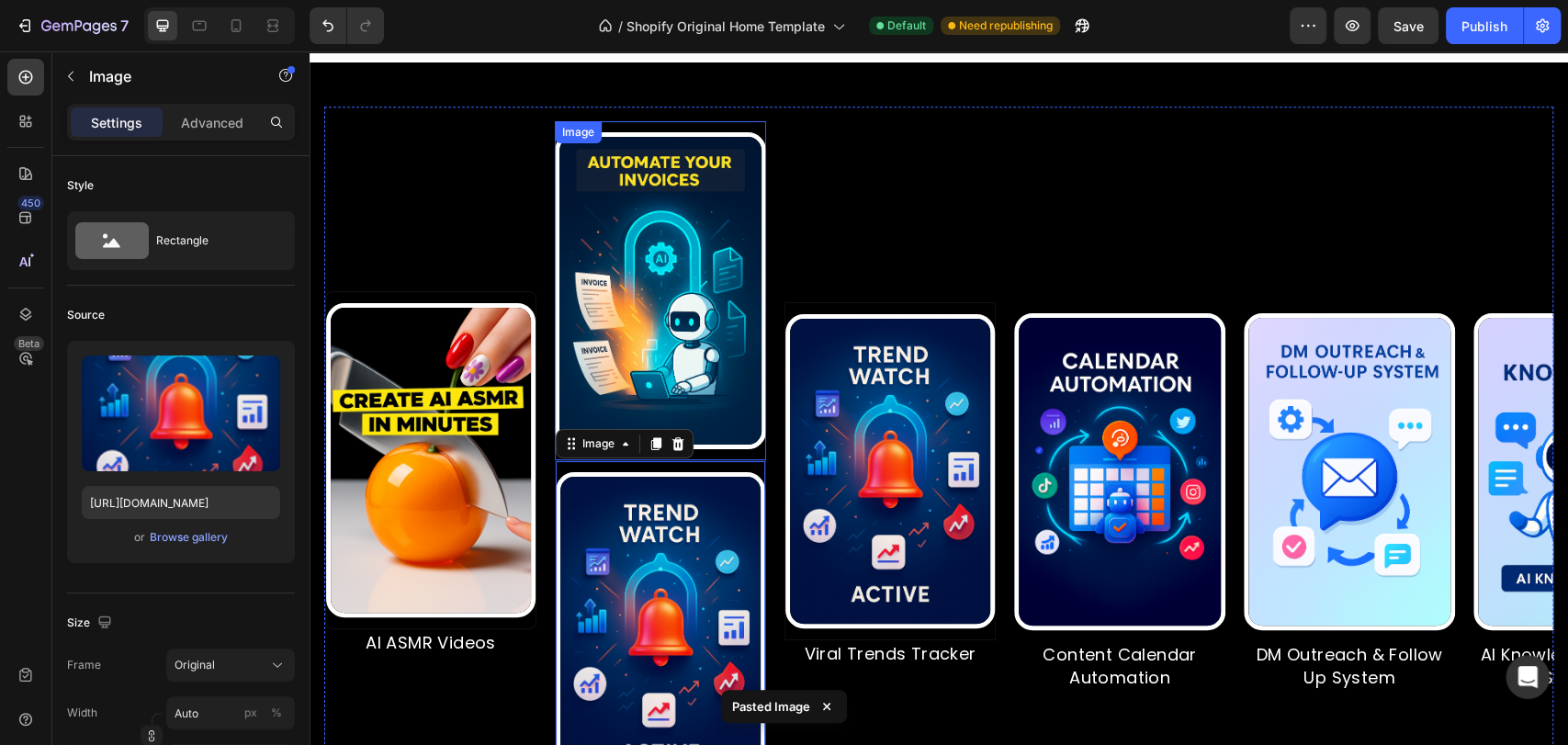
click at [759, 350] on img at bounding box center [660, 291] width 211 height 317
